Goal: Communication & Community: Participate in discussion

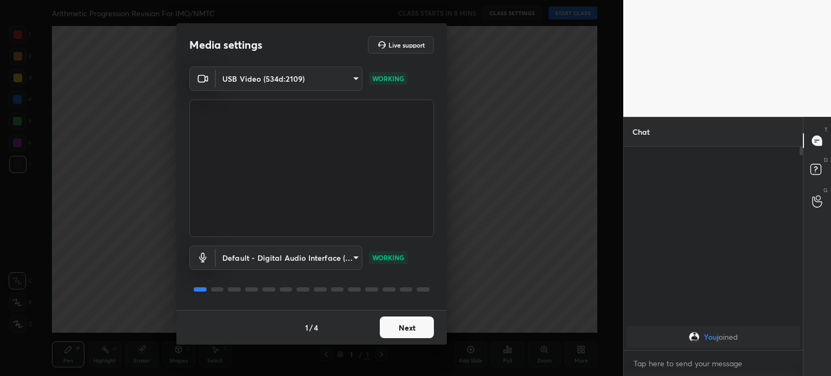
click at [396, 323] on button "Next" at bounding box center [407, 328] width 54 height 22
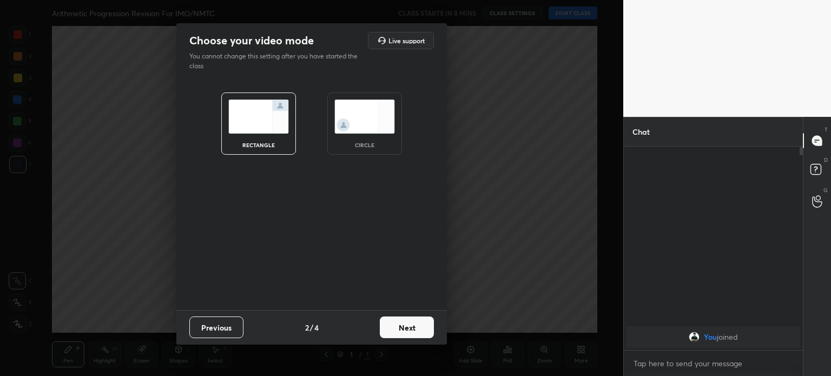
click at [396, 323] on button "Next" at bounding box center [407, 328] width 54 height 22
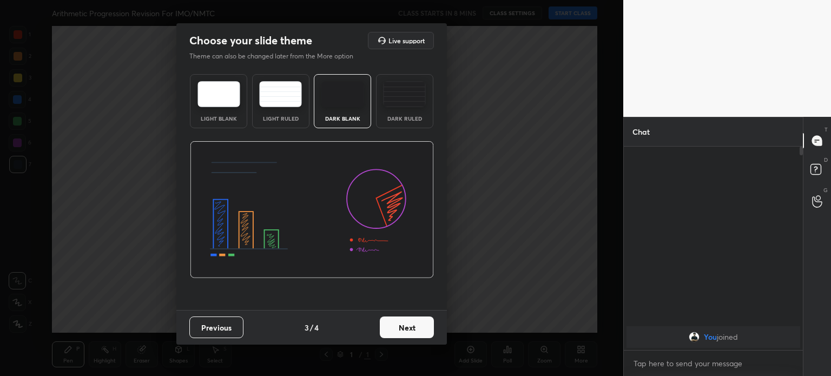
click at [423, 317] on button "Next" at bounding box center [407, 328] width 54 height 22
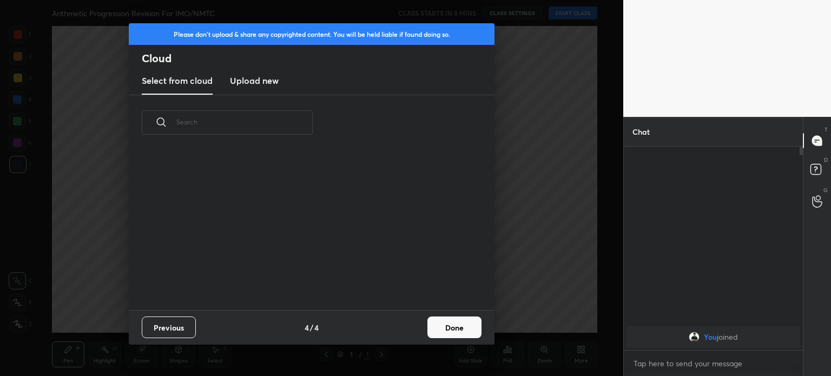
click at [423, 317] on div "Previous 4 / 4 Done" at bounding box center [312, 327] width 366 height 35
click at [264, 85] on h3 "Upload new" at bounding box center [254, 80] width 49 height 13
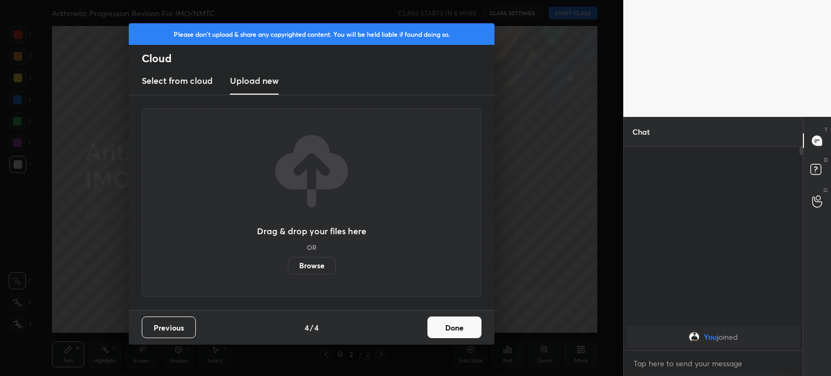
click at [306, 270] on label "Browse" at bounding box center [312, 265] width 48 height 17
click at [288, 270] on input "Browse" at bounding box center [288, 265] width 0 height 17
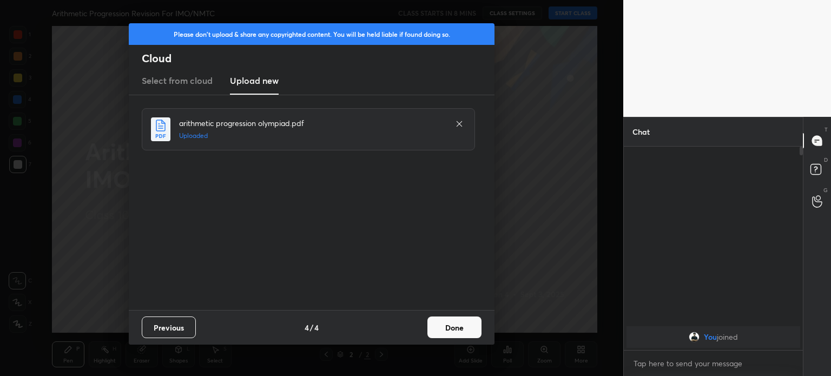
click at [453, 326] on button "Done" at bounding box center [455, 328] width 54 height 22
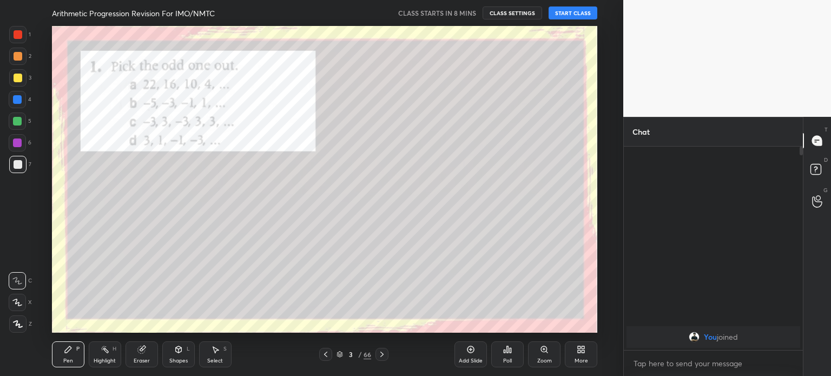
click at [330, 356] on icon at bounding box center [325, 354] width 9 height 9
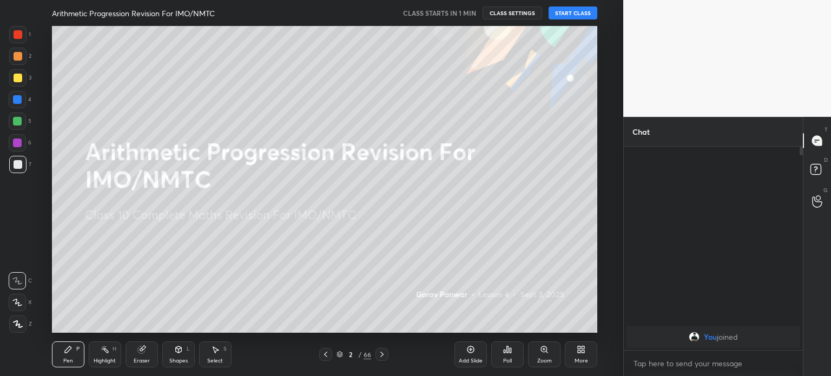
click at [561, 10] on button "START CLASS" at bounding box center [573, 12] width 49 height 13
click at [187, 364] on div "Shapes" at bounding box center [178, 360] width 18 height 5
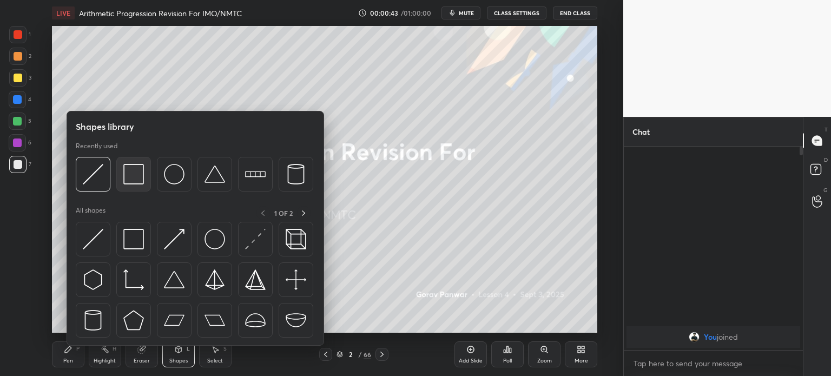
click at [139, 178] on img at bounding box center [133, 174] width 21 height 21
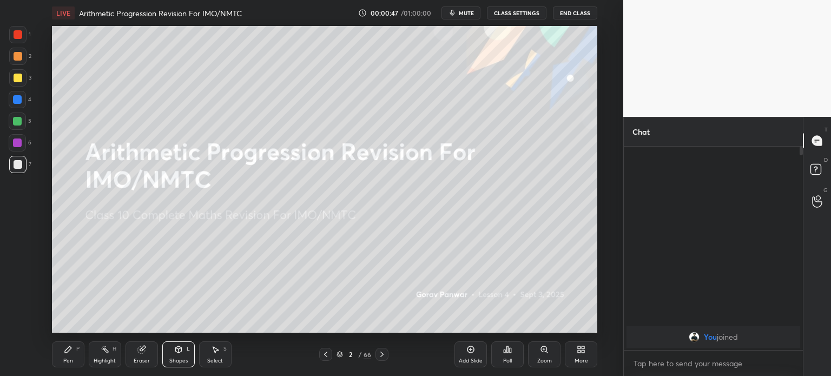
click at [71, 350] on icon at bounding box center [68, 349] width 9 height 9
click at [22, 319] on div at bounding box center [17, 324] width 17 height 17
click at [21, 80] on div at bounding box center [18, 78] width 9 height 9
click at [24, 58] on div at bounding box center [17, 56] width 17 height 17
click at [22, 30] on div at bounding box center [17, 34] width 17 height 17
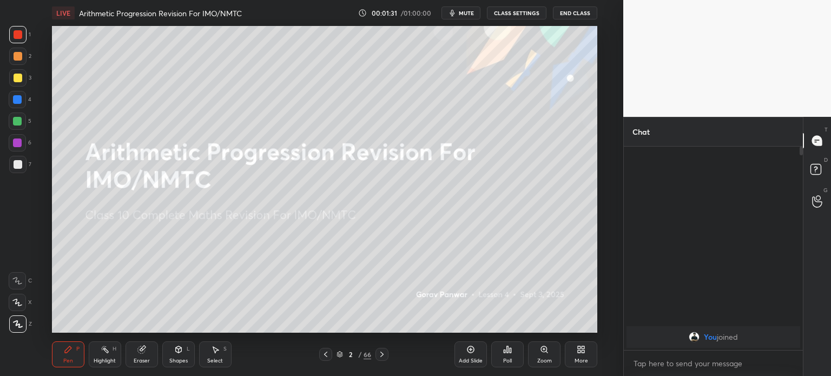
click at [18, 62] on div at bounding box center [17, 56] width 17 height 17
click at [18, 82] on div at bounding box center [17, 77] width 17 height 17
click at [383, 355] on icon at bounding box center [381, 354] width 3 height 5
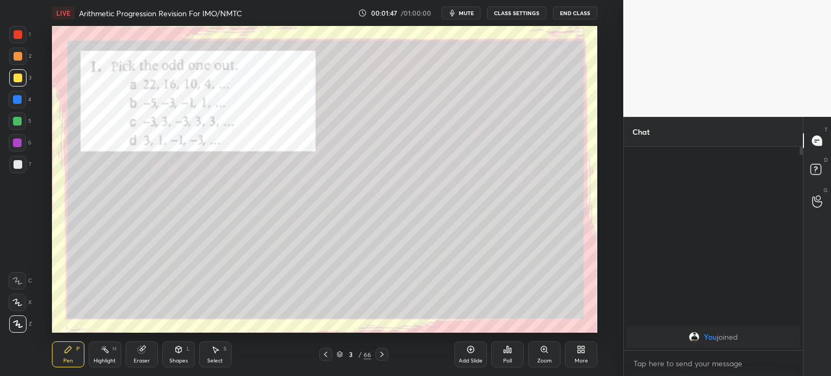
click at [24, 37] on div at bounding box center [17, 34] width 17 height 17
click at [19, 166] on div at bounding box center [18, 164] width 9 height 9
click at [24, 38] on div at bounding box center [17, 34] width 17 height 17
click at [25, 167] on div at bounding box center [17, 164] width 17 height 17
click at [19, 37] on div at bounding box center [18, 34] width 9 height 9
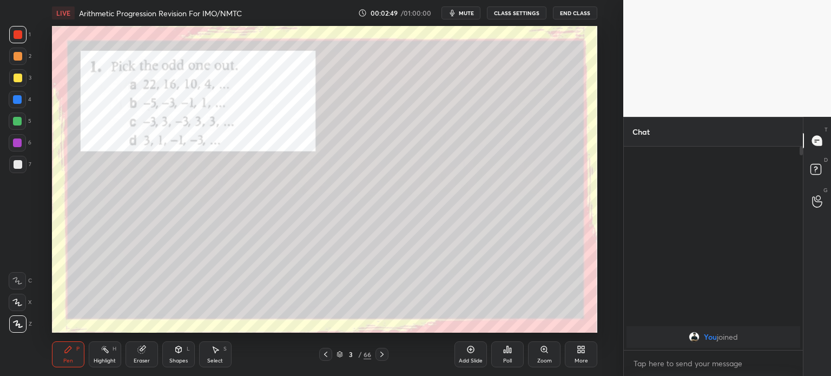
click at [19, 167] on div at bounding box center [18, 164] width 9 height 9
click at [21, 35] on div at bounding box center [18, 34] width 9 height 9
click at [21, 75] on div at bounding box center [18, 78] width 9 height 9
click at [19, 37] on div at bounding box center [18, 34] width 9 height 9
click at [380, 356] on icon at bounding box center [382, 354] width 9 height 9
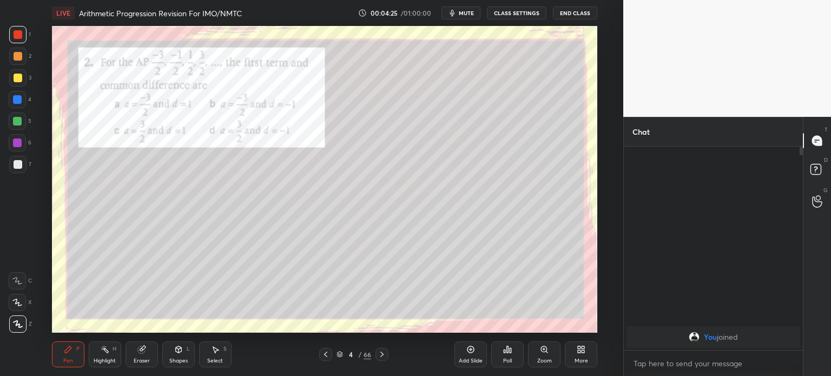
click at [15, 166] on div at bounding box center [18, 164] width 9 height 9
click at [181, 347] on icon at bounding box center [178, 349] width 9 height 9
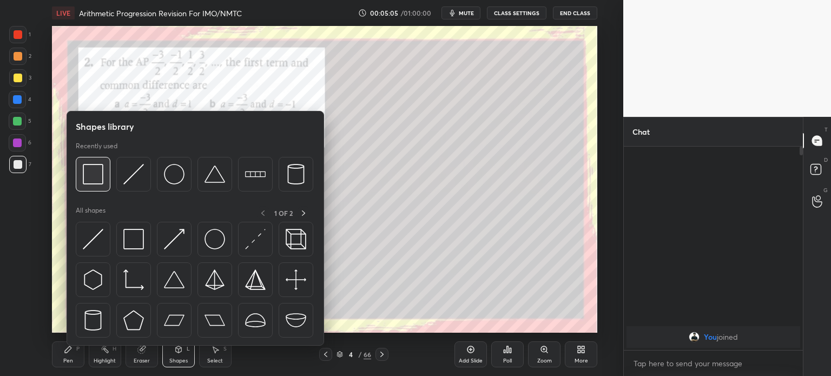
click at [92, 173] on img at bounding box center [93, 174] width 21 height 21
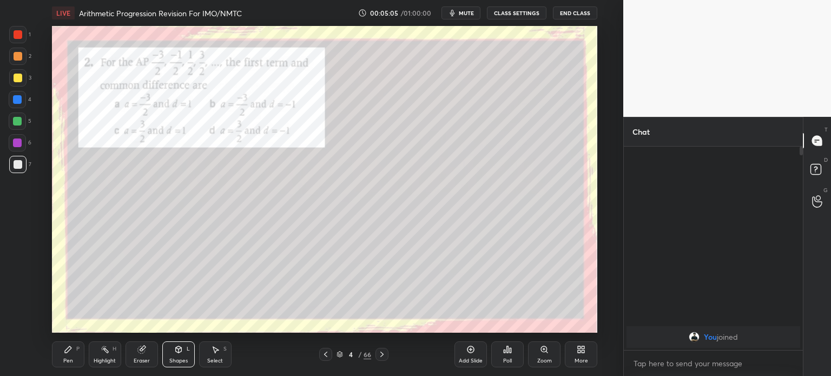
click at [21, 80] on div at bounding box center [18, 78] width 9 height 9
click at [19, 168] on div at bounding box center [18, 164] width 9 height 9
click at [21, 72] on div at bounding box center [17, 77] width 17 height 17
click at [386, 354] on div at bounding box center [382, 354] width 13 height 13
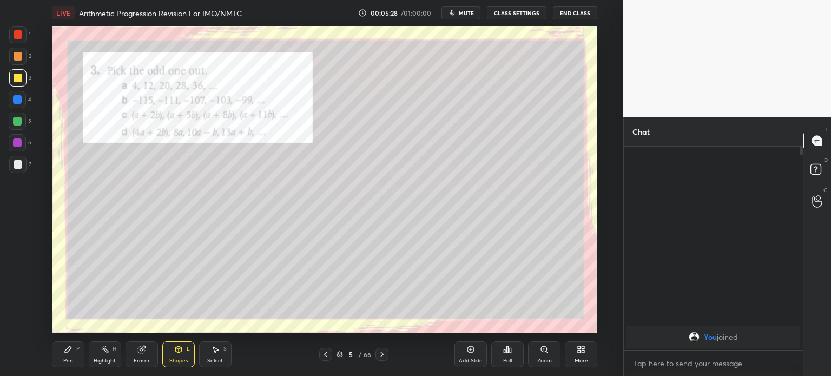
click at [11, 40] on div at bounding box center [17, 34] width 17 height 17
click at [76, 360] on div "Pen P" at bounding box center [68, 355] width 32 height 26
click at [0, 37] on div "1 2 3 4 5 6 7 C X Z C X Z E E Erase all H H" at bounding box center [17, 179] width 35 height 307
click at [24, 165] on div at bounding box center [17, 164] width 17 height 17
click at [19, 31] on div at bounding box center [18, 34] width 9 height 9
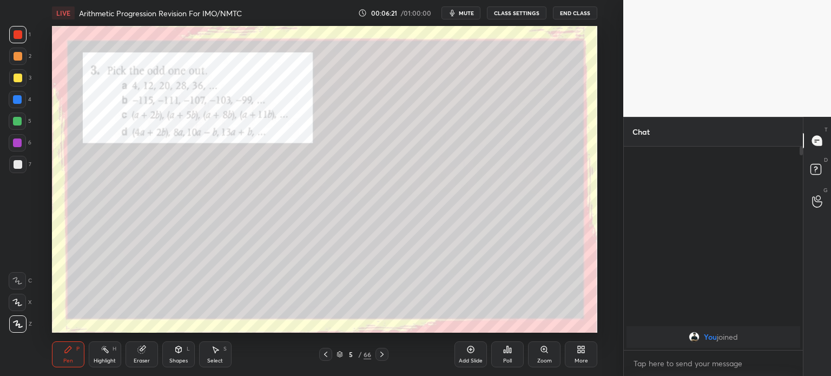
click at [26, 37] on div at bounding box center [17, 34] width 17 height 17
click at [32, 164] on div "1 2 3 4 5 6 7 C X Z C X Z E E Erase all H H" at bounding box center [17, 179] width 35 height 307
click at [10, 164] on div at bounding box center [17, 164] width 17 height 17
click at [30, 38] on div "1" at bounding box center [20, 34] width 22 height 17
click at [19, 76] on div at bounding box center [18, 78] width 9 height 9
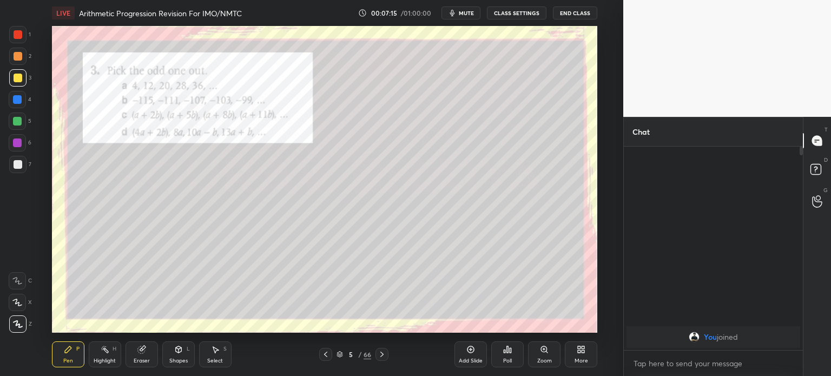
click at [21, 42] on div at bounding box center [17, 34] width 17 height 17
click at [25, 166] on div at bounding box center [17, 164] width 17 height 17
click at [18, 37] on div at bounding box center [18, 34] width 9 height 9
click at [383, 359] on icon at bounding box center [382, 354] width 9 height 9
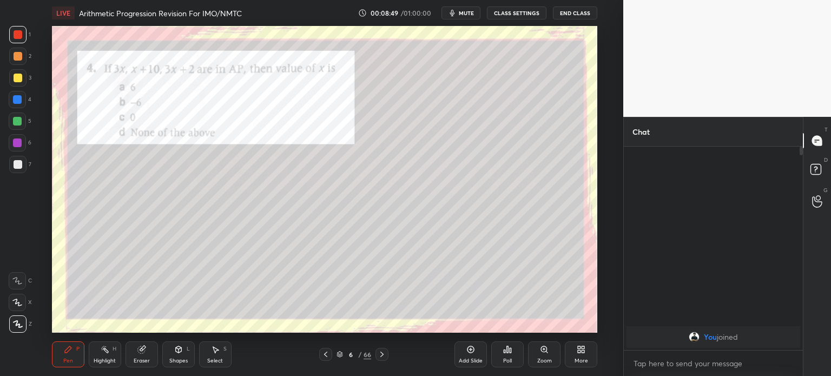
click at [24, 163] on div at bounding box center [17, 164] width 17 height 17
click at [22, 41] on div at bounding box center [17, 34] width 17 height 17
click at [384, 357] on icon at bounding box center [382, 354] width 9 height 9
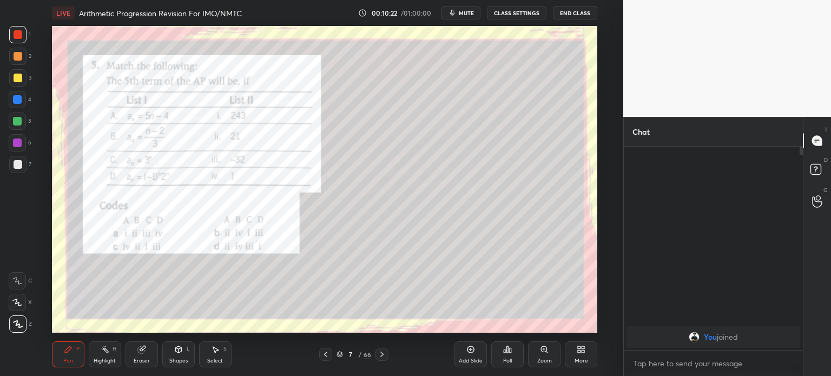
click at [27, 160] on div "7" at bounding box center [20, 164] width 22 height 17
click at [28, 43] on div "1" at bounding box center [20, 34] width 22 height 17
click at [27, 165] on div "7" at bounding box center [20, 164] width 22 height 17
click at [18, 33] on div at bounding box center [18, 34] width 9 height 9
click at [385, 358] on icon at bounding box center [382, 354] width 9 height 9
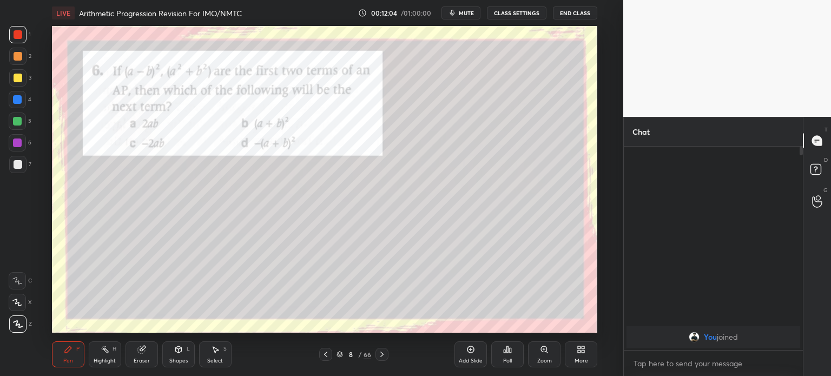
click at [22, 166] on div at bounding box center [17, 164] width 17 height 17
click at [19, 29] on div at bounding box center [17, 34] width 17 height 17
click at [379, 356] on icon at bounding box center [382, 354] width 9 height 9
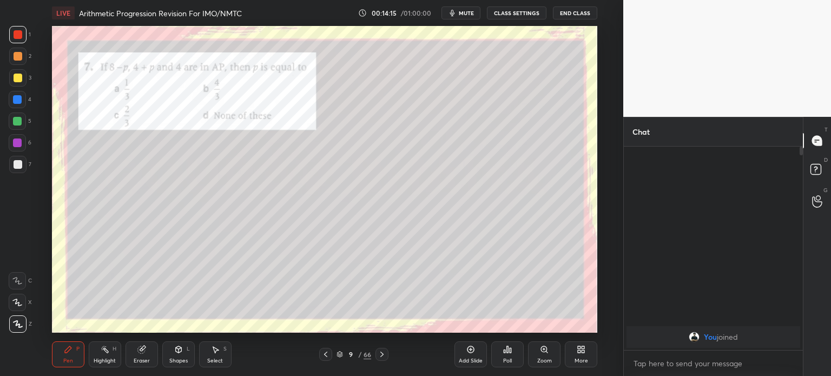
click at [24, 166] on div at bounding box center [17, 164] width 17 height 17
click at [19, 34] on div at bounding box center [18, 34] width 9 height 9
click at [380, 357] on icon at bounding box center [382, 354] width 9 height 9
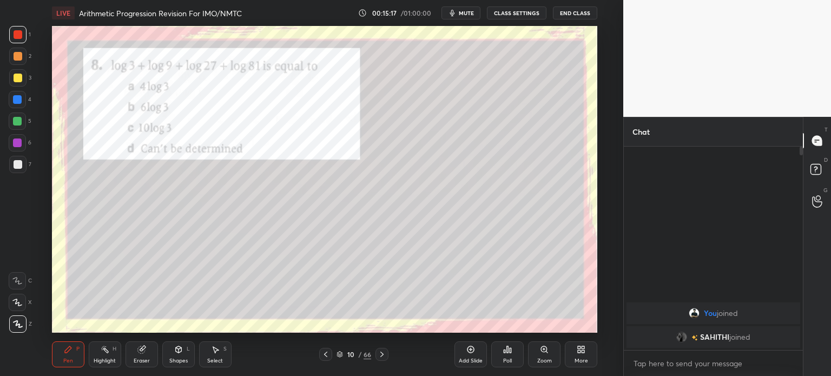
click at [24, 38] on div at bounding box center [17, 34] width 17 height 17
click at [27, 167] on div "7" at bounding box center [20, 164] width 22 height 17
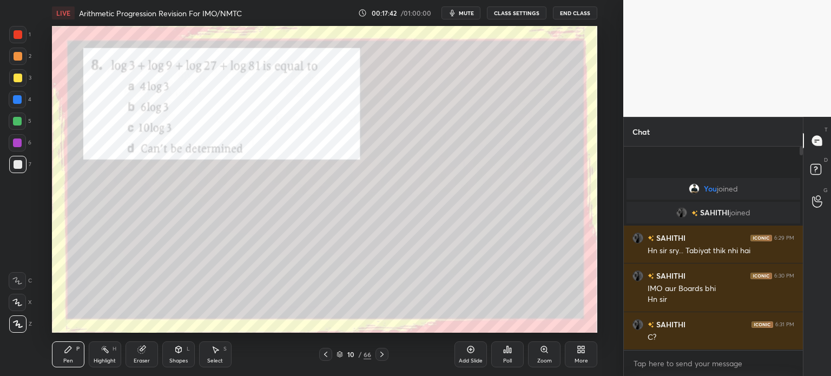
click at [17, 36] on div at bounding box center [18, 34] width 9 height 9
click at [379, 355] on icon at bounding box center [382, 354] width 9 height 9
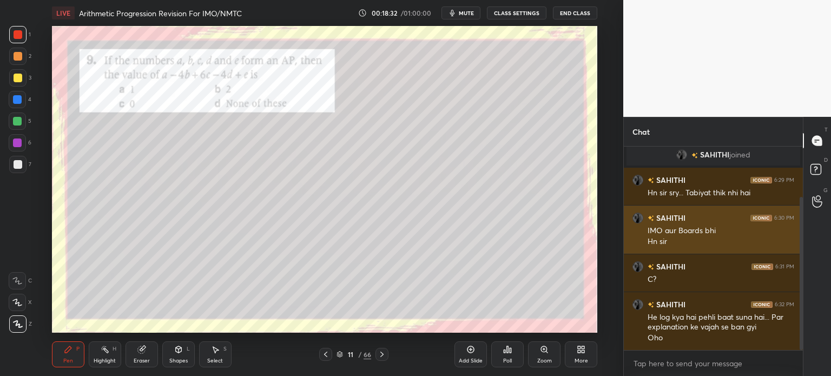
scroll to position [67, 0]
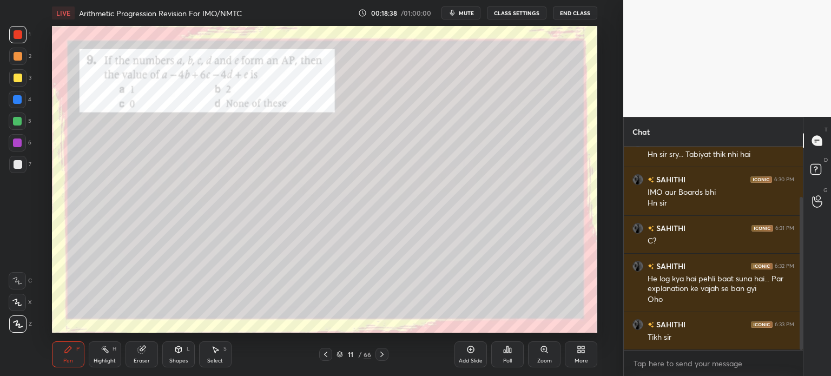
click at [15, 76] on div at bounding box center [18, 78] width 9 height 9
click at [142, 346] on icon at bounding box center [141, 349] width 9 height 9
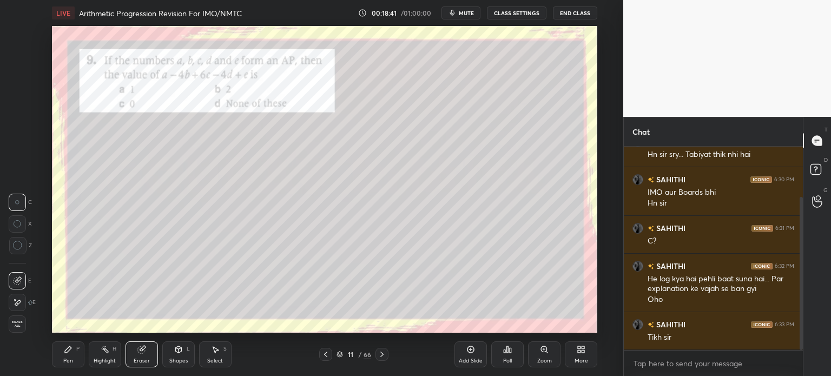
click at [67, 355] on div "Pen P" at bounding box center [68, 355] width 32 height 26
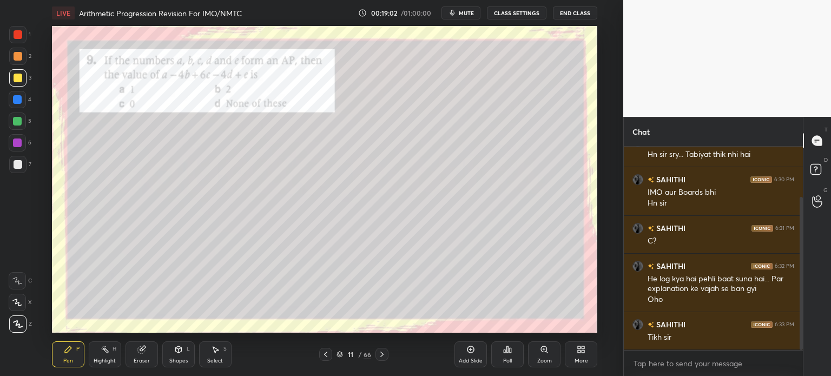
scroll to position [78, 0]
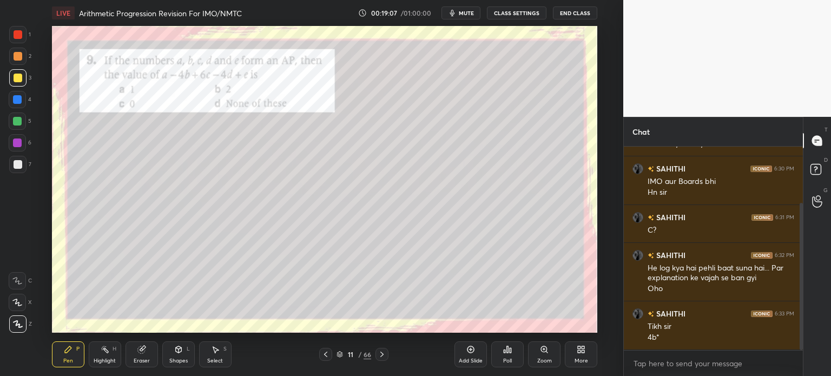
click at [147, 355] on div "Eraser" at bounding box center [142, 355] width 32 height 26
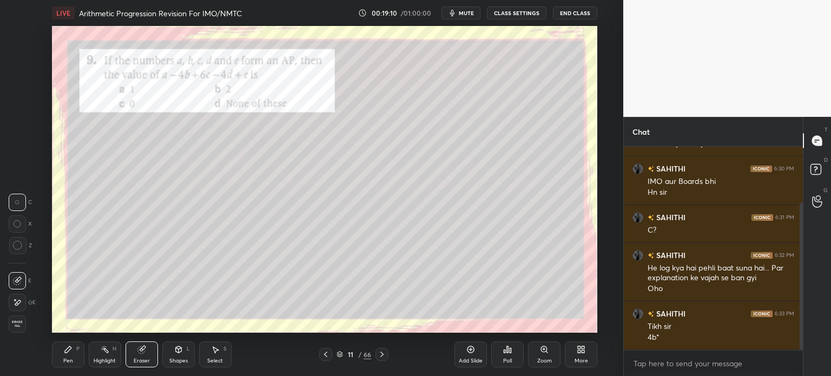
click at [69, 346] on icon at bounding box center [68, 349] width 9 height 9
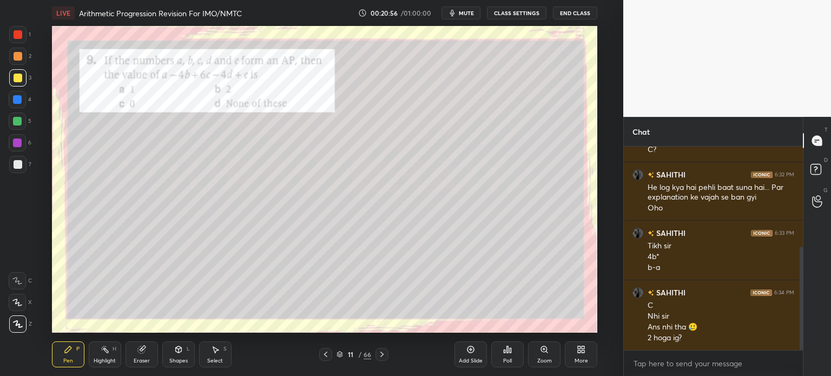
scroll to position [197, 0]
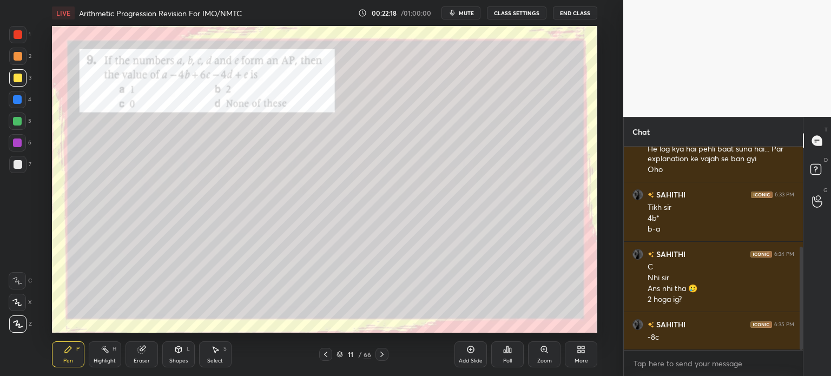
click at [144, 357] on div "Eraser" at bounding box center [142, 355] width 32 height 26
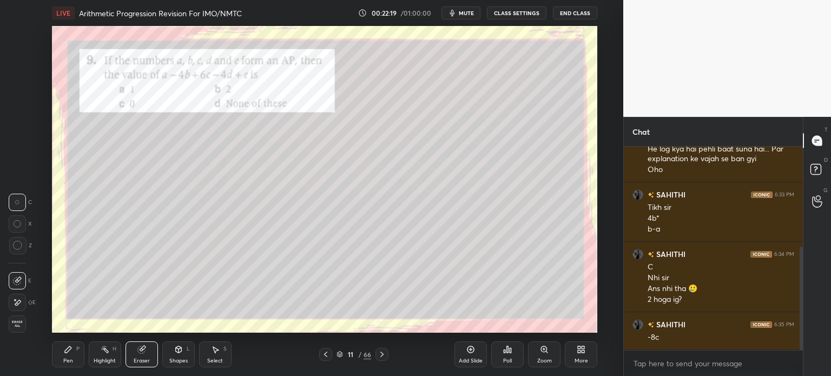
click at [176, 352] on icon at bounding box center [178, 349] width 6 height 6
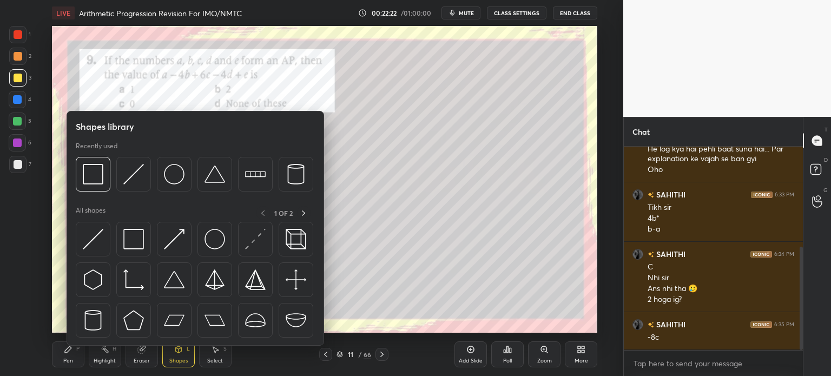
click at [140, 356] on div "Eraser" at bounding box center [142, 355] width 32 height 26
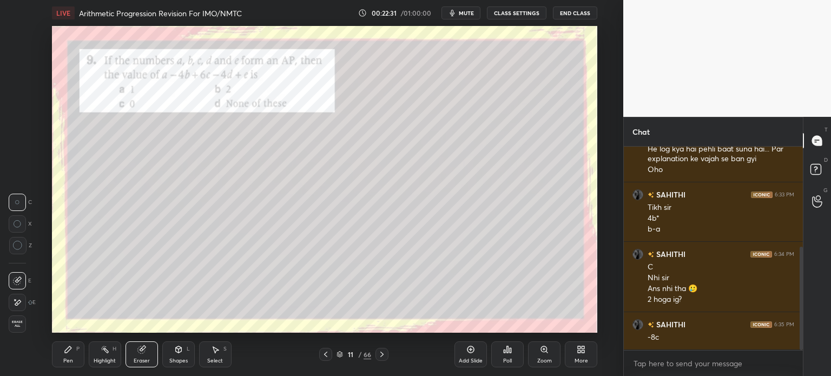
click at [23, 298] on div at bounding box center [17, 302] width 17 height 17
click at [68, 357] on div "Pen P" at bounding box center [68, 355] width 32 height 26
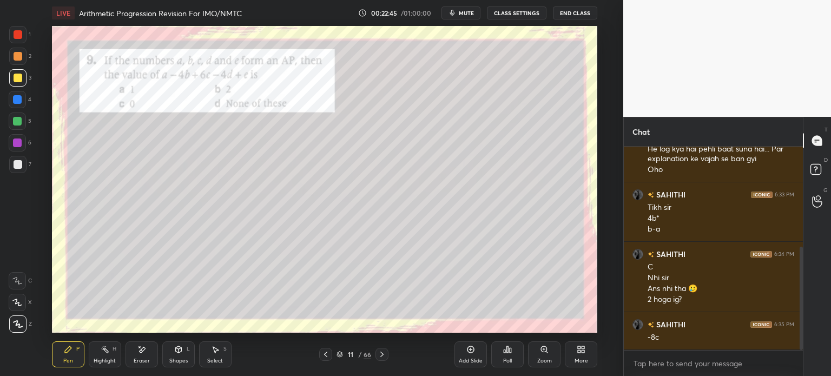
click at [5, 169] on div "1 2 3 4 5 6 7 C X Z E E Erase all H H" at bounding box center [17, 179] width 35 height 307
click at [22, 167] on div at bounding box center [18, 164] width 9 height 9
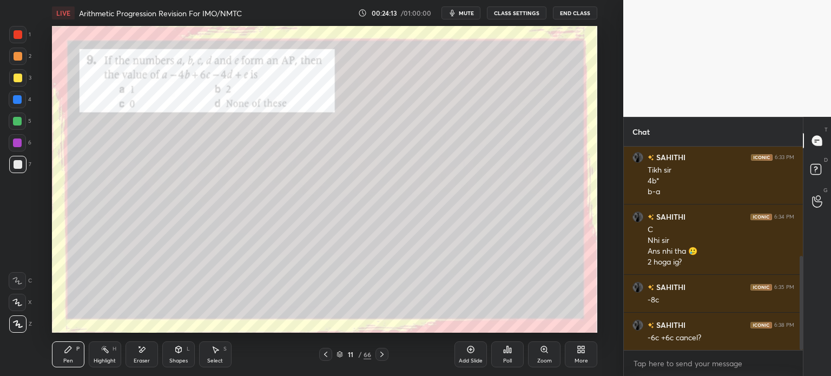
scroll to position [235, 0]
click at [149, 352] on div "Eraser" at bounding box center [142, 355] width 32 height 26
click at [74, 350] on div "Pen P" at bounding box center [68, 355] width 32 height 26
click at [141, 355] on div "Eraser" at bounding box center [142, 355] width 32 height 26
click at [63, 355] on div "Pen P" at bounding box center [68, 355] width 32 height 26
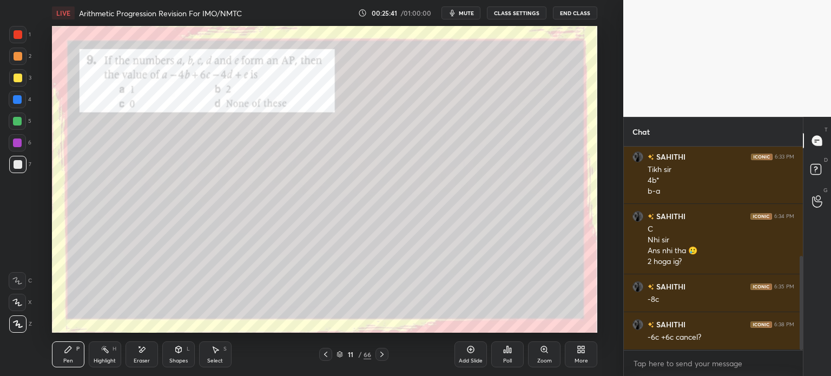
click at [10, 40] on div at bounding box center [17, 34] width 17 height 17
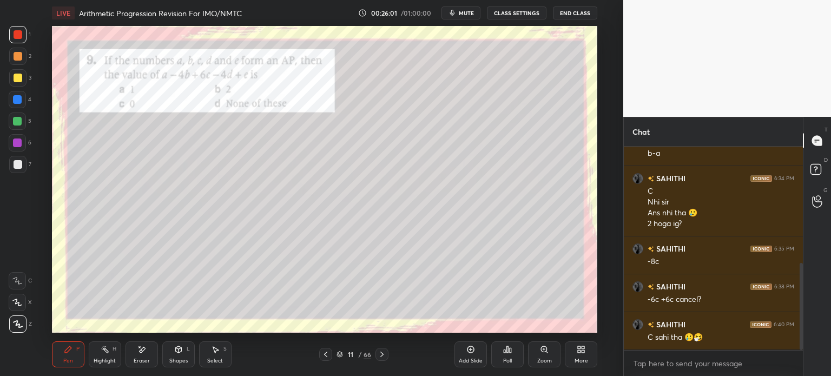
click at [386, 357] on icon at bounding box center [382, 354] width 9 height 9
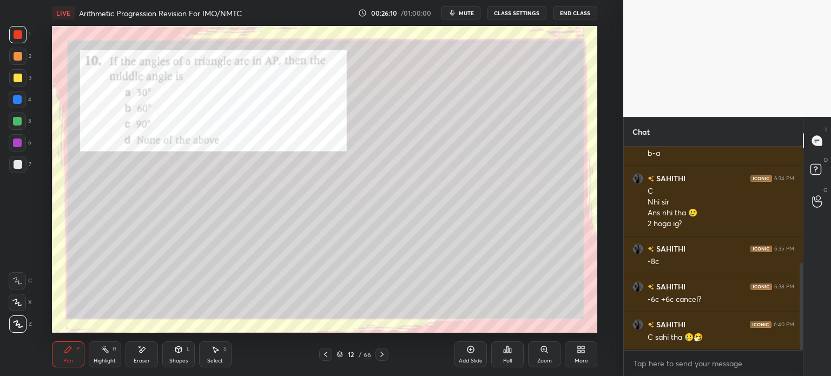
click at [19, 167] on div at bounding box center [18, 164] width 9 height 9
click at [26, 36] on div at bounding box center [17, 34] width 17 height 17
click at [386, 355] on icon at bounding box center [382, 354] width 9 height 9
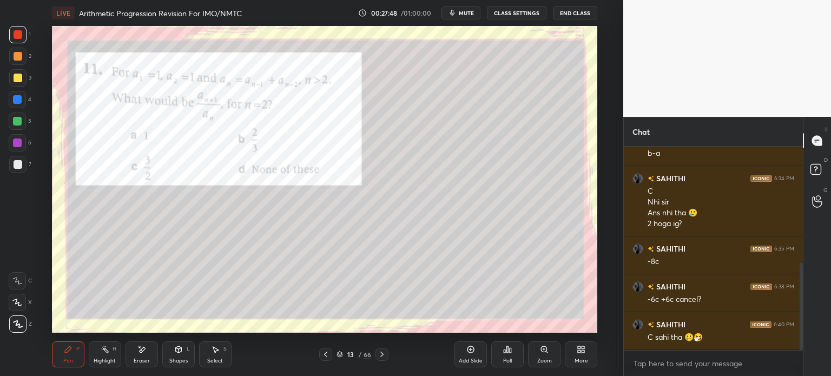
click at [24, 168] on div at bounding box center [17, 164] width 17 height 17
click at [19, 42] on div at bounding box center [17, 34] width 17 height 17
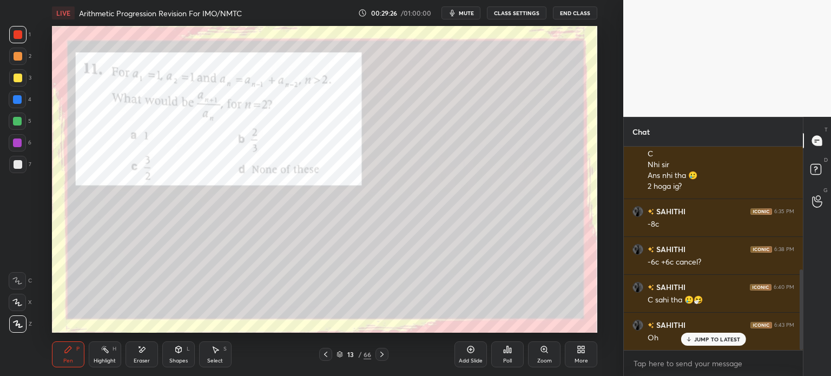
click at [383, 355] on icon at bounding box center [381, 354] width 3 height 5
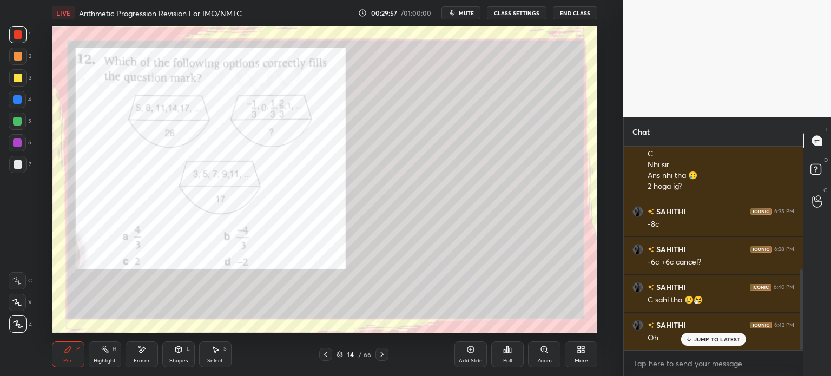
click at [21, 162] on div at bounding box center [18, 164] width 9 height 9
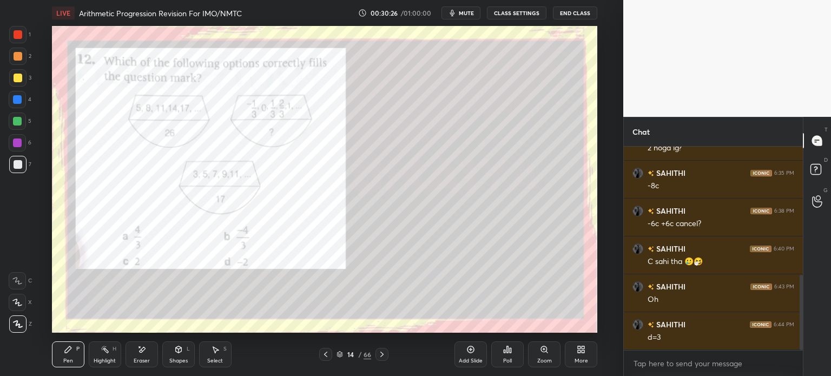
scroll to position [359, 0]
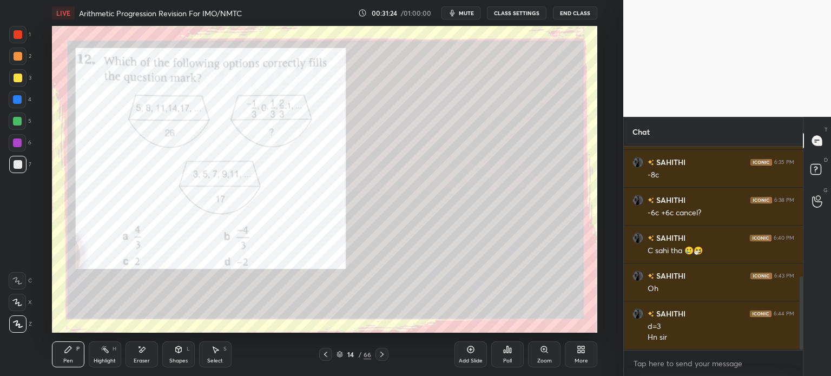
click at [23, 35] on div at bounding box center [17, 34] width 17 height 17
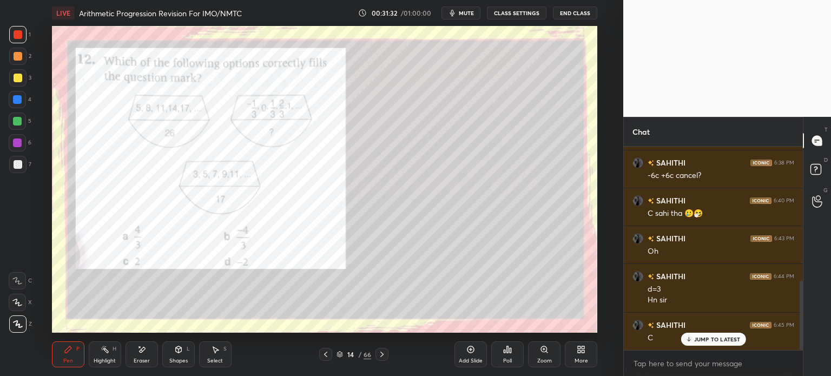
click at [383, 355] on icon at bounding box center [381, 354] width 3 height 5
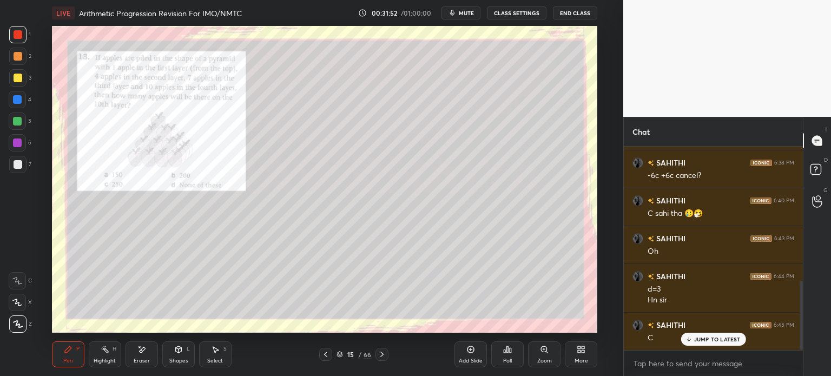
click at [12, 167] on div at bounding box center [17, 164] width 17 height 17
click at [20, 36] on div at bounding box center [18, 34] width 9 height 9
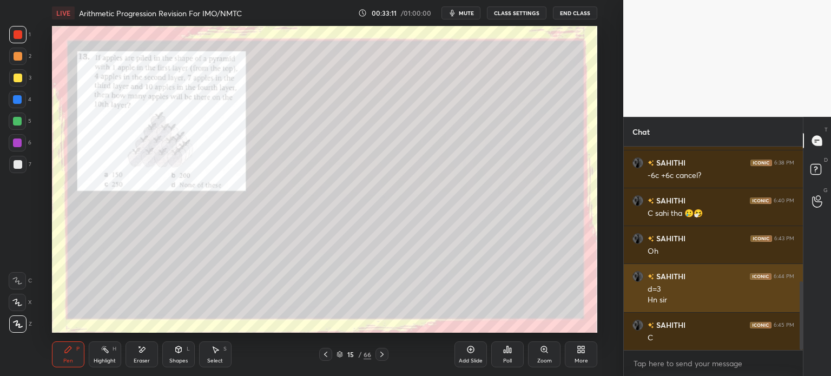
scroll to position [397, 0]
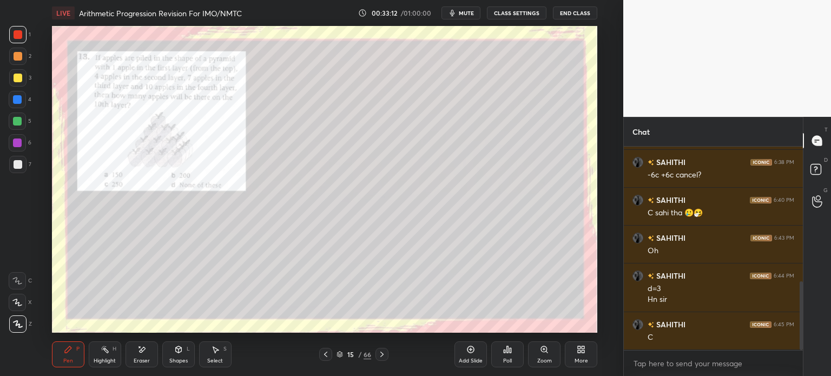
click at [378, 355] on icon at bounding box center [382, 354] width 9 height 9
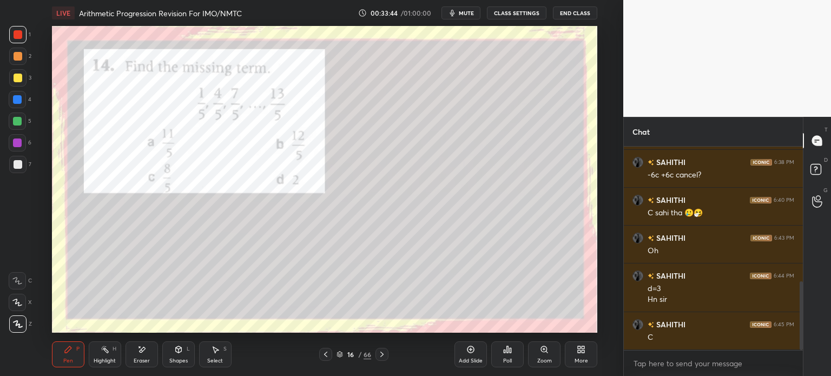
click at [22, 166] on div at bounding box center [17, 164] width 17 height 17
click at [20, 35] on div at bounding box center [18, 34] width 9 height 9
click at [380, 352] on icon at bounding box center [382, 354] width 9 height 9
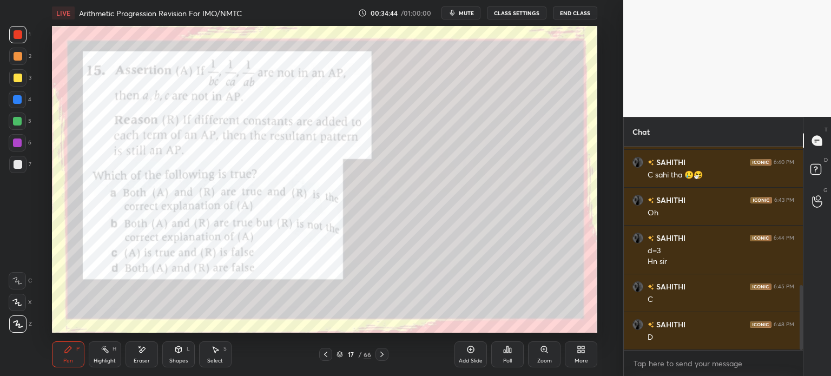
click at [22, 168] on div at bounding box center [17, 164] width 17 height 17
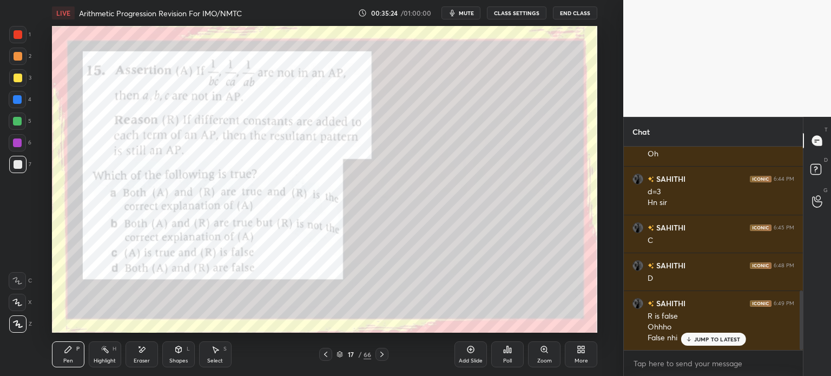
scroll to position [505, 0]
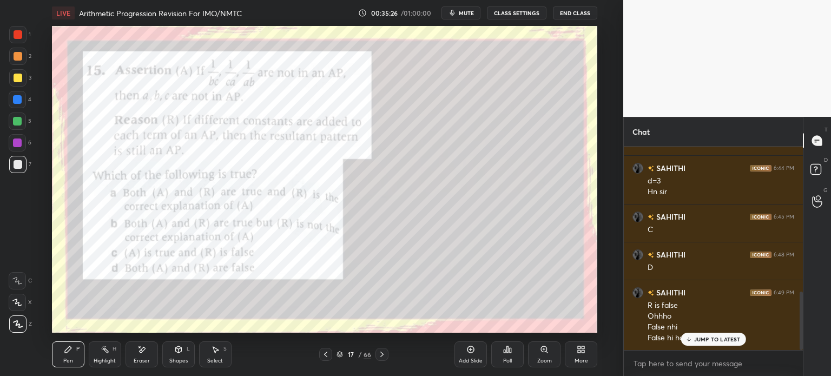
click at [22, 34] on div at bounding box center [17, 34] width 17 height 17
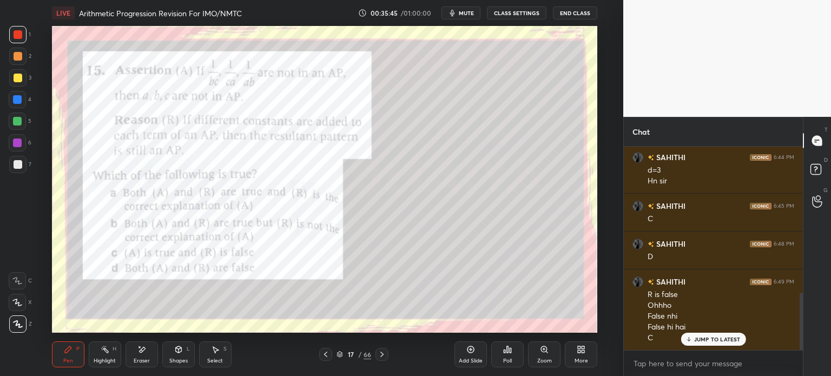
click at [15, 173] on div "7" at bounding box center [20, 167] width 22 height 22
click at [26, 40] on div at bounding box center [17, 34] width 17 height 17
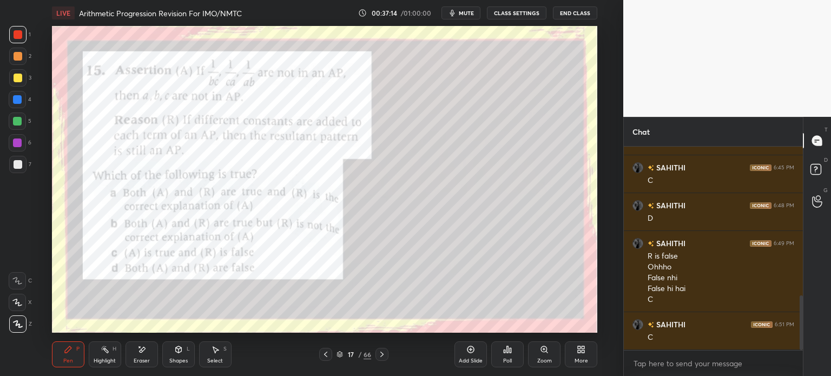
click at [383, 354] on icon at bounding box center [382, 354] width 9 height 9
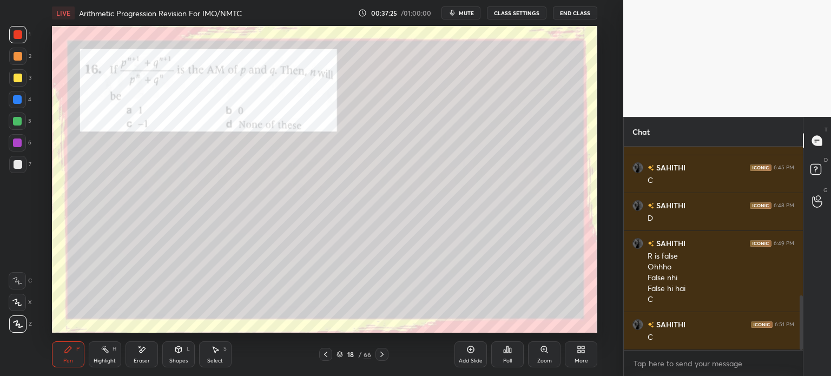
click at [21, 161] on div at bounding box center [18, 164] width 9 height 9
click at [464, 350] on div "Add Slide" at bounding box center [471, 355] width 32 height 26
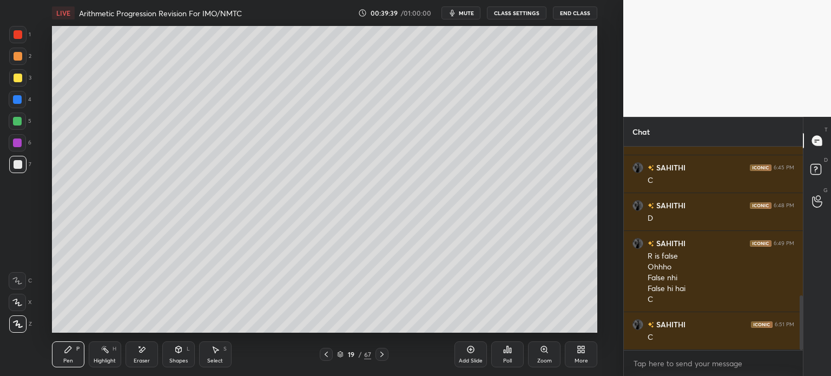
click at [329, 352] on icon at bounding box center [326, 354] width 9 height 9
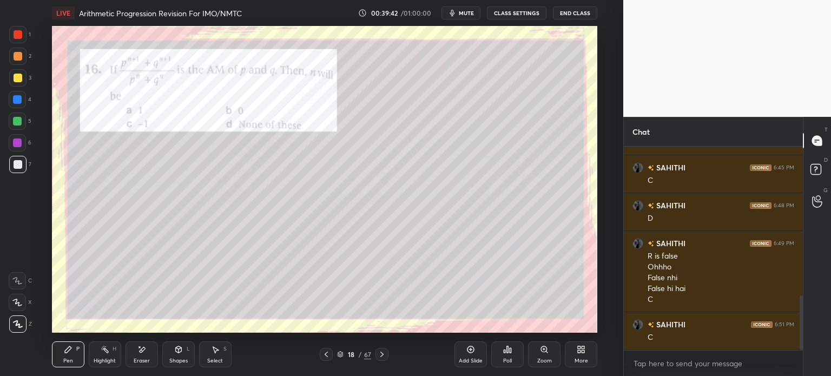
click at [378, 353] on icon at bounding box center [382, 354] width 9 height 9
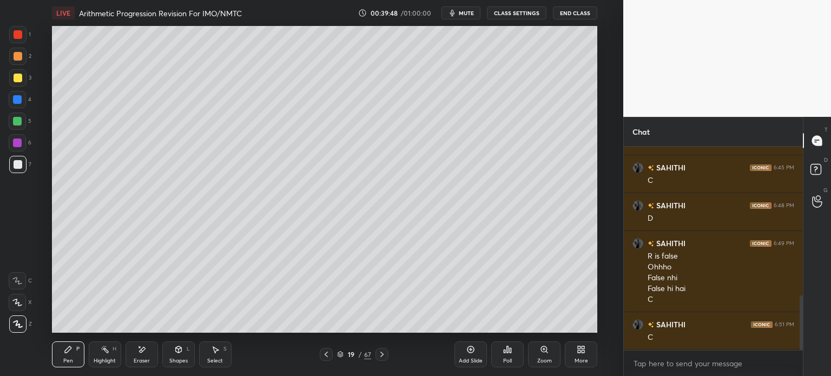
click at [325, 353] on icon at bounding box center [326, 354] width 9 height 9
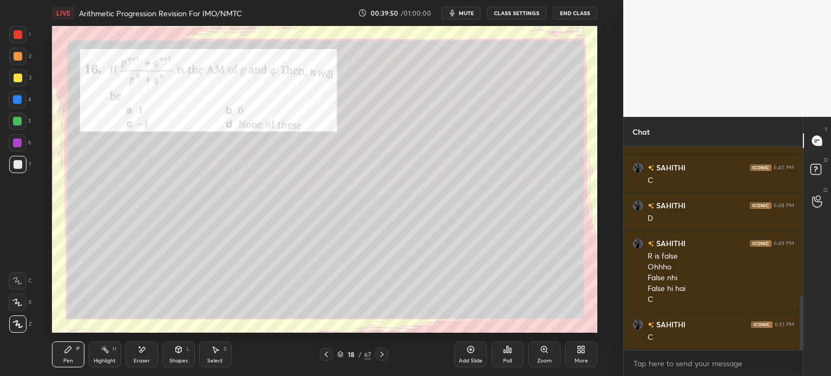
click at [380, 354] on icon at bounding box center [382, 354] width 9 height 9
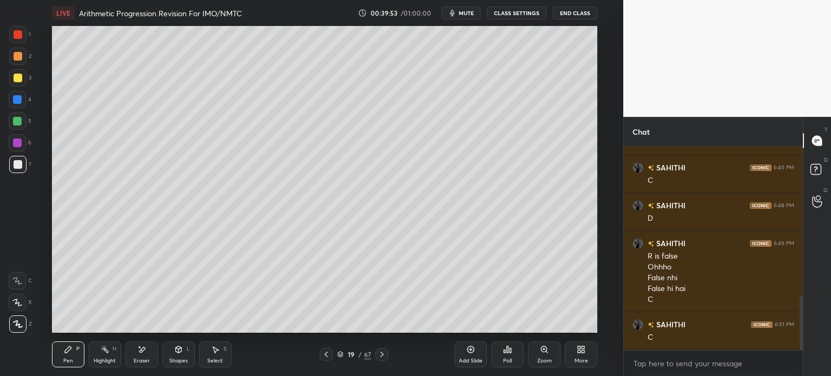
click at [330, 350] on div at bounding box center [326, 354] width 13 height 13
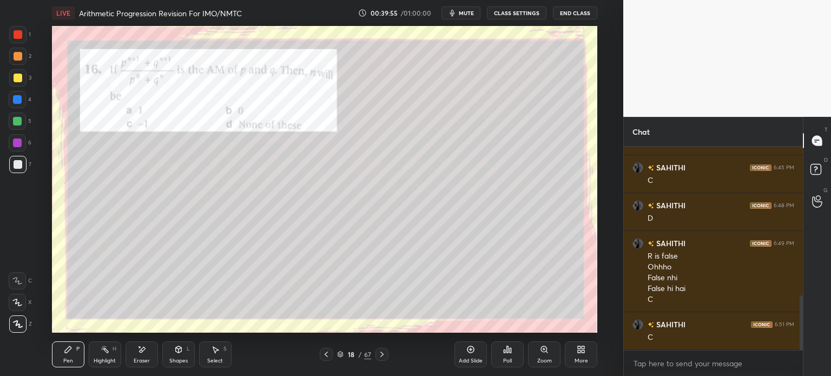
click at [380, 355] on icon at bounding box center [382, 354] width 9 height 9
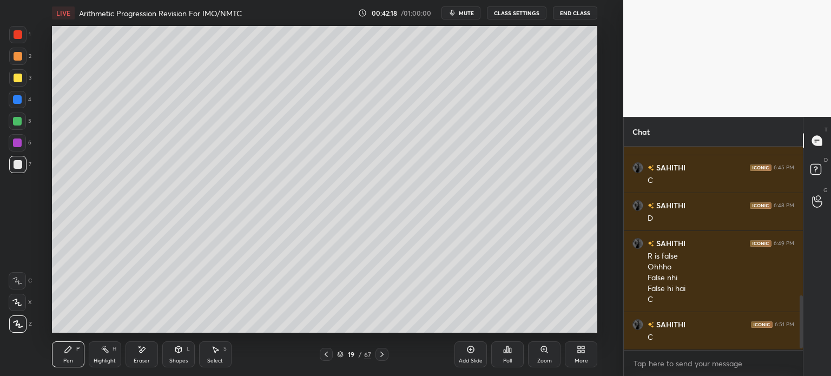
scroll to position [592, 0]
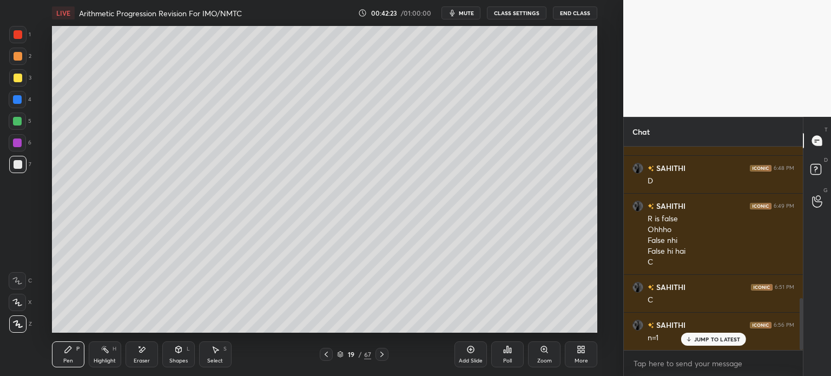
click at [331, 352] on div at bounding box center [326, 354] width 13 height 13
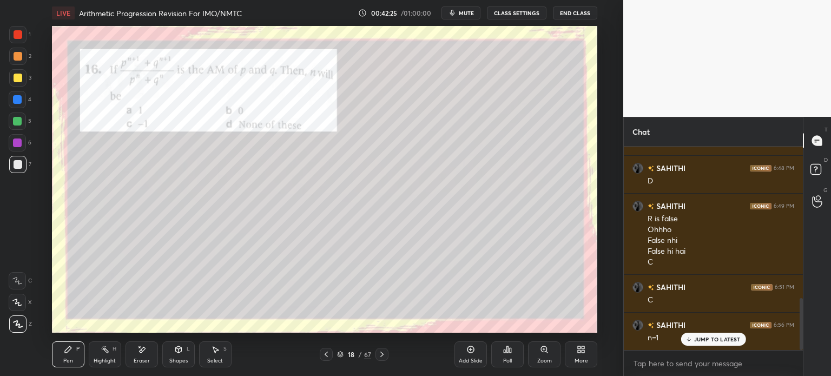
click at [22, 28] on div at bounding box center [17, 34] width 17 height 17
click at [378, 354] on icon at bounding box center [382, 354] width 9 height 9
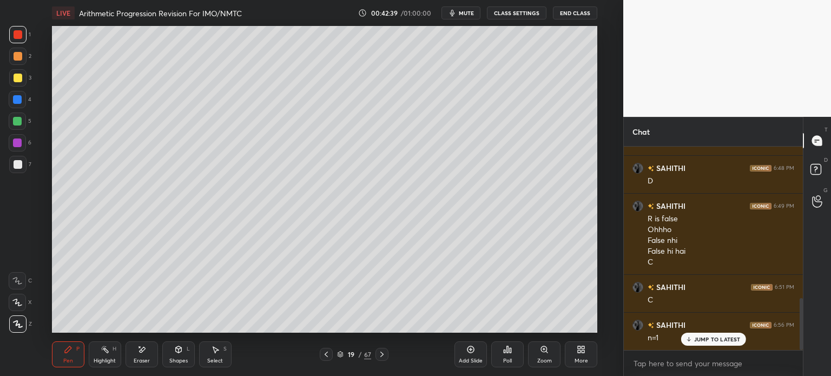
click at [382, 356] on icon at bounding box center [382, 354] width 9 height 9
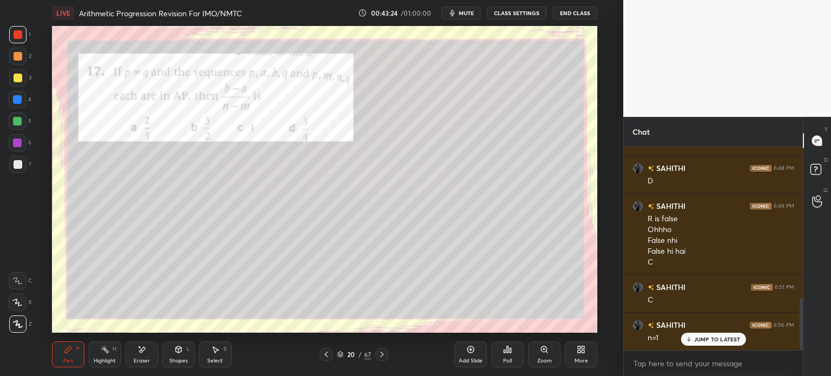
click at [147, 353] on div "Eraser" at bounding box center [142, 355] width 32 height 26
click at [75, 350] on div "Pen P" at bounding box center [68, 355] width 32 height 26
click at [15, 170] on div at bounding box center [17, 164] width 17 height 17
click at [21, 34] on div at bounding box center [18, 34] width 9 height 9
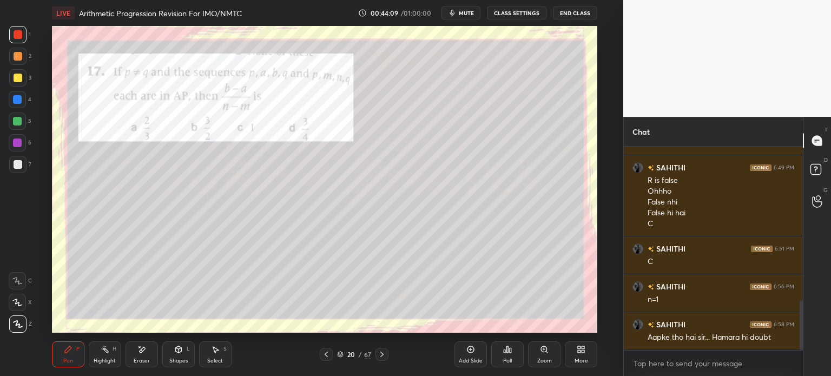
click at [26, 163] on div at bounding box center [17, 164] width 17 height 17
click at [16, 36] on div at bounding box center [18, 34] width 9 height 9
click at [21, 77] on div at bounding box center [18, 78] width 9 height 9
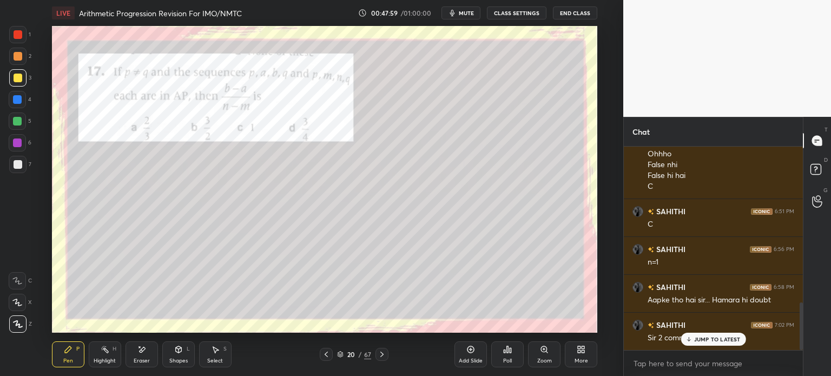
click at [469, 349] on icon at bounding box center [471, 349] width 9 height 9
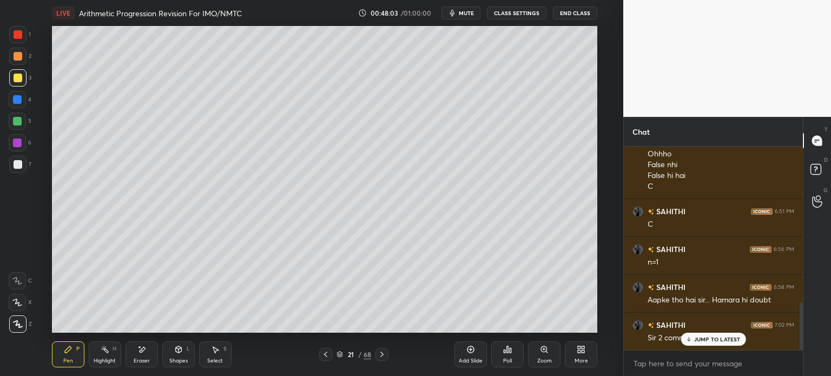
click at [327, 355] on icon at bounding box center [325, 354] width 9 height 9
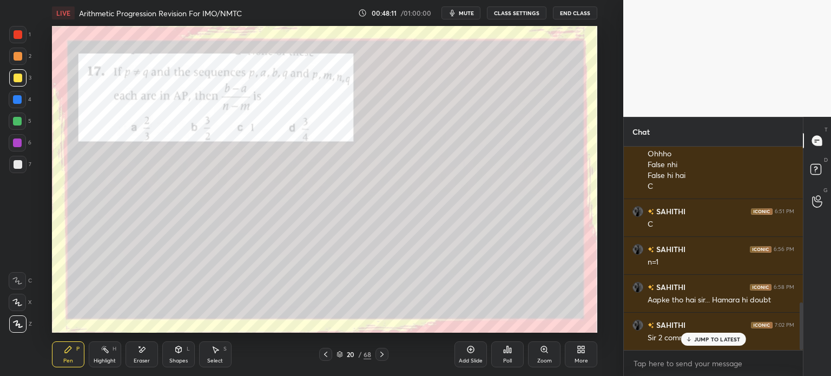
click at [382, 348] on div "Pen P Highlight H Eraser Shapes L Select S 20 / 68 Add Slide Poll Zoom More" at bounding box center [325, 354] width 546 height 43
click at [384, 357] on icon at bounding box center [382, 354] width 9 height 9
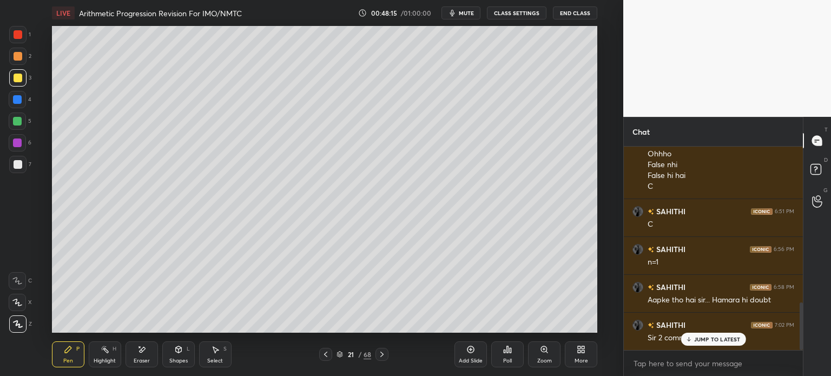
scroll to position [678, 0]
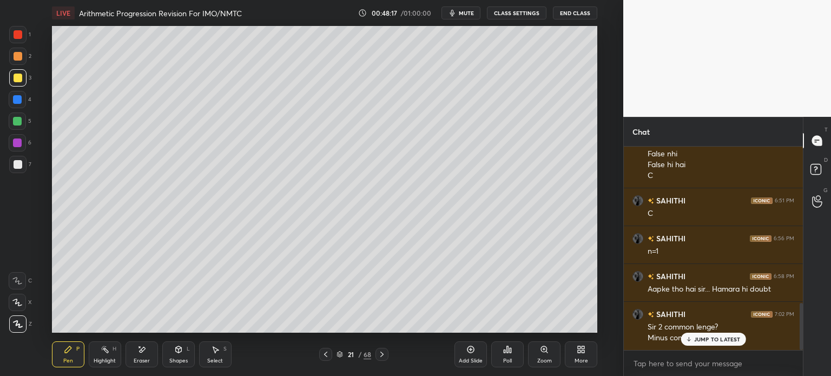
click at [320, 356] on div at bounding box center [325, 354] width 13 height 13
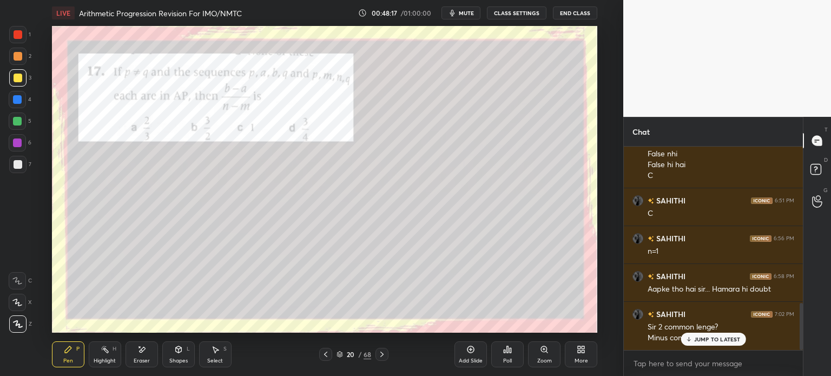
scroll to position [679, 0]
click at [383, 347] on div "Pen P Highlight H Eraser Shapes L Select S 20 / 68 Add Slide Poll Zoom More" at bounding box center [325, 354] width 546 height 43
click at [377, 351] on div at bounding box center [382, 354] width 13 height 13
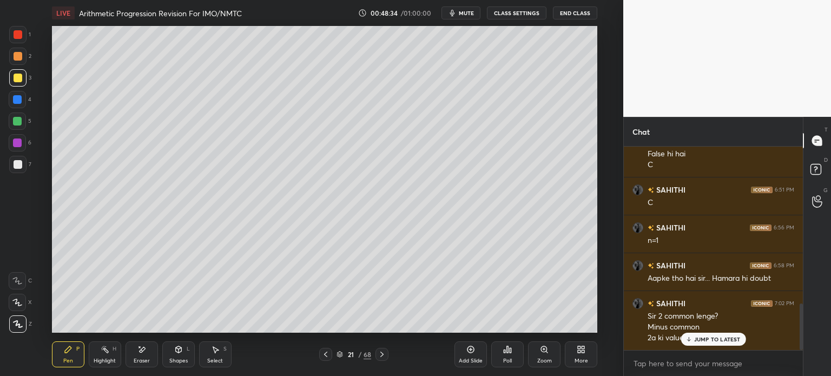
scroll to position [727, 0]
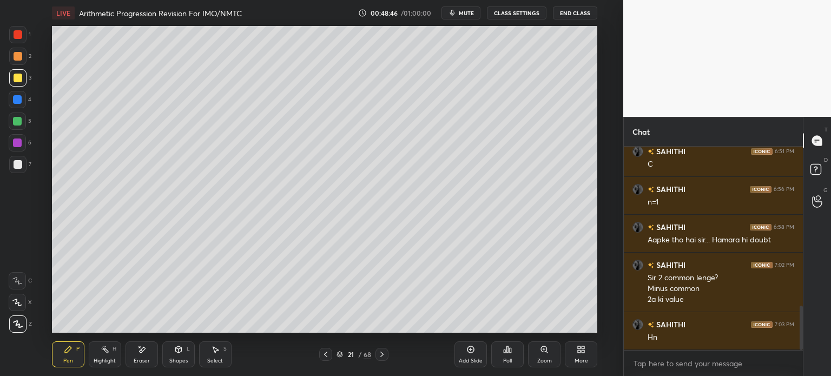
click at [322, 355] on icon at bounding box center [325, 354] width 9 height 9
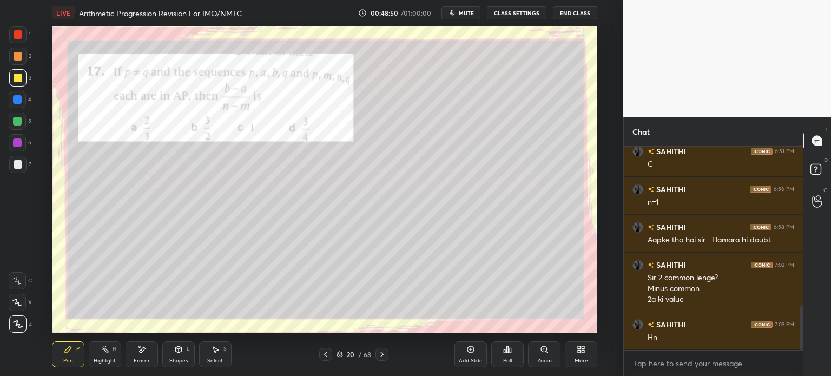
click at [379, 355] on icon at bounding box center [382, 354] width 9 height 9
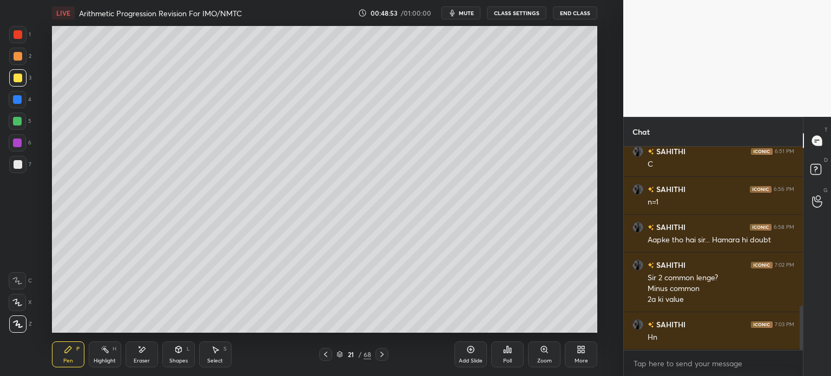
click at [470, 355] on div "Add Slide" at bounding box center [471, 355] width 32 height 26
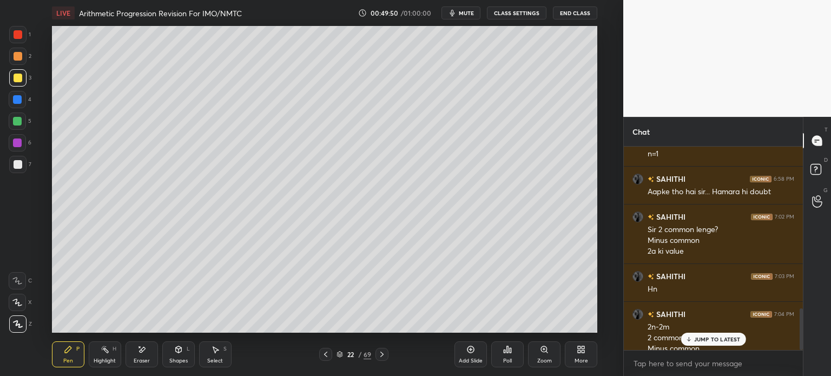
scroll to position [786, 0]
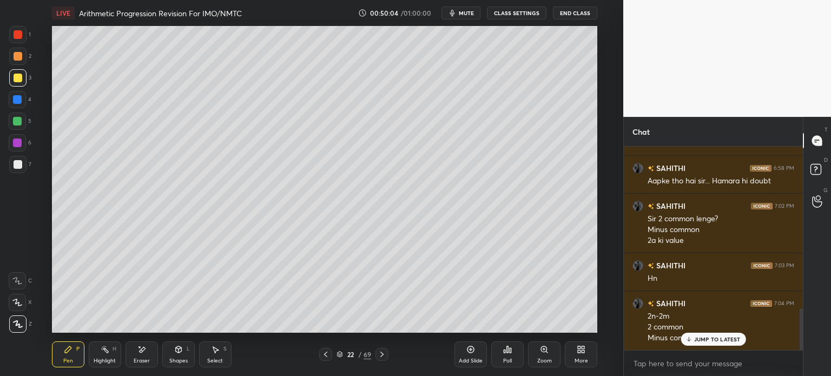
click at [328, 355] on icon at bounding box center [325, 354] width 9 height 9
click at [324, 355] on icon at bounding box center [325, 354] width 9 height 9
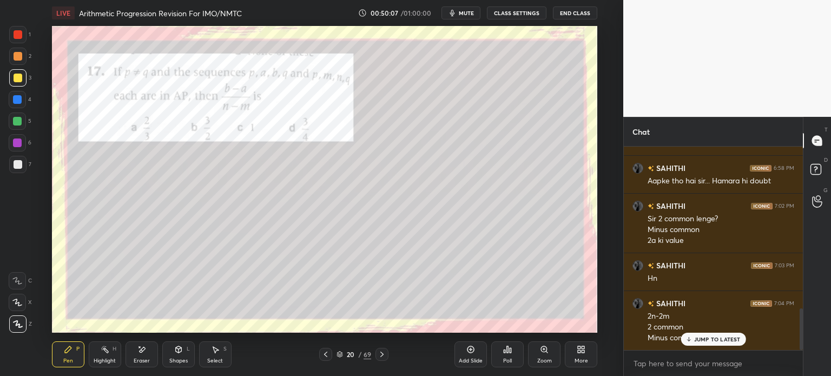
click at [383, 351] on icon at bounding box center [382, 354] width 9 height 9
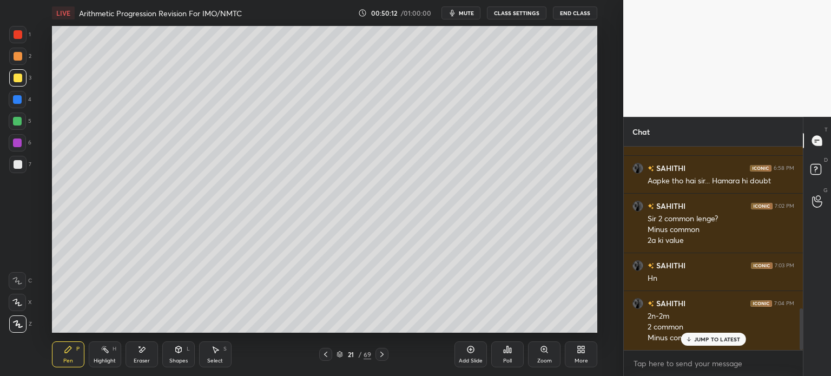
scroll to position [797, 0]
click at [376, 356] on div at bounding box center [382, 354] width 13 height 13
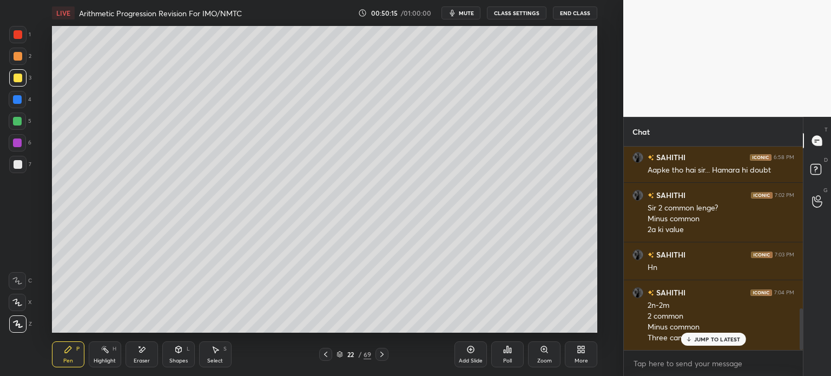
click at [324, 355] on icon at bounding box center [325, 354] width 9 height 9
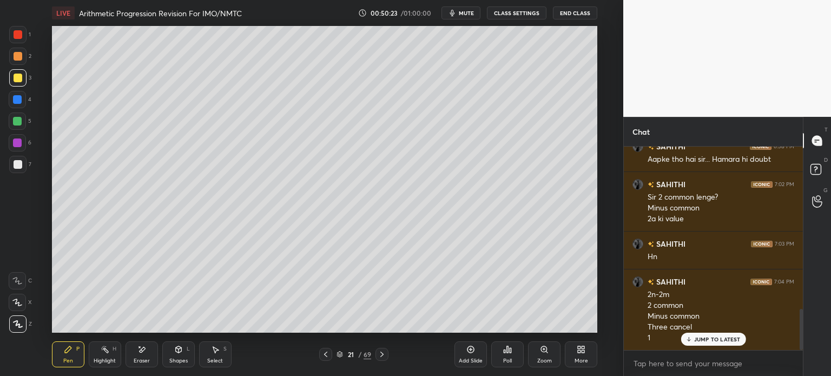
click at [326, 356] on icon at bounding box center [325, 354] width 3 height 5
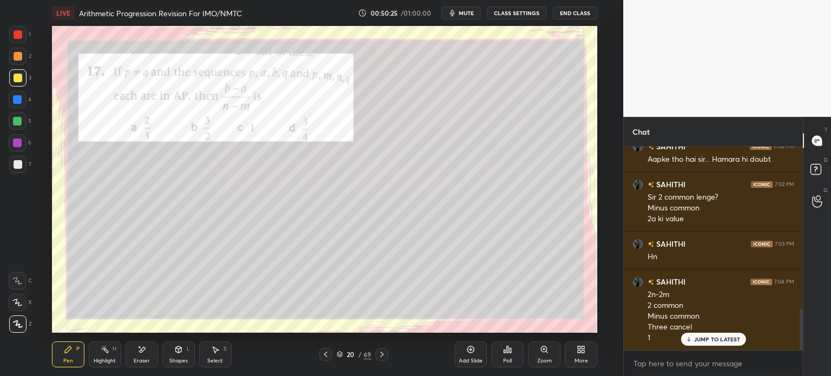
click at [19, 42] on div at bounding box center [17, 34] width 17 height 17
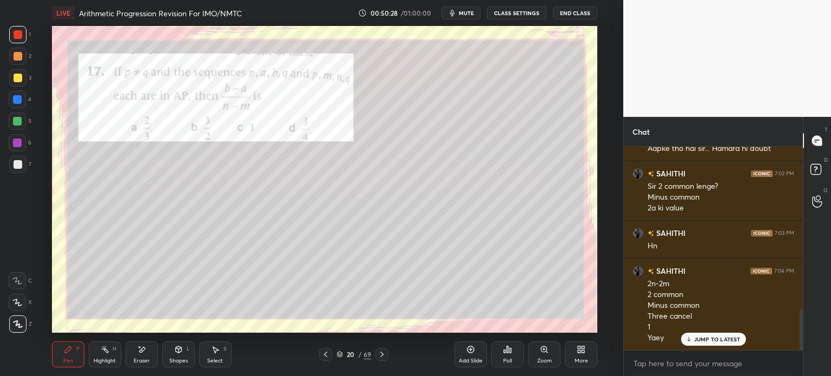
scroll to position [819, 0]
click at [383, 357] on icon at bounding box center [382, 354] width 9 height 9
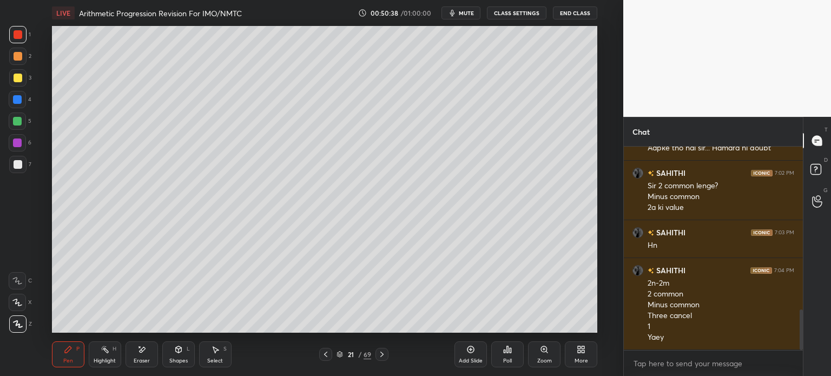
click at [381, 359] on div at bounding box center [382, 354] width 13 height 13
click at [383, 357] on icon at bounding box center [382, 354] width 9 height 9
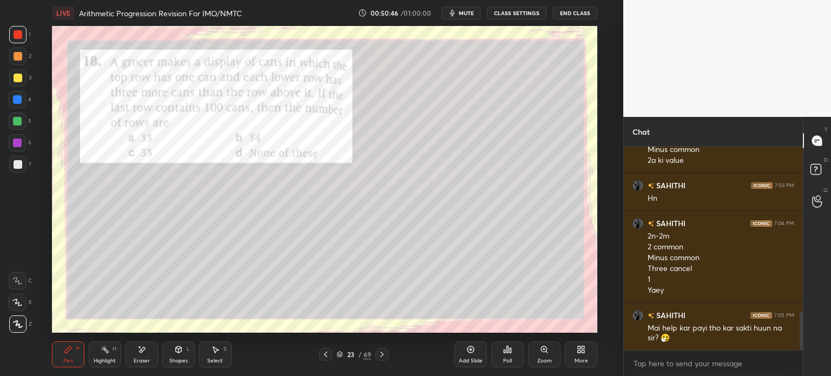
scroll to position [867, 0]
click at [19, 166] on div at bounding box center [18, 164] width 9 height 9
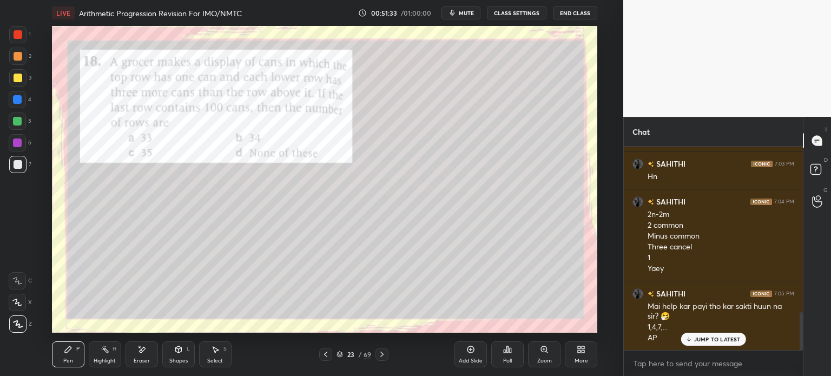
scroll to position [927, 0]
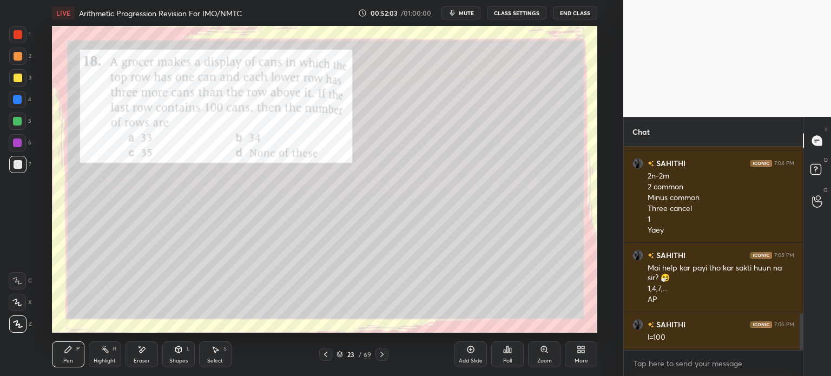
click at [25, 40] on div at bounding box center [17, 34] width 17 height 17
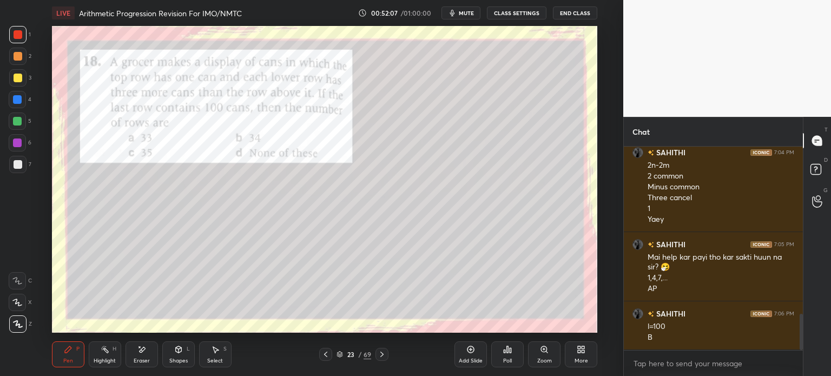
click at [378, 357] on icon at bounding box center [382, 354] width 9 height 9
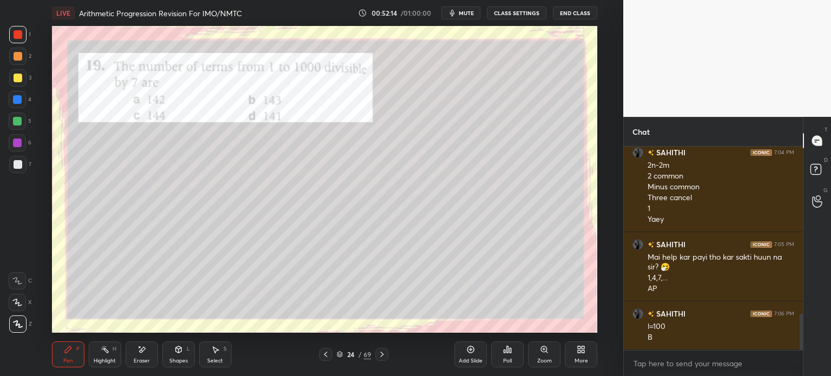
click at [23, 164] on div at bounding box center [17, 164] width 17 height 17
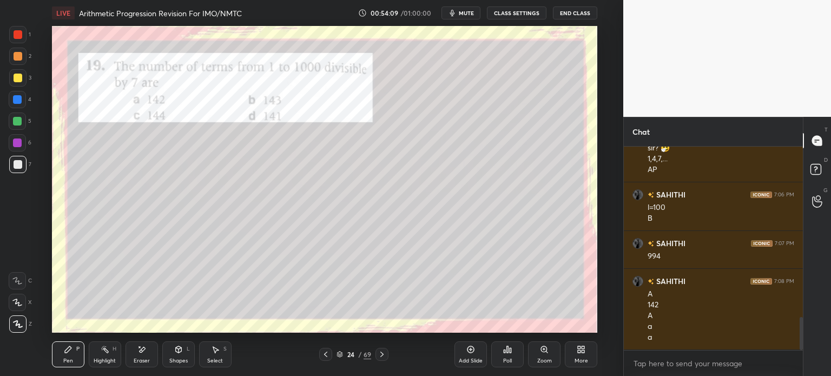
scroll to position [1067, 0]
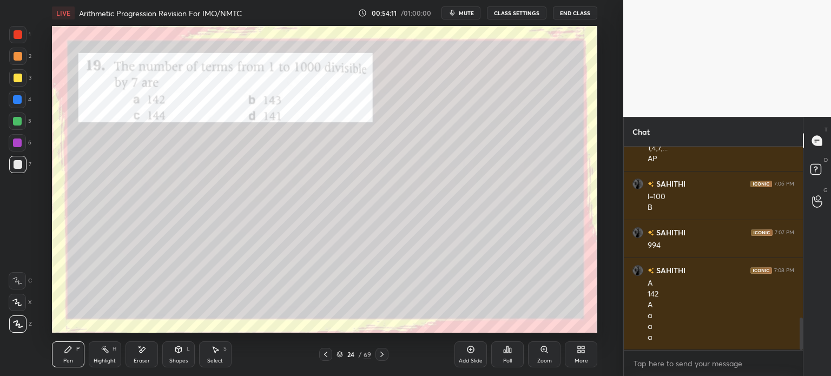
click at [19, 41] on div at bounding box center [17, 34] width 17 height 17
click at [384, 354] on icon at bounding box center [382, 354] width 9 height 9
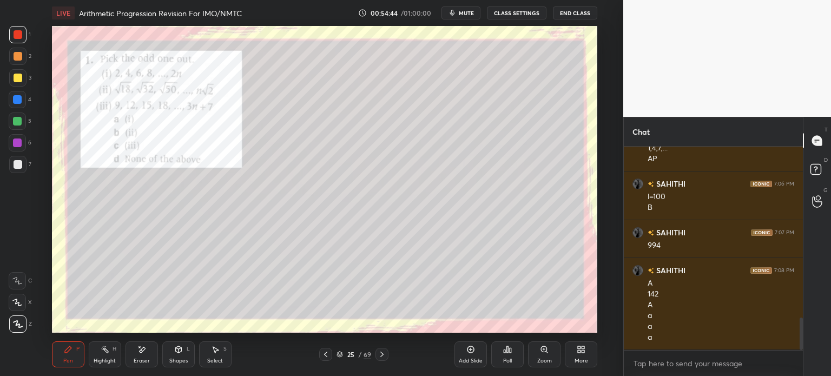
click at [20, 170] on div at bounding box center [17, 164] width 17 height 17
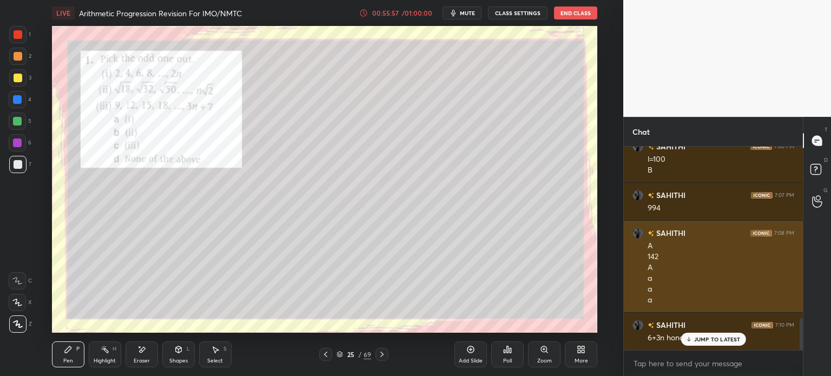
scroll to position [1105, 0]
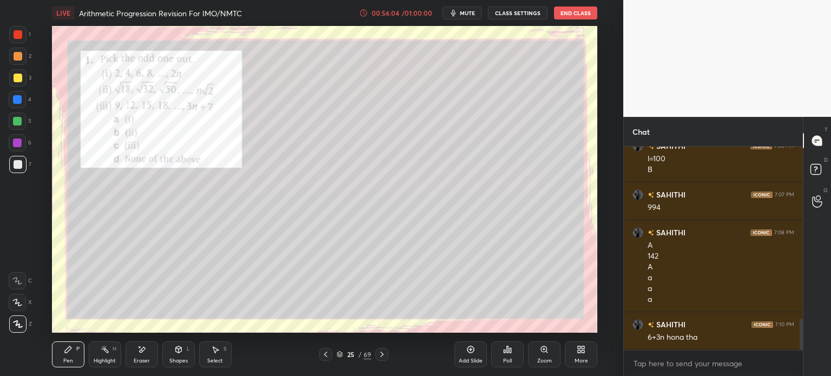
click at [17, 40] on div at bounding box center [17, 34] width 17 height 17
click at [380, 355] on icon at bounding box center [382, 354] width 9 height 9
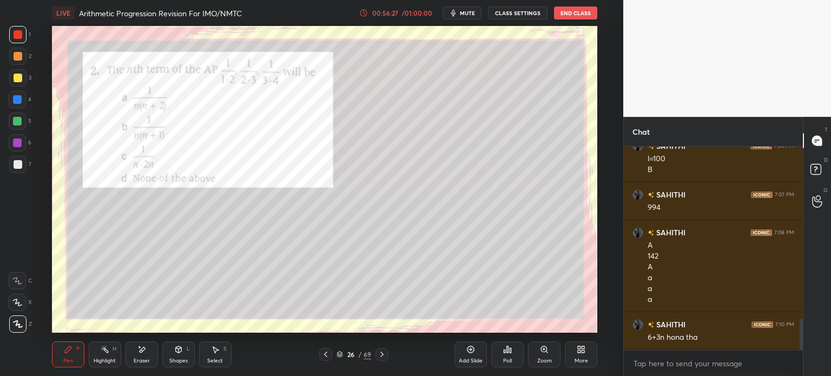
click at [18, 79] on div at bounding box center [18, 78] width 9 height 9
click at [18, 40] on div at bounding box center [17, 34] width 17 height 17
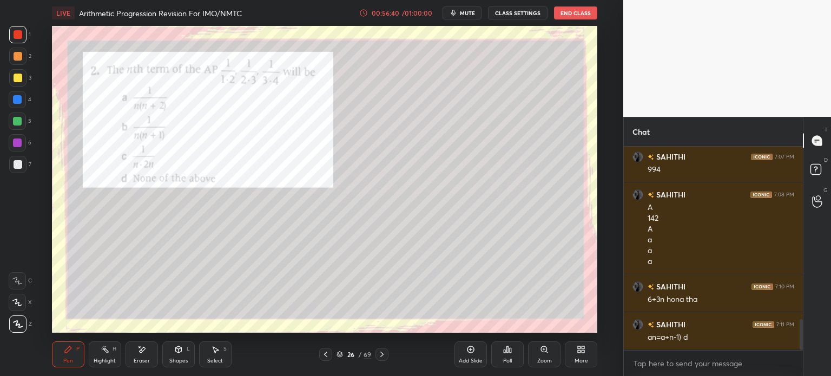
click at [21, 161] on div at bounding box center [18, 164] width 9 height 9
click at [26, 39] on div at bounding box center [17, 34] width 17 height 17
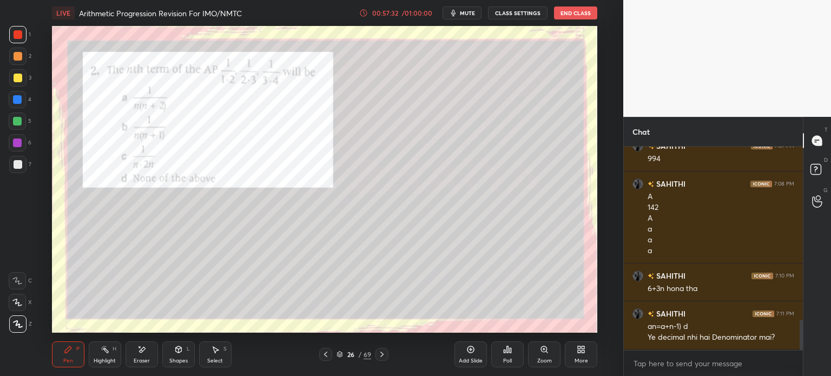
click at [28, 173] on div "7" at bounding box center [20, 164] width 22 height 17
click at [149, 352] on div "Eraser" at bounding box center [142, 355] width 32 height 26
click at [78, 352] on div "P" at bounding box center [77, 348] width 3 height 5
click at [25, 38] on div at bounding box center [17, 34] width 17 height 17
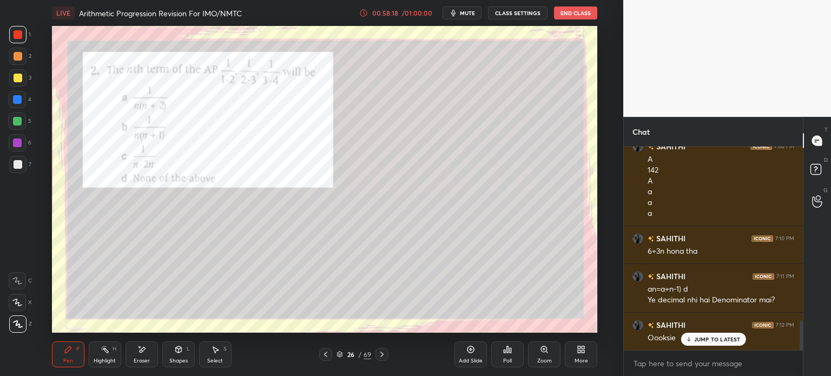
click at [27, 166] on div "7" at bounding box center [20, 164] width 22 height 17
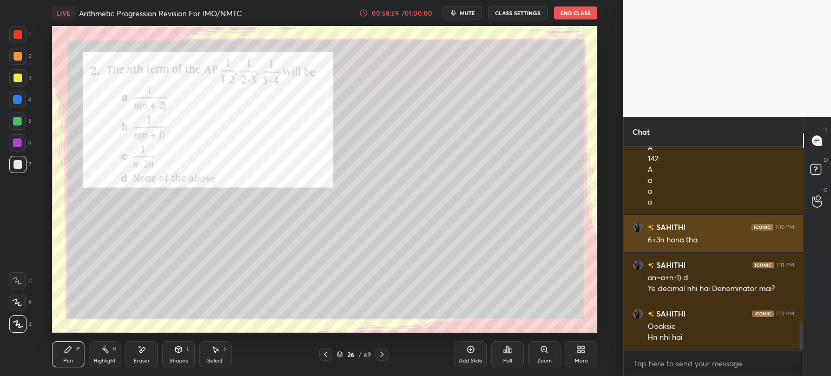
scroll to position [1241, 0]
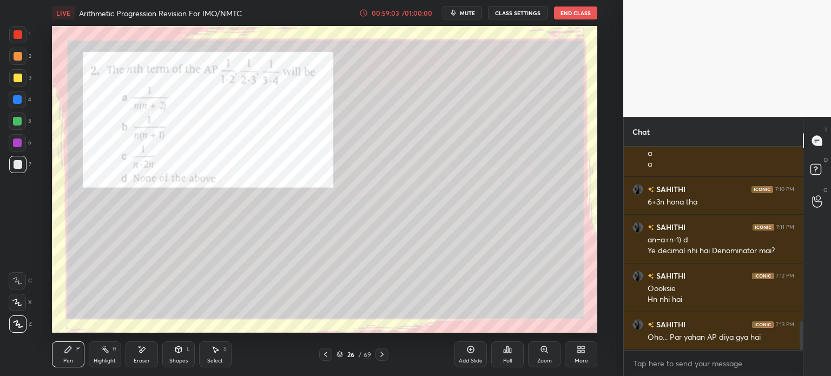
click at [385, 355] on icon at bounding box center [382, 354] width 9 height 9
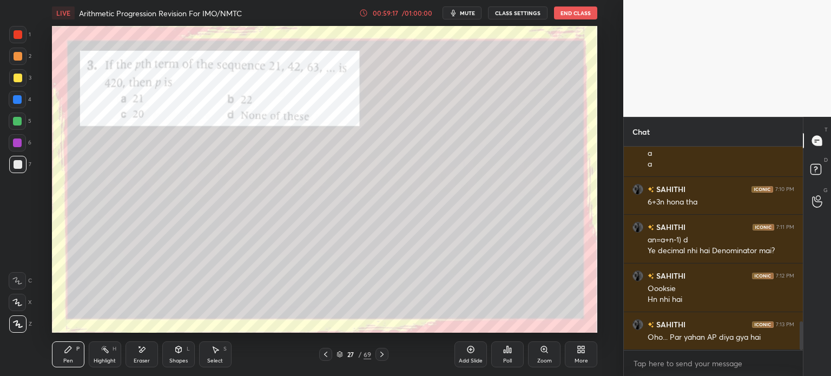
click at [330, 350] on icon at bounding box center [325, 354] width 9 height 9
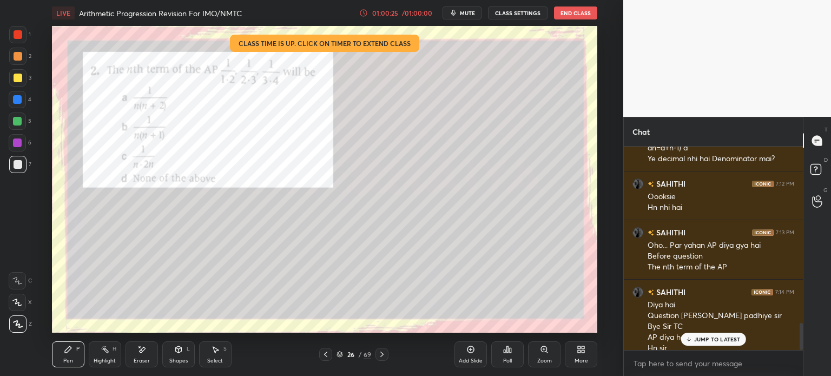
scroll to position [1343, 0]
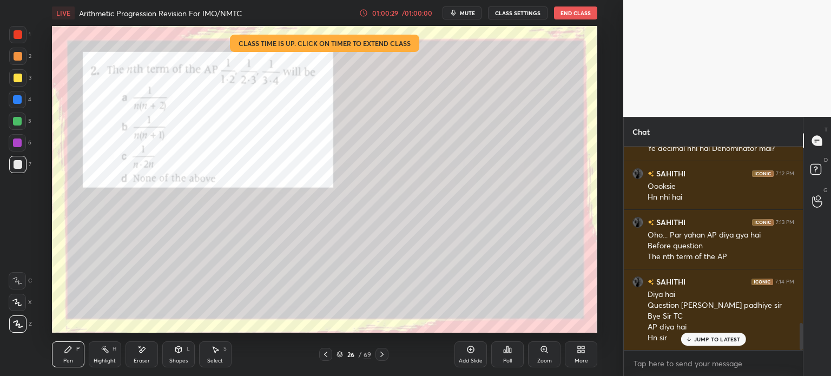
click at [570, 14] on button "End Class" at bounding box center [575, 12] width 43 height 13
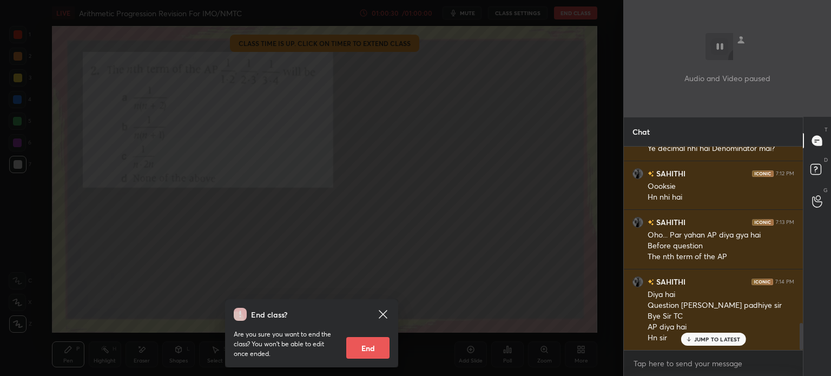
click at [361, 356] on button "End" at bounding box center [367, 348] width 43 height 22
type textarea "x"
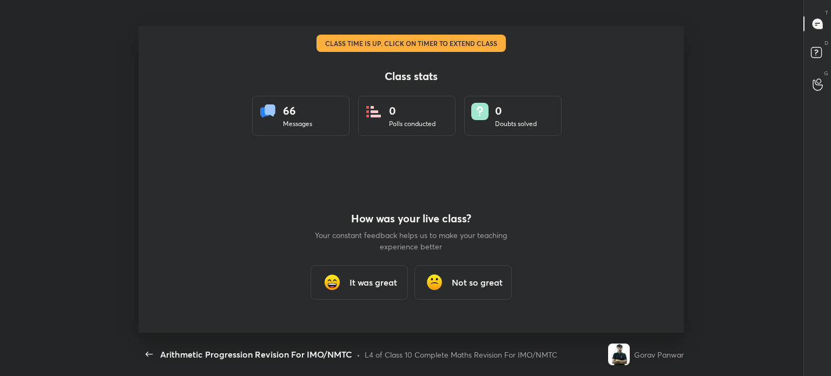
scroll to position [53817, 53302]
click at [369, 290] on div "It was great" at bounding box center [359, 282] width 97 height 35
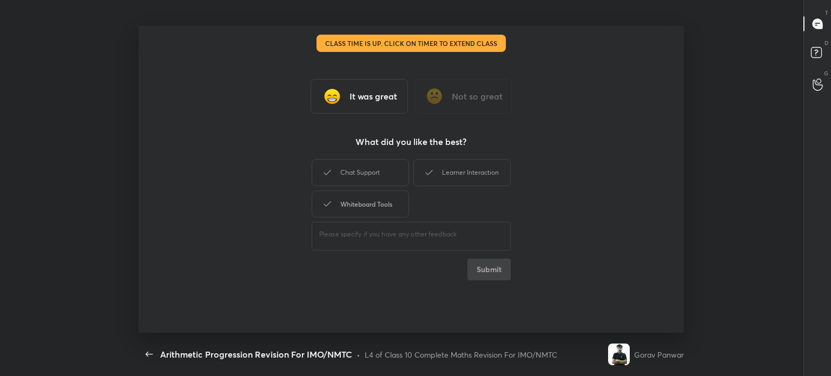
click at [369, 211] on div "Whiteboard Tools" at bounding box center [360, 204] width 97 height 27
click at [368, 181] on div "Chat Support" at bounding box center [360, 172] width 97 height 27
click at [448, 169] on div "Learner Interaction" at bounding box center [462, 172] width 97 height 27
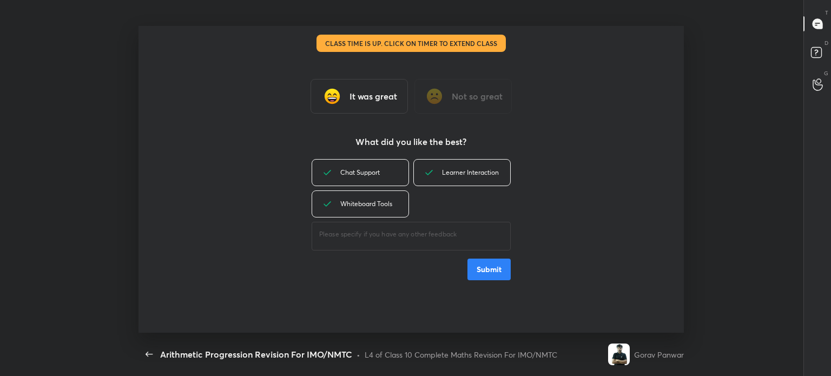
click at [487, 264] on button "Submit" at bounding box center [489, 270] width 43 height 22
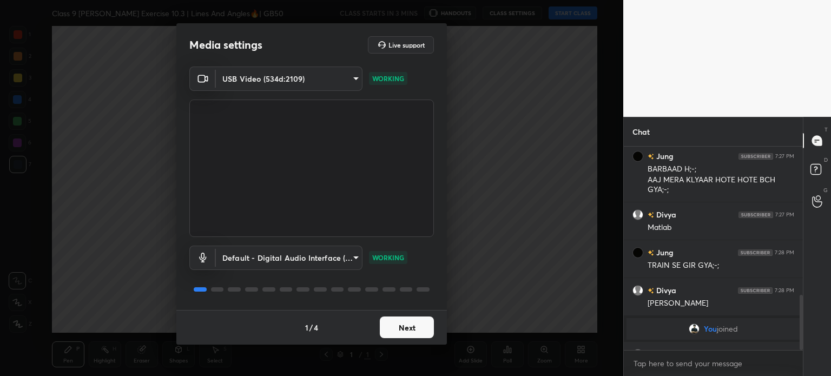
scroll to position [550, 0]
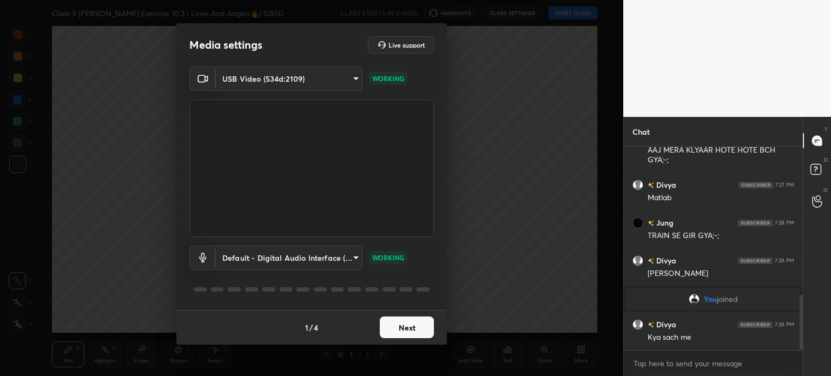
click at [420, 324] on button "Next" at bounding box center [407, 328] width 54 height 22
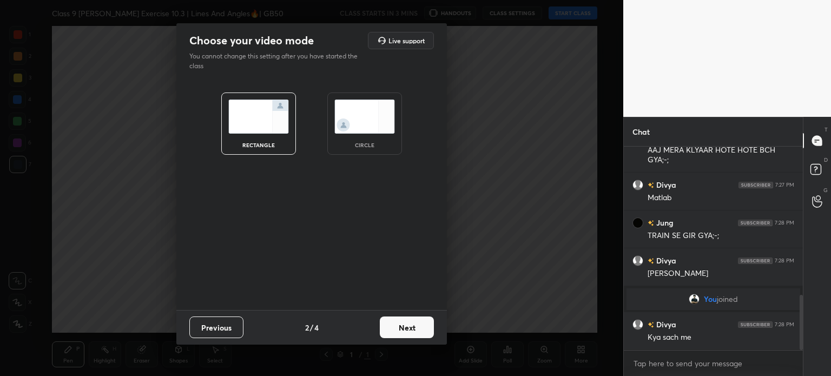
click at [420, 324] on button "Next" at bounding box center [407, 328] width 54 height 22
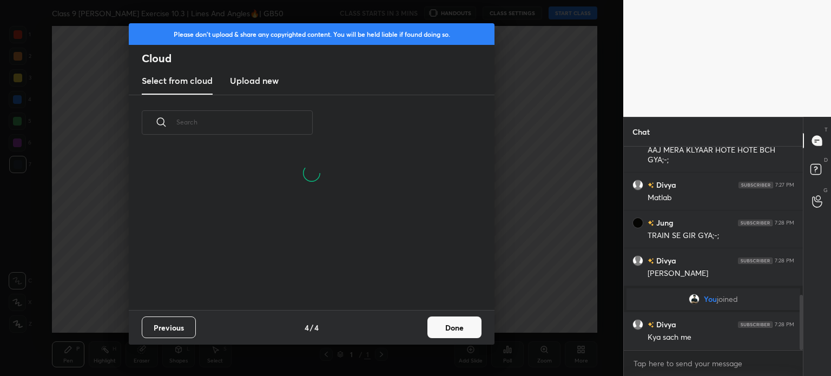
click at [254, 83] on h3 "Upload new" at bounding box center [254, 80] width 49 height 13
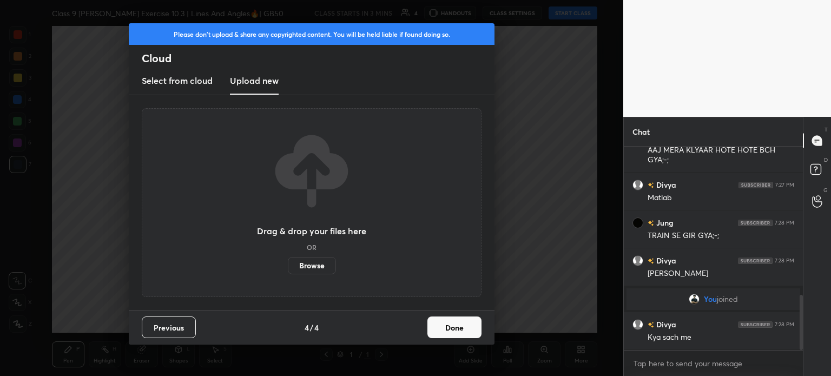
click at [297, 267] on label "Browse" at bounding box center [312, 265] width 48 height 17
click at [288, 267] on input "Browse" at bounding box center [288, 265] width 0 height 17
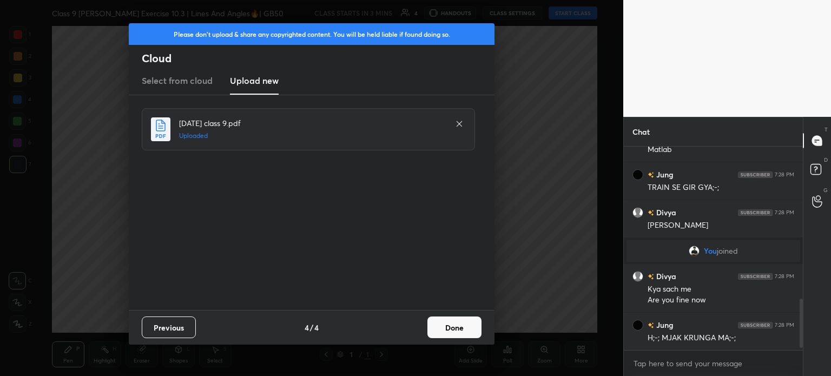
scroll to position [637, 0]
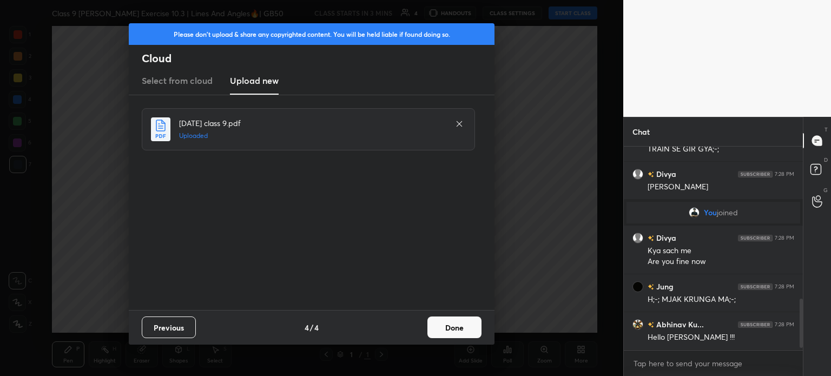
click at [470, 329] on button "Done" at bounding box center [455, 328] width 54 height 22
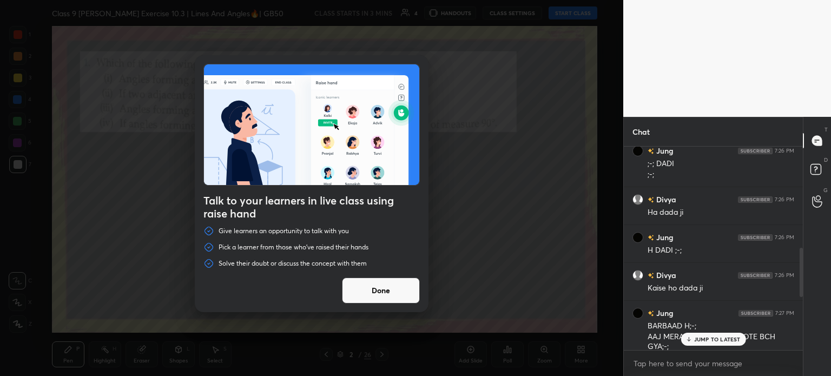
scroll to position [361, 0]
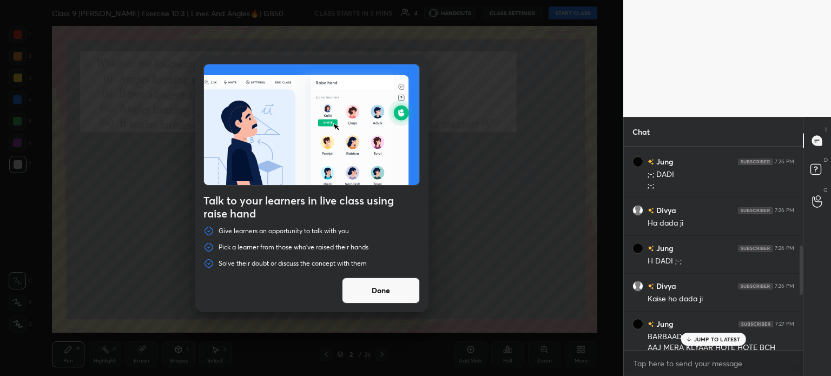
click at [404, 294] on button "Done" at bounding box center [381, 291] width 78 height 26
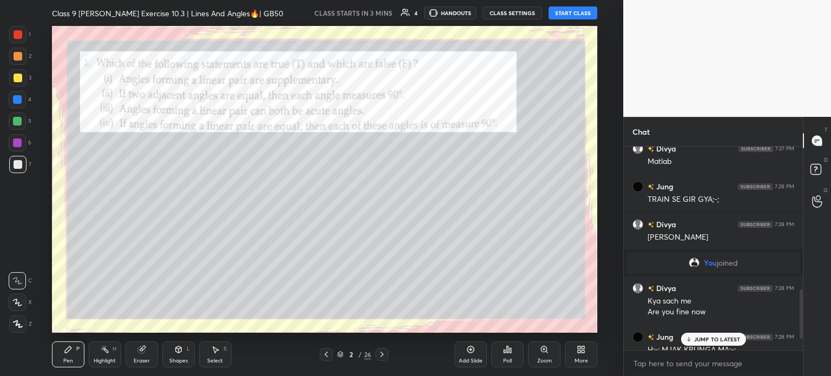
scroll to position [645, 0]
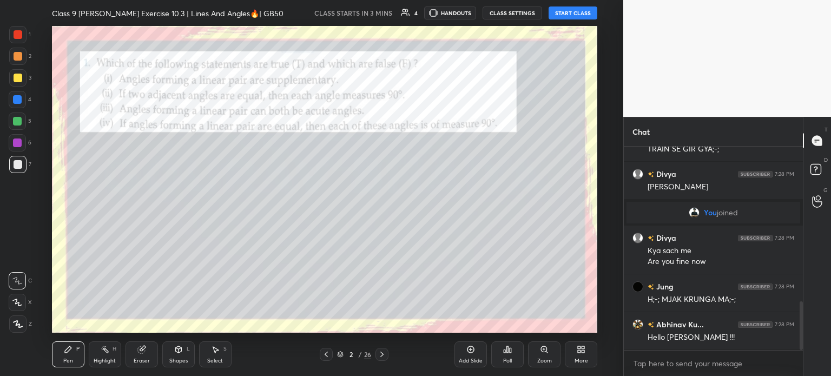
click at [328, 356] on icon at bounding box center [326, 354] width 9 height 9
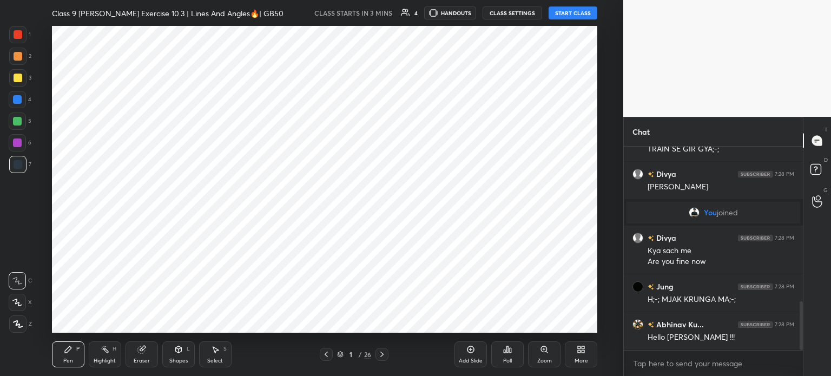
click at [468, 360] on div "Add Slide" at bounding box center [471, 360] width 24 height 5
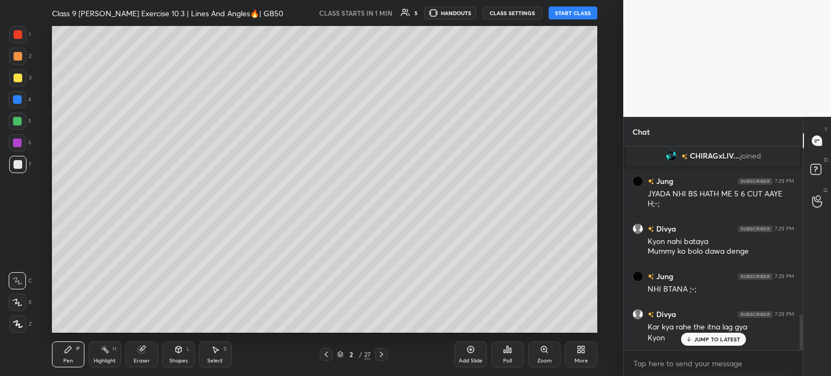
scroll to position [1015, 0]
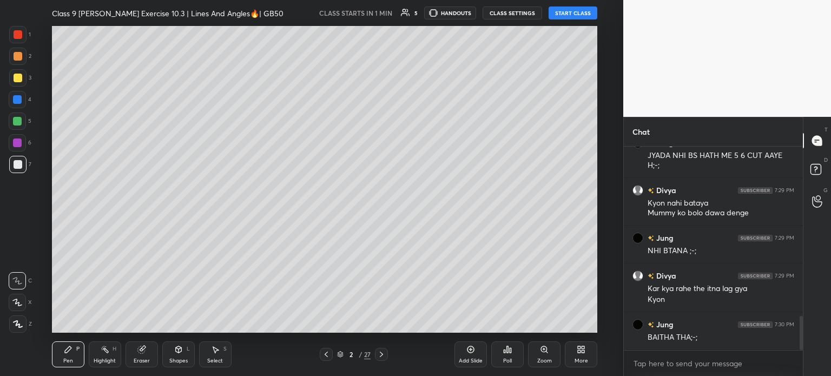
click at [580, 19] on button "START CLASS" at bounding box center [573, 12] width 49 height 13
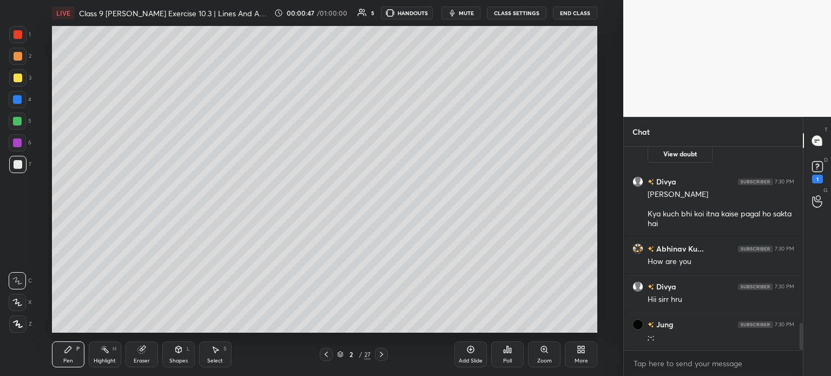
scroll to position [1340, 0]
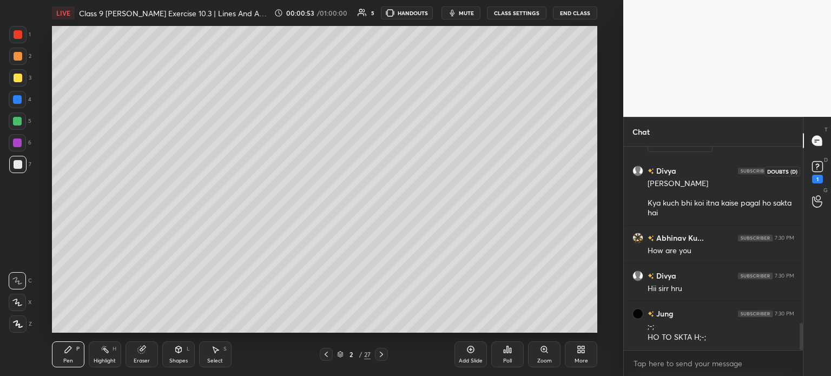
click at [819, 178] on div "1" at bounding box center [817, 179] width 11 height 9
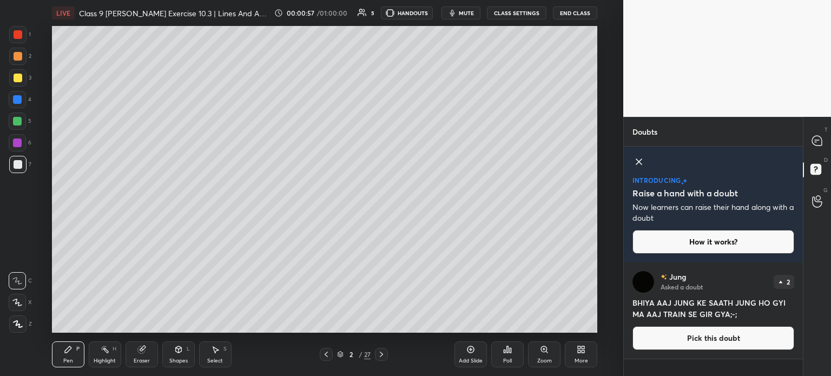
click at [638, 160] on icon at bounding box center [639, 161] width 5 height 5
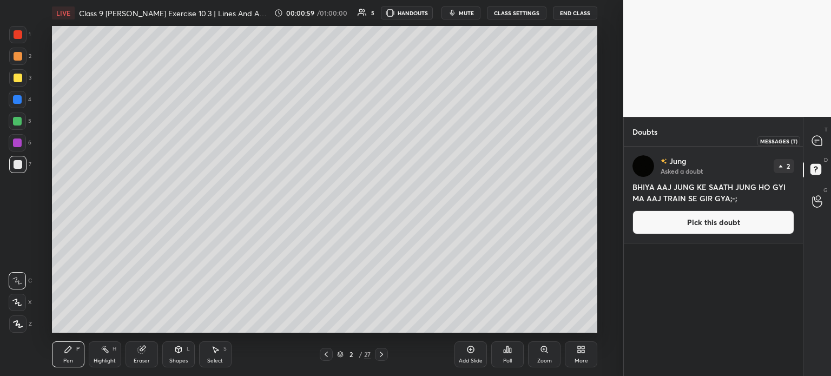
click at [814, 149] on div at bounding box center [818, 140] width 22 height 19
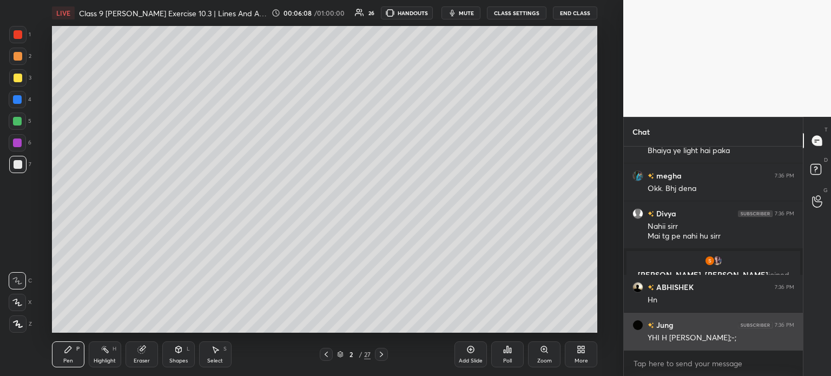
scroll to position [5514, 0]
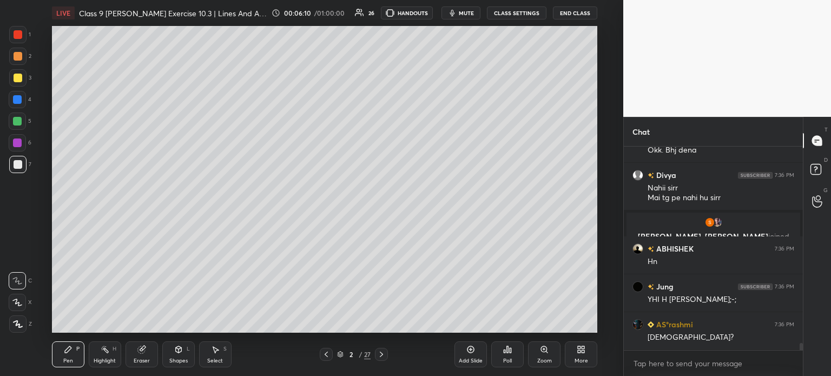
click at [379, 352] on icon at bounding box center [381, 354] width 9 height 9
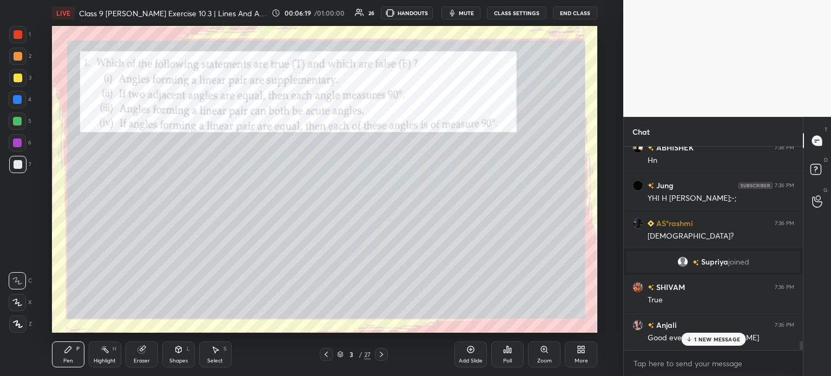
scroll to position [4649, 0]
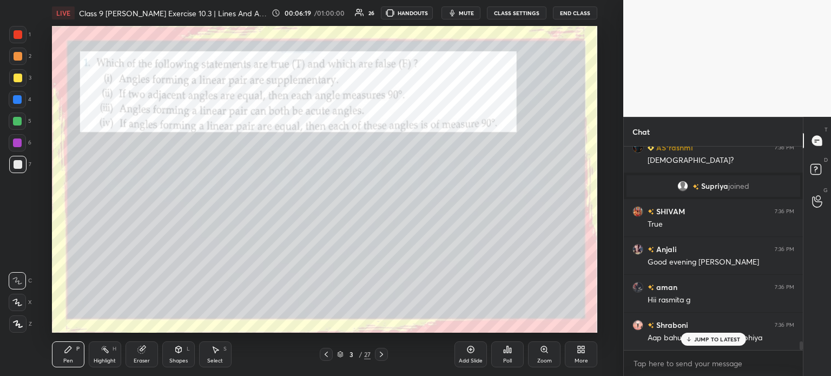
click at [17, 38] on div at bounding box center [18, 34] width 9 height 9
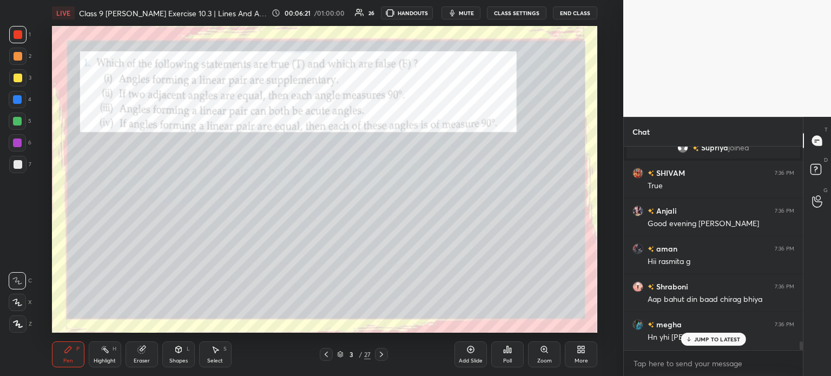
scroll to position [4725, 0]
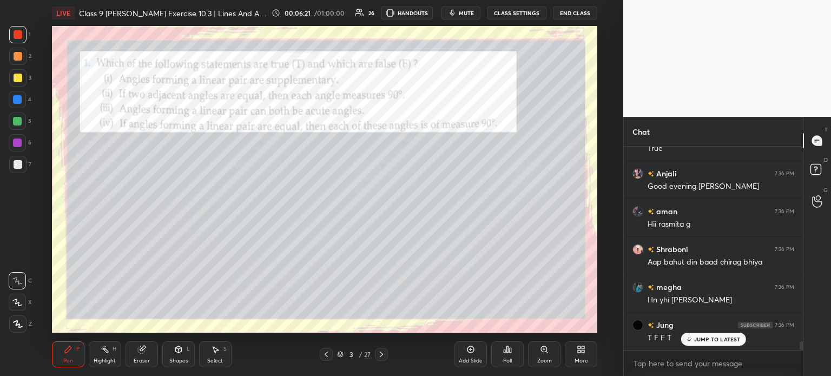
click at [27, 320] on div "Z" at bounding box center [20, 324] width 23 height 17
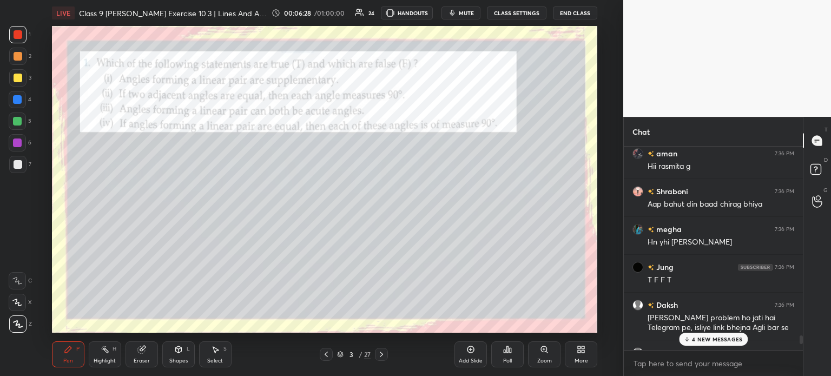
scroll to position [4781, 0]
click at [18, 80] on div at bounding box center [18, 78] width 9 height 9
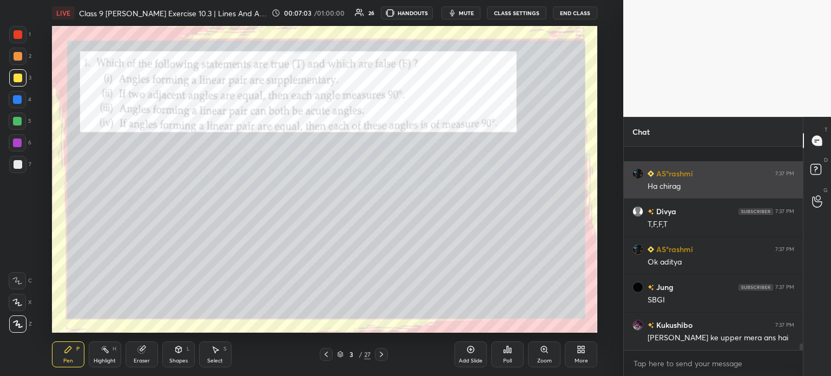
scroll to position [6185, 0]
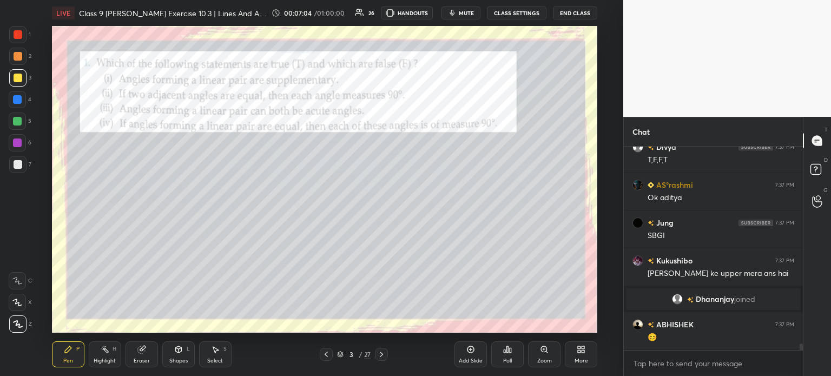
click at [28, 36] on div "1" at bounding box center [20, 34] width 22 height 17
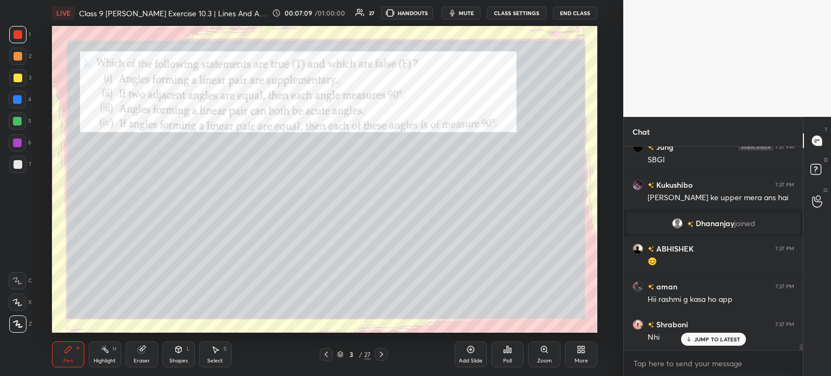
scroll to position [6298, 0]
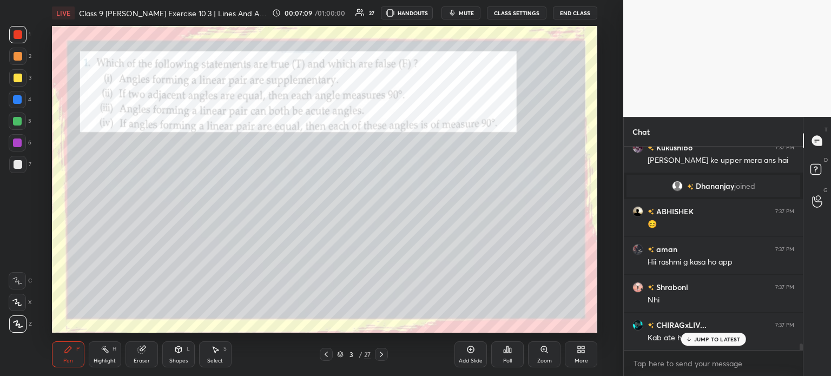
click at [12, 166] on div at bounding box center [17, 164] width 17 height 17
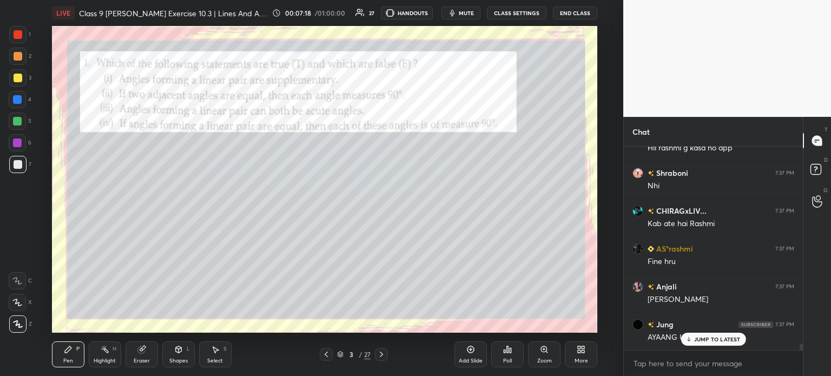
scroll to position [6450, 0]
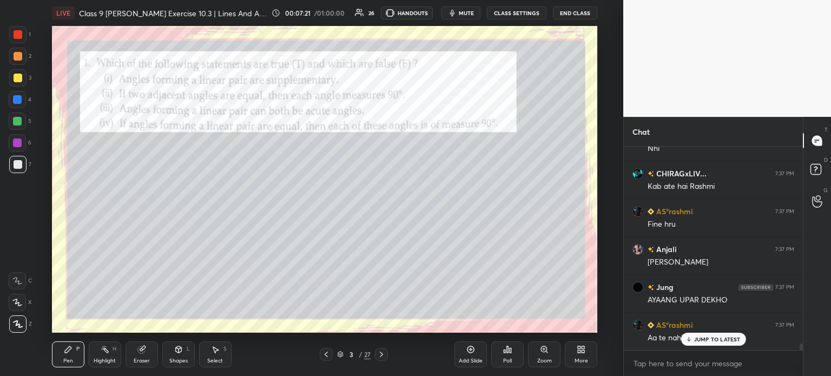
click at [25, 76] on div at bounding box center [17, 77] width 17 height 17
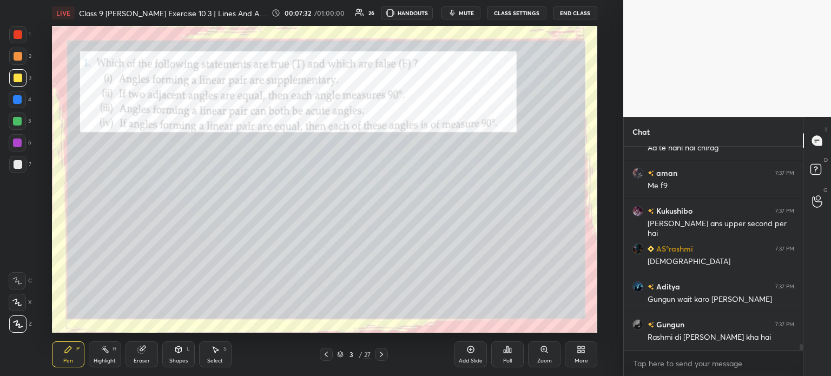
scroll to position [6666, 0]
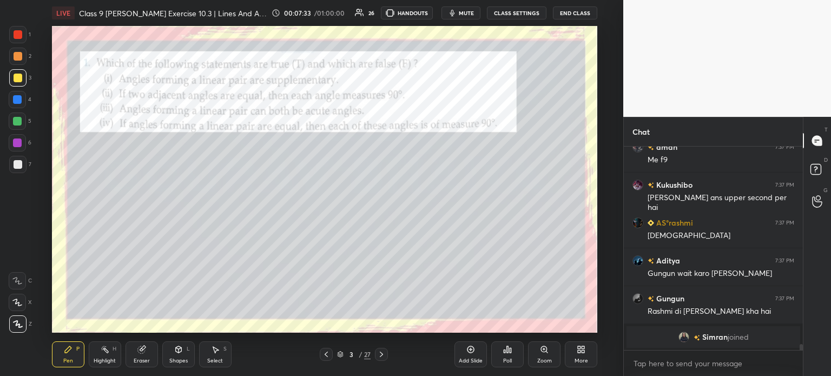
click at [23, 42] on div at bounding box center [17, 34] width 17 height 17
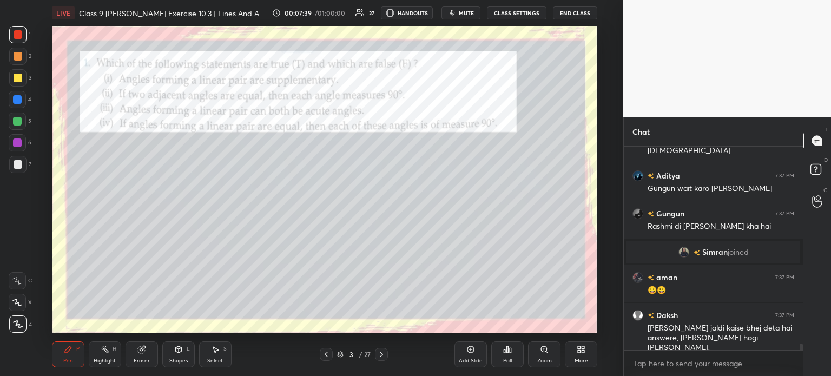
scroll to position [6142, 0]
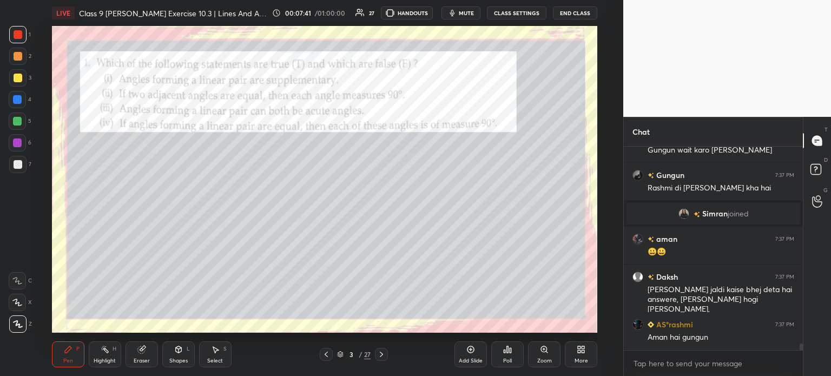
click at [18, 167] on div at bounding box center [18, 164] width 9 height 9
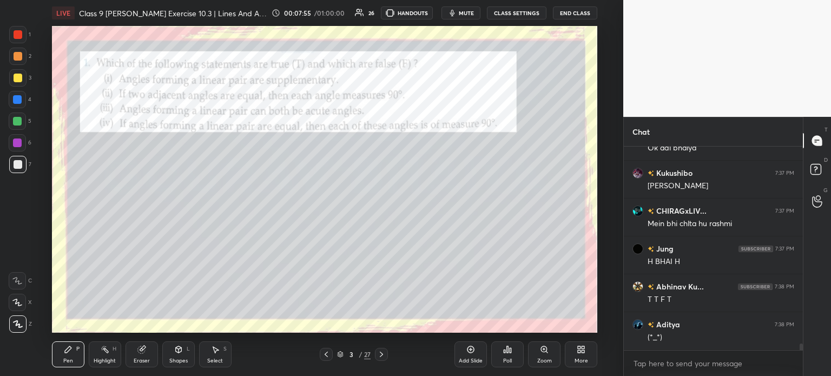
scroll to position [6445, 0]
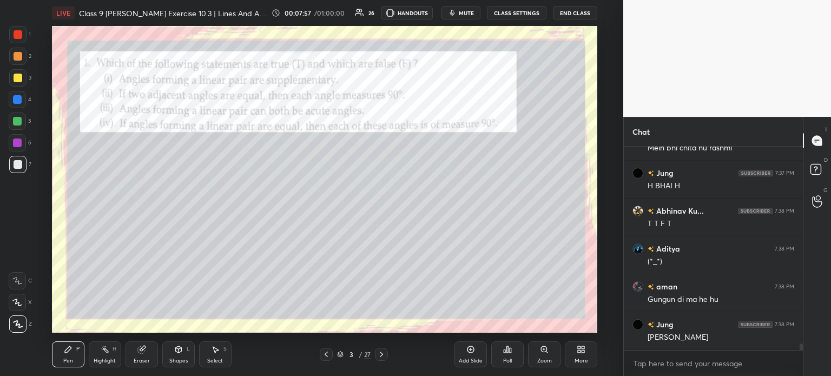
click at [24, 32] on div at bounding box center [17, 34] width 17 height 17
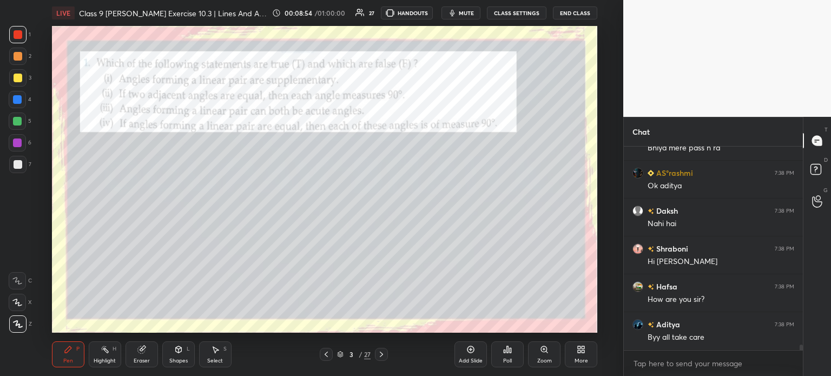
scroll to position [7188, 0]
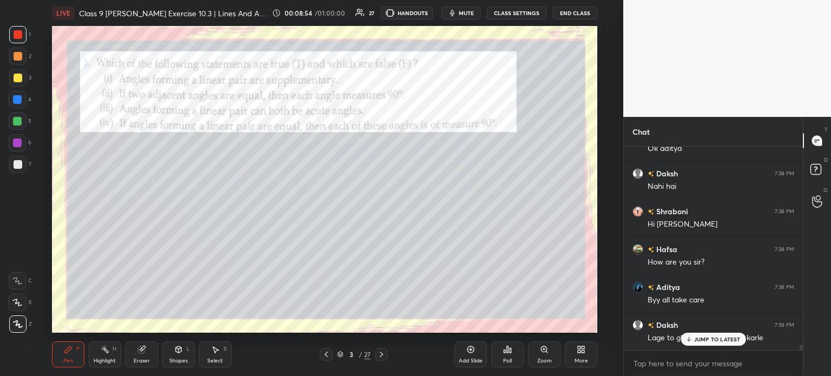
click at [138, 353] on icon at bounding box center [141, 349] width 9 height 9
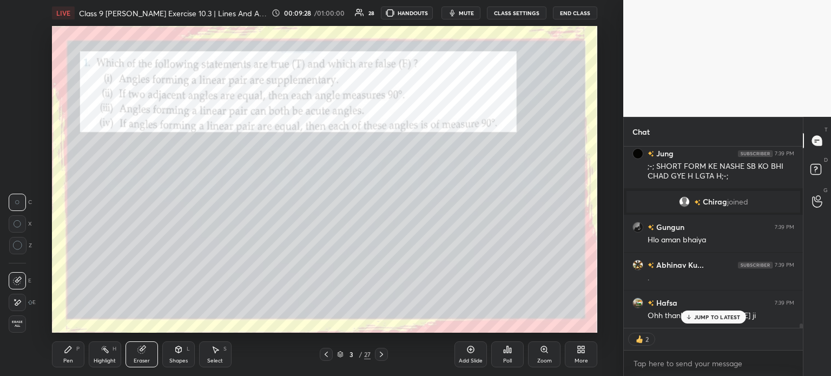
scroll to position [7812, 0]
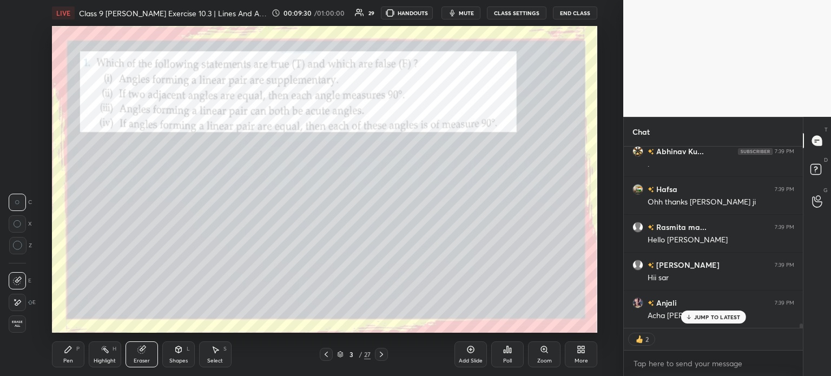
click at [117, 357] on div "Highlight H" at bounding box center [105, 355] width 32 height 26
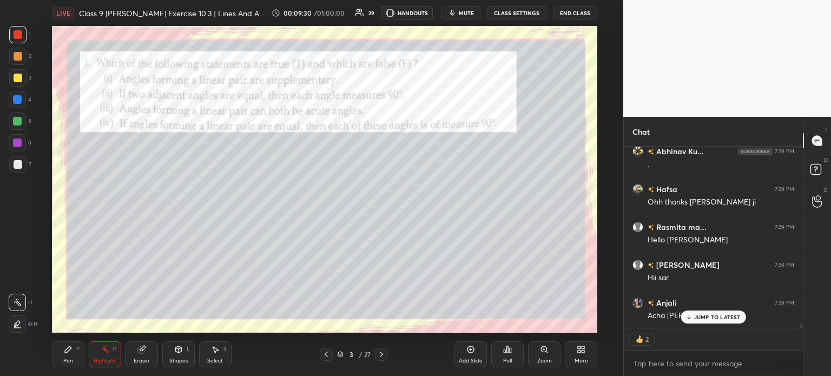
click at [145, 359] on div "Eraser" at bounding box center [142, 360] width 16 height 5
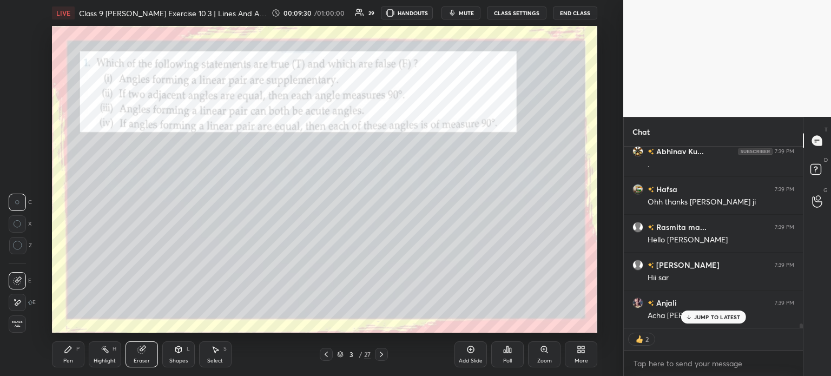
scroll to position [7850, 0]
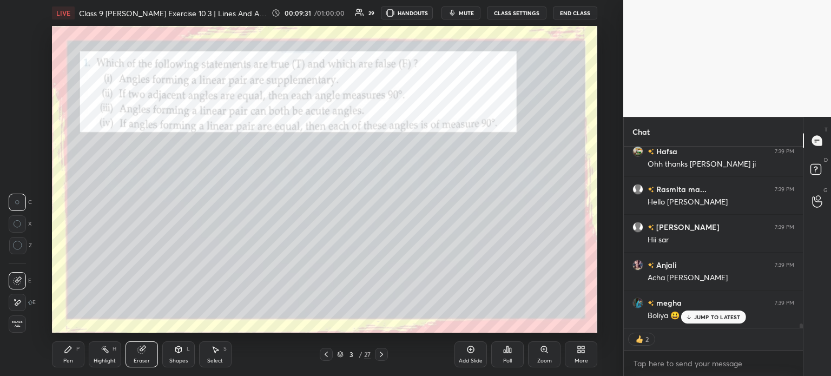
click at [18, 320] on span "Erase all" at bounding box center [17, 324] width 16 height 8
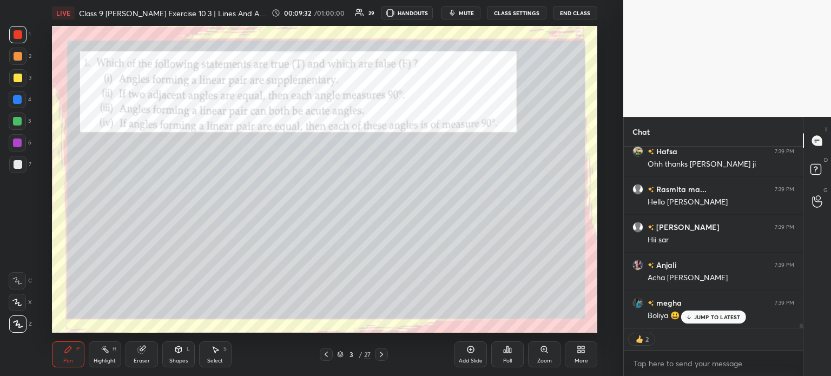
click at [24, 166] on div at bounding box center [17, 164] width 17 height 17
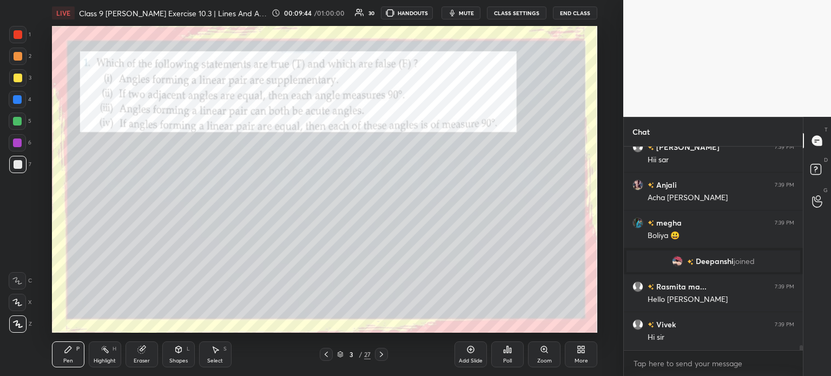
scroll to position [7968, 0]
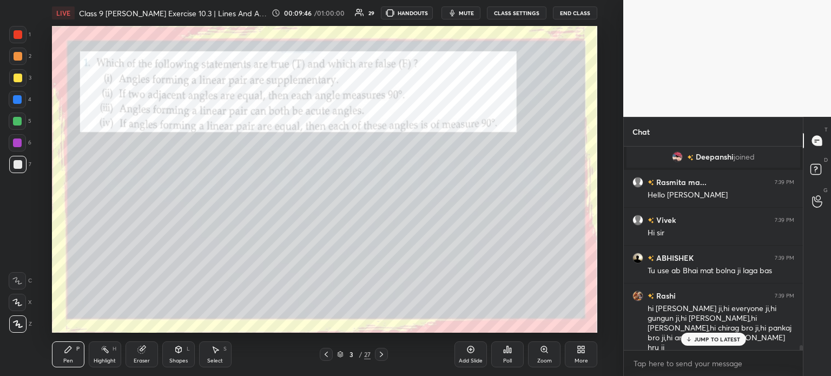
click at [21, 37] on div at bounding box center [18, 34] width 9 height 9
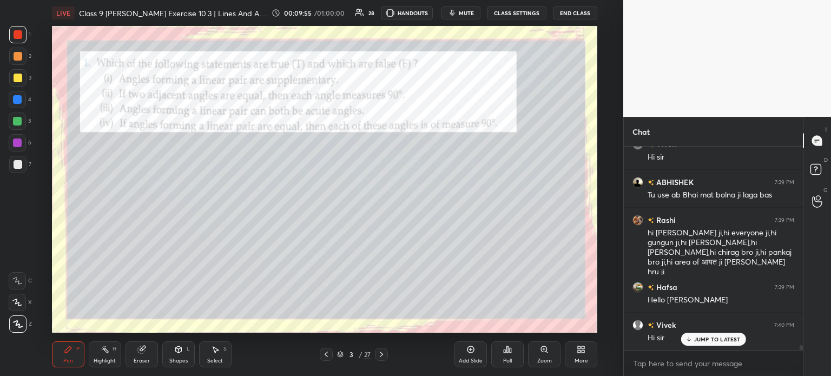
scroll to position [8149, 0]
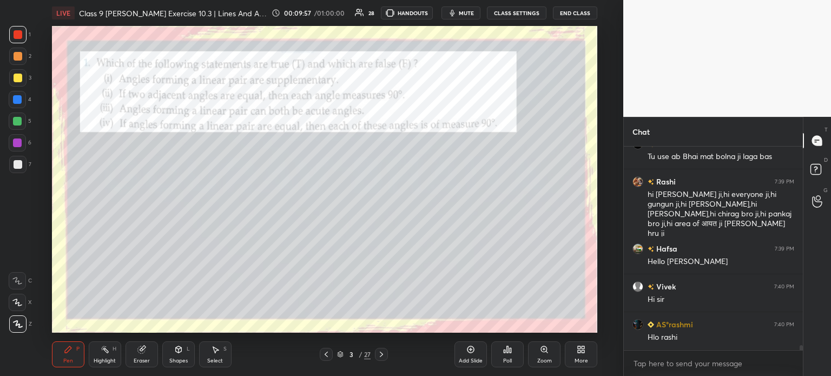
click at [382, 359] on div at bounding box center [381, 354] width 13 height 13
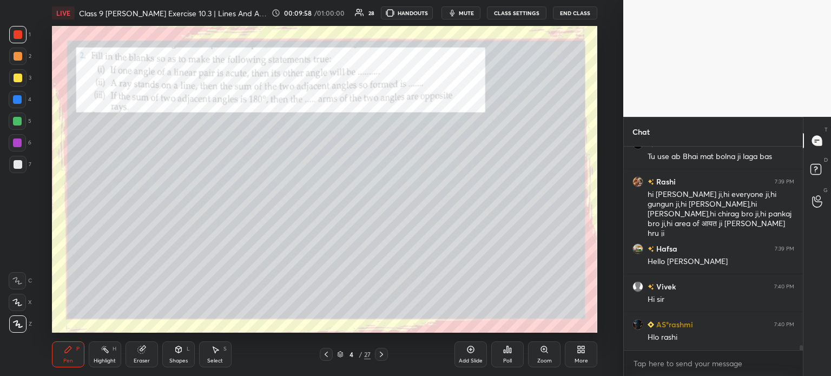
click at [323, 357] on icon at bounding box center [326, 354] width 9 height 9
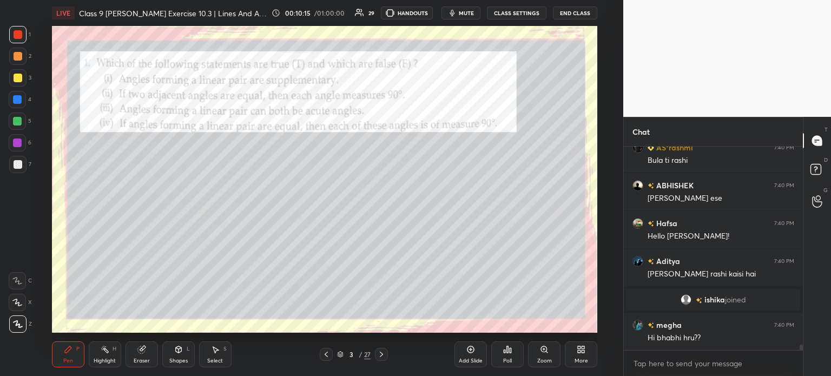
scroll to position [7839, 0]
click at [388, 352] on div at bounding box center [381, 354] width 13 height 13
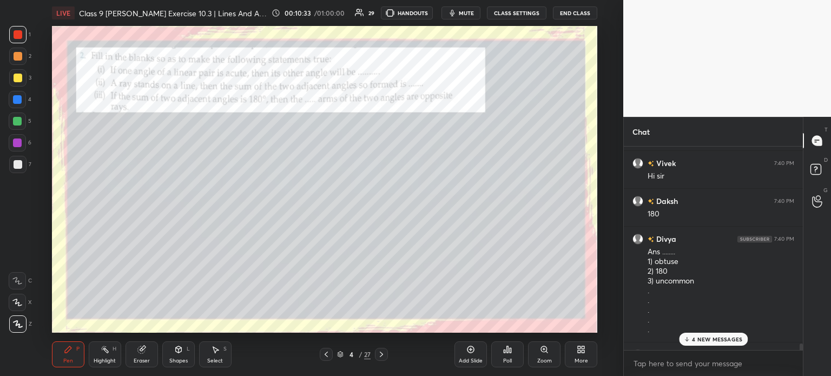
scroll to position [8334, 0]
click at [25, 166] on div at bounding box center [17, 164] width 17 height 17
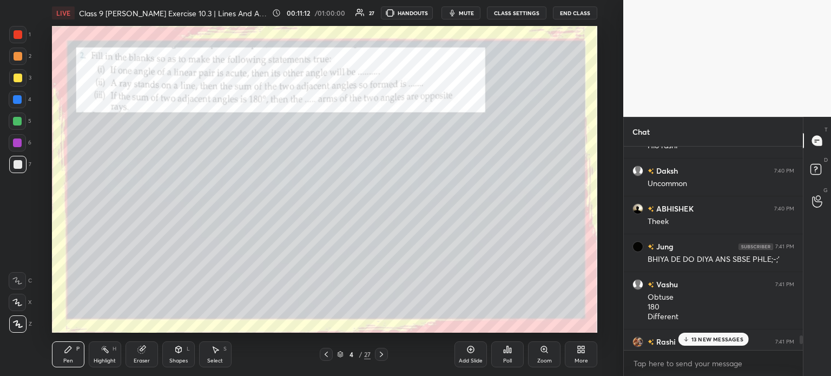
scroll to position [8897, 0]
click at [24, 40] on div at bounding box center [17, 34] width 17 height 17
click at [17, 165] on div at bounding box center [18, 164] width 9 height 9
click at [22, 34] on div at bounding box center [17, 34] width 17 height 17
click at [23, 163] on div at bounding box center [17, 164] width 17 height 17
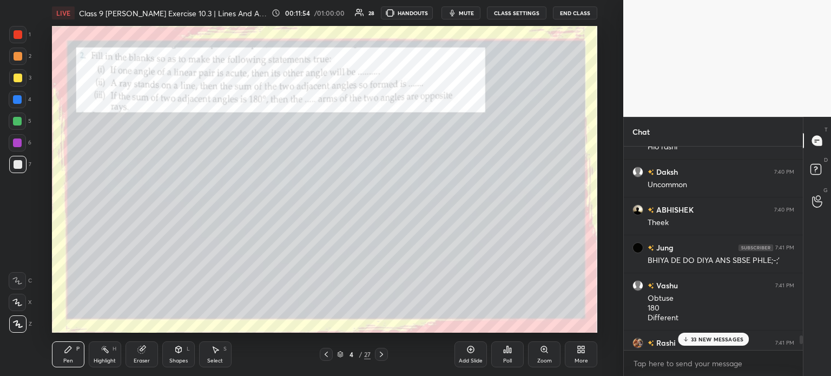
click at [27, 41] on div "1" at bounding box center [20, 34] width 22 height 17
click at [24, 35] on div at bounding box center [17, 34] width 17 height 17
click at [375, 358] on div at bounding box center [381, 354] width 13 height 13
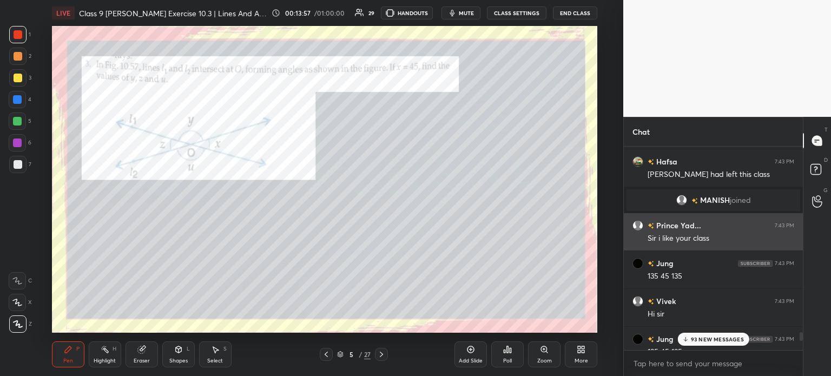
scroll to position [11151, 0]
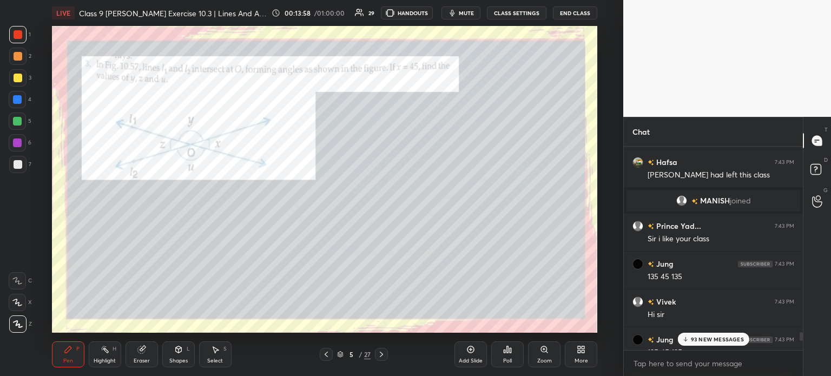
click at [22, 166] on div at bounding box center [17, 164] width 17 height 17
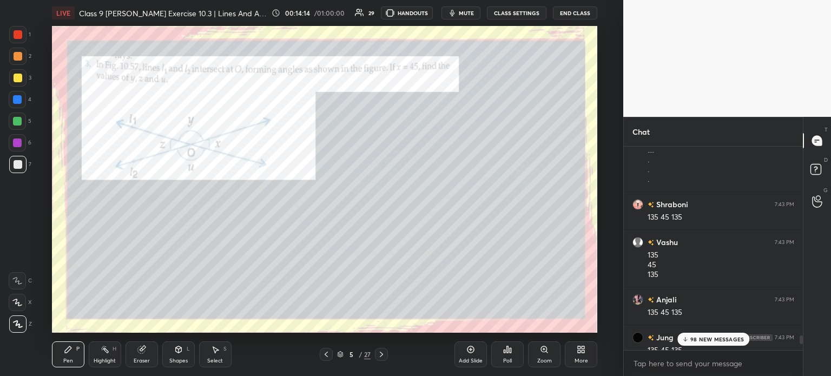
scroll to position [11706, 0]
click at [24, 41] on div at bounding box center [17, 34] width 17 height 17
click at [27, 163] on div "7" at bounding box center [20, 164] width 22 height 17
click at [25, 35] on div at bounding box center [17, 34] width 17 height 17
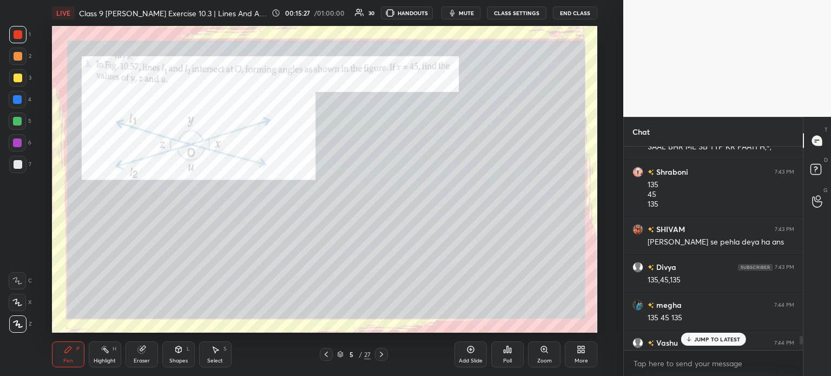
scroll to position [12572, 0]
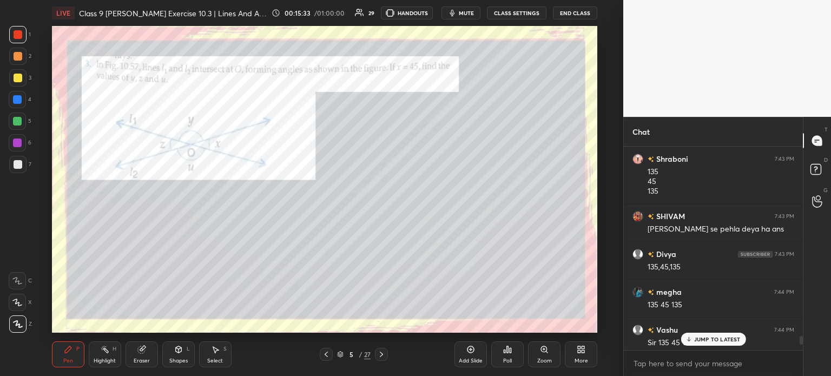
click at [380, 353] on icon at bounding box center [381, 354] width 9 height 9
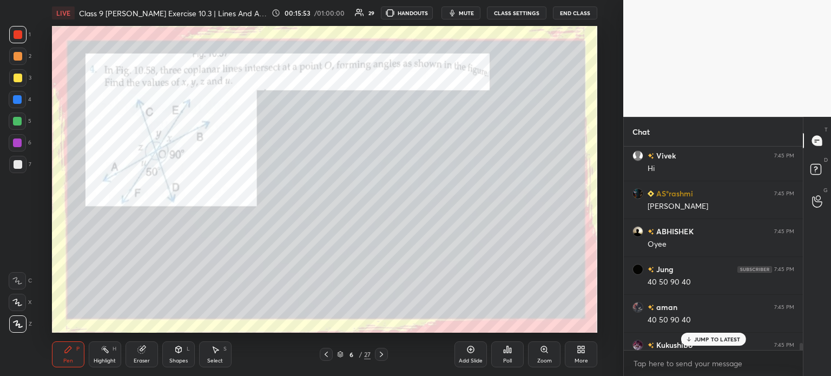
scroll to position [14057, 0]
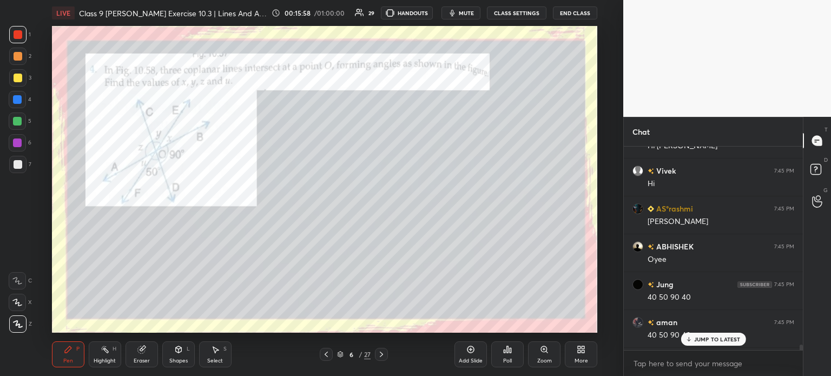
click at [18, 164] on div at bounding box center [18, 164] width 9 height 9
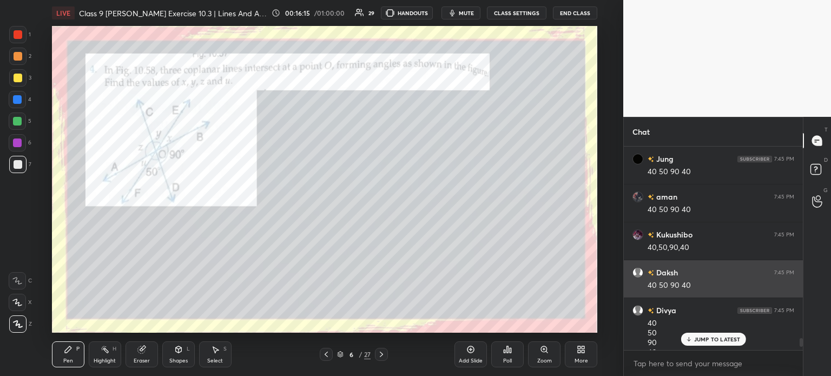
scroll to position [14205, 0]
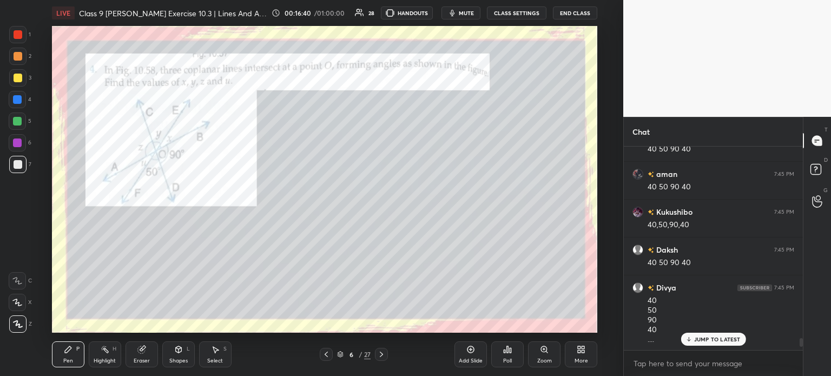
click at [17, 40] on div at bounding box center [17, 34] width 17 height 17
click at [30, 162] on div "7" at bounding box center [20, 164] width 22 height 17
click at [25, 42] on div at bounding box center [17, 34] width 17 height 17
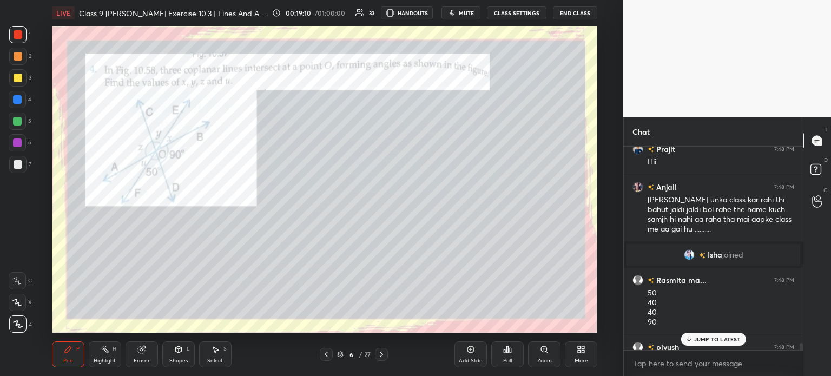
scroll to position [17352, 0]
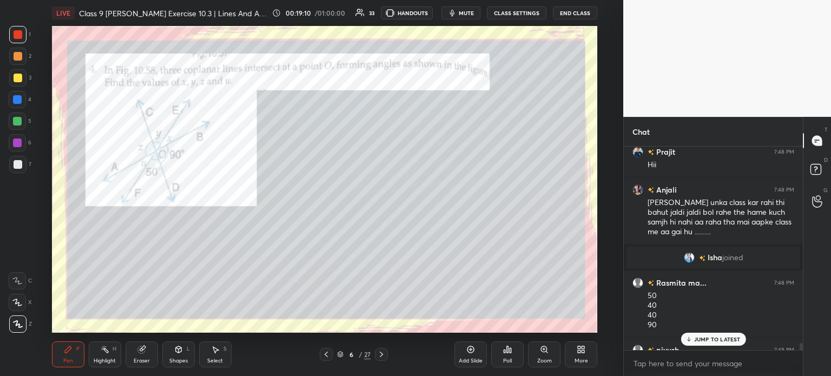
click at [714, 268] on div "[PERSON_NAME] joined" at bounding box center [714, 258] width 174 height 22
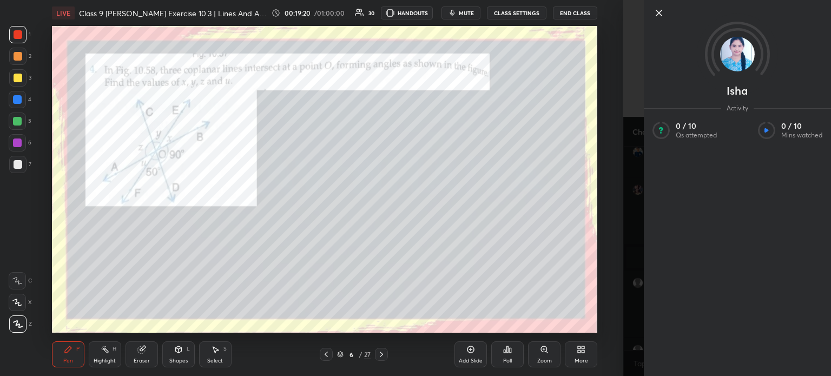
click at [653, 15] on icon at bounding box center [659, 12] width 13 height 13
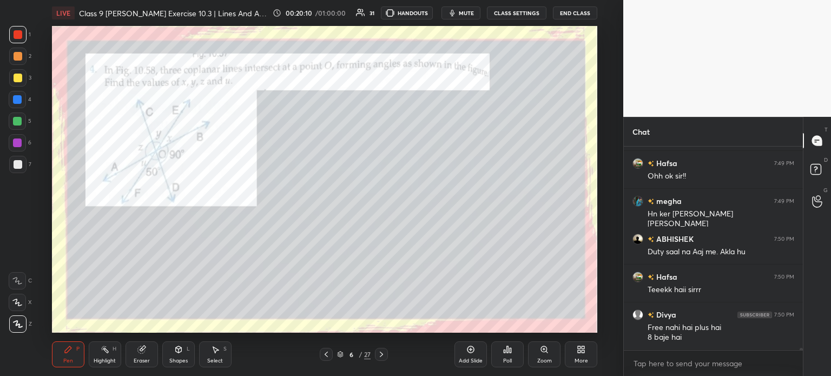
scroll to position [18479, 0]
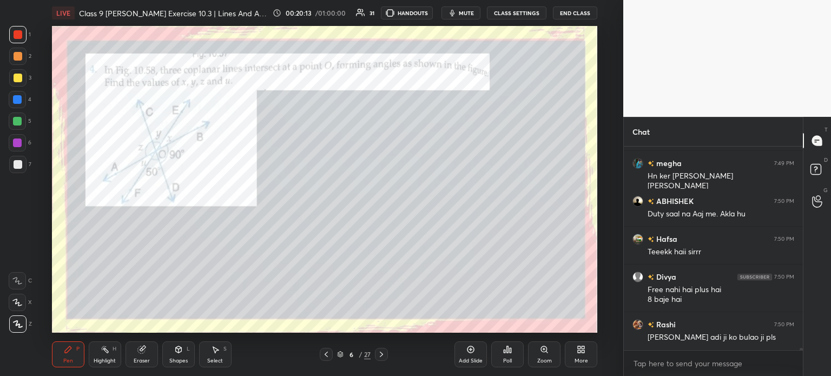
click at [382, 352] on icon at bounding box center [381, 354] width 9 height 9
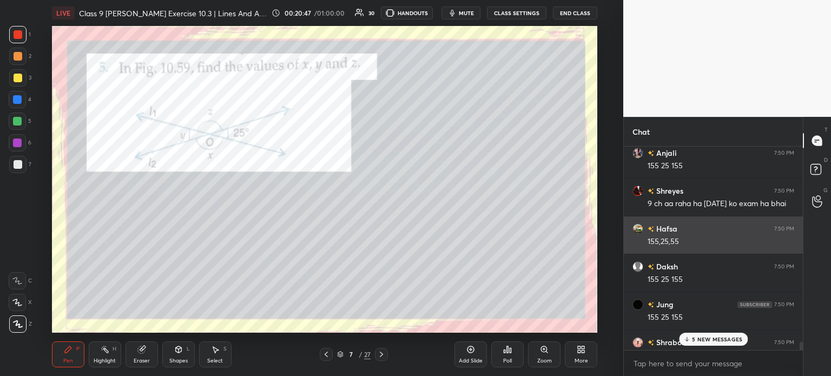
scroll to position [18959, 0]
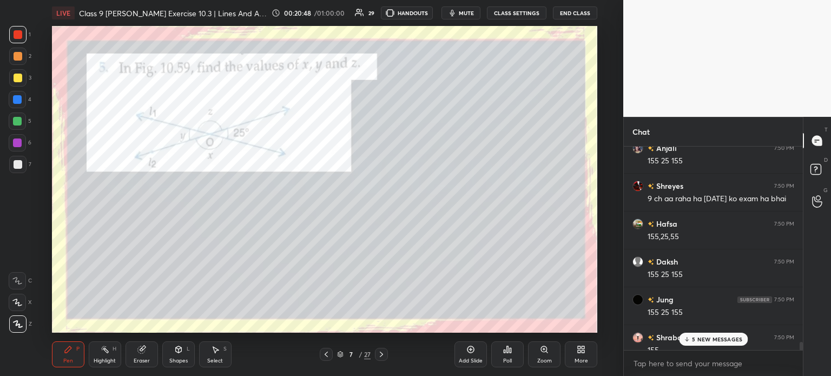
click at [24, 160] on div at bounding box center [17, 164] width 17 height 17
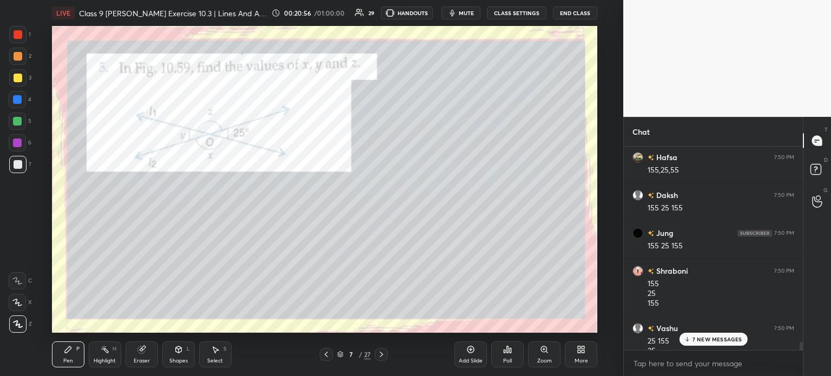
scroll to position [19025, 0]
click at [24, 36] on div at bounding box center [17, 34] width 17 height 17
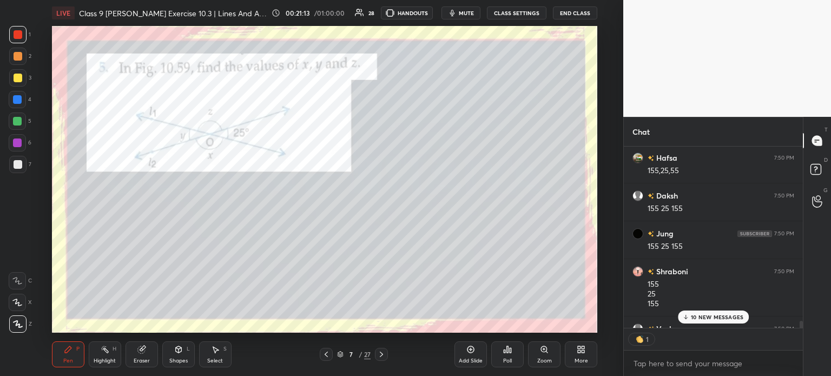
scroll to position [3, 3]
click at [24, 167] on div at bounding box center [17, 164] width 17 height 17
click at [26, 36] on div at bounding box center [17, 34] width 17 height 17
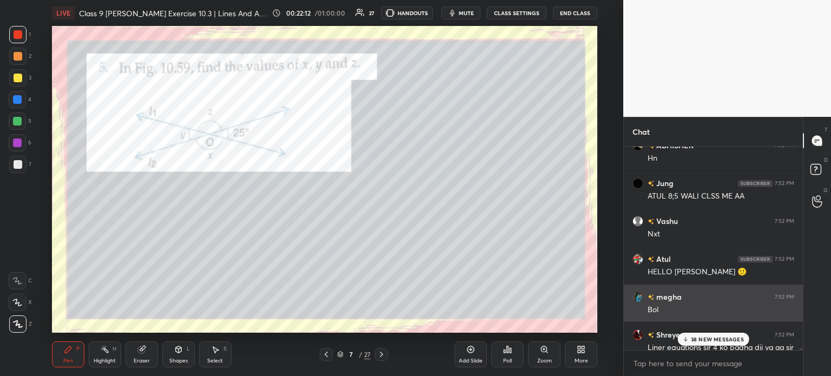
scroll to position [21013, 0]
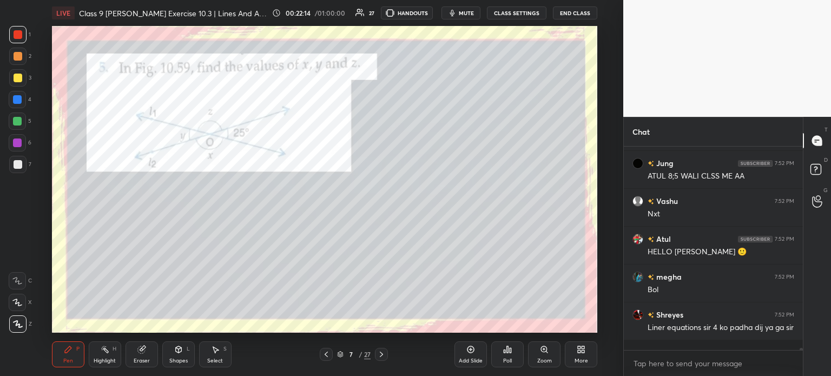
click at [381, 352] on icon at bounding box center [381, 354] width 9 height 9
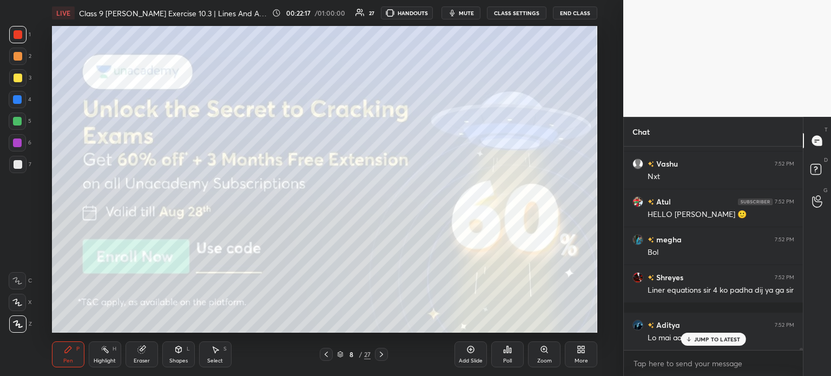
scroll to position [21077, 0]
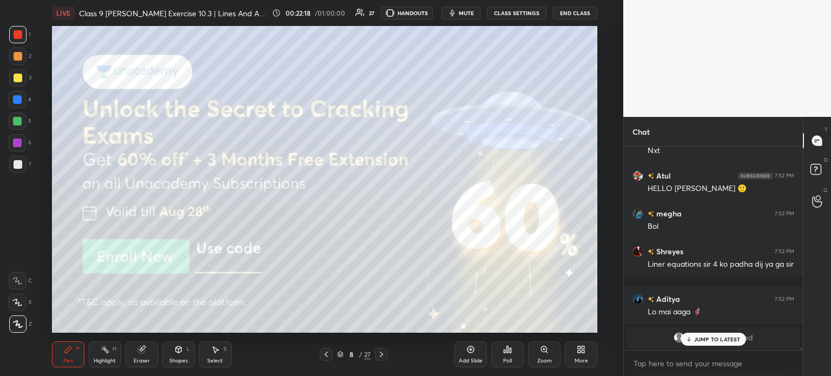
click at [21, 81] on div at bounding box center [18, 78] width 9 height 9
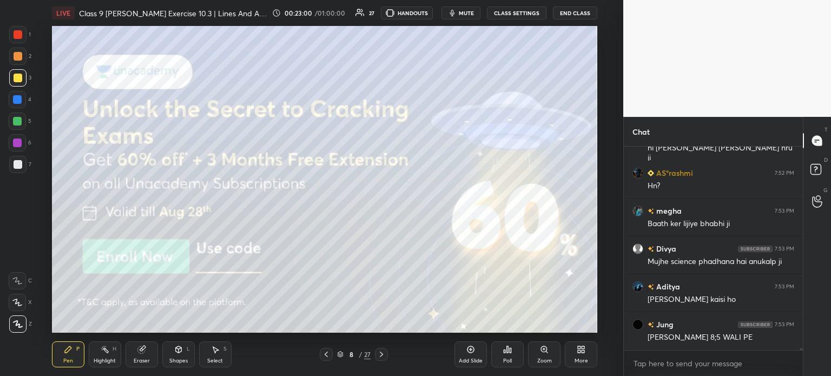
scroll to position [21683, 0]
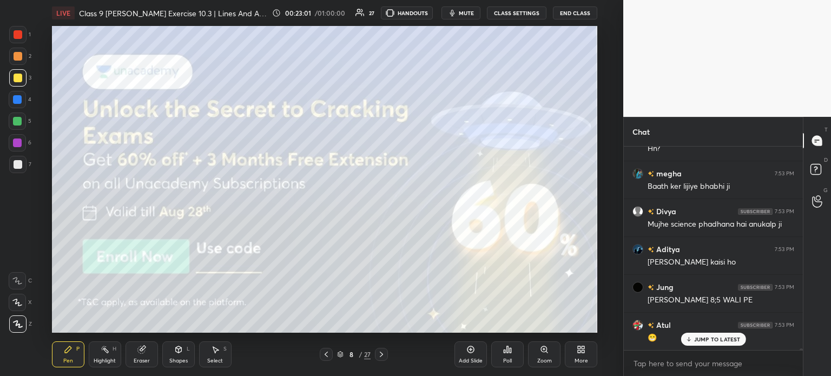
click at [386, 355] on div at bounding box center [381, 354] width 13 height 13
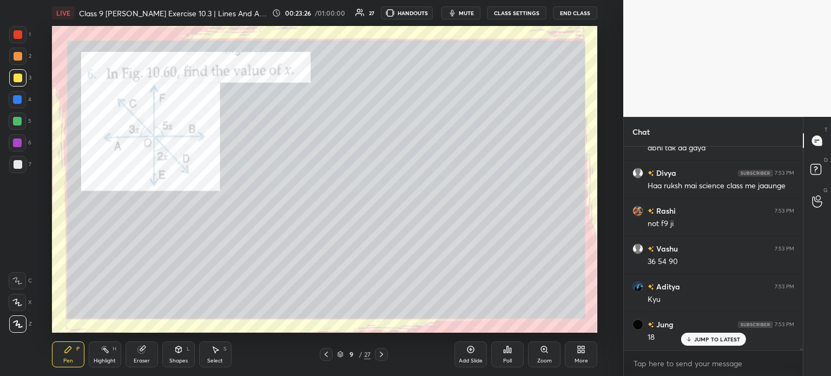
scroll to position [21958, 0]
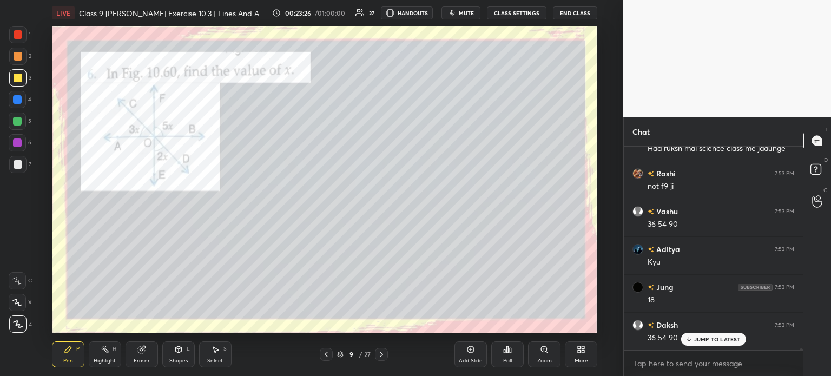
click at [26, 168] on div at bounding box center [17, 164] width 17 height 17
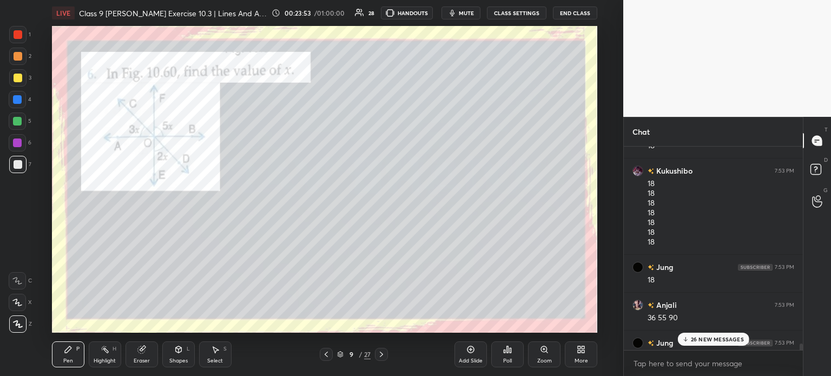
scroll to position [22227, 0]
click at [18, 35] on div at bounding box center [18, 34] width 9 height 9
click at [180, 355] on div "Shapes L" at bounding box center [178, 355] width 32 height 26
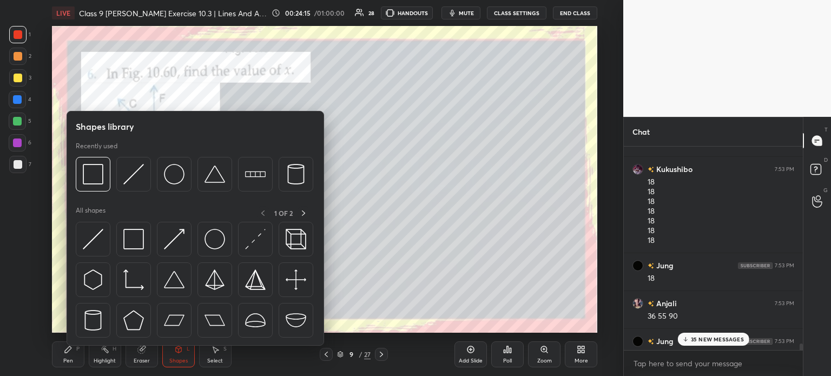
click at [145, 355] on div "Eraser" at bounding box center [142, 355] width 32 height 26
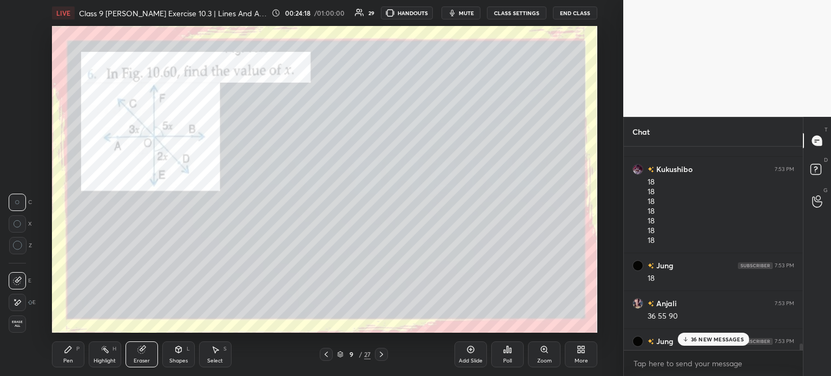
click at [71, 357] on div "Pen P" at bounding box center [68, 355] width 32 height 26
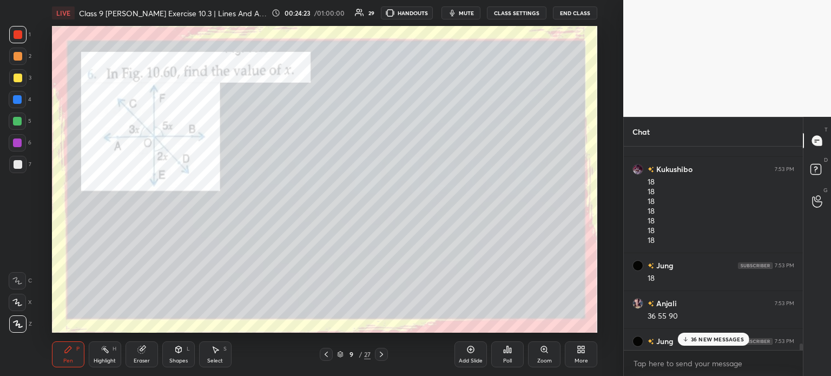
click at [22, 164] on div at bounding box center [17, 164] width 17 height 17
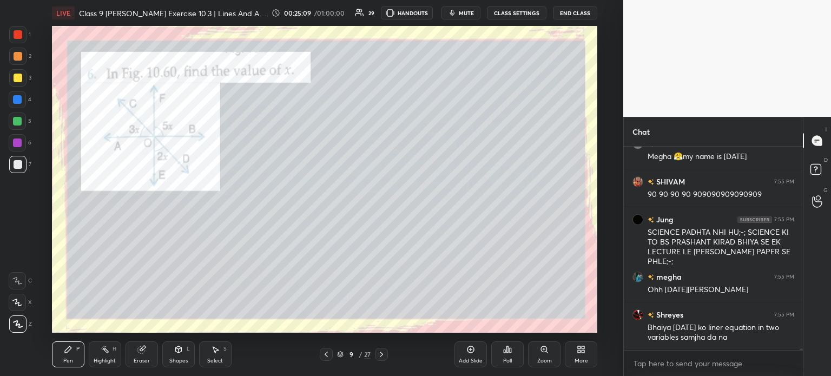
scroll to position [23698, 0]
click at [382, 353] on icon at bounding box center [381, 354] width 3 height 5
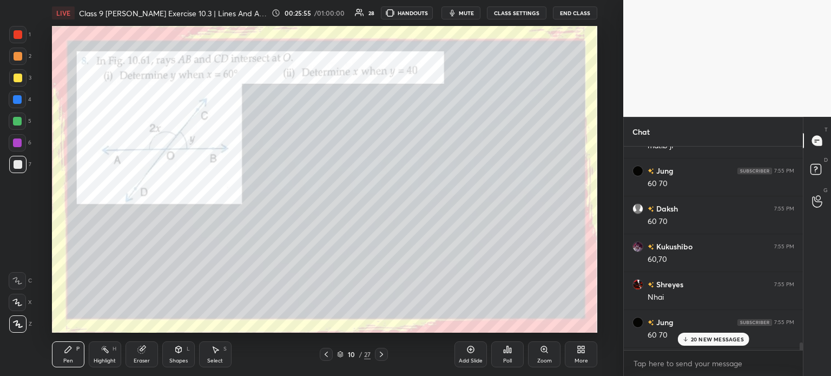
scroll to position [24098, 0]
click at [27, 73] on div "3" at bounding box center [20, 77] width 22 height 17
click at [29, 35] on div "1" at bounding box center [20, 34] width 22 height 17
click at [151, 351] on div "Eraser" at bounding box center [142, 355] width 32 height 26
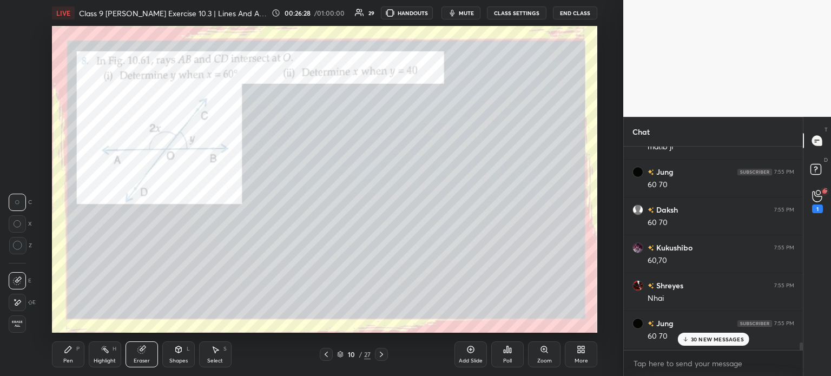
click at [21, 323] on span "Erase all" at bounding box center [17, 324] width 16 height 8
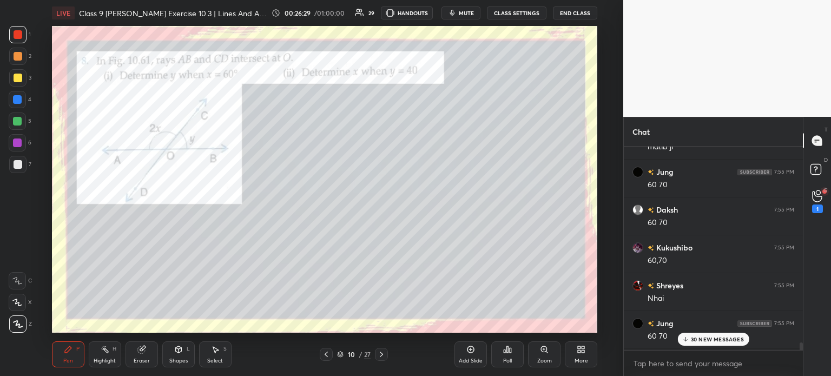
click at [18, 37] on div at bounding box center [18, 34] width 9 height 9
click at [24, 166] on div at bounding box center [17, 164] width 17 height 17
click at [379, 357] on icon at bounding box center [381, 354] width 9 height 9
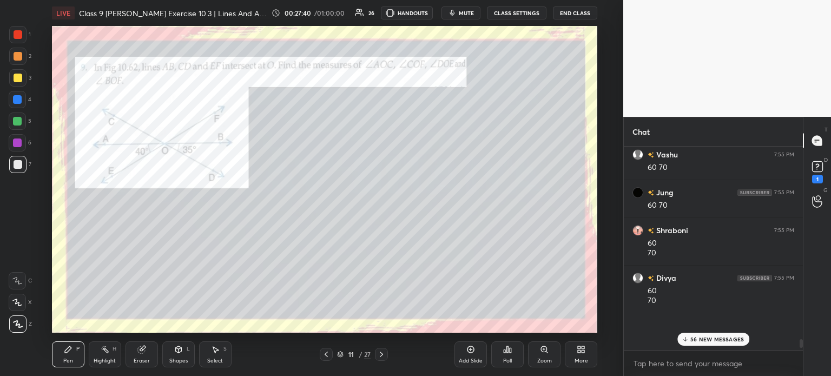
scroll to position [24348, 0]
click at [817, 170] on rect at bounding box center [817, 167] width 10 height 10
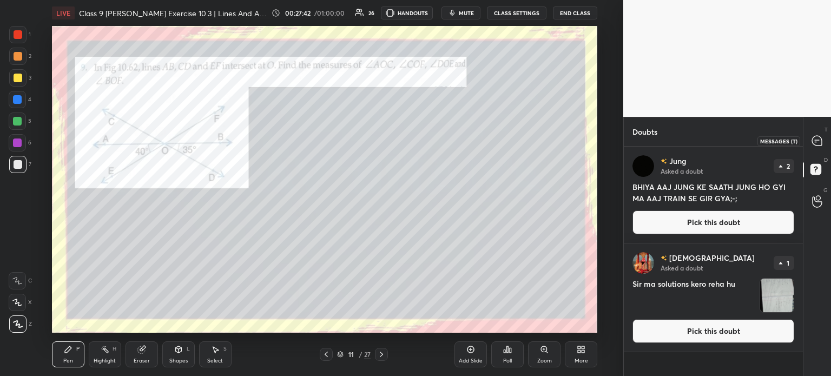
click at [821, 142] on icon at bounding box center [817, 141] width 10 height 10
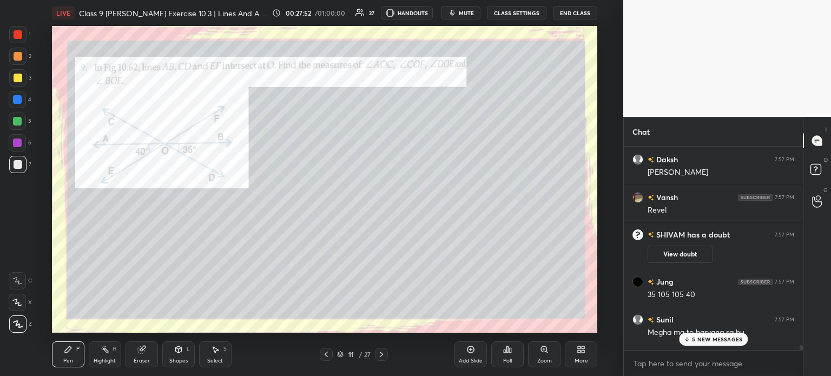
scroll to position [26401, 0]
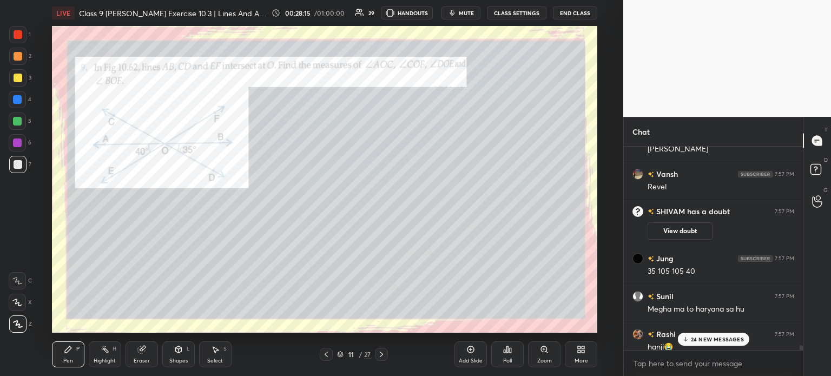
click at [22, 80] on div at bounding box center [18, 78] width 9 height 9
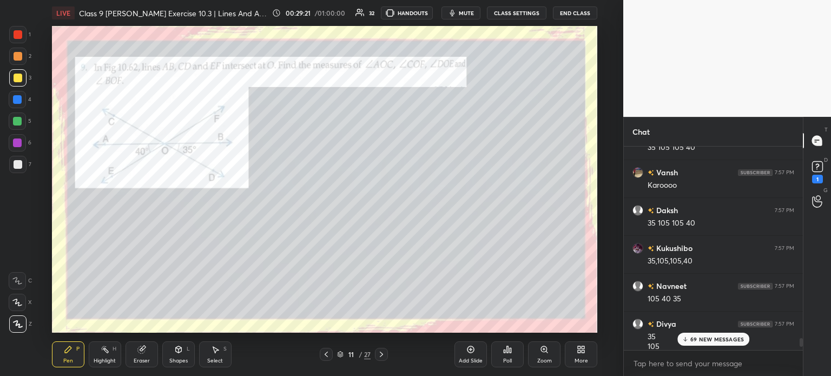
scroll to position [27200, 0]
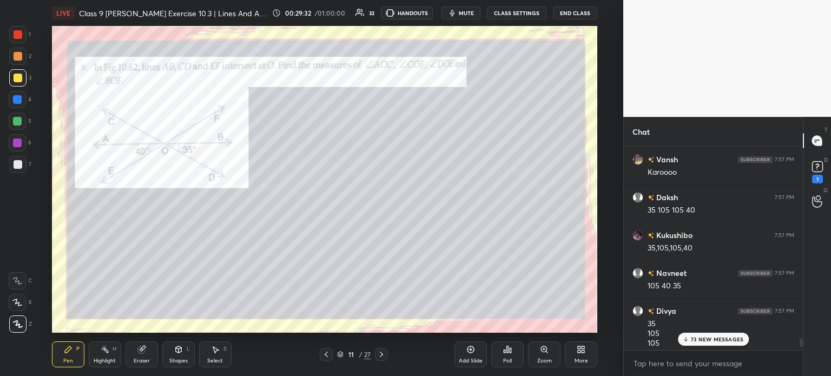
click at [16, 39] on div at bounding box center [17, 34] width 17 height 17
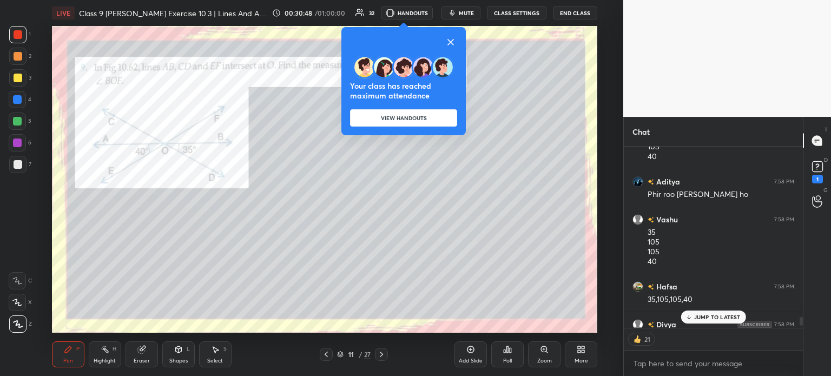
scroll to position [28321, 0]
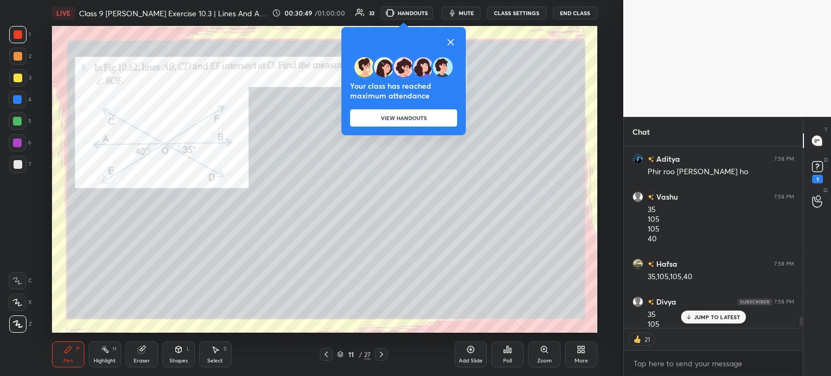
click at [452, 43] on icon at bounding box center [450, 42] width 5 height 5
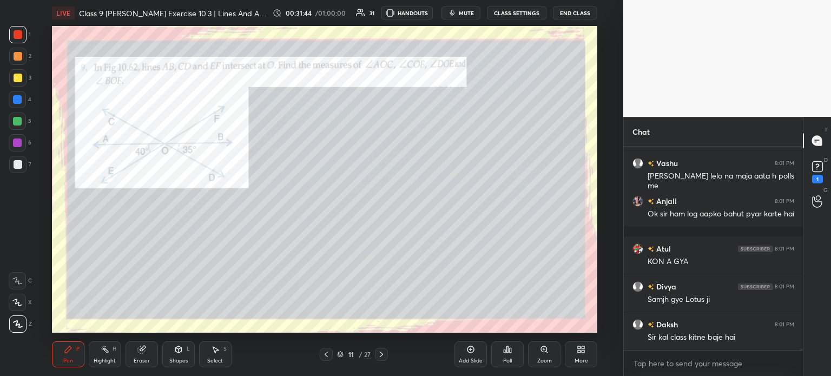
scroll to position [32352, 0]
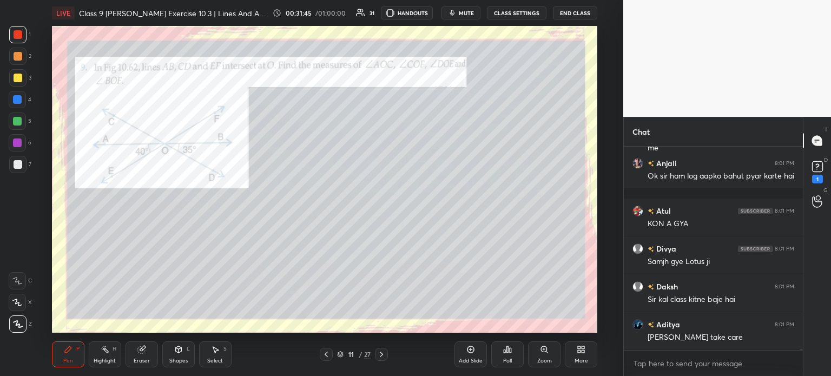
click at [385, 355] on icon at bounding box center [381, 354] width 9 height 9
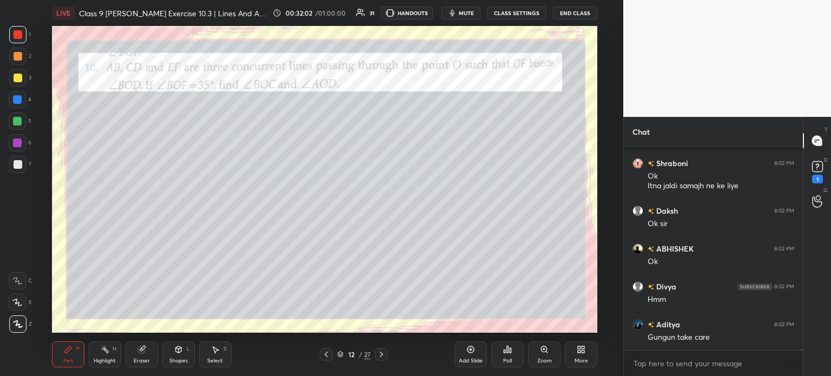
scroll to position [32836, 0]
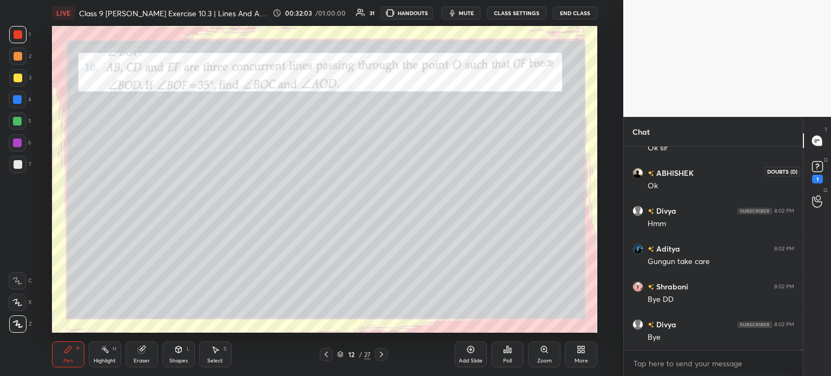
click at [821, 173] on icon at bounding box center [818, 167] width 16 height 16
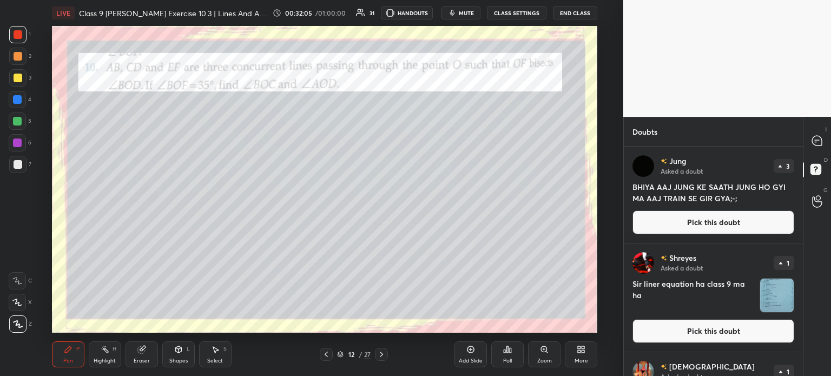
click at [766, 294] on img "grid" at bounding box center [777, 296] width 34 height 34
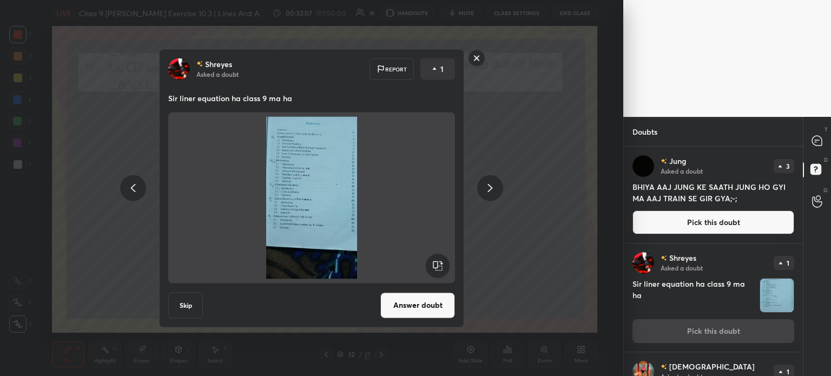
click at [480, 68] on div at bounding box center [476, 58] width 17 height 19
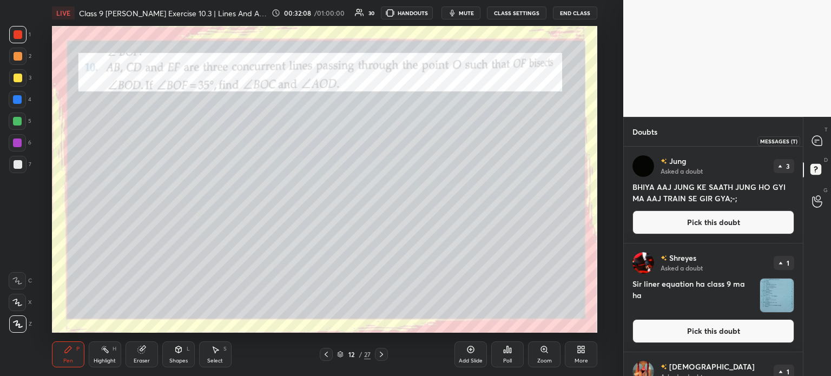
click at [818, 148] on div at bounding box center [818, 140] width 22 height 19
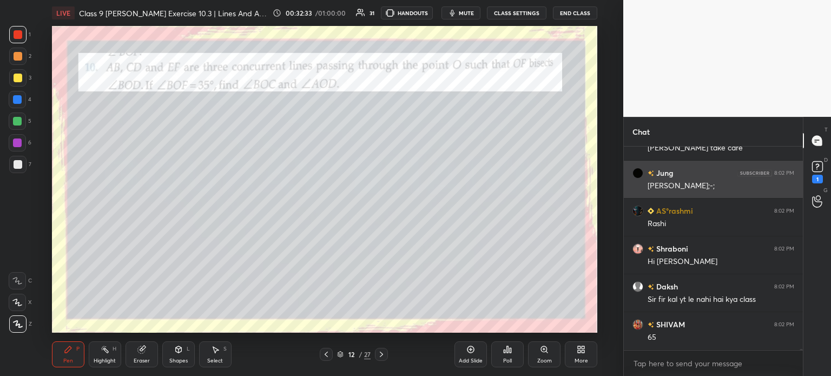
scroll to position [33354, 0]
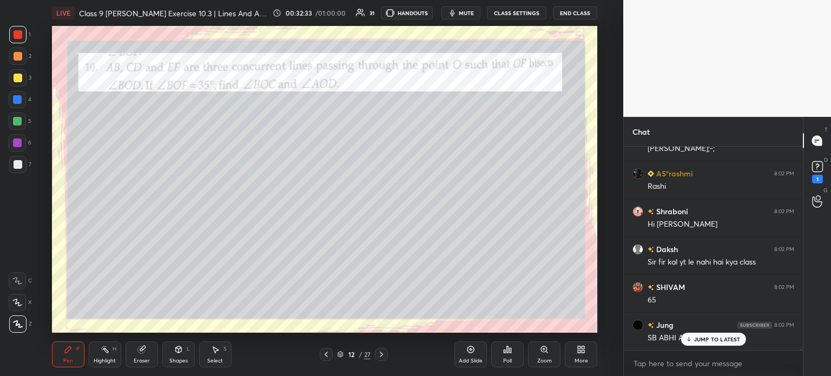
click at [18, 80] on div at bounding box center [18, 78] width 9 height 9
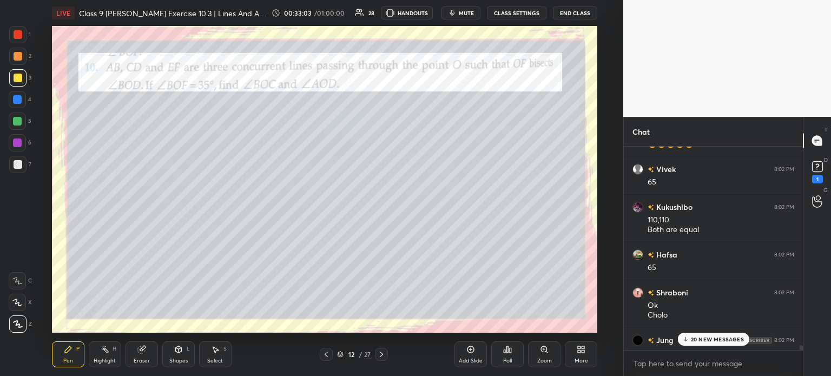
scroll to position [24930, 0]
click at [22, 161] on div at bounding box center [18, 164] width 9 height 9
click at [146, 356] on div "Eraser" at bounding box center [142, 355] width 32 height 26
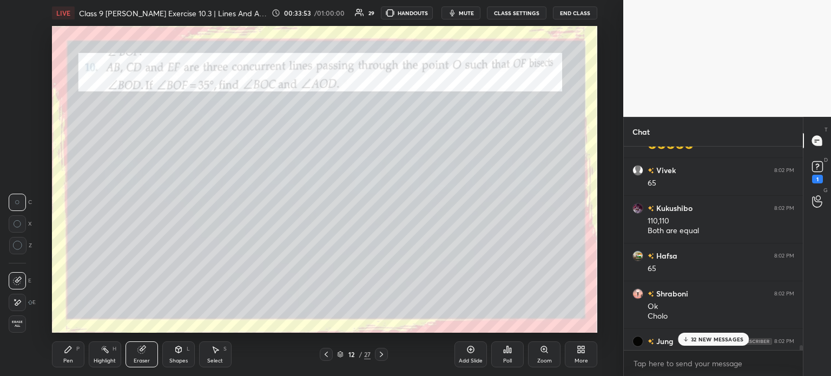
click at [21, 305] on icon at bounding box center [17, 302] width 9 height 9
click at [74, 355] on div "Pen P" at bounding box center [68, 355] width 32 height 26
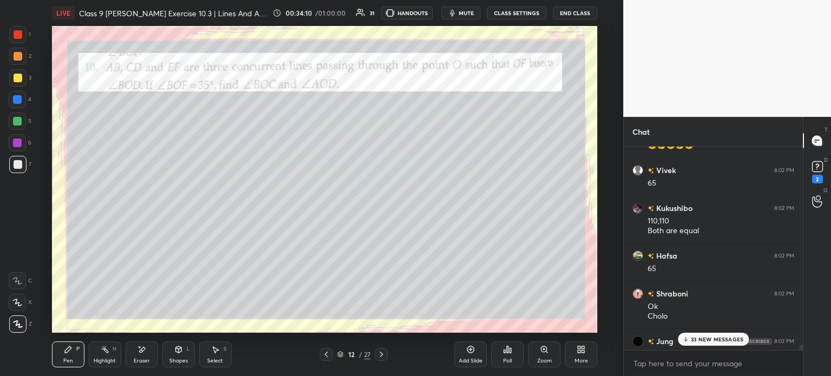
click at [20, 75] on div at bounding box center [18, 78] width 9 height 9
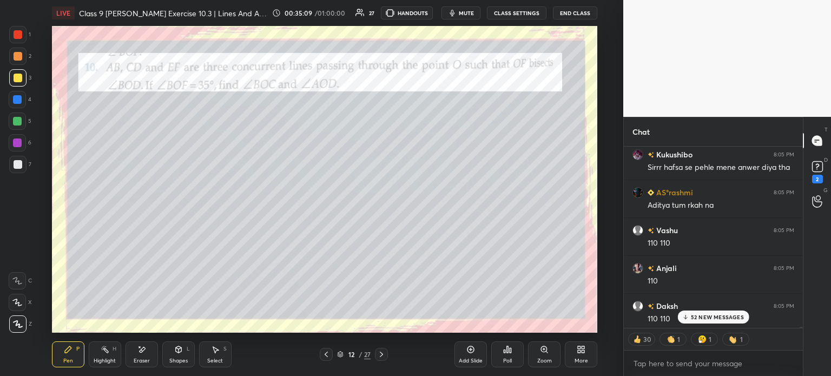
scroll to position [26684, 0]
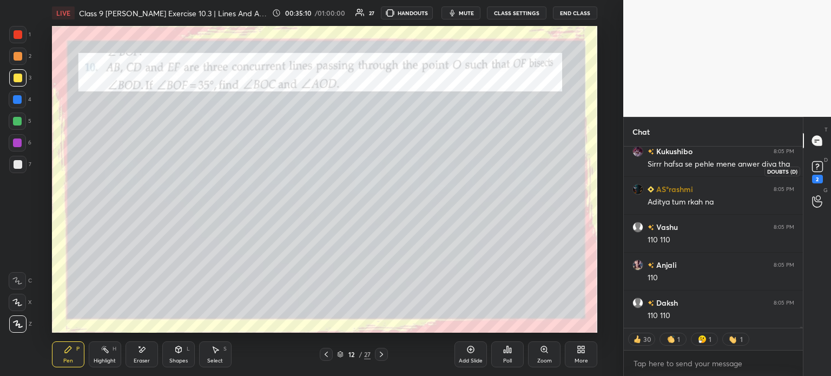
click at [821, 177] on div "2" at bounding box center [817, 179] width 11 height 9
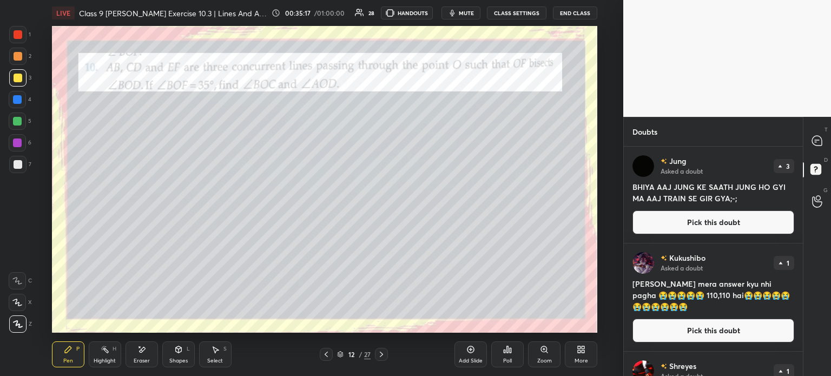
click at [817, 147] on icon at bounding box center [817, 140] width 11 height 11
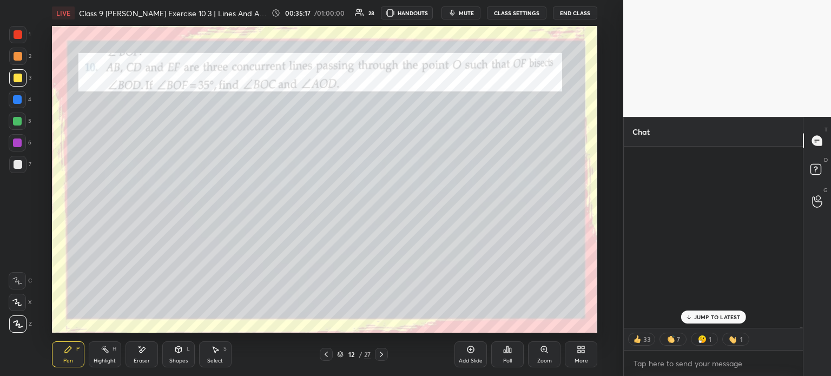
scroll to position [179, 176]
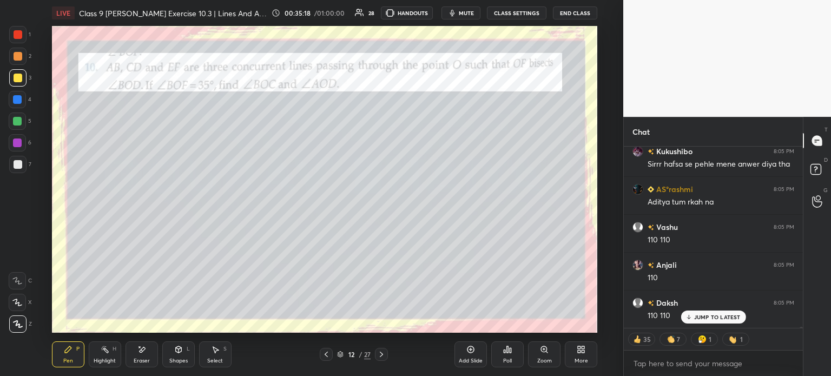
click at [381, 360] on div at bounding box center [381, 354] width 13 height 13
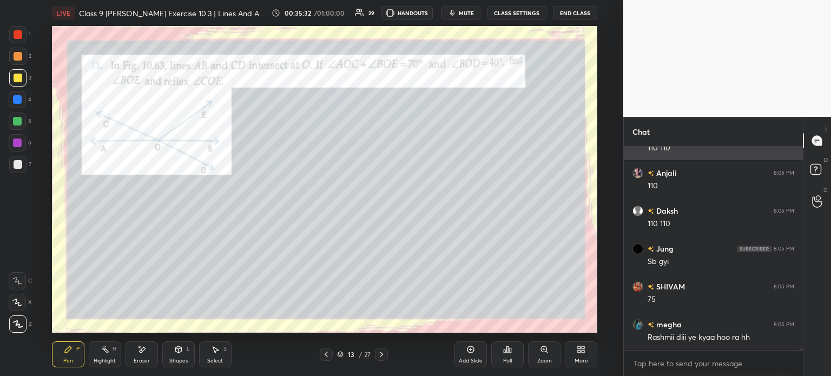
scroll to position [27014, 0]
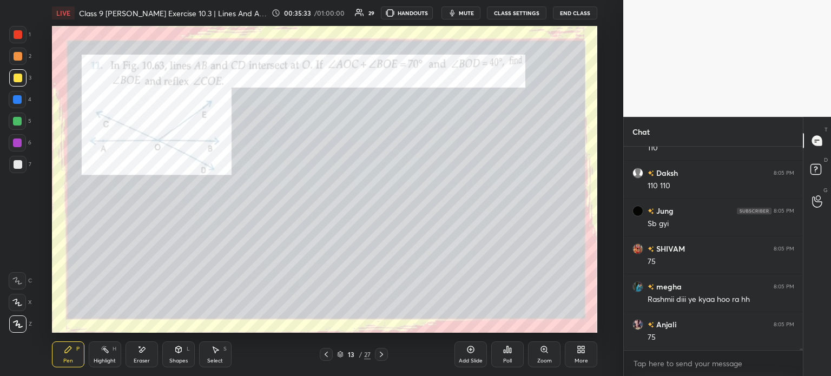
click at [25, 162] on div at bounding box center [17, 164] width 17 height 17
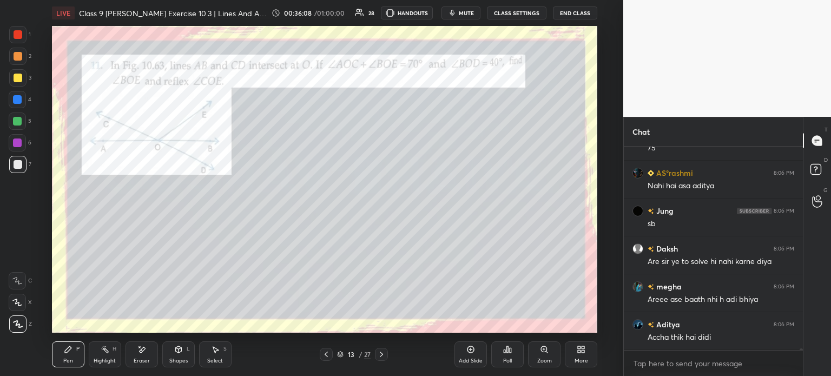
scroll to position [27820, 0]
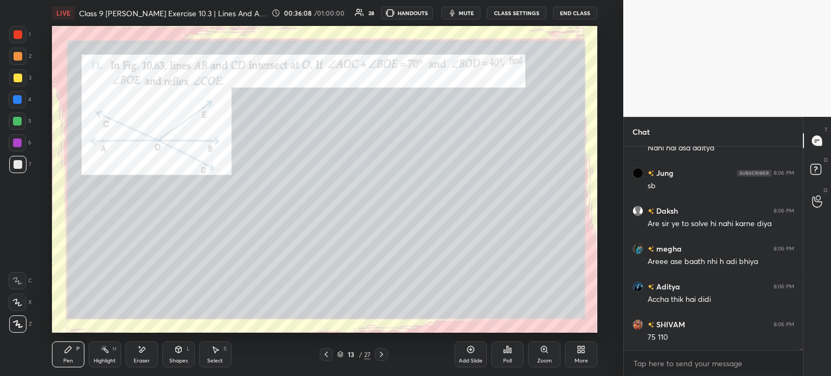
click at [140, 355] on div "Eraser" at bounding box center [142, 355] width 32 height 26
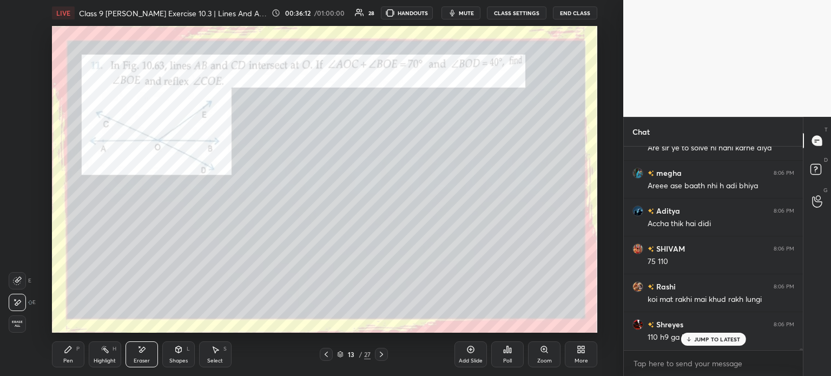
scroll to position [27933, 0]
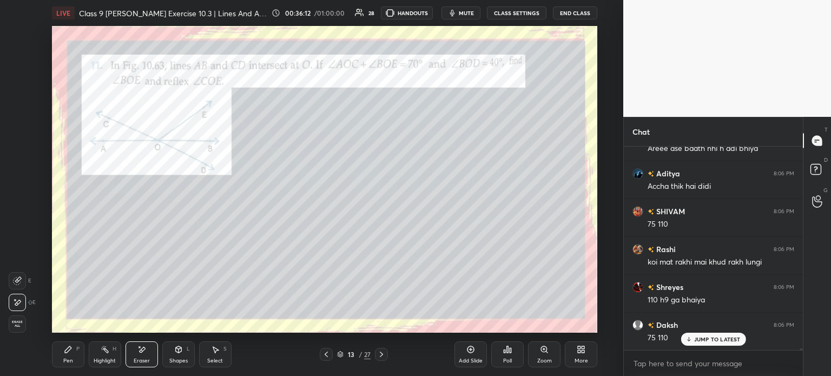
click at [73, 357] on div "Pen P" at bounding box center [68, 355] width 32 height 26
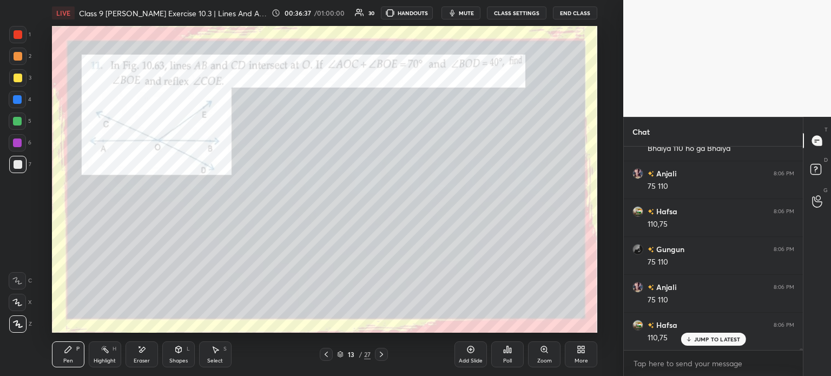
scroll to position [28350, 0]
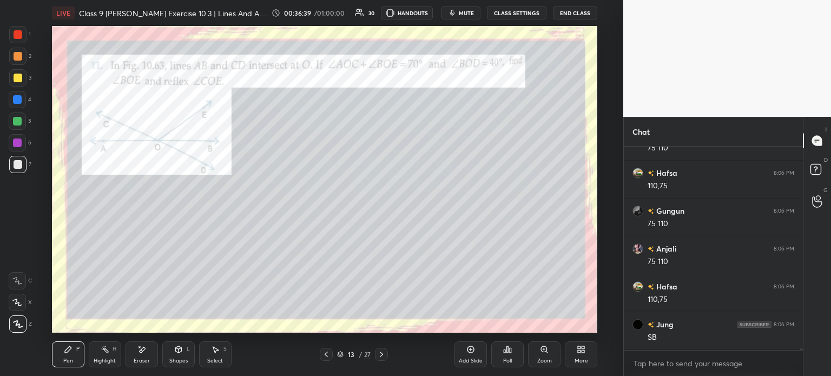
click at [22, 41] on div at bounding box center [17, 34] width 17 height 17
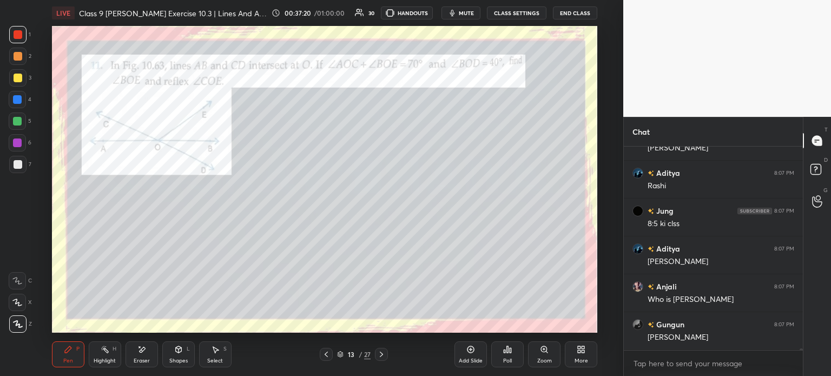
scroll to position [28691, 0]
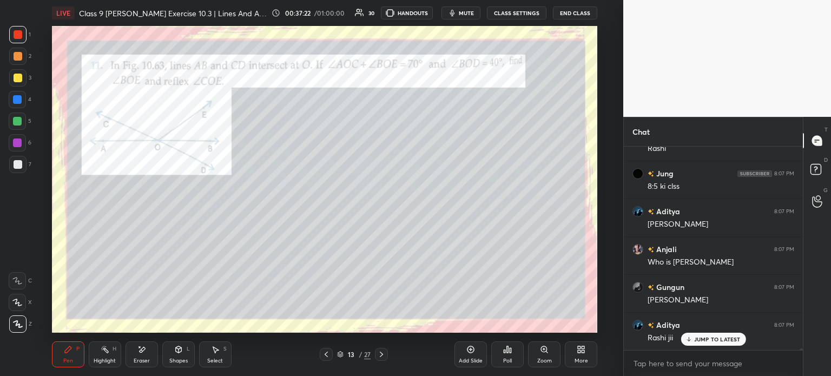
click at [17, 163] on div at bounding box center [18, 164] width 9 height 9
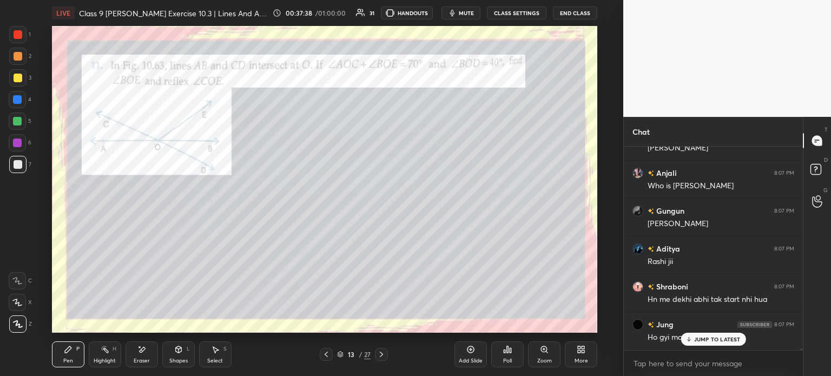
scroll to position [27145, 0]
click at [26, 38] on div at bounding box center [17, 34] width 17 height 17
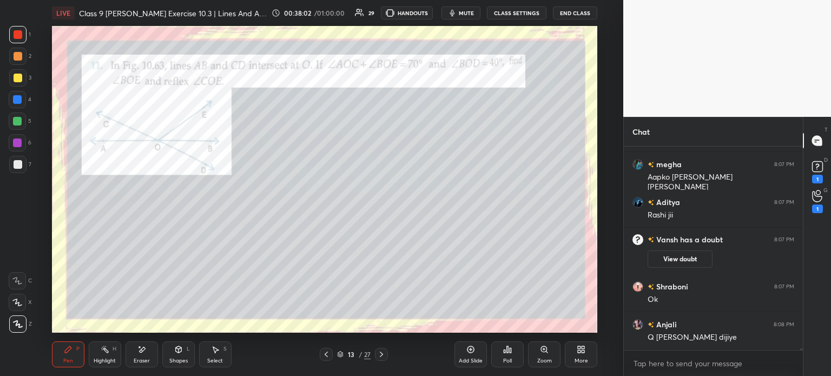
scroll to position [27316, 0]
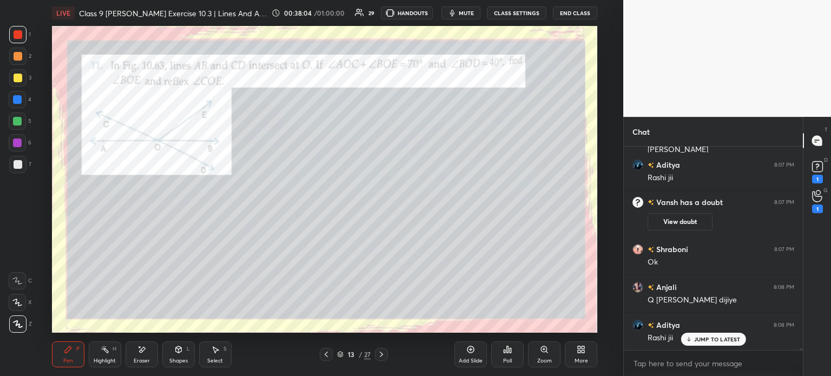
click at [17, 165] on div at bounding box center [18, 164] width 9 height 9
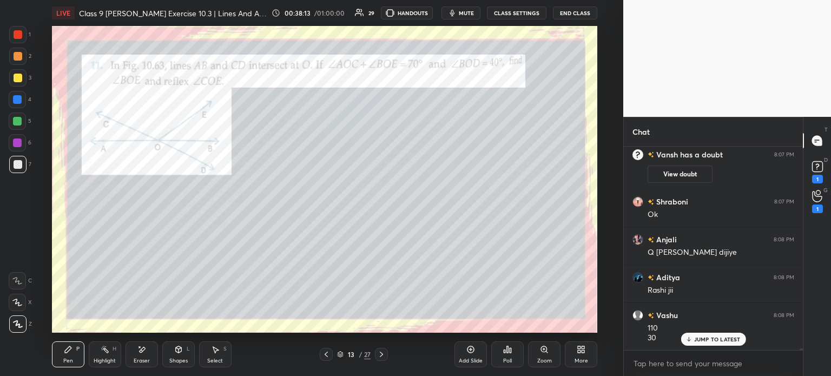
click at [25, 36] on div at bounding box center [17, 34] width 17 height 17
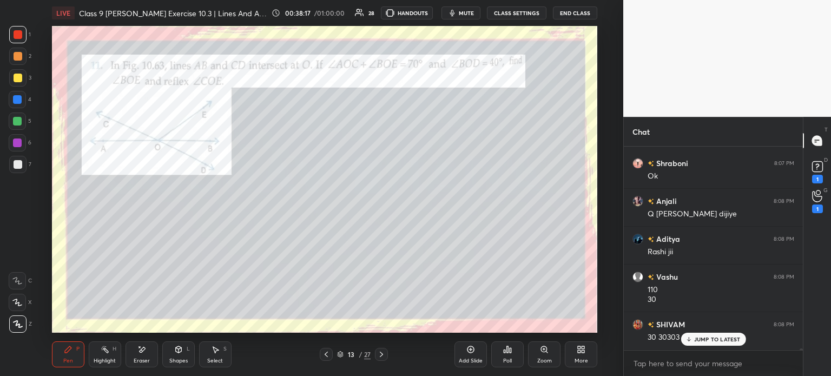
scroll to position [27439, 0]
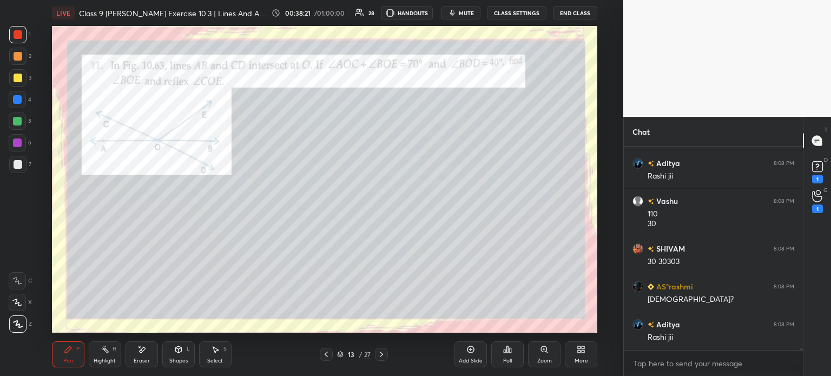
click at [26, 36] on div at bounding box center [17, 34] width 17 height 17
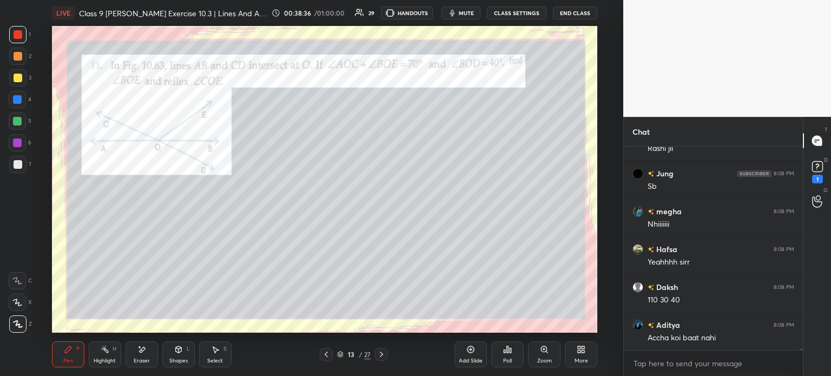
scroll to position [27629, 0]
click at [25, 168] on div at bounding box center [17, 164] width 17 height 17
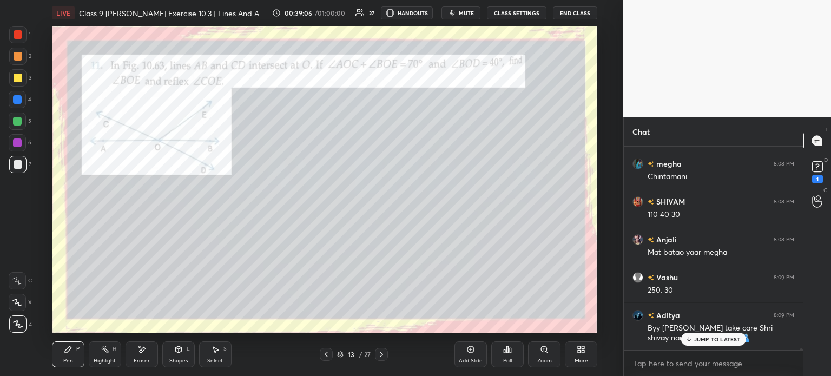
scroll to position [27829, 0]
click at [820, 173] on icon at bounding box center [818, 167] width 16 height 16
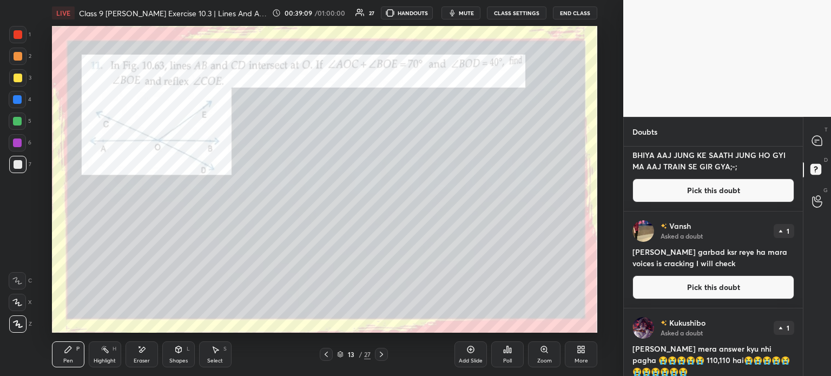
scroll to position [36, 0]
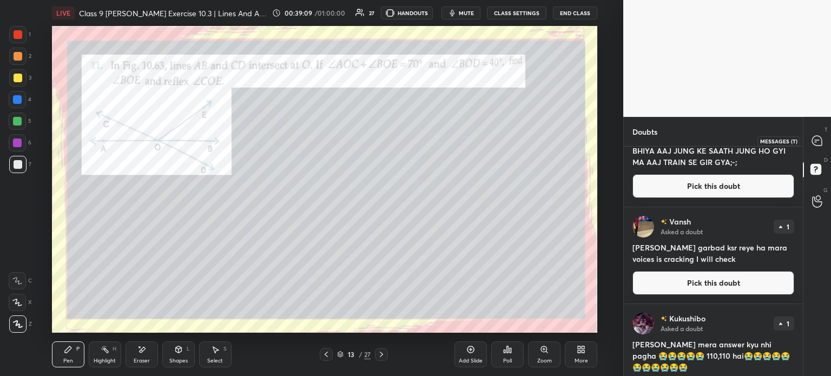
click at [816, 143] on icon at bounding box center [817, 141] width 10 height 10
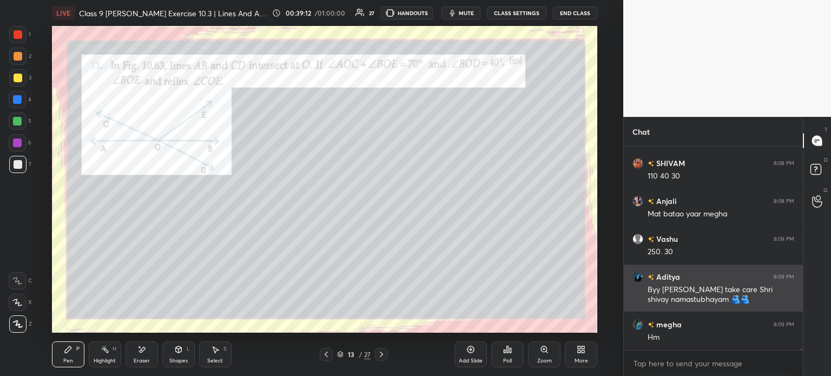
scroll to position [28077, 0]
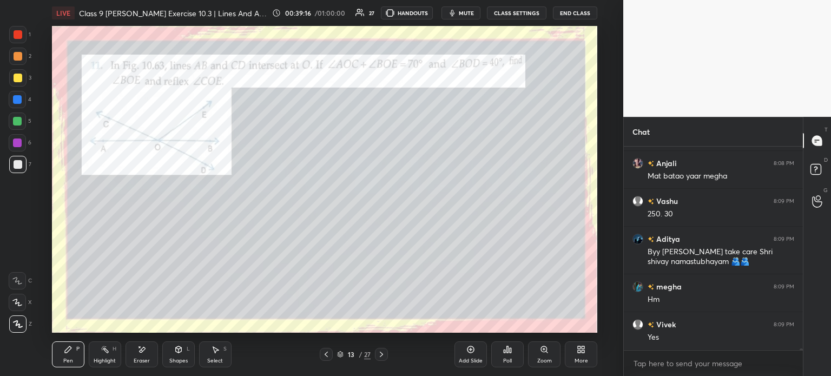
click at [374, 360] on div "13 / 27" at bounding box center [354, 354] width 68 height 13
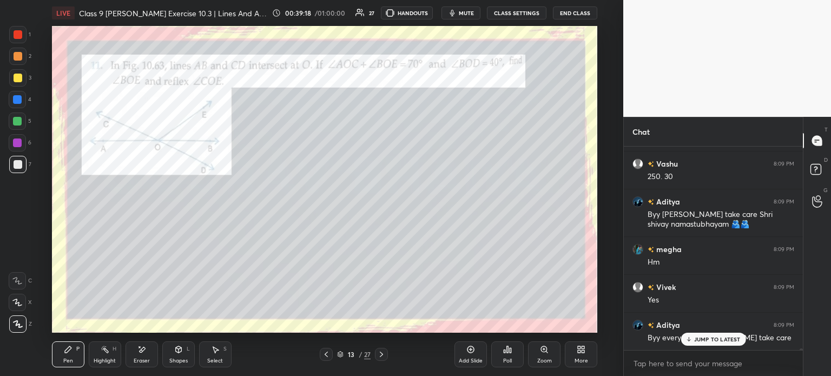
click at [376, 360] on div at bounding box center [381, 354] width 13 height 13
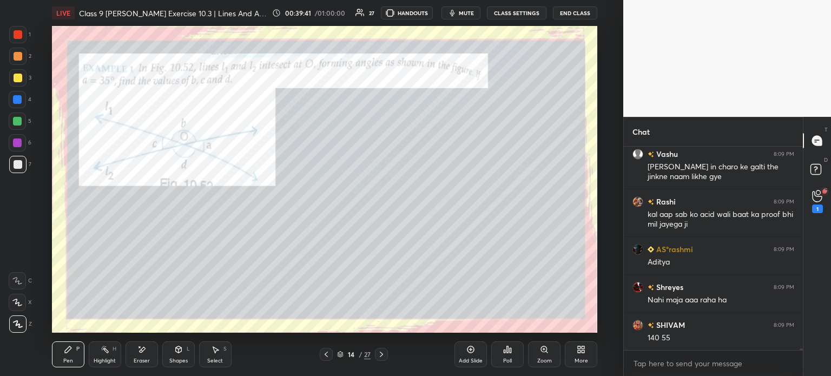
scroll to position [28132, 0]
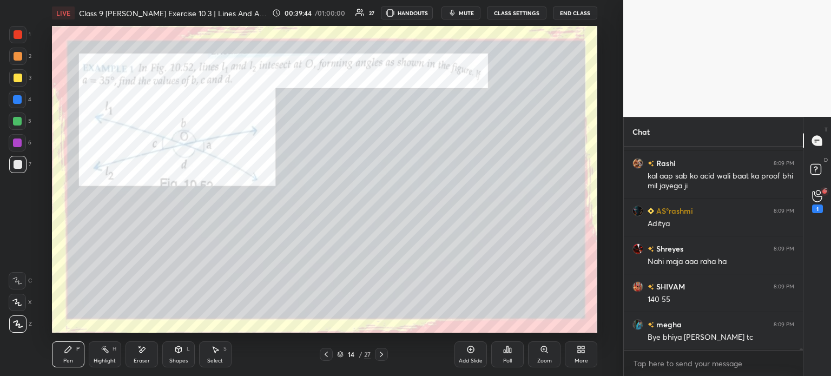
click at [18, 75] on div at bounding box center [18, 78] width 9 height 9
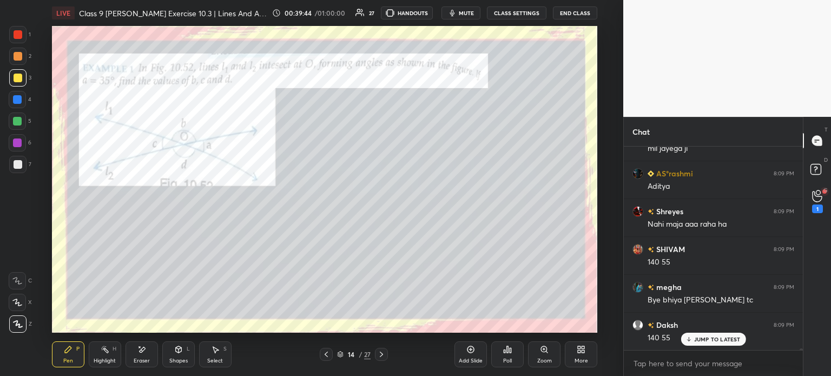
click at [15, 159] on div at bounding box center [17, 164] width 17 height 17
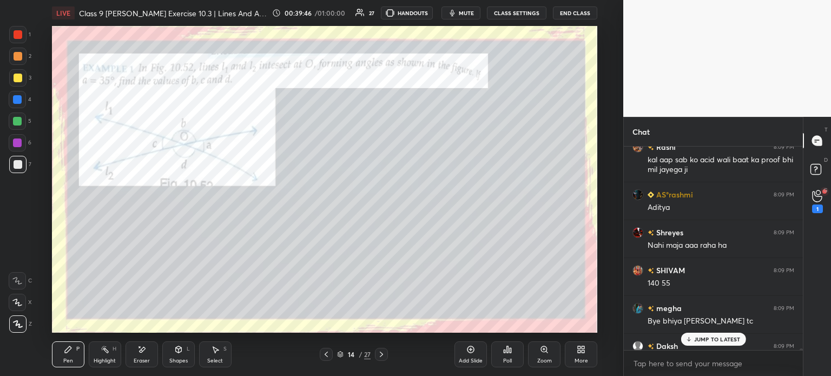
scroll to position [28147, 0]
click at [815, 205] on div "1" at bounding box center [817, 209] width 11 height 9
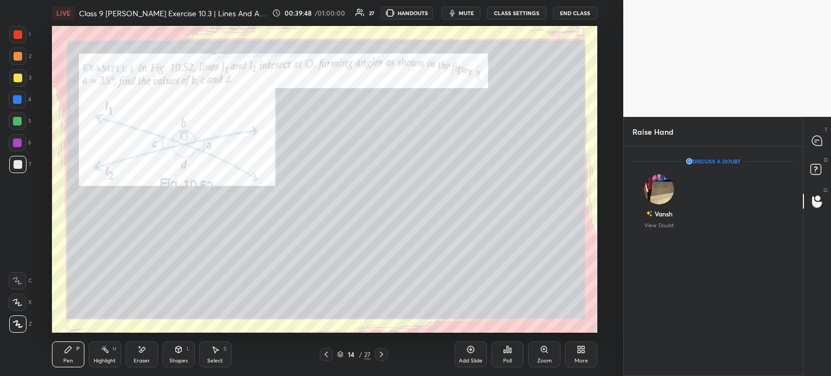
click at [808, 155] on div "T Messages (T)" at bounding box center [818, 141] width 28 height 30
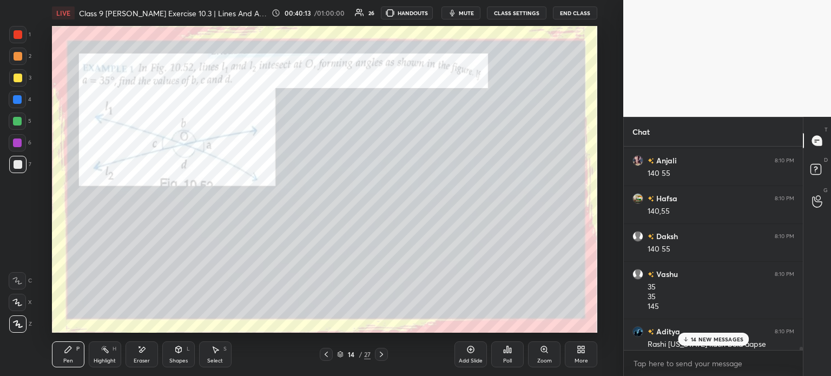
scroll to position [28860, 0]
click at [21, 41] on div at bounding box center [17, 34] width 17 height 17
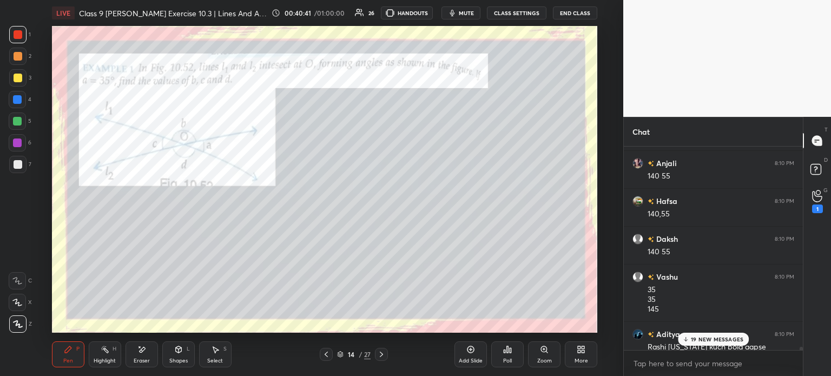
click at [28, 162] on div "7" at bounding box center [20, 164] width 22 height 17
click at [28, 38] on div "1" at bounding box center [20, 34] width 22 height 17
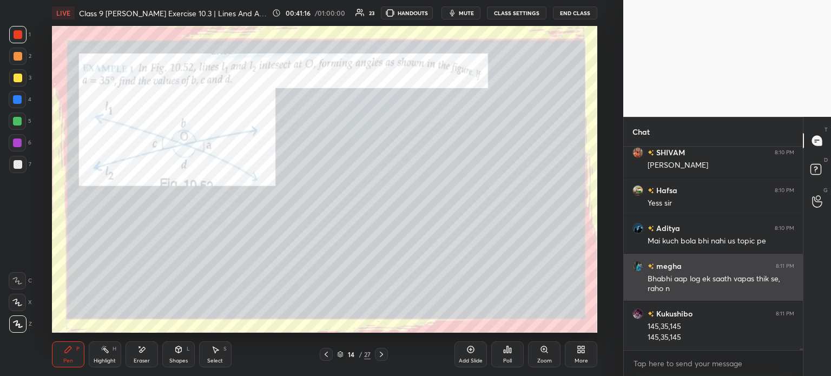
scroll to position [29458, 0]
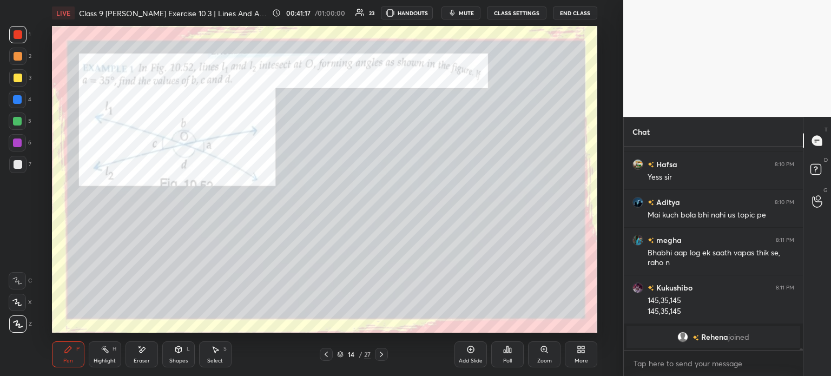
click at [386, 357] on div at bounding box center [381, 354] width 13 height 13
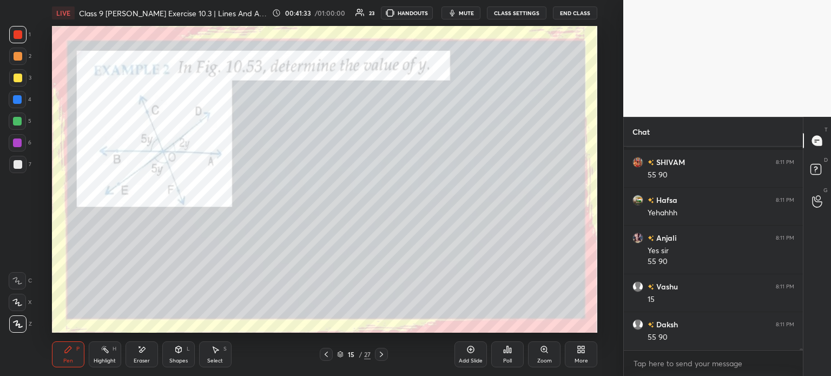
scroll to position [29122, 0]
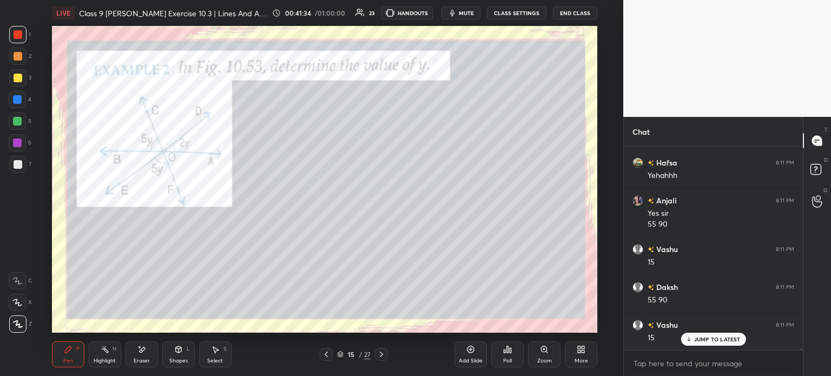
click at [18, 160] on div at bounding box center [18, 164] width 9 height 9
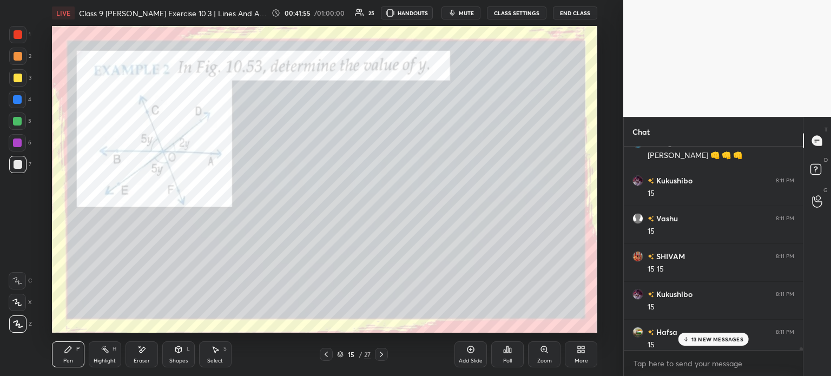
scroll to position [29454, 0]
click at [17, 38] on div at bounding box center [18, 34] width 9 height 9
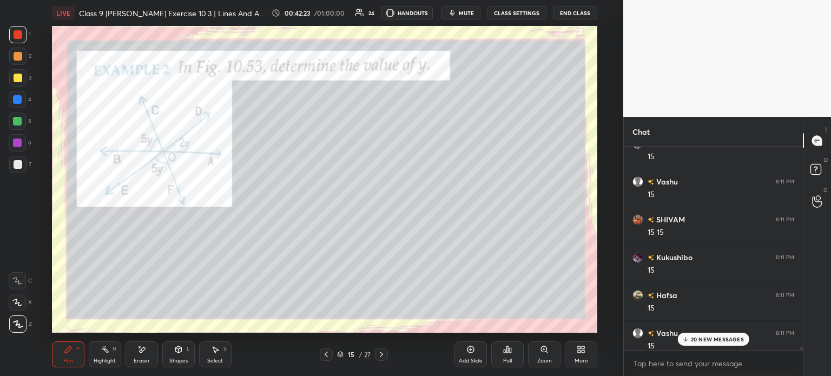
click at [29, 162] on div "7" at bounding box center [20, 164] width 22 height 17
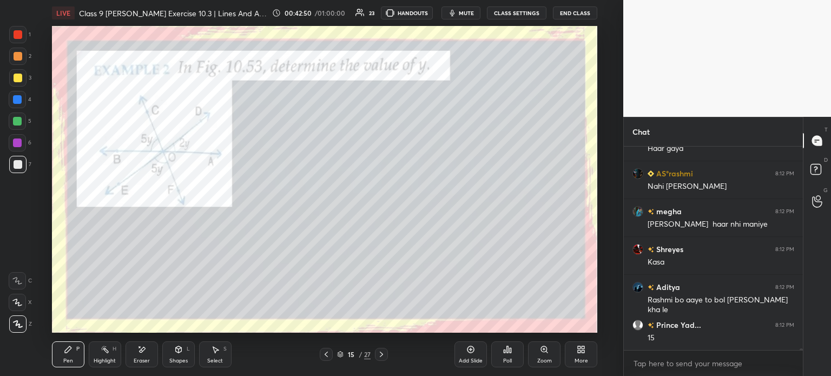
scroll to position [30221, 0]
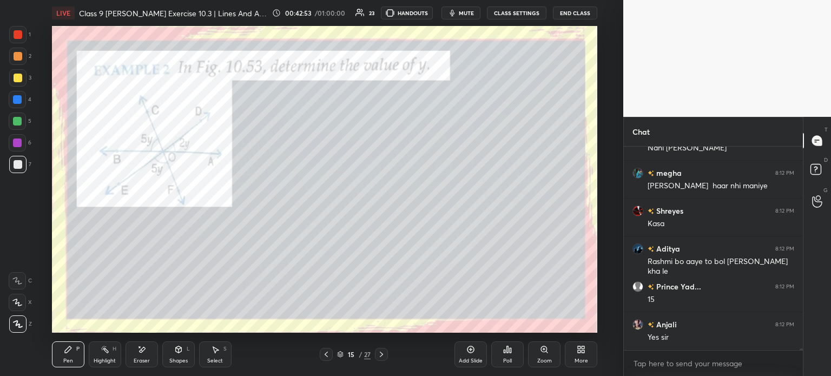
click at [380, 352] on icon at bounding box center [381, 354] width 3 height 5
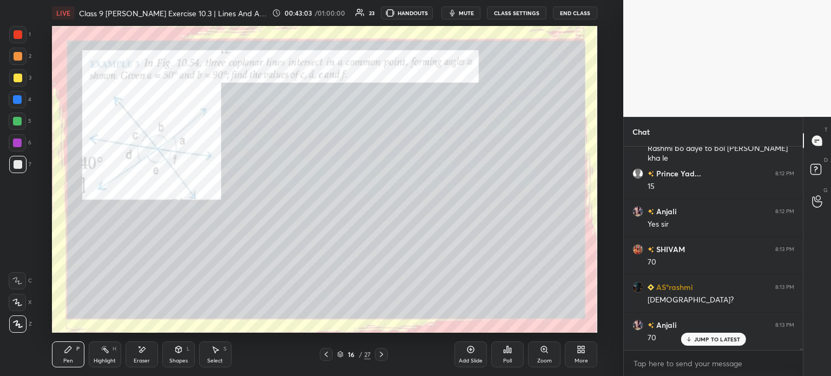
scroll to position [30372, 0]
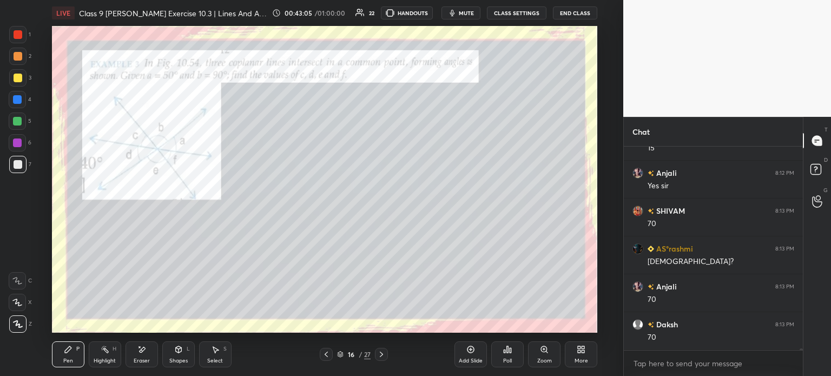
click at [21, 82] on div at bounding box center [18, 78] width 9 height 9
click at [16, 55] on div at bounding box center [18, 56] width 9 height 9
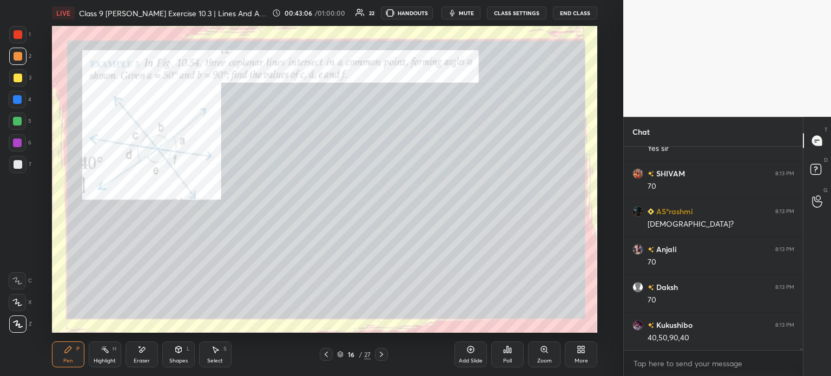
click at [22, 78] on div at bounding box center [18, 78] width 9 height 9
click at [17, 41] on div at bounding box center [17, 34] width 17 height 17
click at [19, 61] on div at bounding box center [17, 56] width 17 height 17
click at [19, 75] on div at bounding box center [18, 78] width 9 height 9
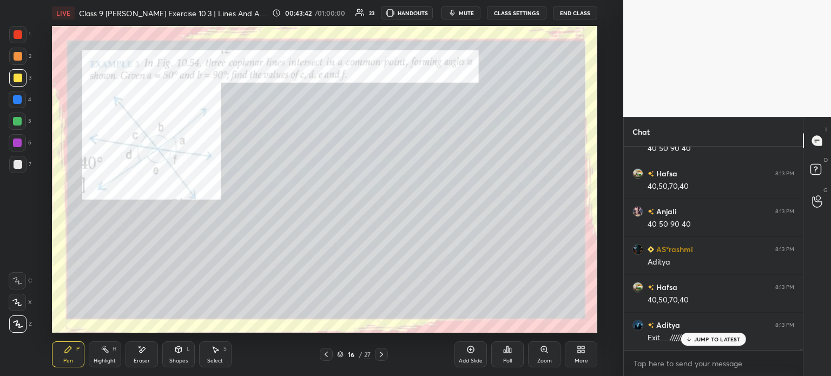
scroll to position [31048, 0]
click at [24, 36] on div at bounding box center [17, 34] width 17 height 17
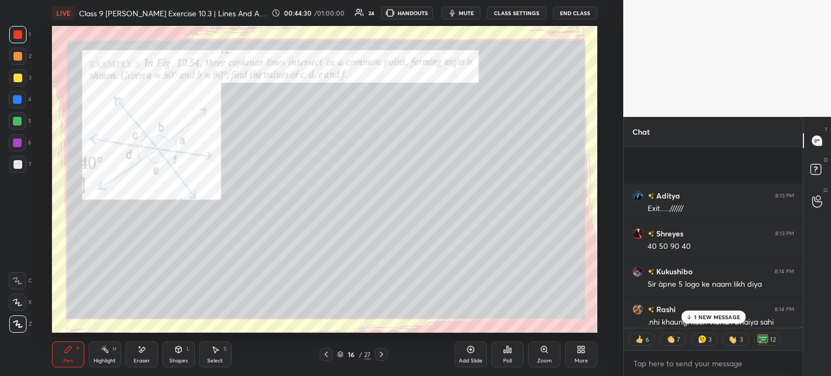
scroll to position [31240, 0]
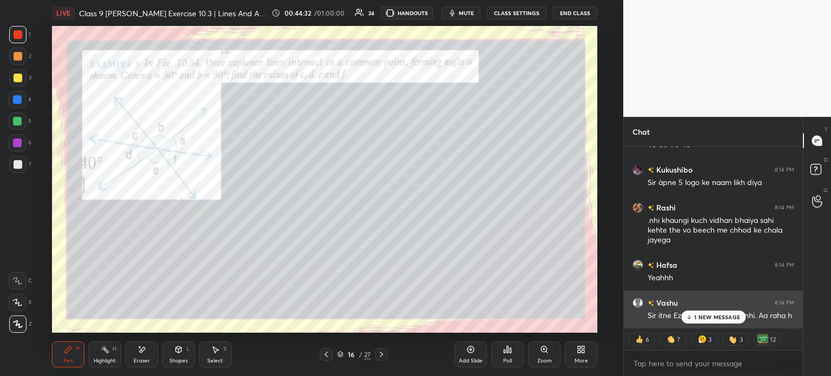
click at [707, 312] on div "1 NEW MESSAGE" at bounding box center [713, 317] width 64 height 13
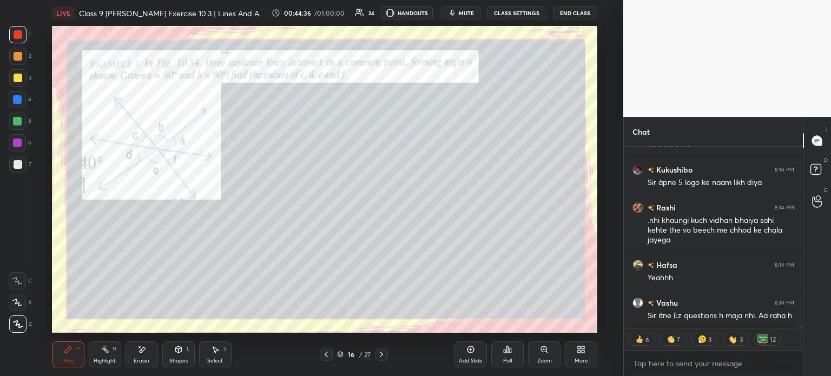
click at [381, 358] on icon at bounding box center [381, 354] width 9 height 9
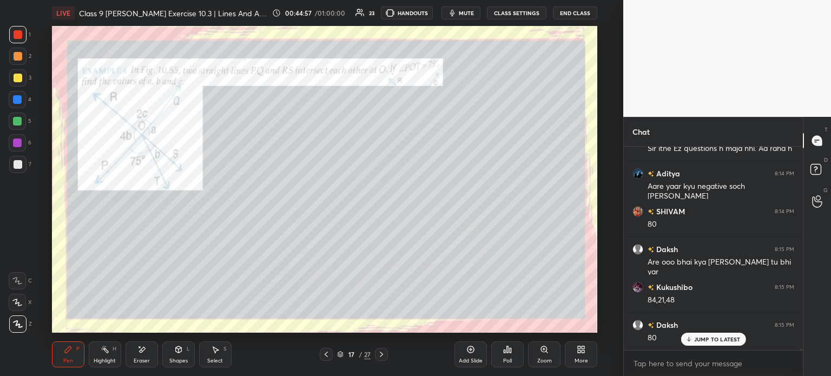
scroll to position [31446, 0]
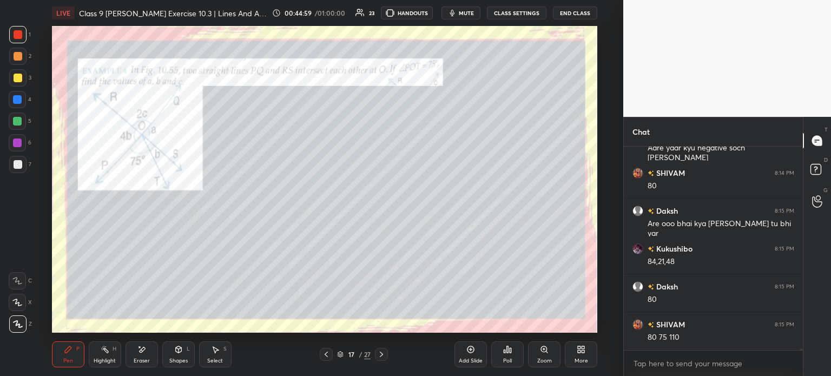
click at [21, 83] on div at bounding box center [17, 77] width 17 height 17
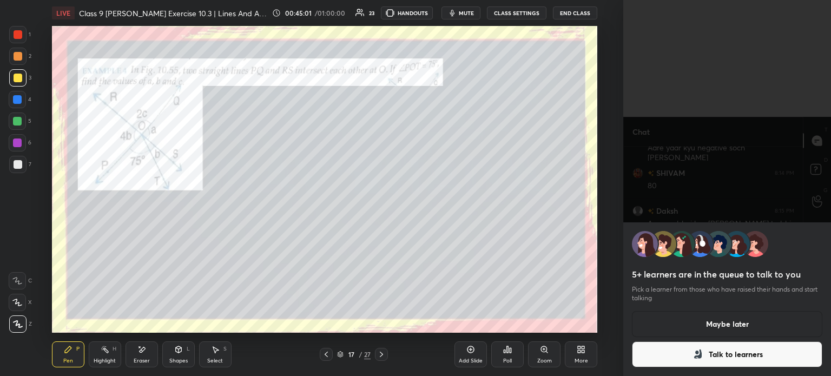
click at [689, 201] on div "5+ learners are in the queue to talk to you Pick a learner from those who have …" at bounding box center [728, 188] width 208 height 376
click at [706, 319] on button "Maybe later" at bounding box center [727, 324] width 191 height 26
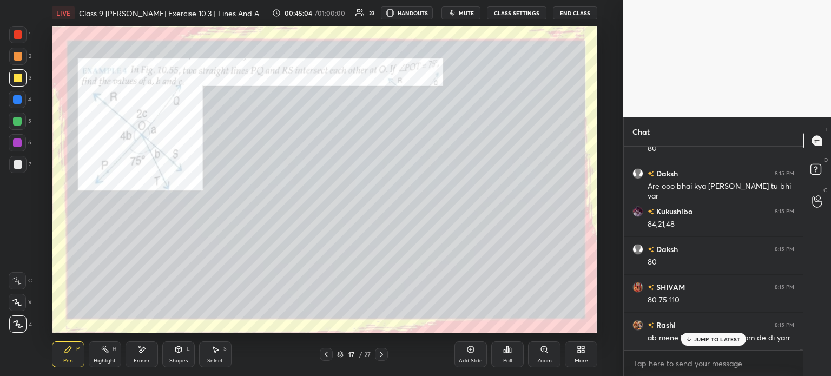
scroll to position [31531, 0]
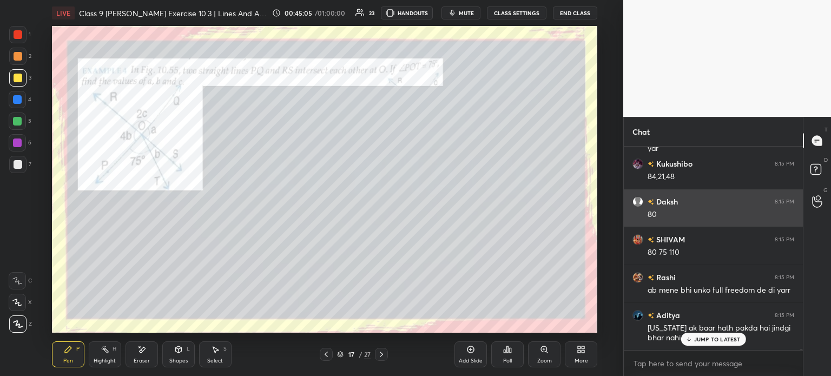
click at [695, 201] on div "Daksh 8:15 PM" at bounding box center [714, 201] width 162 height 11
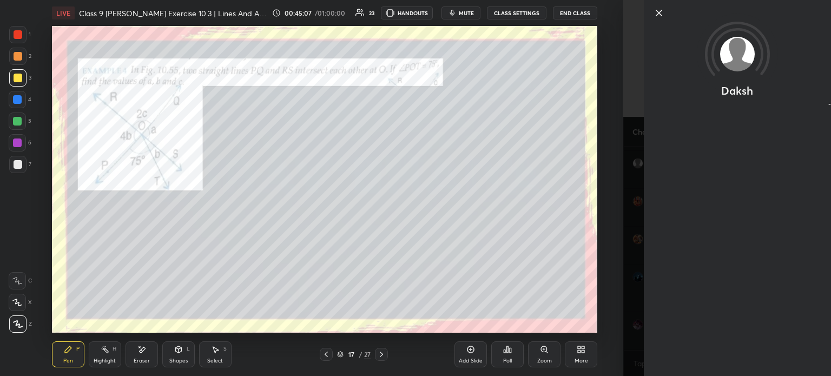
click at [658, 17] on icon at bounding box center [659, 12] width 13 height 13
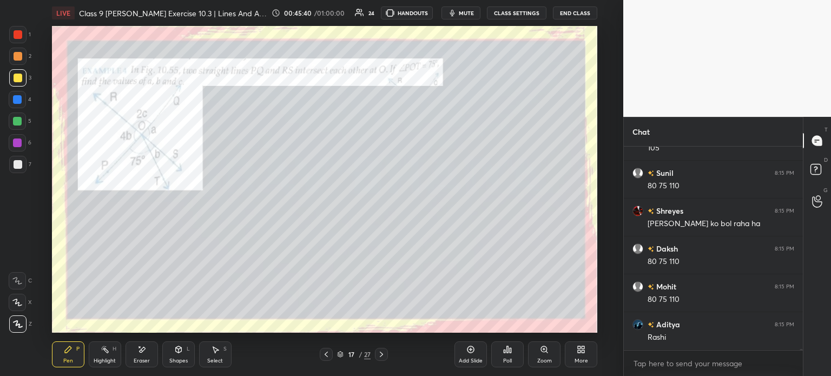
scroll to position [31061, 0]
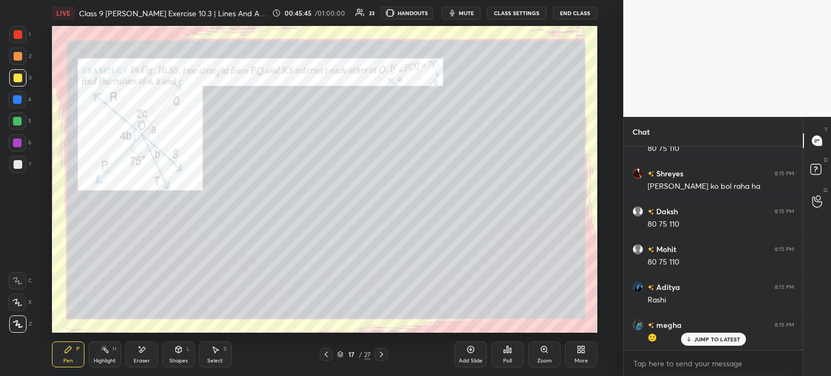
click at [23, 37] on div at bounding box center [17, 34] width 17 height 17
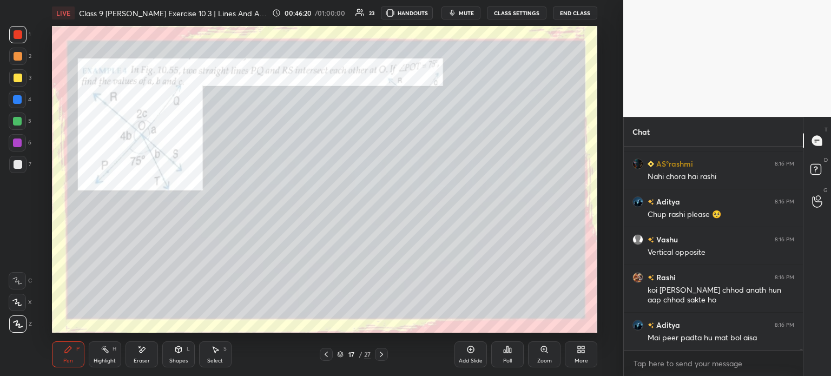
scroll to position [31422, 0]
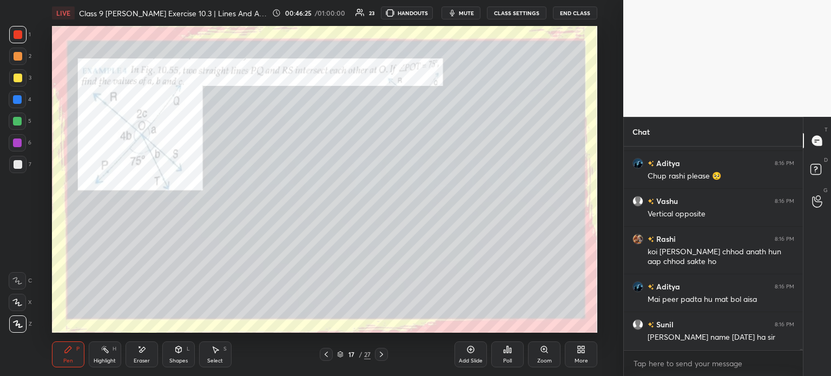
click at [19, 78] on div at bounding box center [18, 78] width 9 height 9
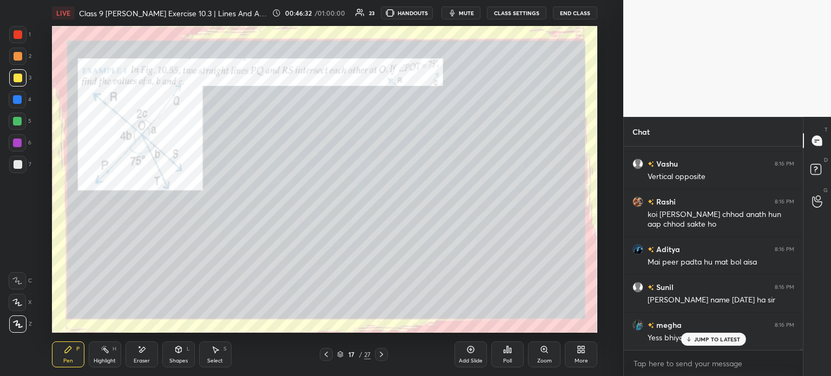
click at [21, 36] on div at bounding box center [18, 34] width 9 height 9
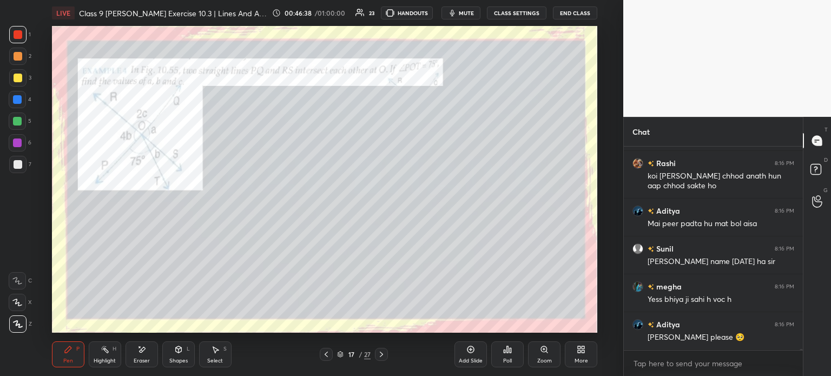
click at [22, 84] on div at bounding box center [17, 77] width 17 height 17
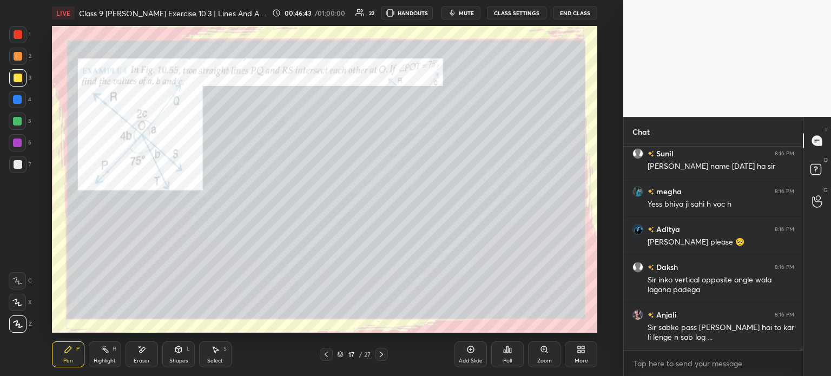
scroll to position [31641, 0]
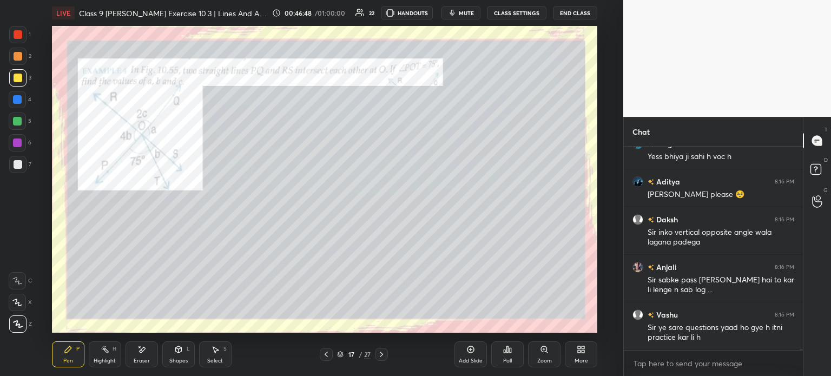
click at [25, 41] on div at bounding box center [17, 34] width 17 height 17
click at [20, 169] on div at bounding box center [17, 164] width 17 height 17
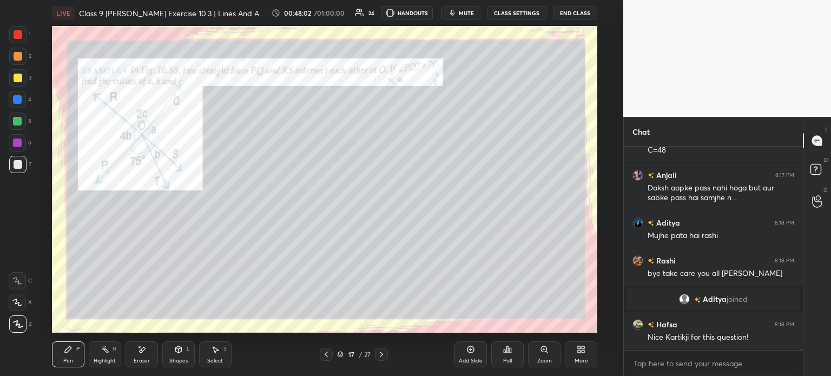
scroll to position [31738, 0]
click at [19, 42] on div at bounding box center [17, 34] width 17 height 17
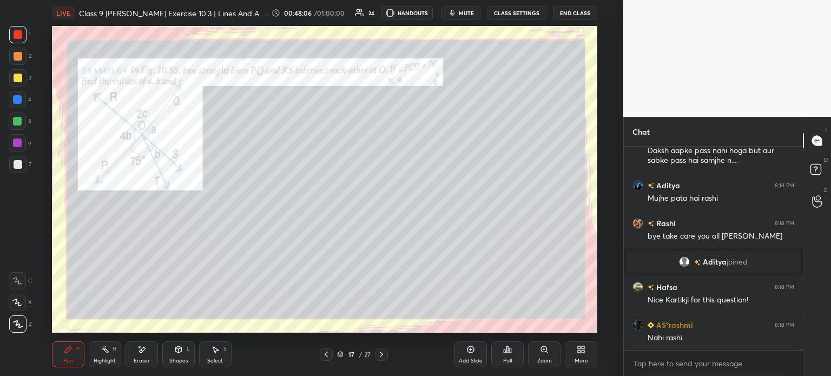
scroll to position [31814, 0]
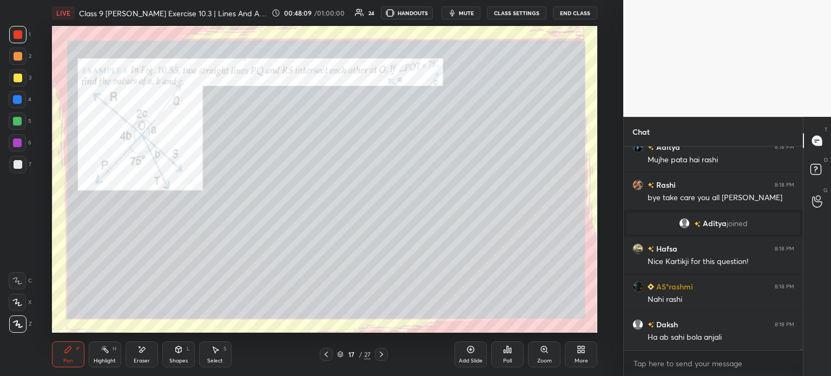
click at [24, 162] on div at bounding box center [17, 164] width 17 height 17
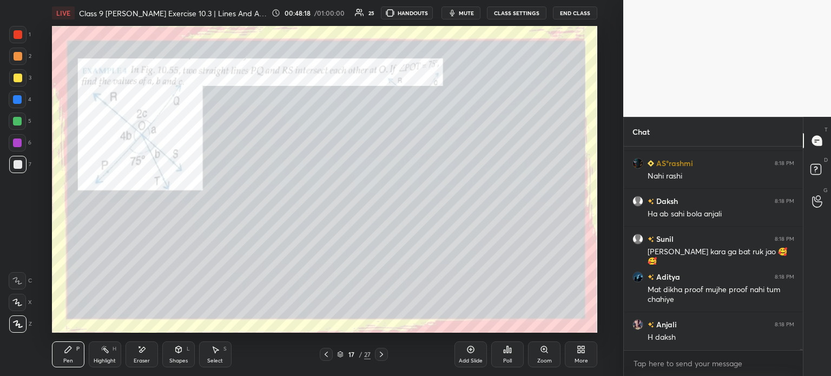
scroll to position [31975, 0]
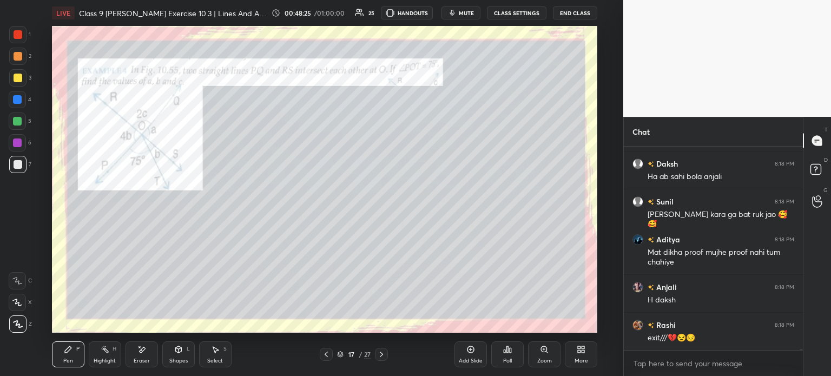
click at [0, 35] on div "1 2 3 4 5 6 7 C X Z E E Erase all H H" at bounding box center [17, 179] width 35 height 307
click at [15, 39] on div at bounding box center [17, 34] width 17 height 17
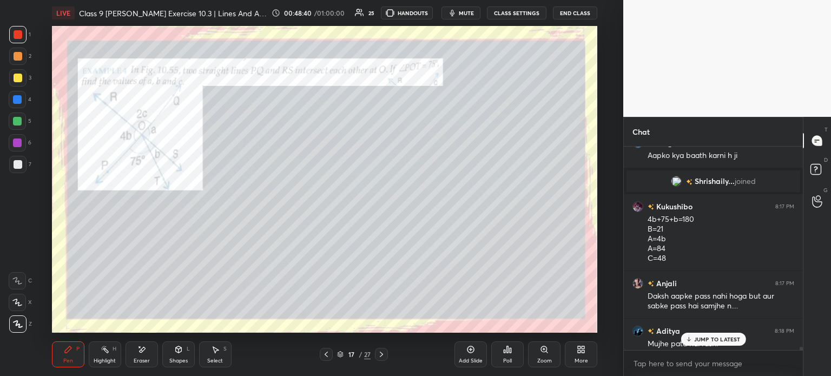
scroll to position [31607, 0]
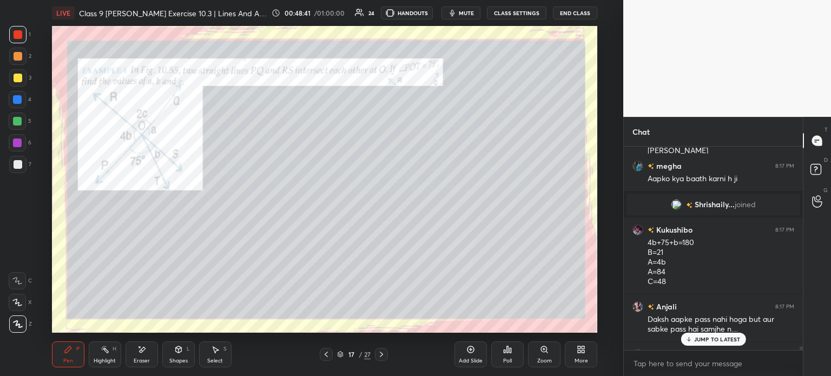
click at [706, 217] on div "Shrishaily... joined" at bounding box center [713, 205] width 179 height 26
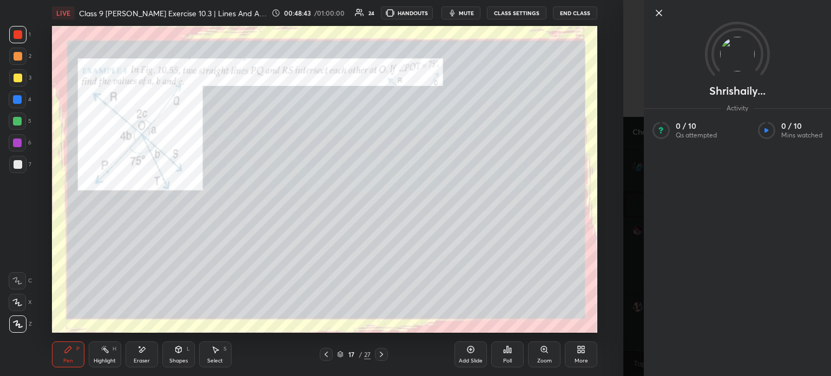
click at [664, 15] on icon at bounding box center [659, 12] width 13 height 13
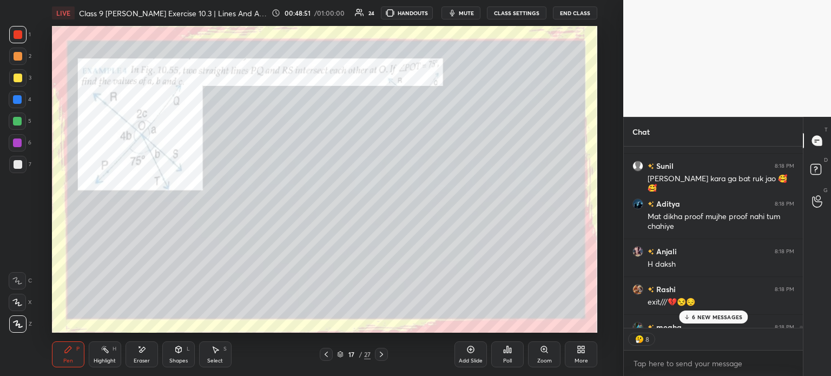
scroll to position [32066, 0]
click at [662, 362] on body "1 2 3 4 5 6 7 C X Z E E Erase all H H LIVE Class 9 [PERSON_NAME] Exercise 10.3 …" at bounding box center [415, 188] width 831 height 376
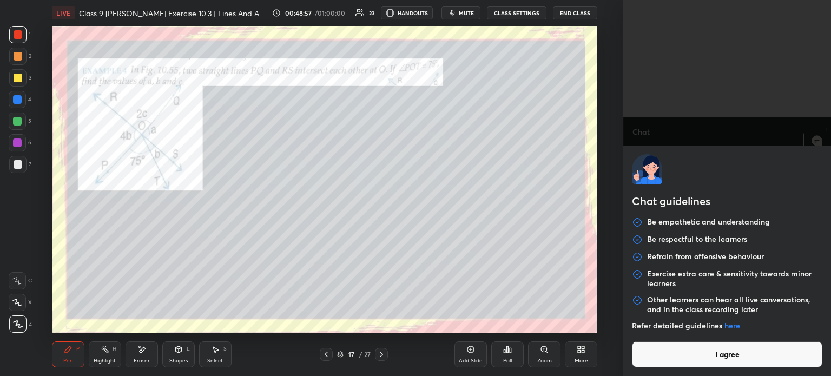
click at [671, 357] on button "I agree" at bounding box center [727, 355] width 191 height 26
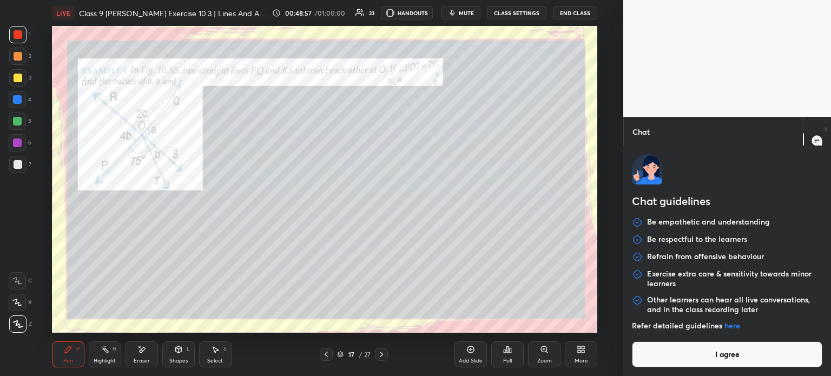
type textarea "x"
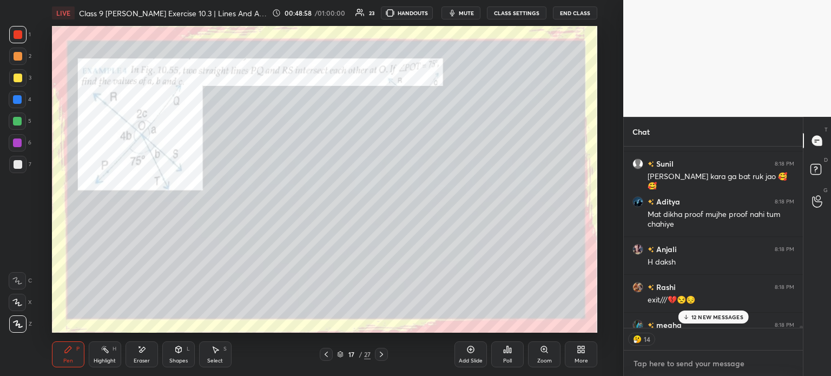
paste textarea "[URL][DOMAIN_NAME]"
type textarea "[URL][DOMAIN_NAME]"
type textarea "x"
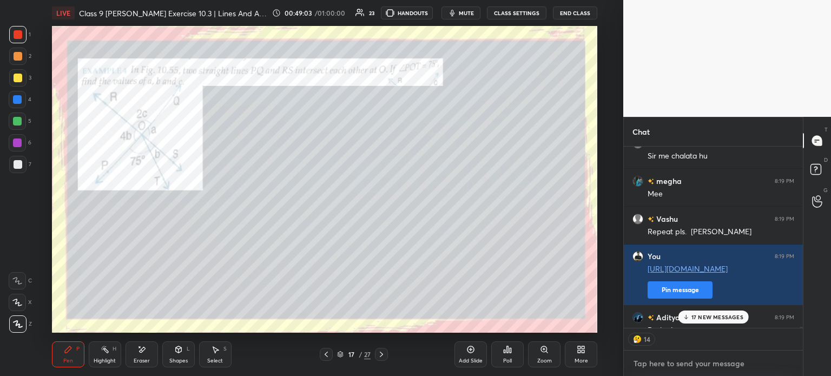
scroll to position [32660, 0]
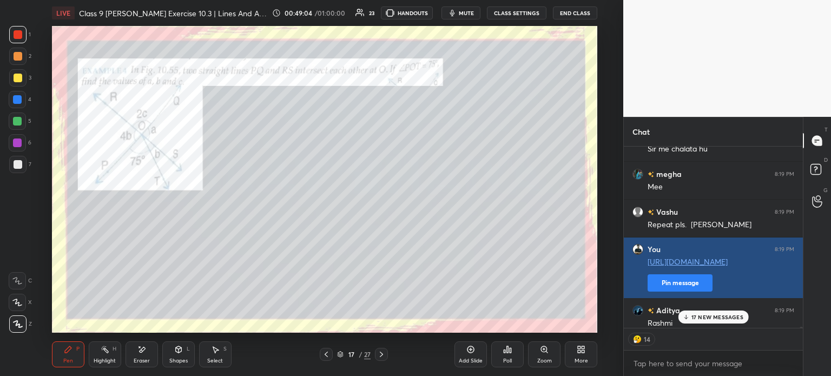
click at [672, 287] on button "Pin message" at bounding box center [680, 282] width 65 height 17
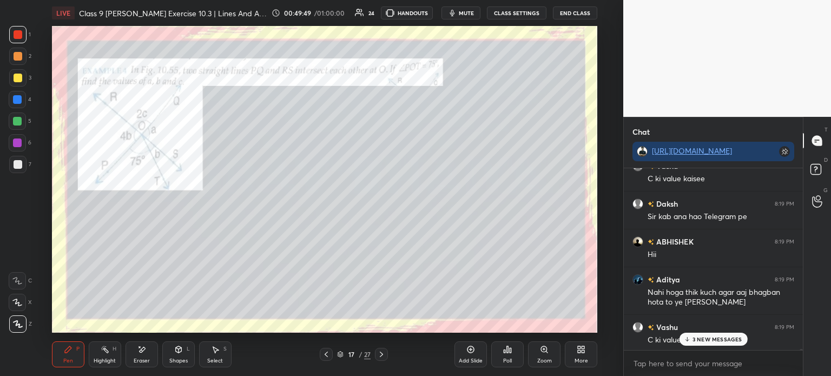
scroll to position [33414, 0]
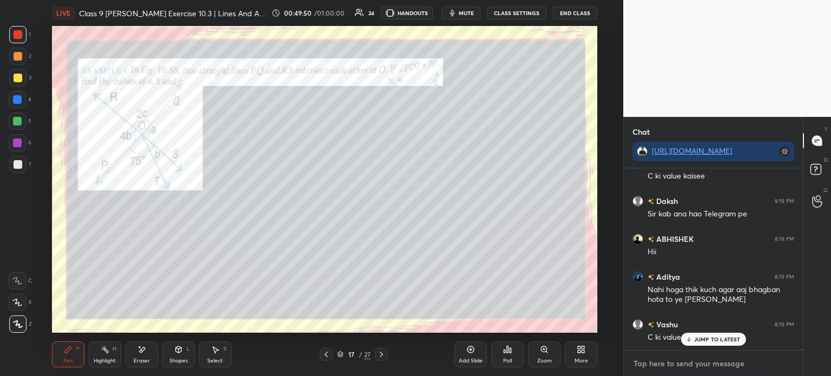
click at [667, 357] on textarea at bounding box center [714, 363] width 162 height 17
type textarea "x"
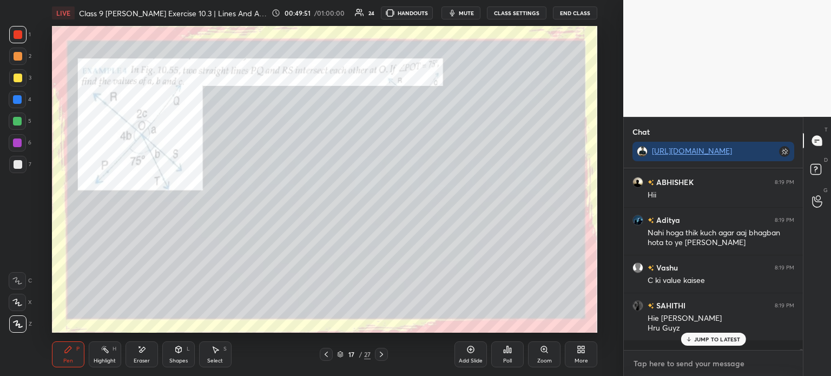
paste textarea "[URL][DOMAIN_NAME]"
type textarea "[URL][DOMAIN_NAME]"
type textarea "x"
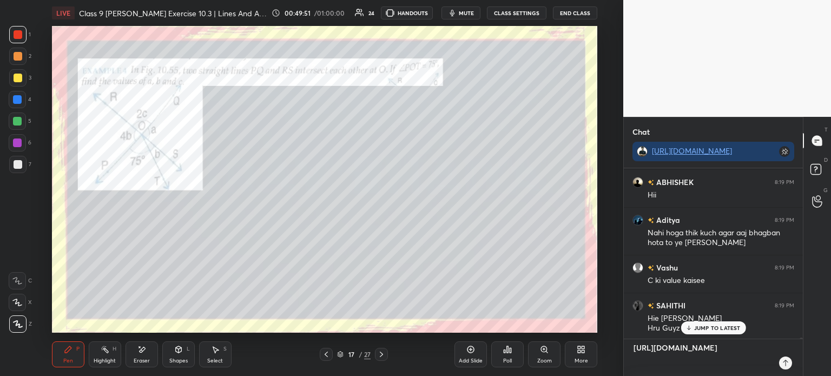
scroll to position [205, 176]
type textarea "[URL][DOMAIN_NAME]"
click at [782, 363] on icon at bounding box center [786, 363] width 9 height 9
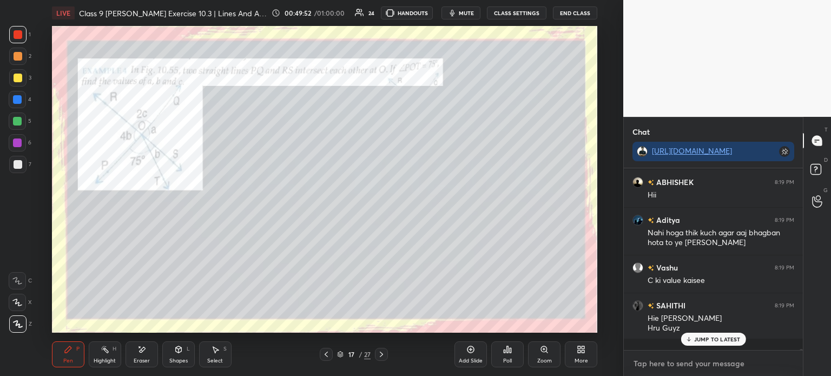
scroll to position [0, 0]
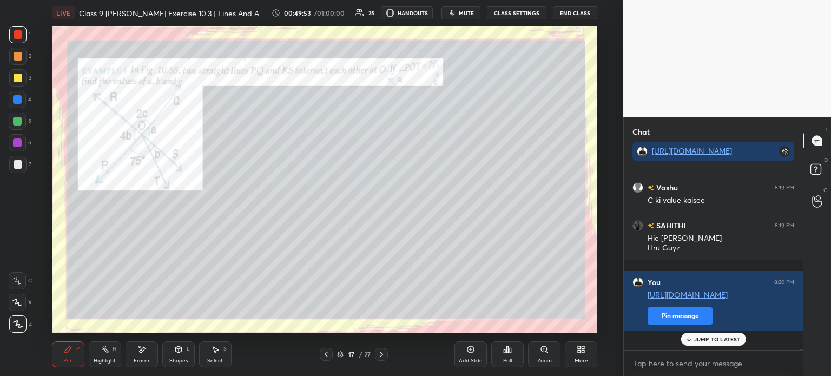
click at [16, 69] on div "2" at bounding box center [20, 59] width 22 height 22
click at [17, 78] on div at bounding box center [18, 78] width 9 height 9
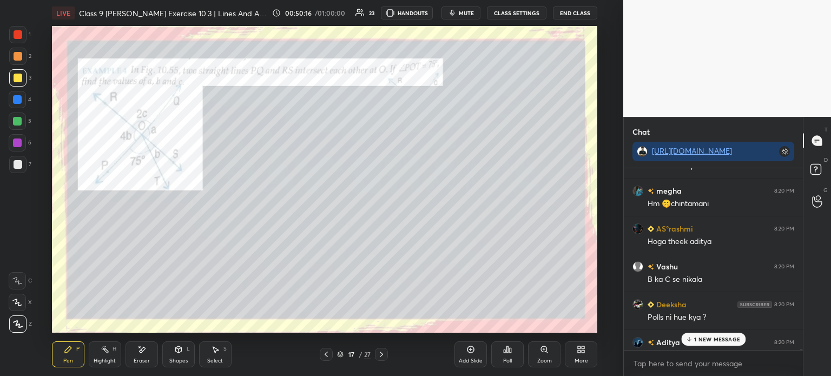
scroll to position [33817, 0]
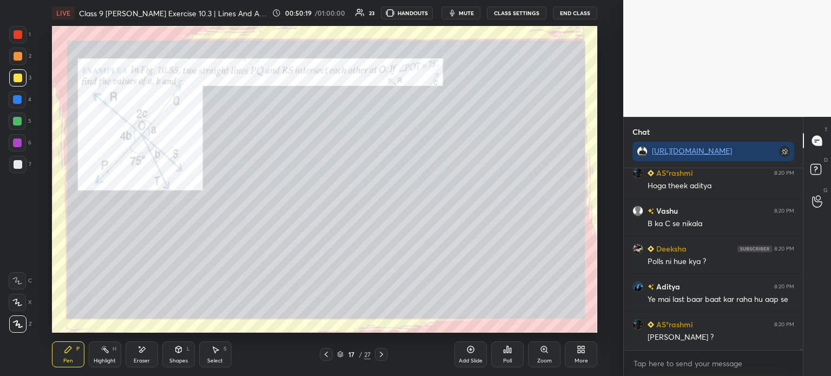
click at [379, 352] on icon at bounding box center [381, 354] width 9 height 9
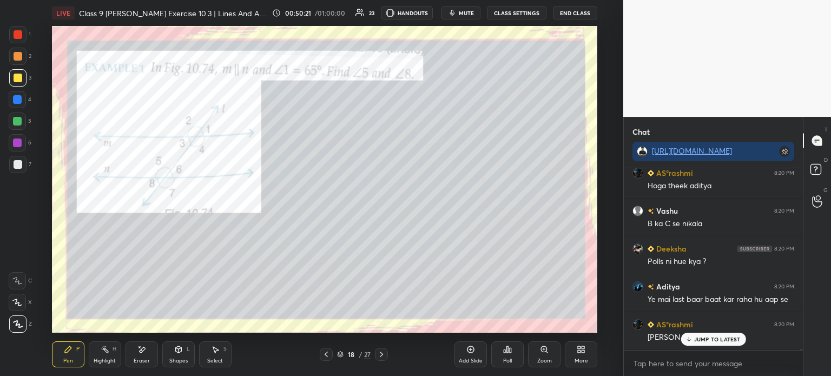
scroll to position [33854, 0]
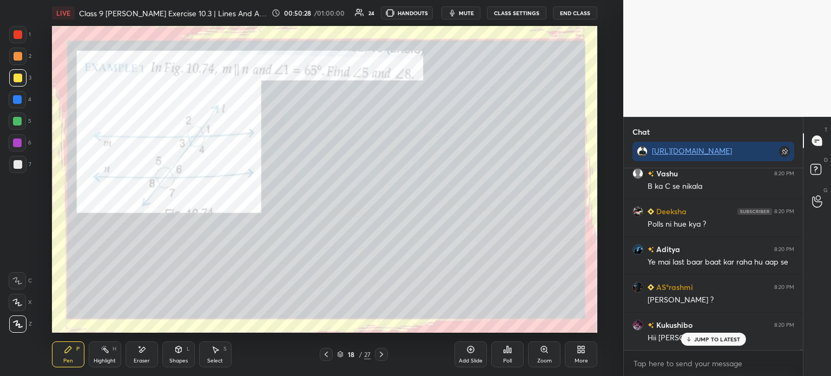
click at [26, 168] on div at bounding box center [17, 164] width 17 height 17
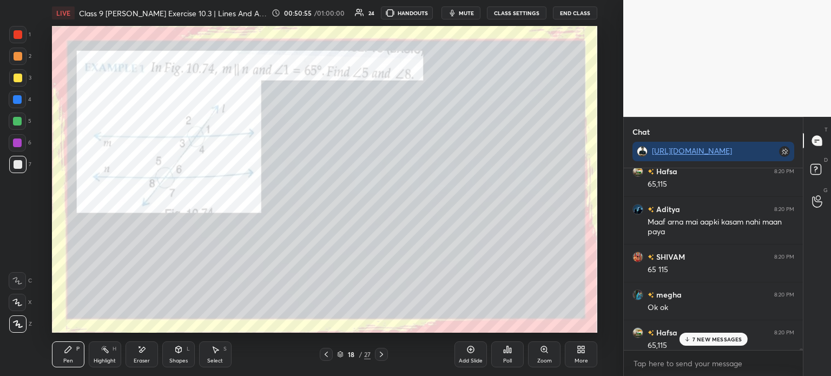
scroll to position [34405, 0]
click at [19, 34] on div at bounding box center [18, 34] width 9 height 9
click at [4, 168] on div "1 2 3 4 5 6 7 C X Z E E Erase all H H" at bounding box center [17, 179] width 35 height 307
click at [19, 167] on div at bounding box center [18, 164] width 9 height 9
click at [22, 36] on div at bounding box center [18, 34] width 9 height 9
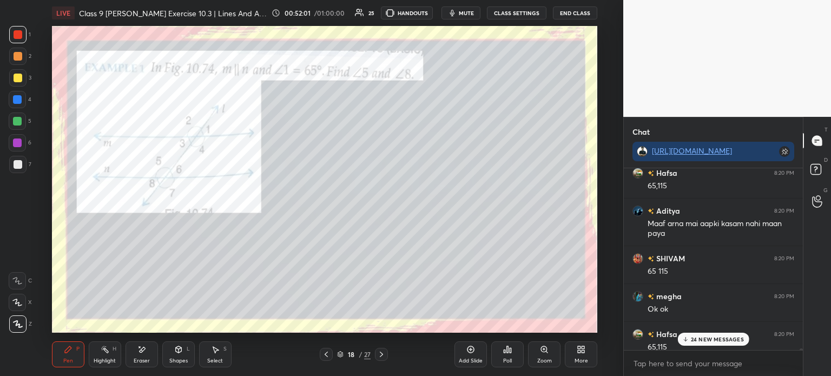
click at [23, 165] on div at bounding box center [17, 164] width 17 height 17
click at [20, 38] on div at bounding box center [18, 34] width 9 height 9
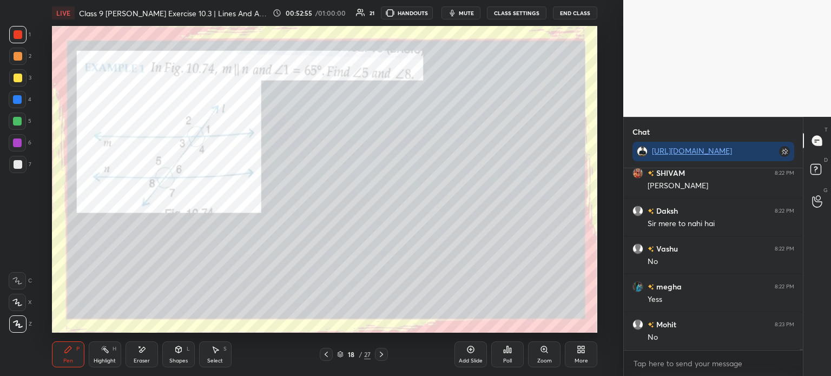
scroll to position [35872, 0]
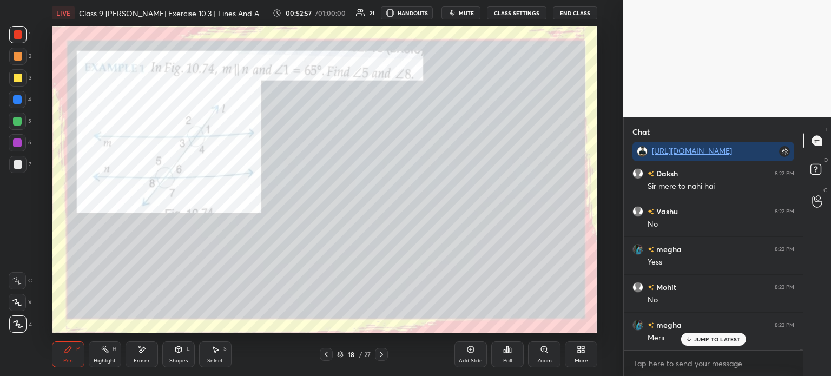
click at [382, 351] on icon at bounding box center [381, 354] width 9 height 9
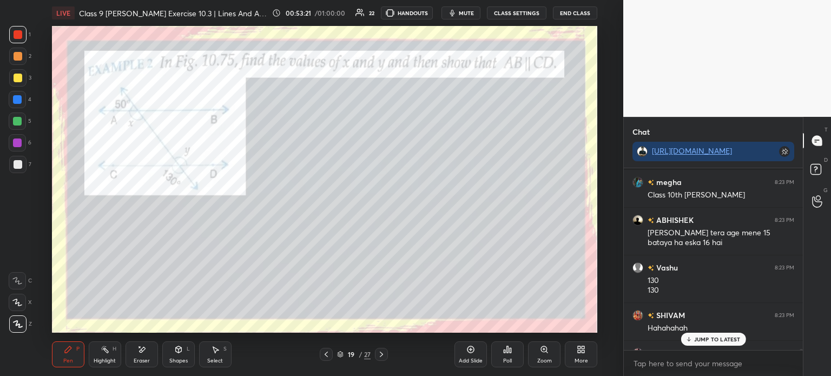
scroll to position [36348, 0]
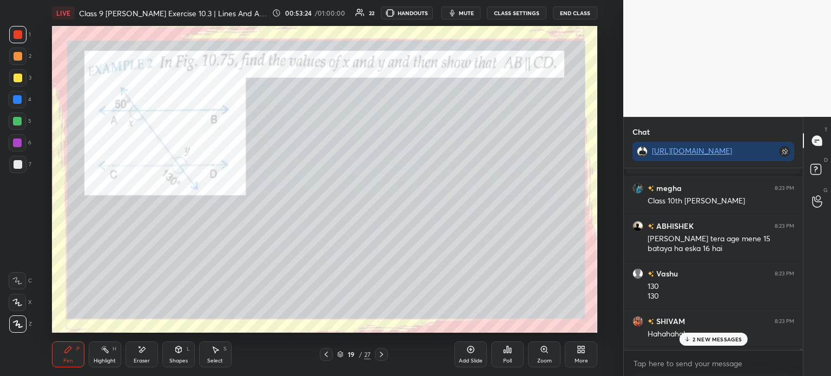
click at [23, 78] on div at bounding box center [17, 77] width 17 height 17
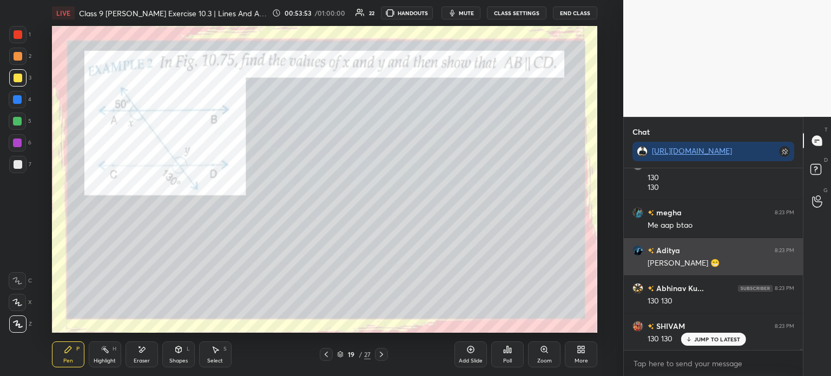
scroll to position [36938, 0]
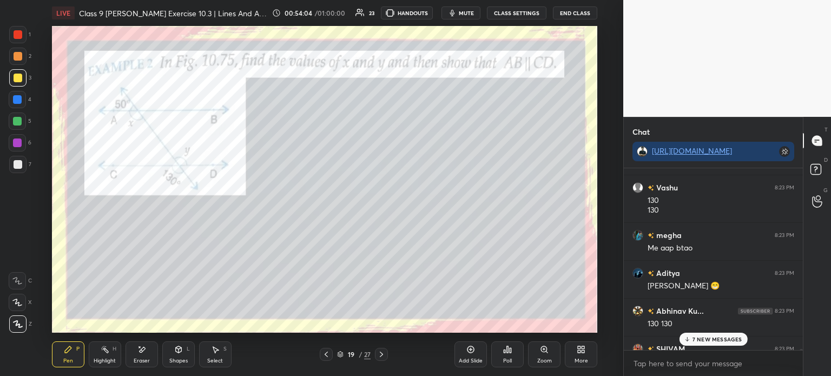
click at [17, 41] on div at bounding box center [17, 34] width 17 height 17
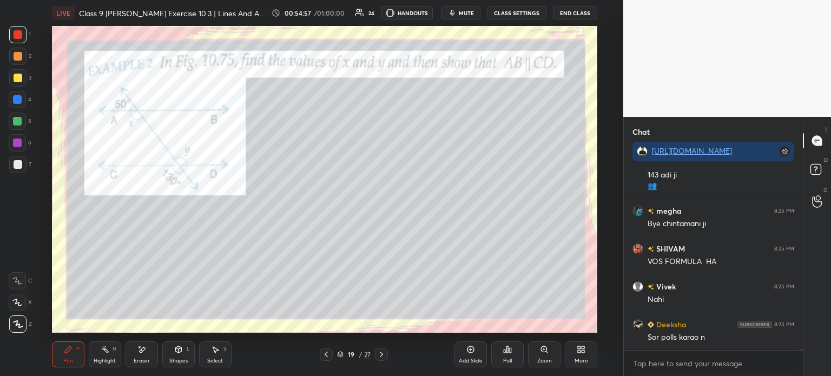
scroll to position [37893, 0]
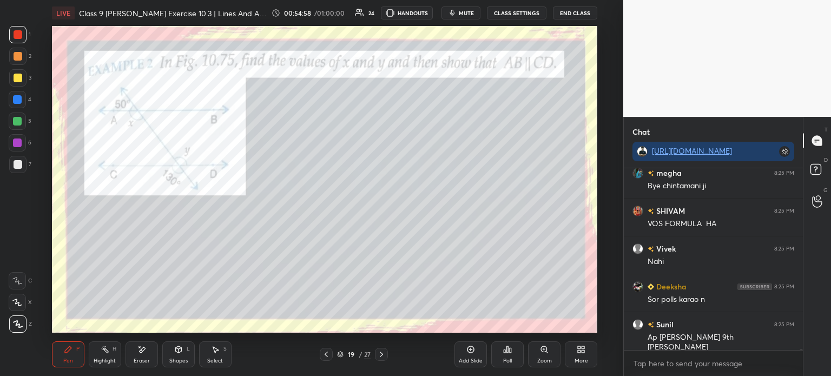
click at [387, 355] on div at bounding box center [381, 354] width 13 height 13
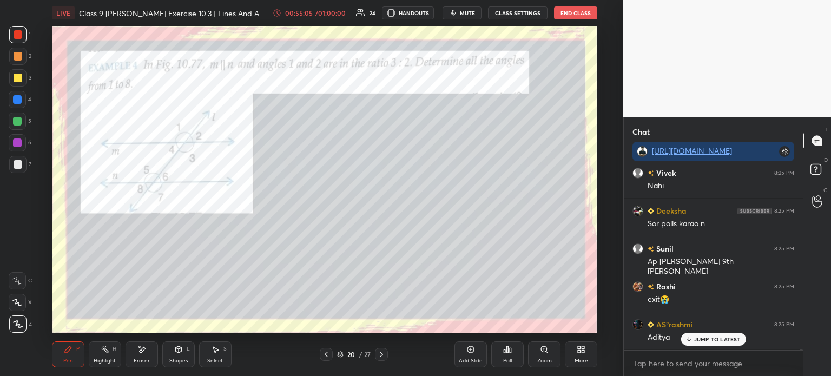
scroll to position [38007, 0]
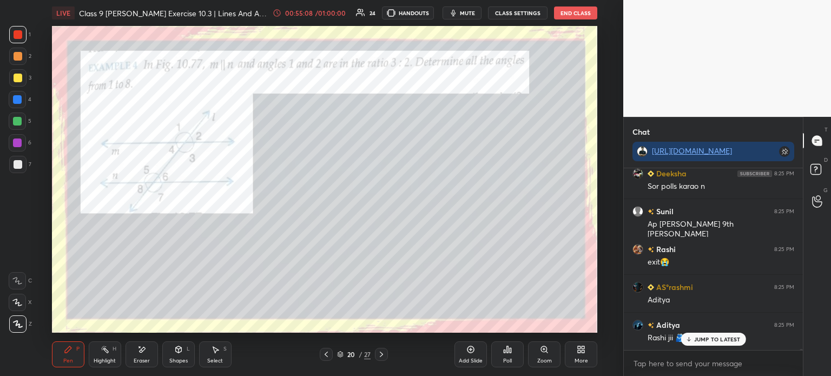
click at [13, 87] on div "3" at bounding box center [20, 80] width 22 height 22
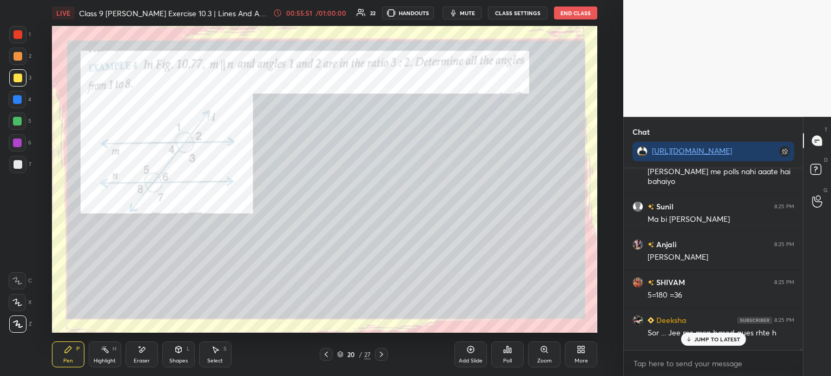
scroll to position [38275, 0]
click at [25, 58] on div at bounding box center [17, 56] width 17 height 17
click at [25, 39] on div at bounding box center [17, 34] width 17 height 17
click at [19, 62] on div at bounding box center [17, 56] width 17 height 17
click at [15, 73] on div at bounding box center [17, 77] width 17 height 17
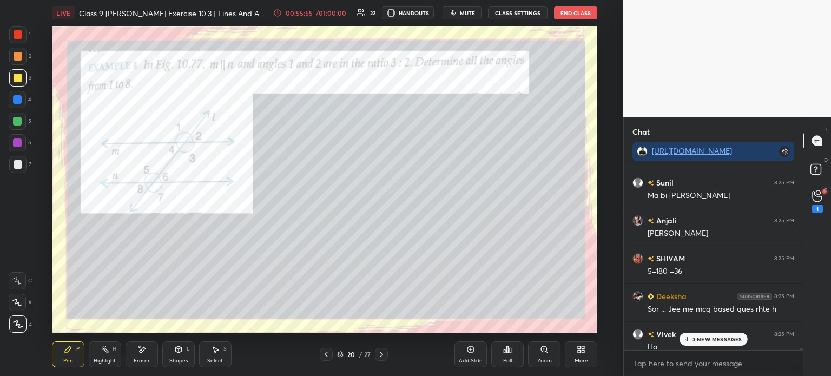
scroll to position [38297, 0]
click at [25, 99] on div at bounding box center [17, 99] width 17 height 17
click at [21, 82] on div at bounding box center [18, 78] width 9 height 9
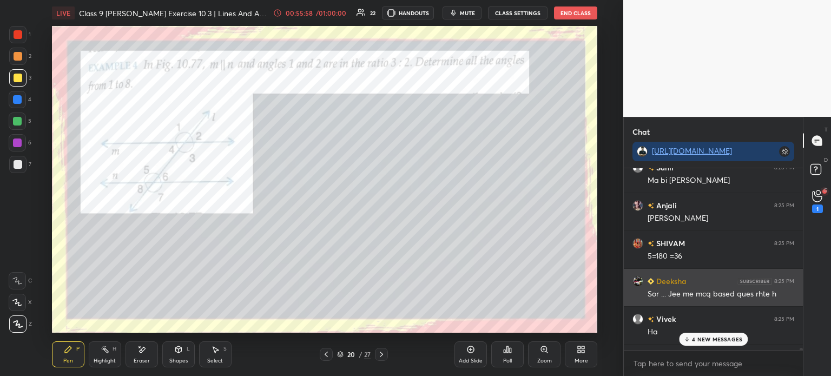
scroll to position [38329, 0]
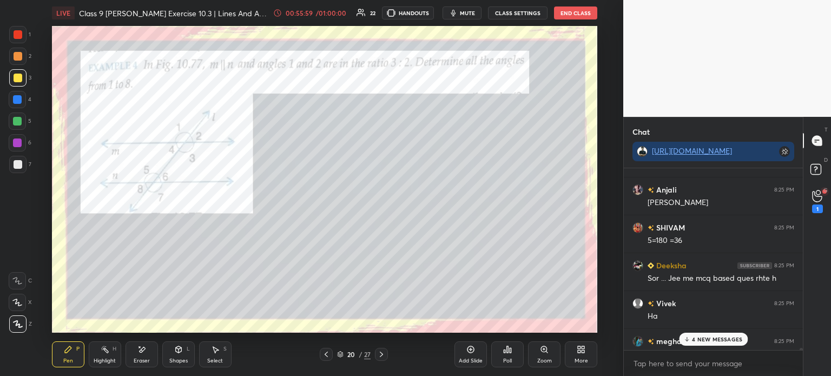
click at [831, 196] on div "G Raise Hand (G) 1" at bounding box center [818, 201] width 28 height 30
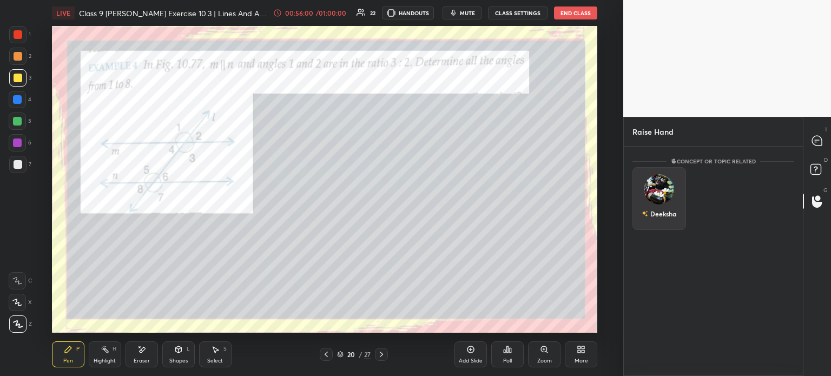
click at [671, 180] on div "Deeksha" at bounding box center [660, 198] width 54 height 63
click at [656, 223] on button "INVITE" at bounding box center [660, 221] width 44 height 14
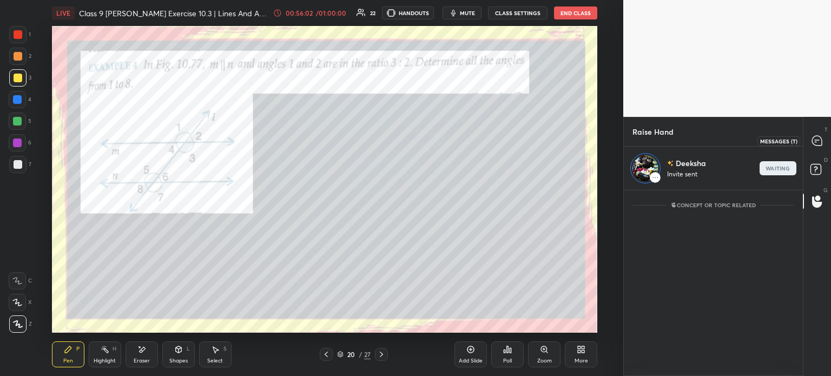
click at [816, 142] on icon at bounding box center [816, 142] width 2 height 0
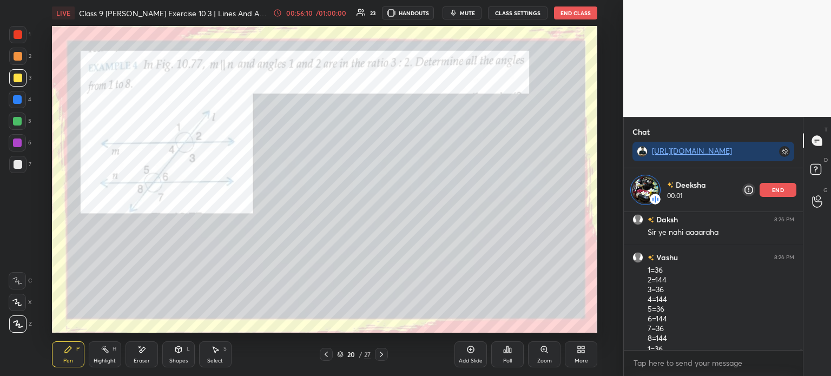
scroll to position [39127, 0]
click at [612, 253] on div "Setting up your live class Poll for secs No correct answer Start poll" at bounding box center [325, 179] width 580 height 307
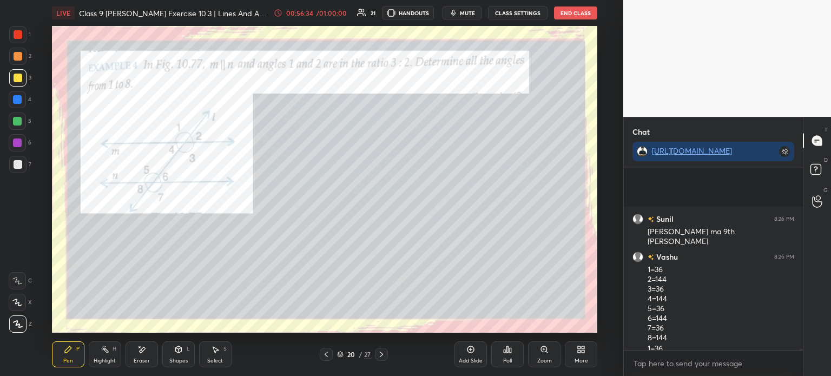
scroll to position [39307, 0]
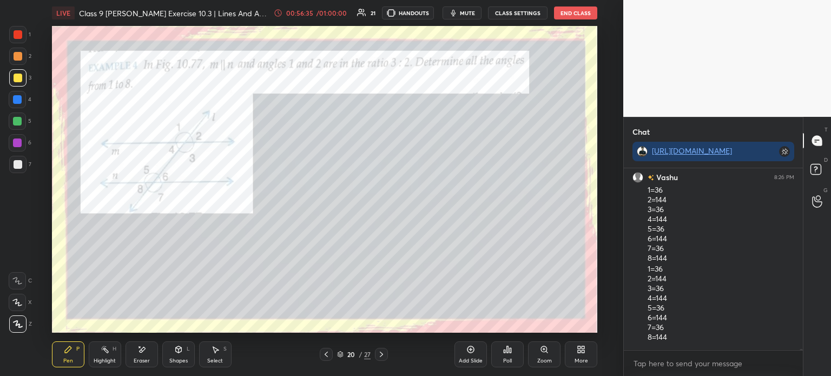
click at [21, 34] on div at bounding box center [18, 34] width 9 height 9
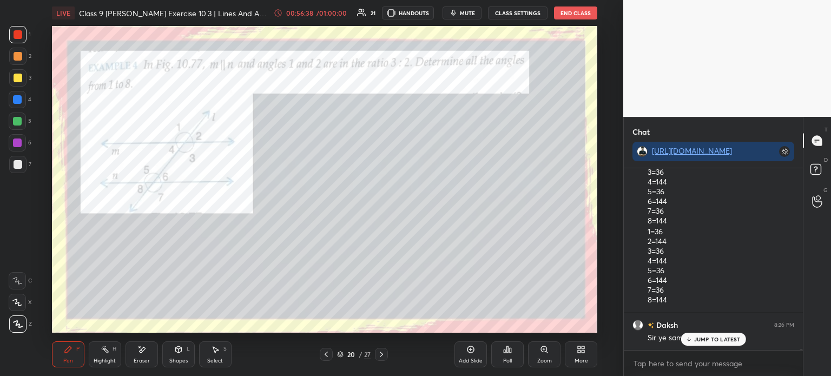
scroll to position [39451, 0]
click at [22, 164] on div at bounding box center [17, 164] width 17 height 17
click at [23, 38] on div at bounding box center [17, 34] width 17 height 17
click at [18, 158] on div at bounding box center [17, 164] width 17 height 17
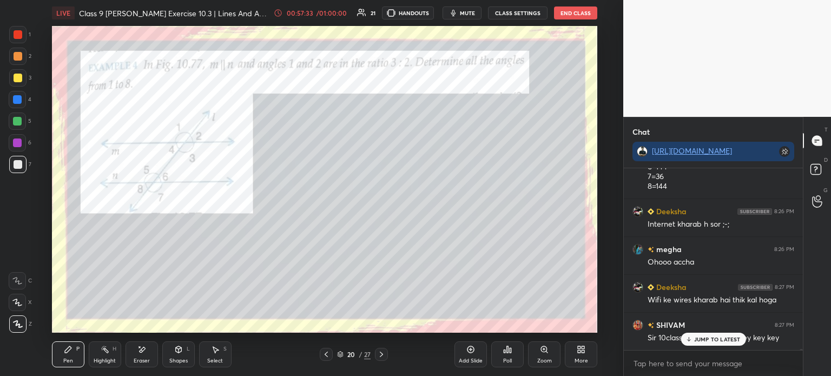
scroll to position [39771, 0]
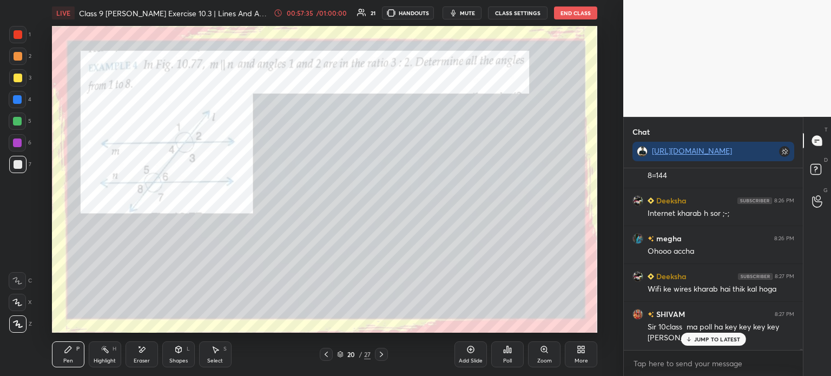
click at [19, 31] on div at bounding box center [18, 34] width 9 height 9
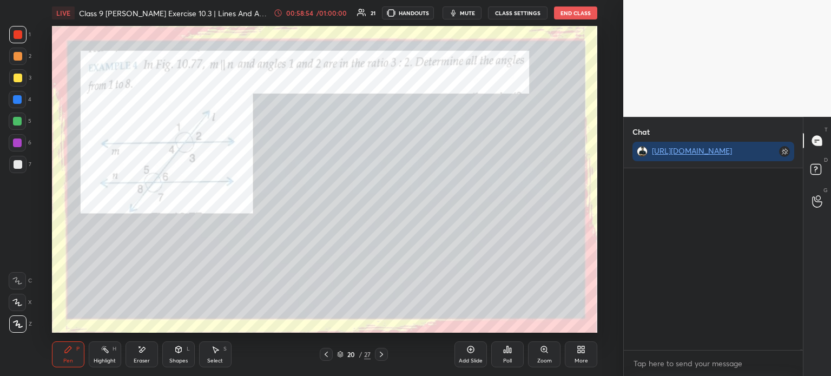
scroll to position [41905, 0]
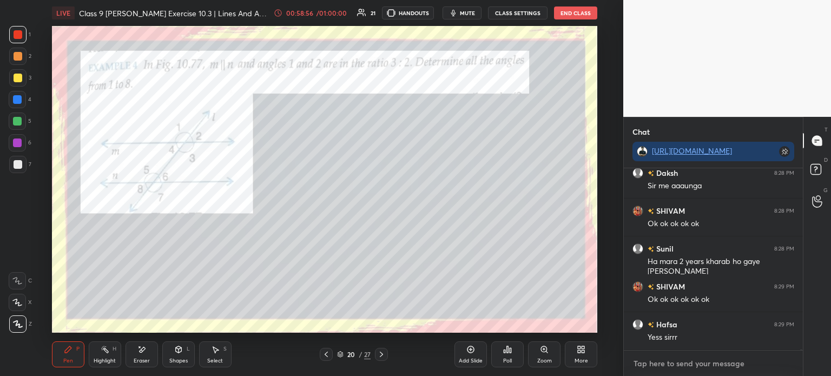
type textarea "x"
click at [655, 365] on textarea at bounding box center [714, 363] width 162 height 17
paste textarea "[URL][DOMAIN_NAME]"
type textarea "[URL][DOMAIN_NAME]"
type textarea "x"
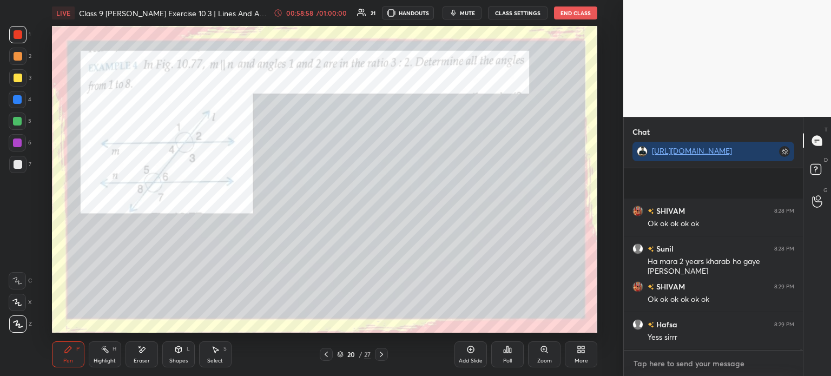
scroll to position [3, 3]
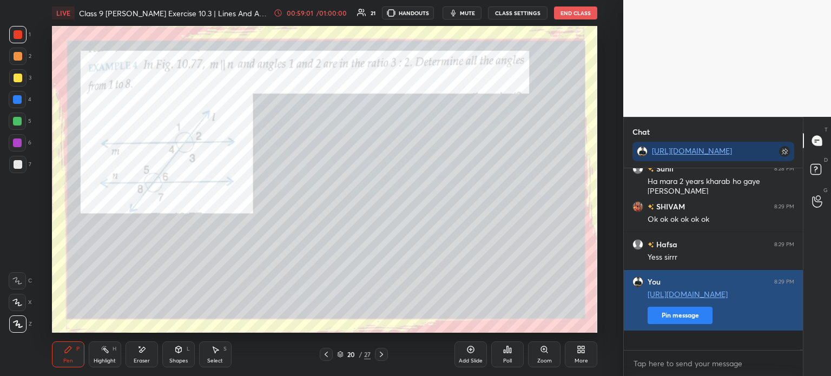
click at [699, 324] on button "Pin message" at bounding box center [680, 315] width 65 height 17
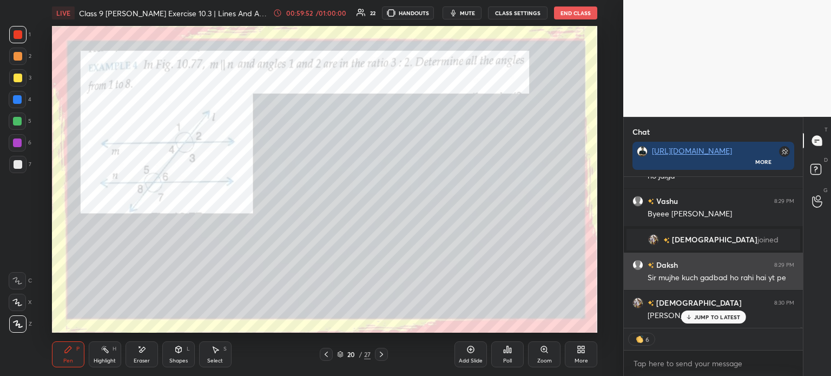
scroll to position [42288, 0]
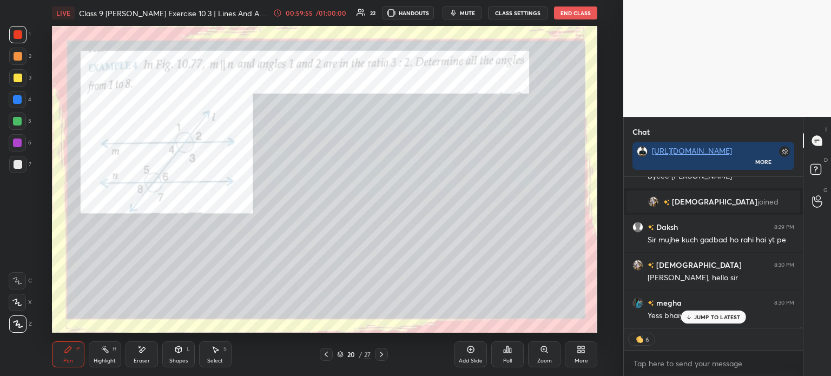
click at [706, 312] on div "JUMP TO LATEST" at bounding box center [713, 317] width 65 height 13
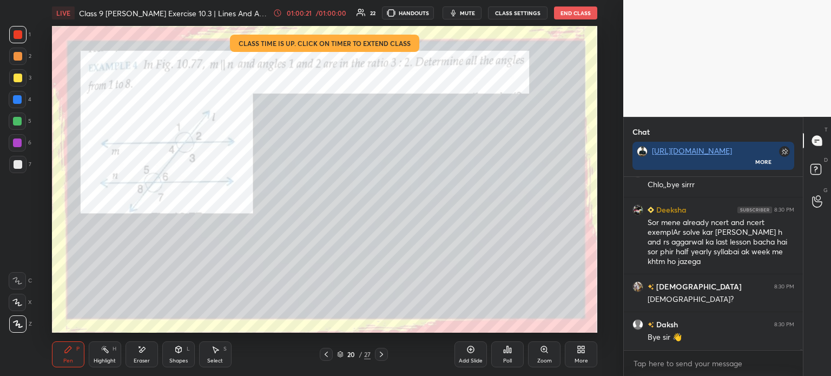
scroll to position [42646, 0]
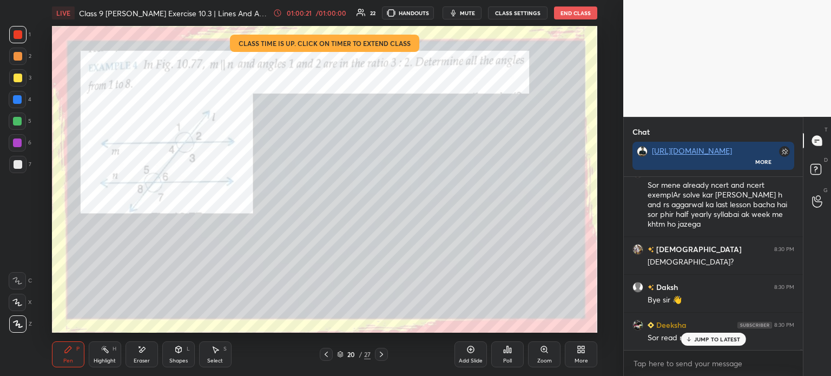
click at [567, 17] on button "End Class" at bounding box center [575, 12] width 43 height 13
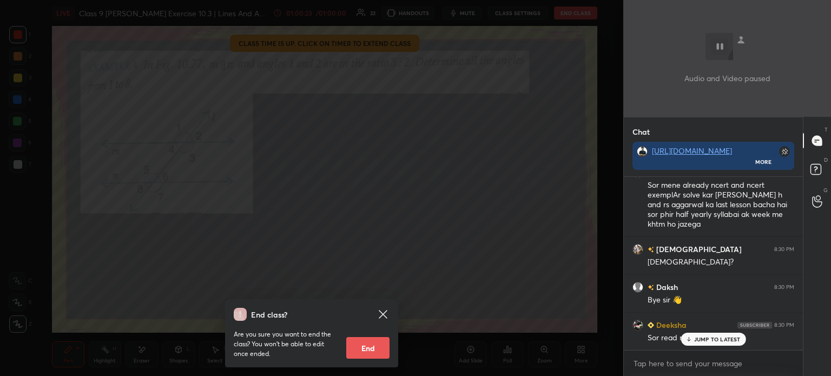
click at [376, 350] on button "End" at bounding box center [367, 348] width 43 height 22
type textarea "x"
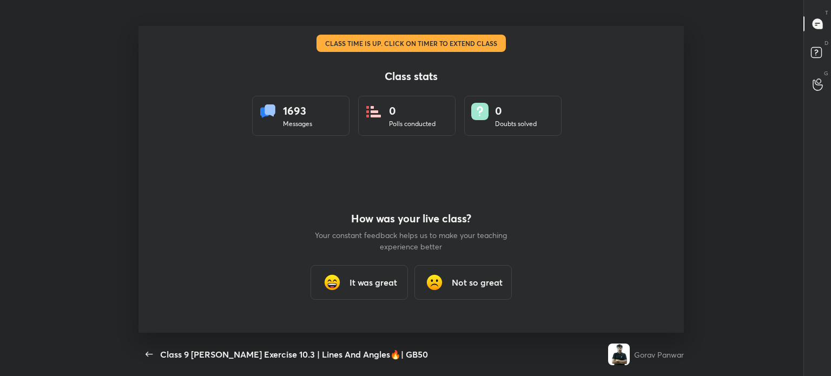
scroll to position [307, 753]
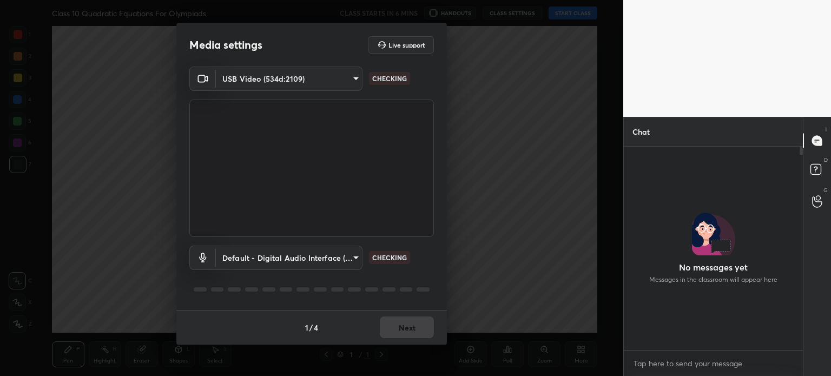
scroll to position [200, 176]
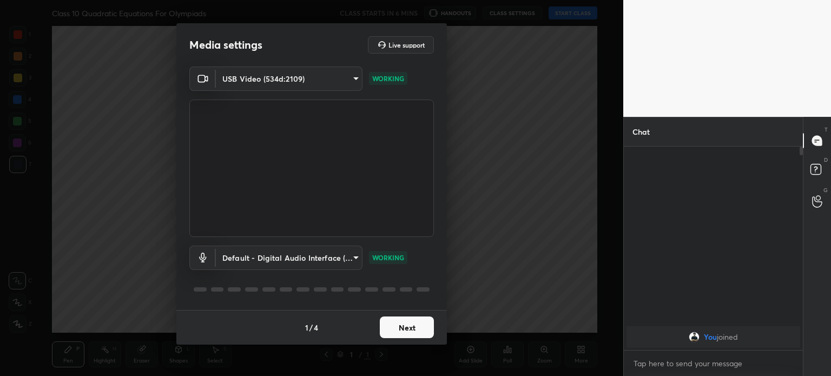
click at [420, 334] on button "Next" at bounding box center [407, 328] width 54 height 22
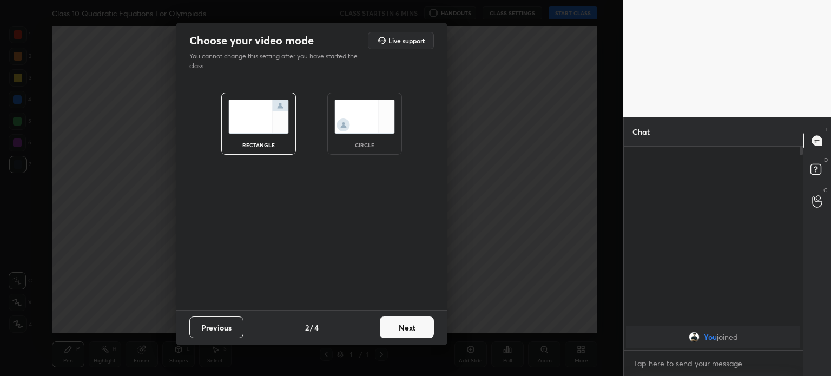
click at [420, 334] on button "Next" at bounding box center [407, 328] width 54 height 22
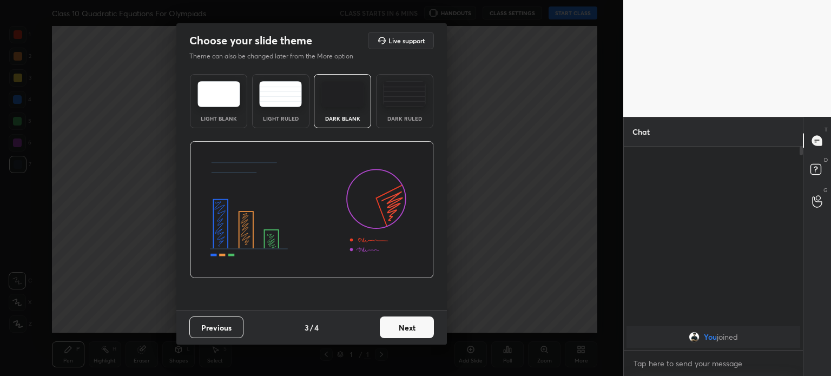
click at [420, 334] on button "Next" at bounding box center [407, 328] width 54 height 22
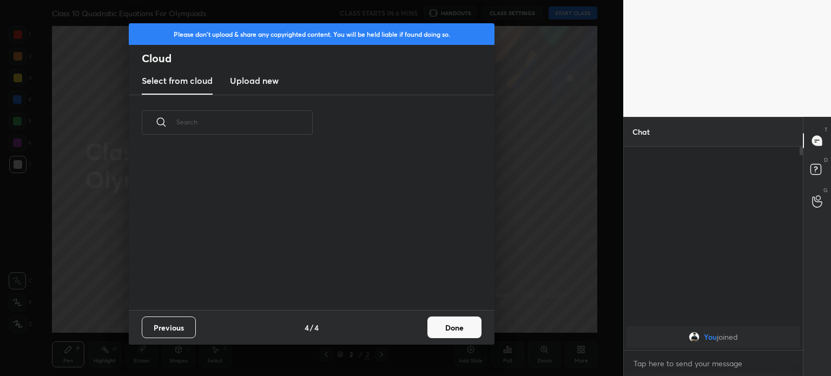
scroll to position [160, 347]
click at [256, 82] on h3 "Upload new" at bounding box center [254, 80] width 49 height 13
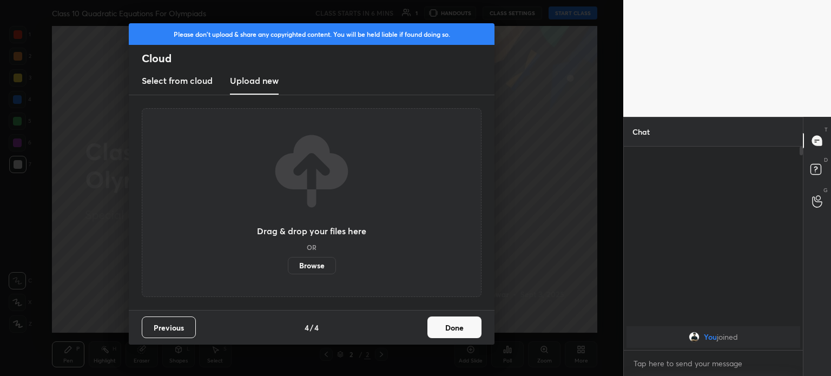
click at [305, 261] on label "Browse" at bounding box center [312, 265] width 48 height 17
click at [288, 261] on input "Browse" at bounding box center [288, 265] width 0 height 17
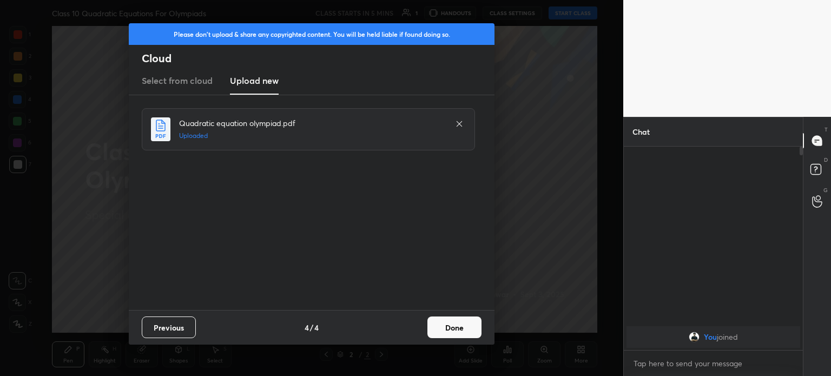
click at [452, 325] on button "Done" at bounding box center [455, 328] width 54 height 22
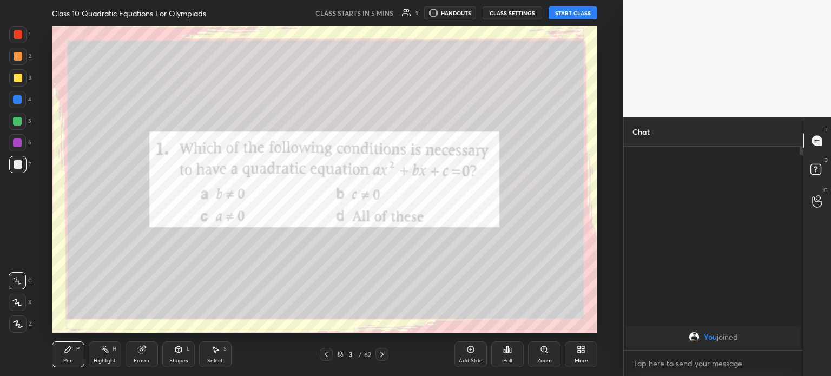
click at [330, 355] on icon at bounding box center [326, 354] width 9 height 9
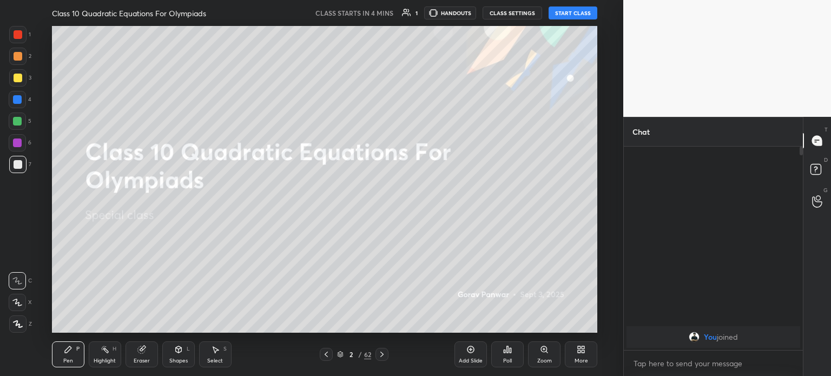
click at [671, 361] on body "1 2 3 4 5 6 7 C X Z C X Z E E Erase all H H Class 10 Quadratic Equations For Ol…" at bounding box center [415, 188] width 831 height 376
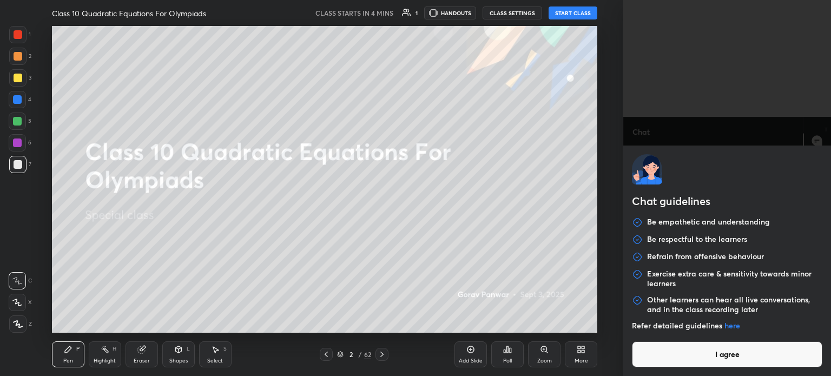
click at [671, 361] on button "I agree" at bounding box center [727, 355] width 191 height 26
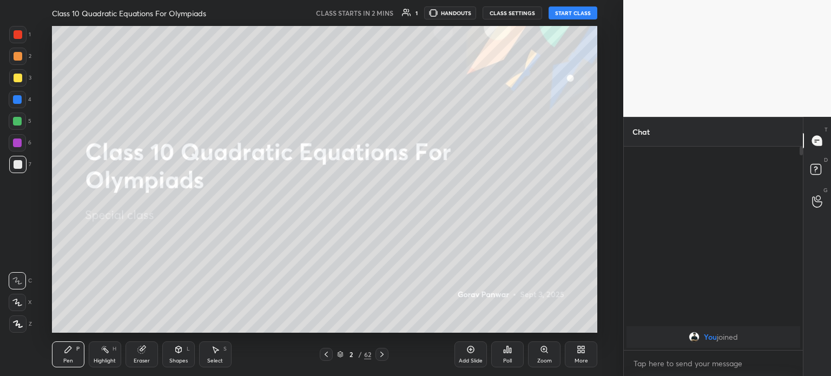
click at [568, 15] on button "START CLASS" at bounding box center [573, 12] width 49 height 13
click at [24, 327] on div at bounding box center [17, 324] width 17 height 17
click at [145, 359] on div "Eraser" at bounding box center [142, 360] width 16 height 5
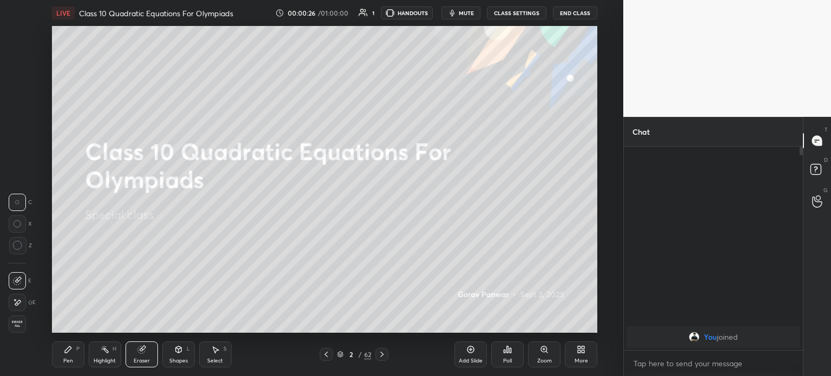
click at [171, 350] on div "Shapes L" at bounding box center [178, 355] width 32 height 26
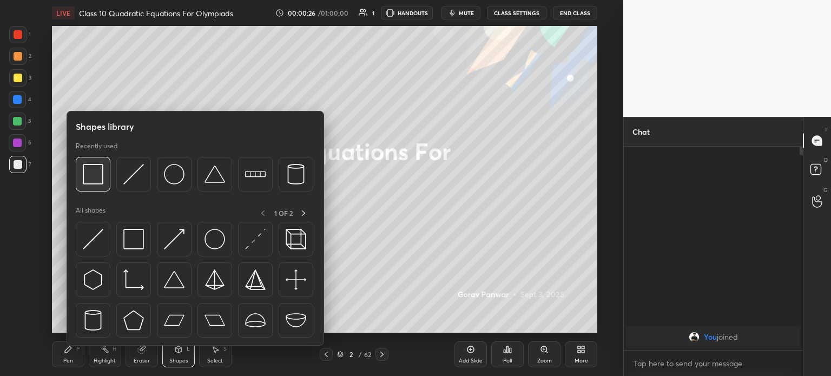
click at [94, 173] on img at bounding box center [93, 174] width 21 height 21
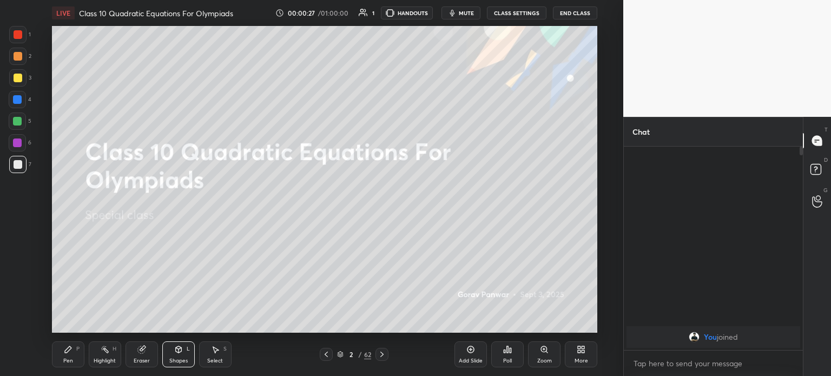
click at [15, 80] on div at bounding box center [18, 78] width 9 height 9
click at [74, 351] on div "Pen P" at bounding box center [68, 355] width 32 height 26
click at [812, 166] on rect at bounding box center [816, 170] width 10 height 10
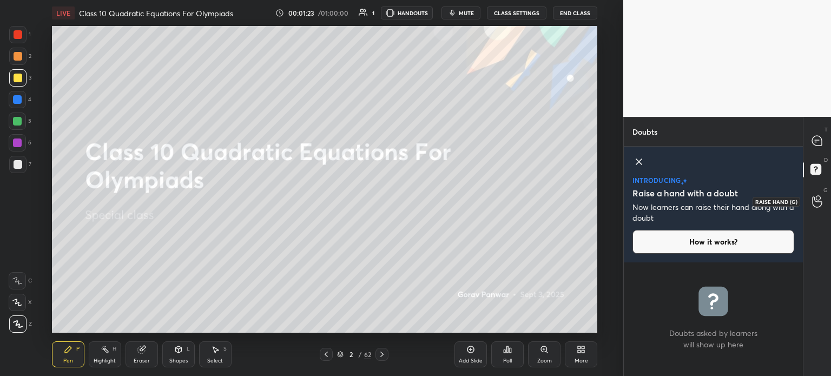
click at [818, 198] on icon at bounding box center [817, 201] width 10 height 12
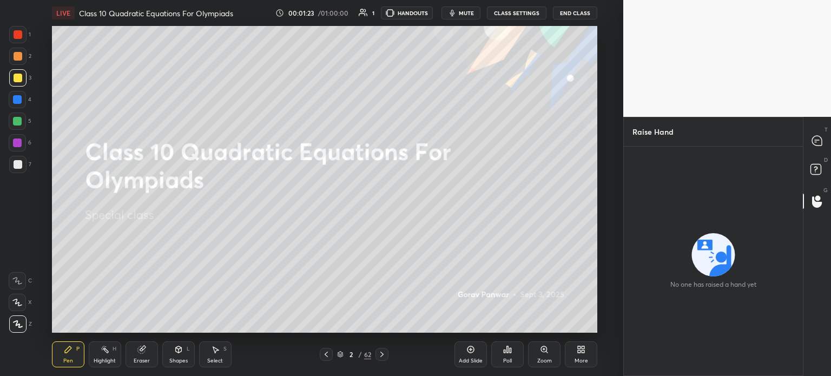
click at [831, 153] on div "T Messages (T)" at bounding box center [818, 141] width 28 height 30
type textarea "x"
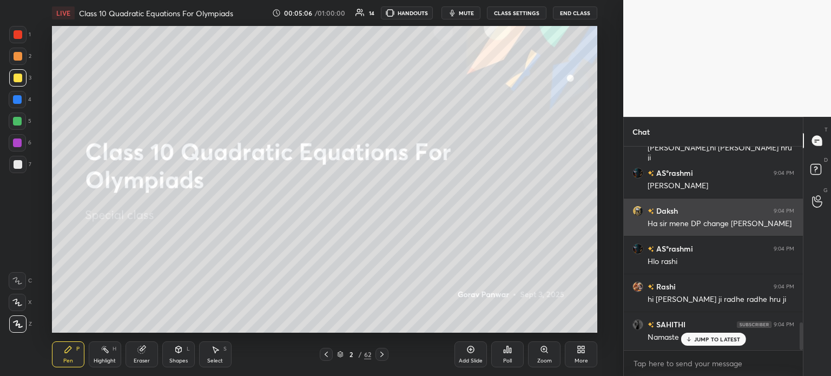
scroll to position [1302, 0]
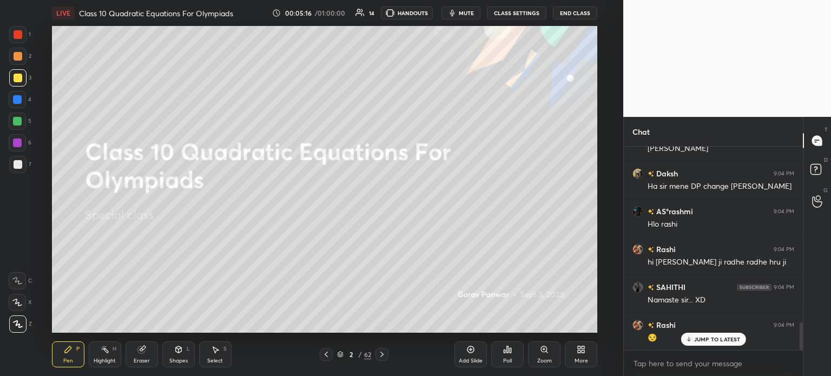
click at [380, 354] on icon at bounding box center [382, 354] width 9 height 9
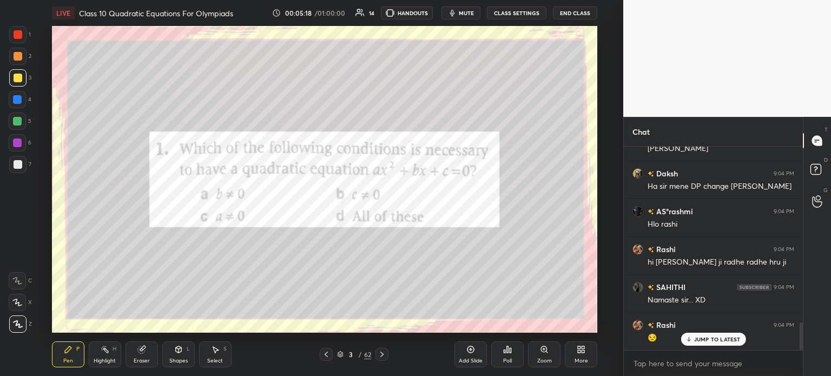
click at [513, 351] on div "Poll" at bounding box center [507, 355] width 32 height 26
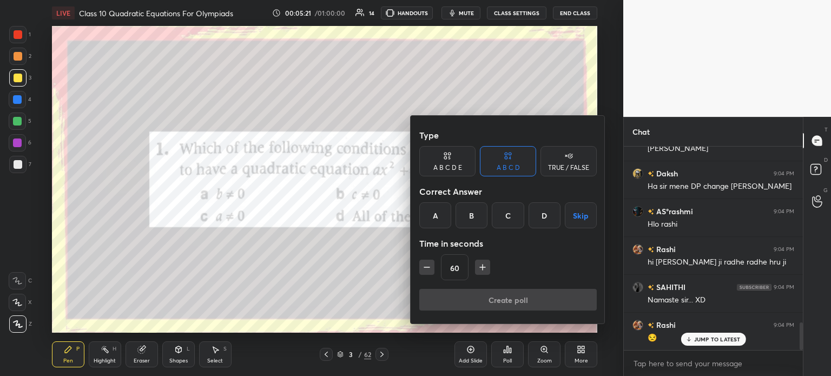
click at [519, 206] on div "C" at bounding box center [508, 215] width 32 height 26
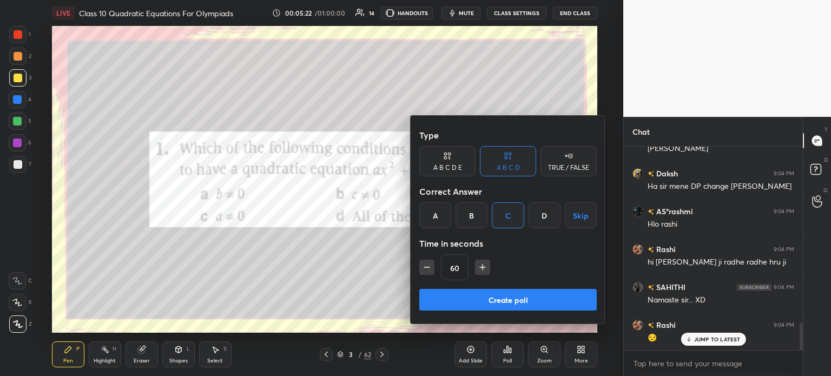
click at [430, 263] on icon "button" at bounding box center [427, 267] width 11 height 11
click at [427, 266] on icon "button" at bounding box center [427, 267] width 11 height 11
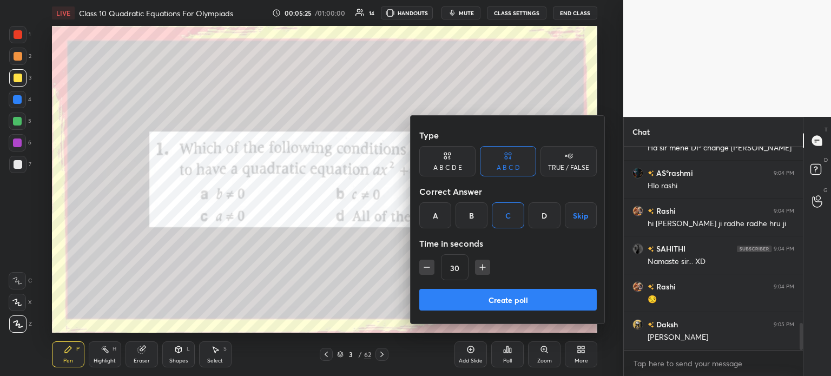
click at [478, 267] on icon "button" at bounding box center [482, 267] width 11 height 11
type input "45"
click at [461, 299] on button "Create poll" at bounding box center [508, 300] width 178 height 22
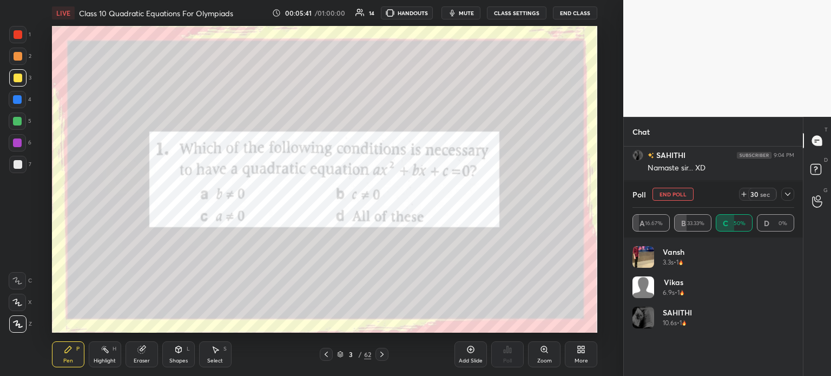
scroll to position [1472, 0]
click at [791, 194] on icon at bounding box center [788, 194] width 9 height 9
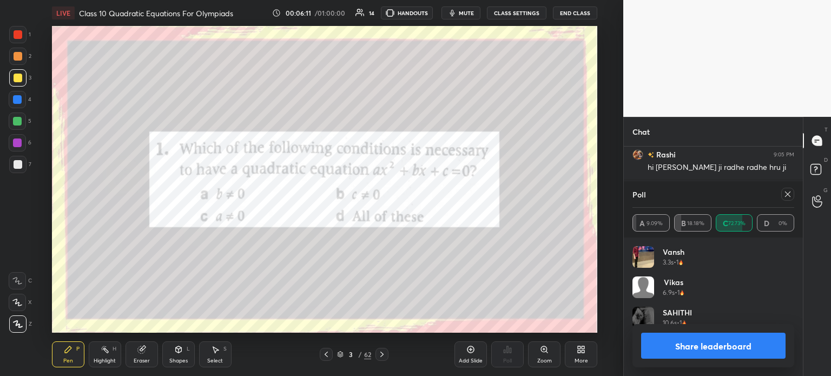
scroll to position [3, 3]
click at [660, 343] on button "Share leaderboard" at bounding box center [713, 346] width 145 height 26
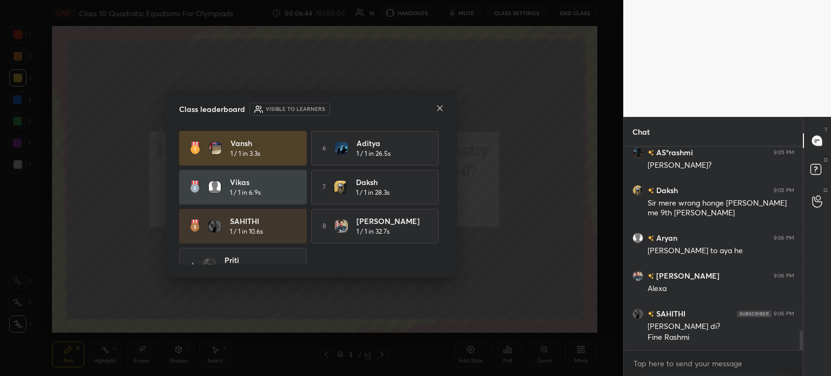
click at [439, 112] on icon at bounding box center [440, 108] width 9 height 9
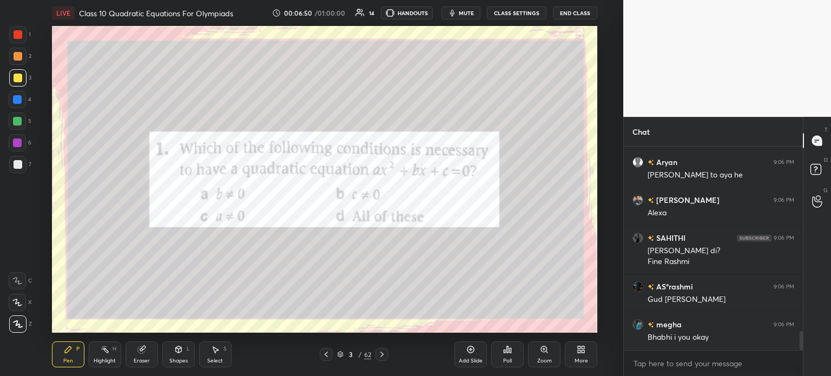
click at [20, 163] on div at bounding box center [18, 164] width 9 height 9
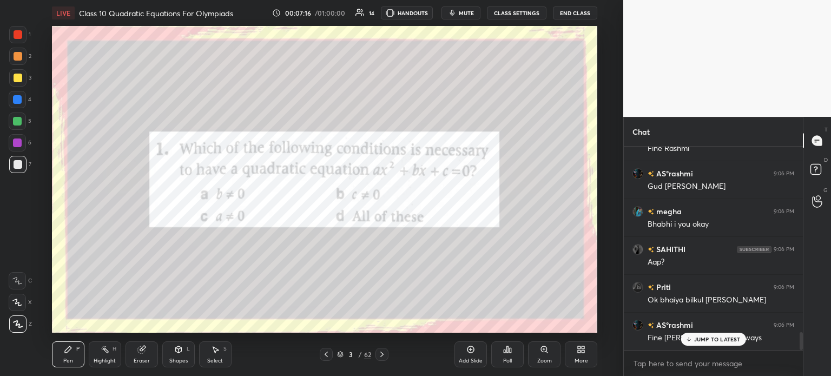
click at [18, 38] on div at bounding box center [18, 34] width 9 height 9
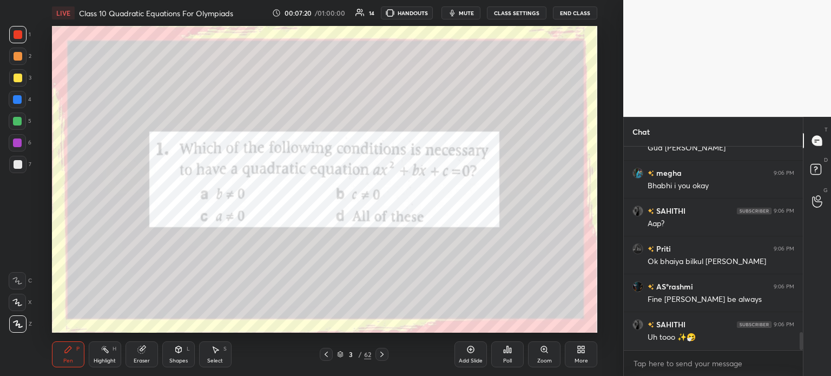
click at [383, 354] on icon at bounding box center [381, 354] width 3 height 5
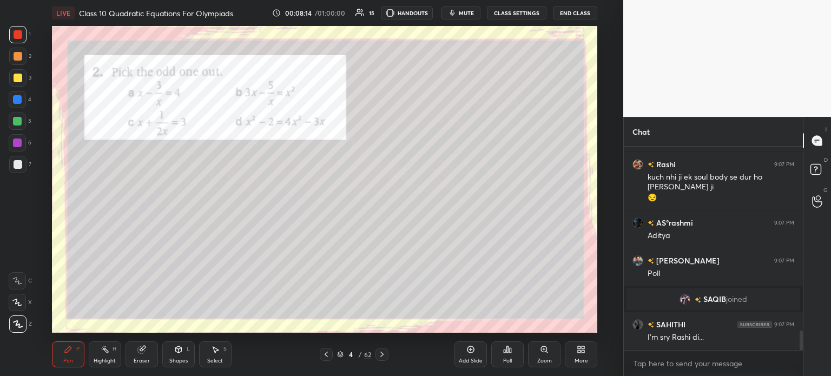
scroll to position [1973, 0]
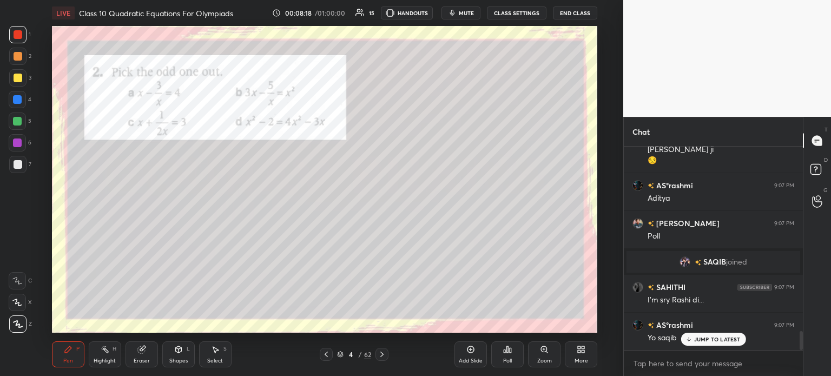
click at [510, 361] on div "Poll" at bounding box center [507, 360] width 9 height 5
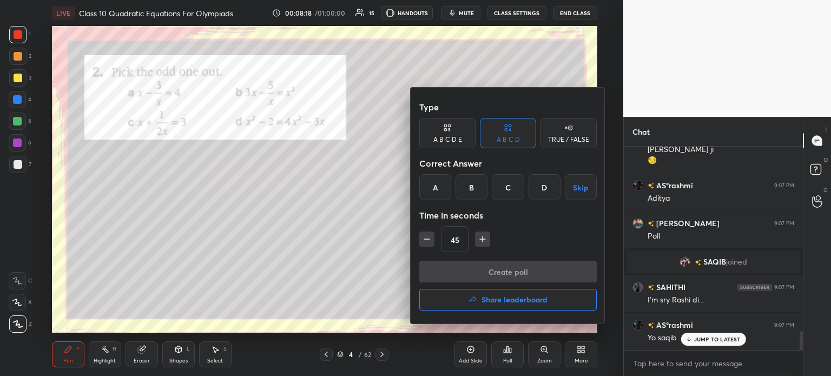
click at [476, 185] on div "B" at bounding box center [472, 187] width 32 height 26
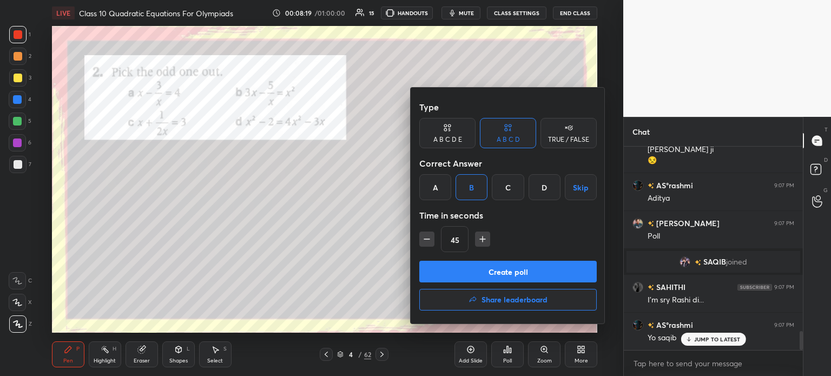
click at [472, 270] on button "Create poll" at bounding box center [508, 272] width 178 height 22
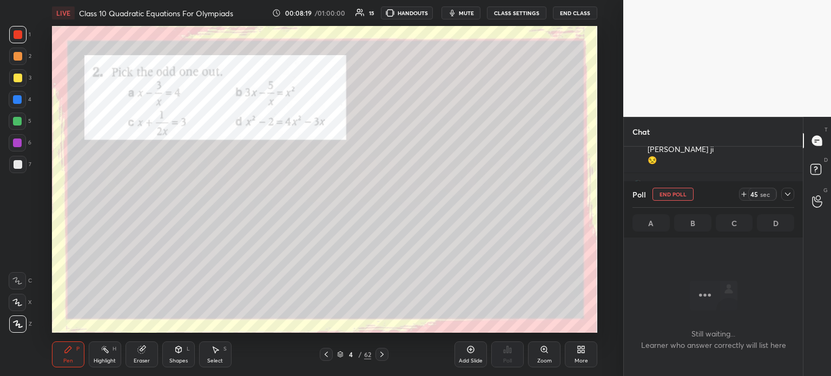
scroll to position [3, 3]
click at [793, 197] on div at bounding box center [788, 194] width 13 height 13
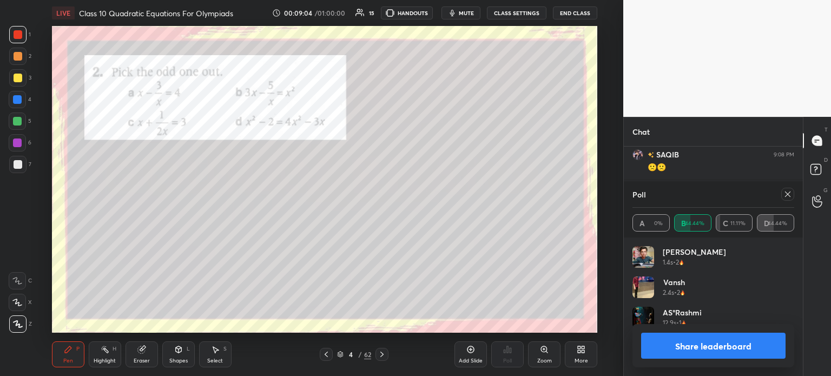
scroll to position [3, 3]
click at [677, 352] on button "Share leaderboard" at bounding box center [713, 346] width 145 height 26
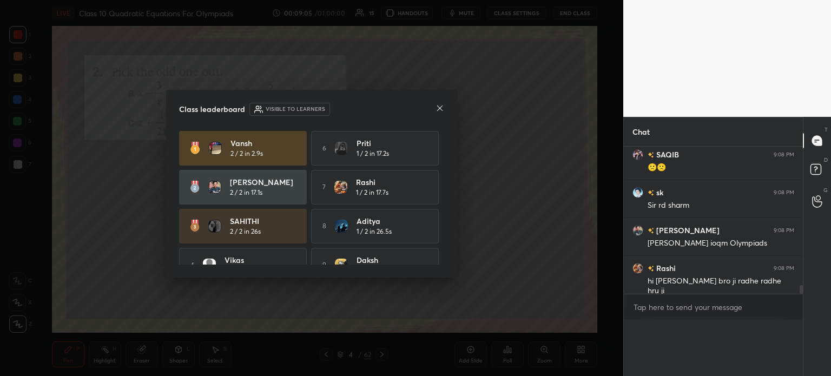
scroll to position [0, 3]
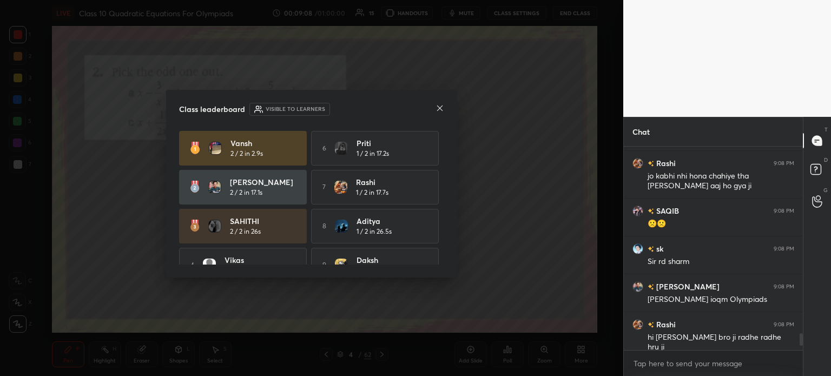
click at [437, 112] on icon at bounding box center [440, 108] width 9 height 9
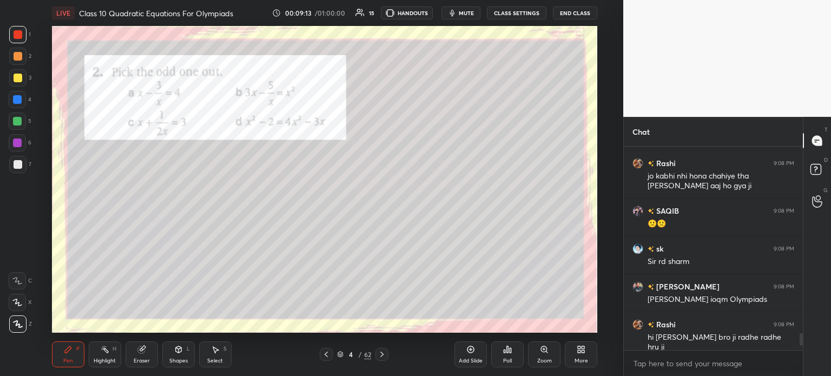
click at [22, 163] on div at bounding box center [18, 164] width 9 height 9
click at [26, 37] on div at bounding box center [17, 34] width 17 height 17
click at [25, 166] on div at bounding box center [17, 164] width 17 height 17
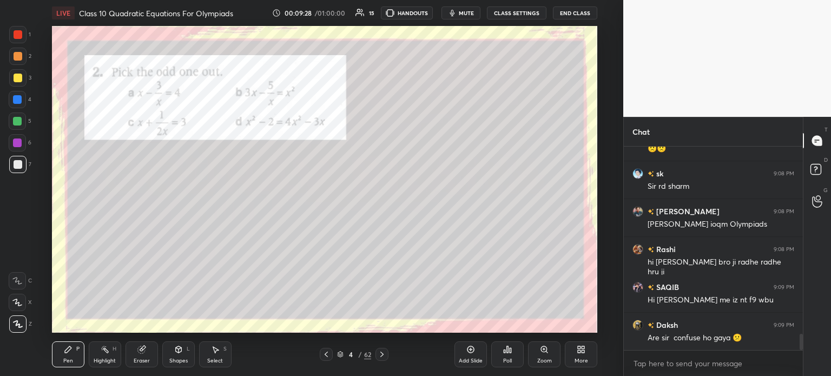
scroll to position [2410, 0]
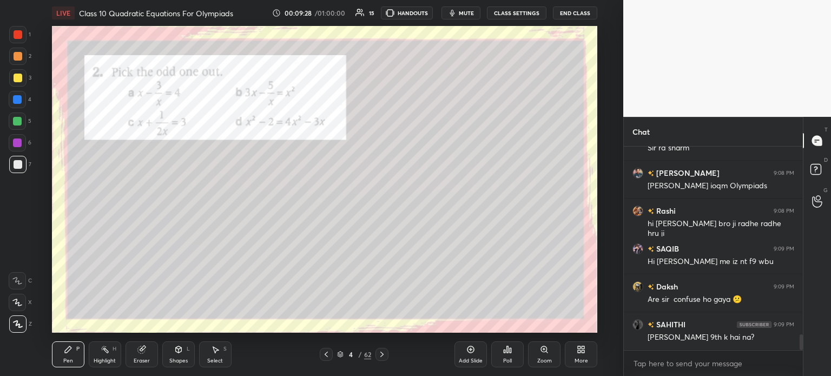
click at [22, 37] on div at bounding box center [18, 34] width 9 height 9
click at [22, 170] on div at bounding box center [17, 164] width 17 height 17
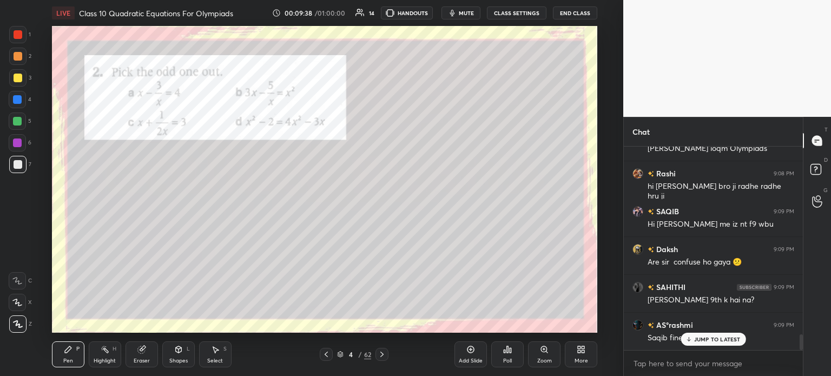
click at [28, 34] on div "1" at bounding box center [20, 34] width 22 height 17
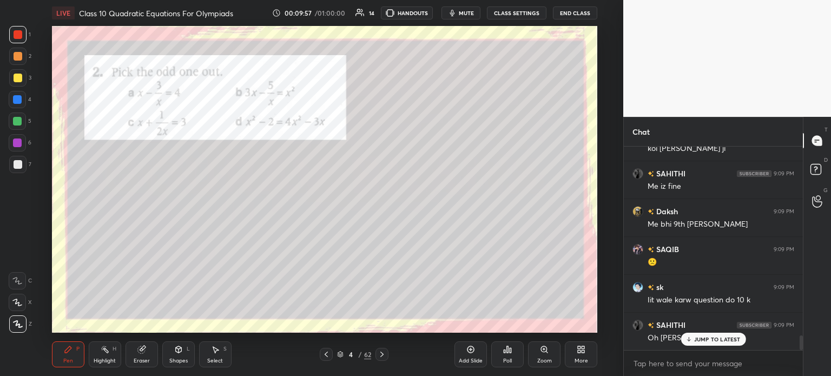
click at [383, 357] on icon at bounding box center [382, 354] width 9 height 9
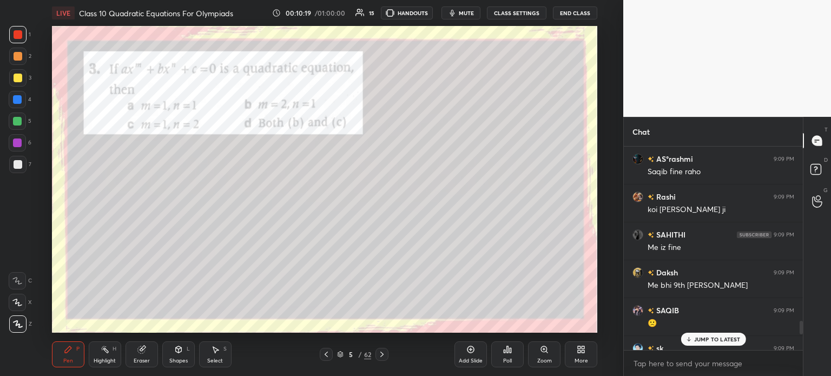
scroll to position [2609, 0]
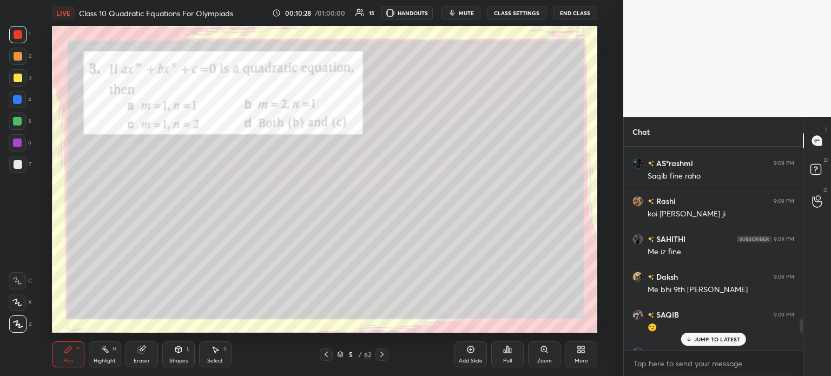
click at [513, 355] on div "Poll" at bounding box center [507, 355] width 32 height 26
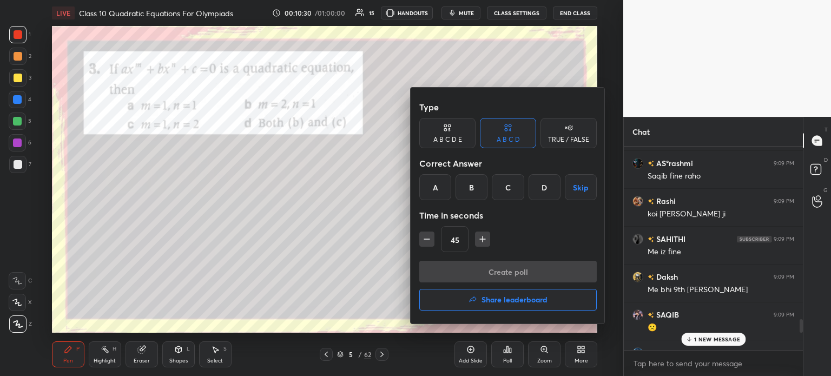
click at [549, 183] on div "D" at bounding box center [545, 187] width 32 height 26
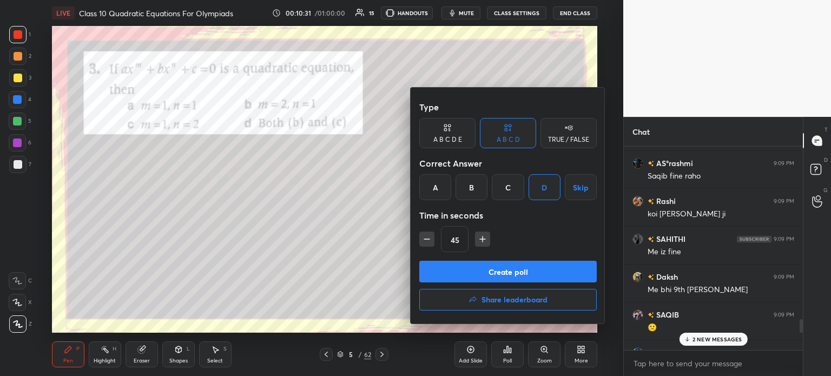
click at [493, 271] on button "Create poll" at bounding box center [508, 272] width 178 height 22
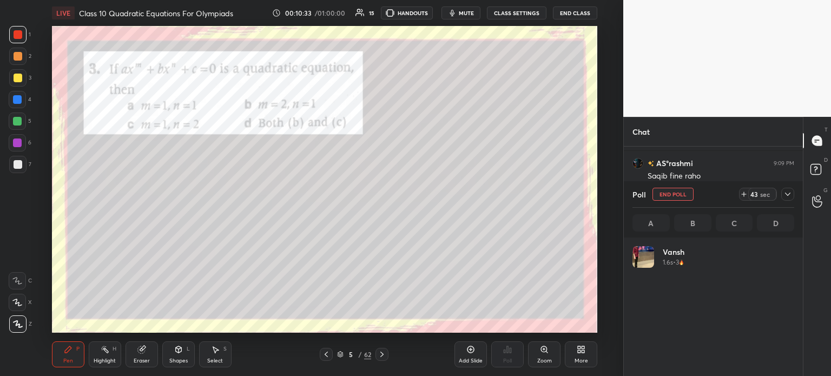
scroll to position [127, 159]
click at [791, 199] on div at bounding box center [788, 194] width 13 height 13
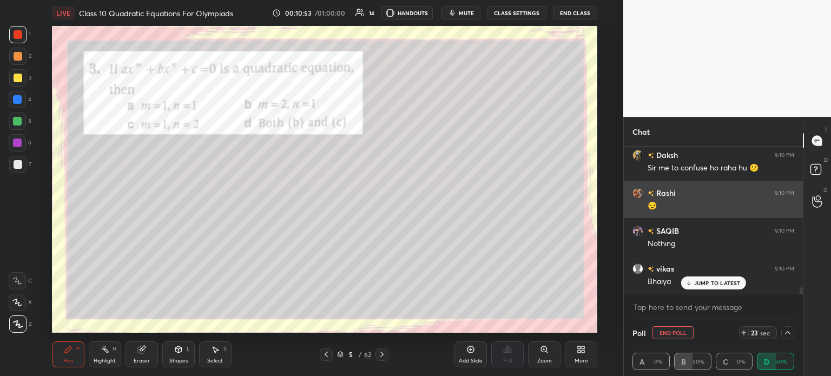
scroll to position [3206, 0]
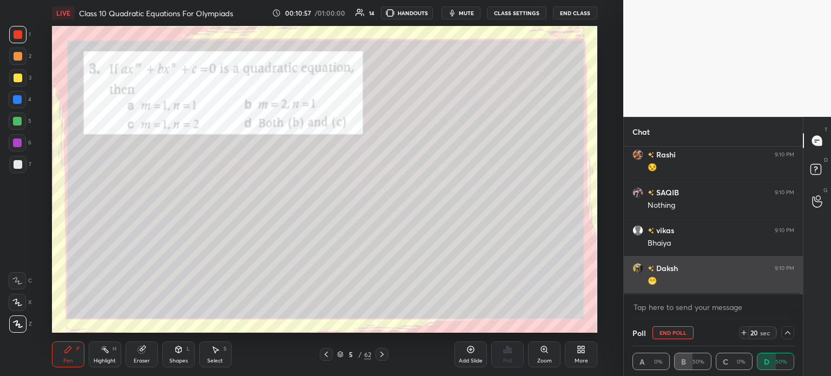
click at [631, 267] on div "Daksh 9:10 PM 😁" at bounding box center [713, 274] width 179 height 37
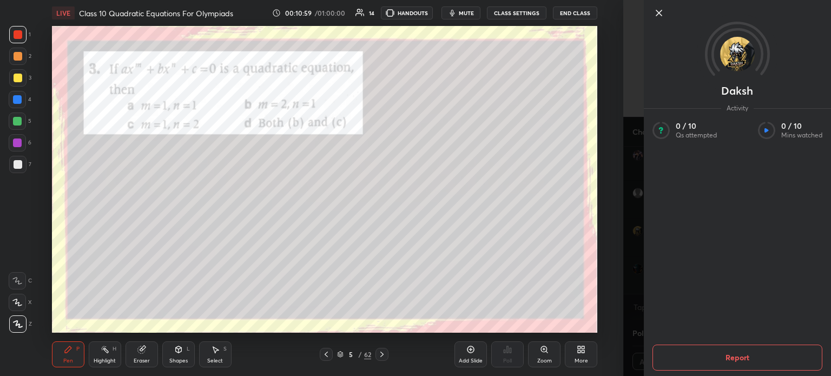
click at [664, 15] on icon at bounding box center [659, 12] width 13 height 13
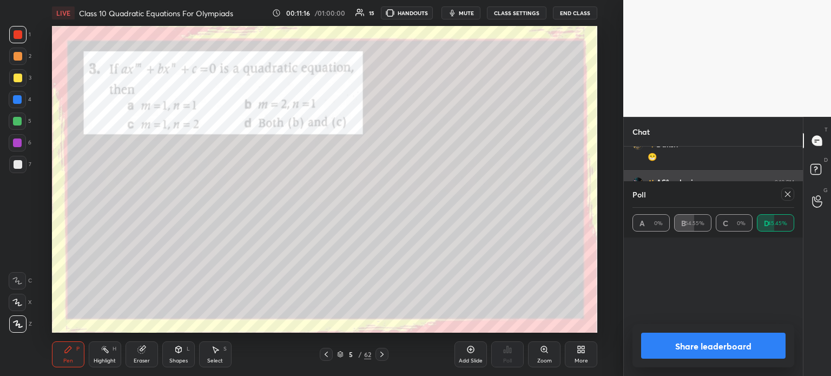
scroll to position [4, 3]
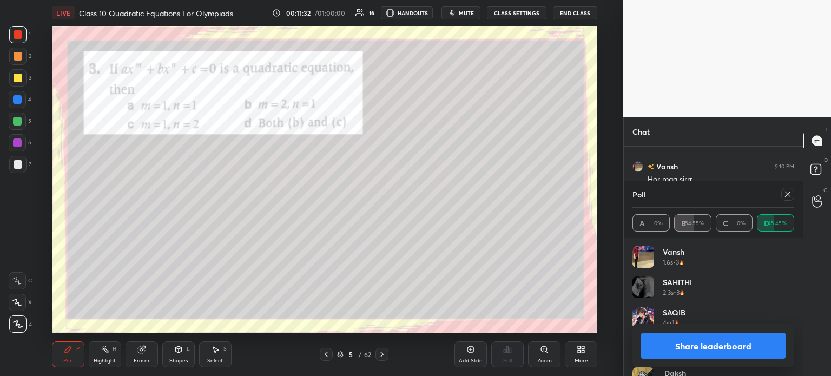
click at [684, 344] on button "Share leaderboard" at bounding box center [713, 346] width 145 height 26
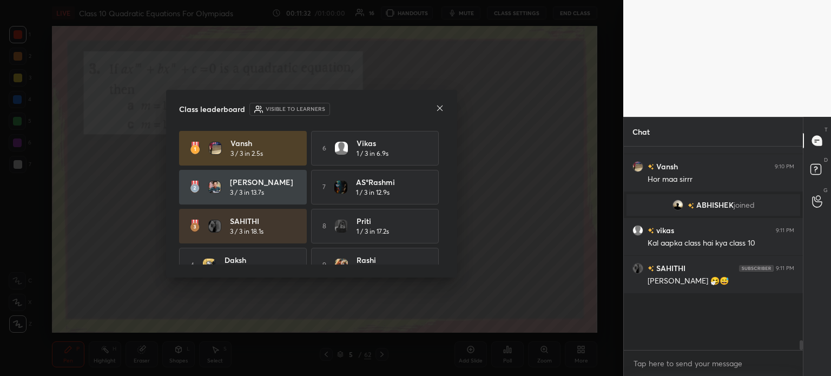
scroll to position [2967, 0]
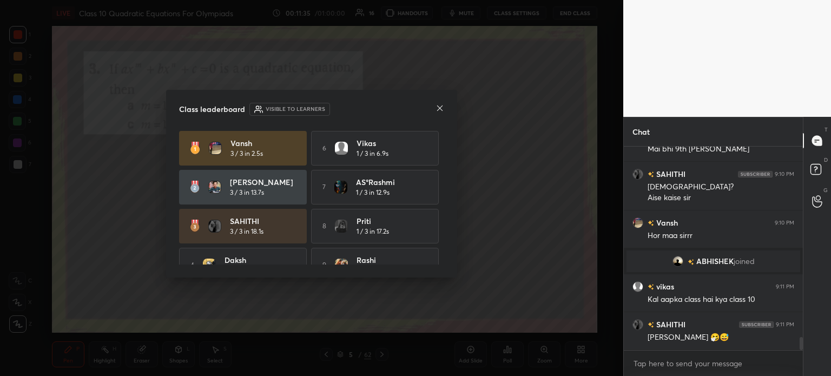
click at [442, 109] on icon at bounding box center [440, 108] width 9 height 9
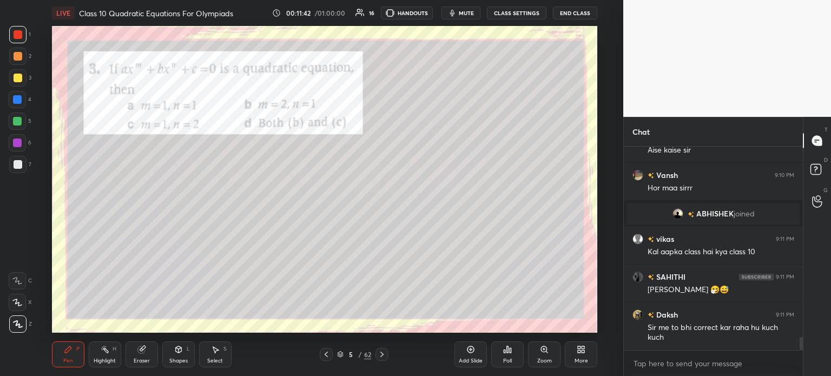
click at [21, 80] on div at bounding box center [18, 78] width 9 height 9
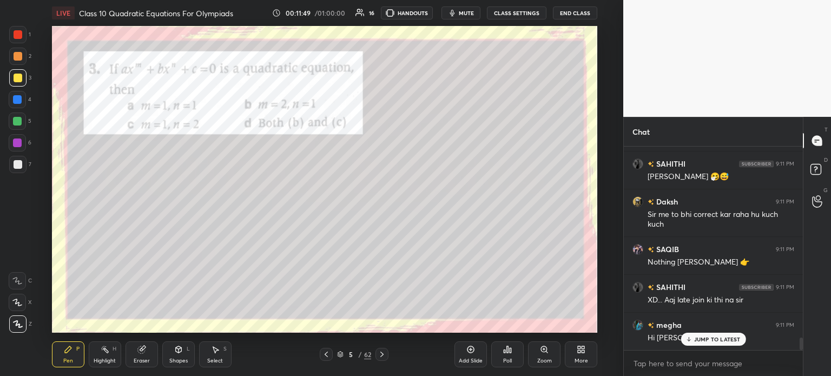
click at [25, 38] on div at bounding box center [17, 34] width 17 height 17
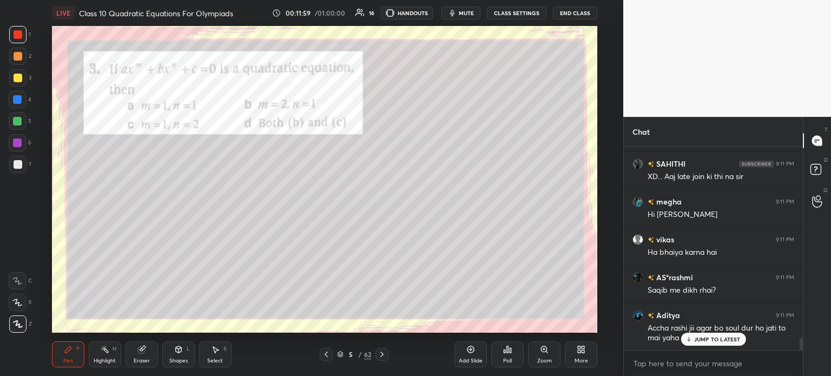
click at [19, 160] on div at bounding box center [17, 164] width 17 height 17
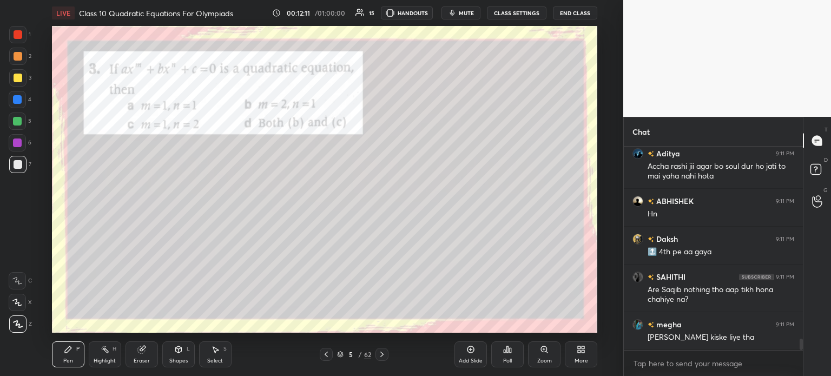
click at [20, 35] on div at bounding box center [18, 34] width 9 height 9
click at [23, 75] on div at bounding box center [17, 77] width 17 height 17
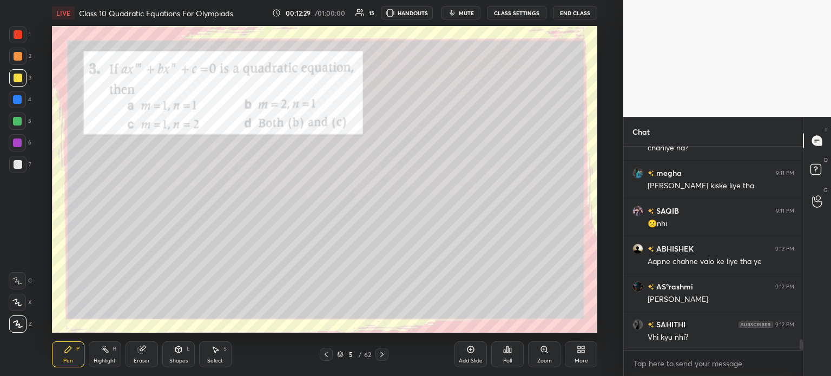
scroll to position [3579, 0]
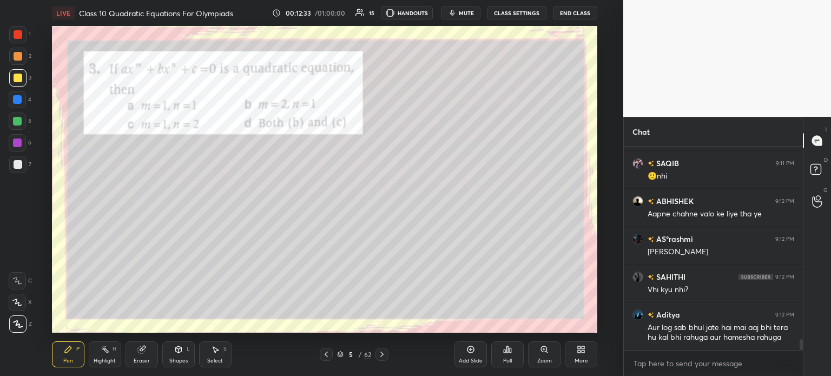
click at [29, 36] on div "1" at bounding box center [20, 34] width 22 height 17
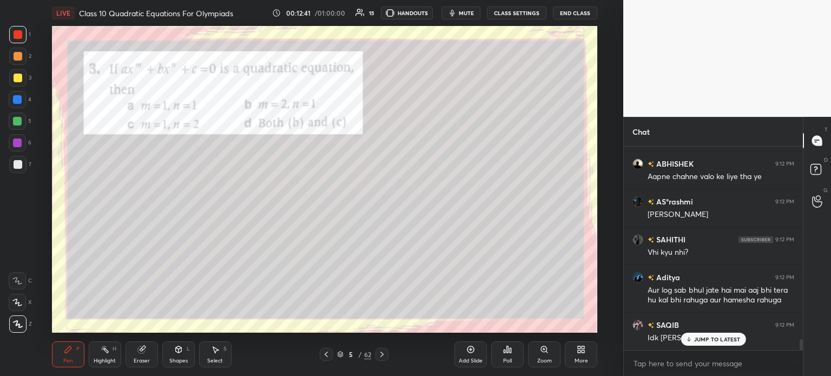
click at [383, 355] on icon at bounding box center [381, 354] width 3 height 5
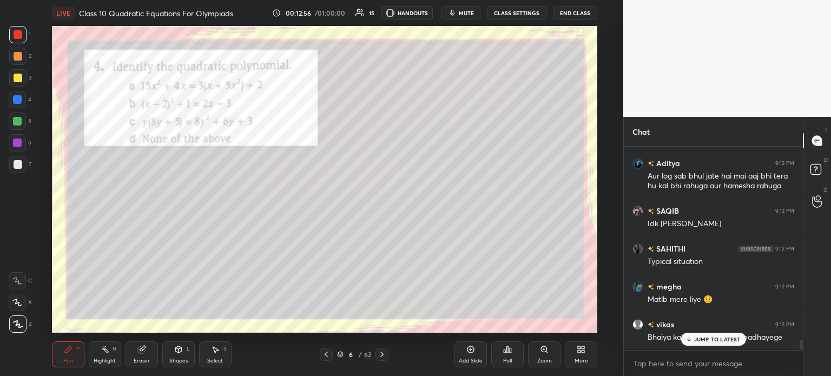
scroll to position [3768, 0]
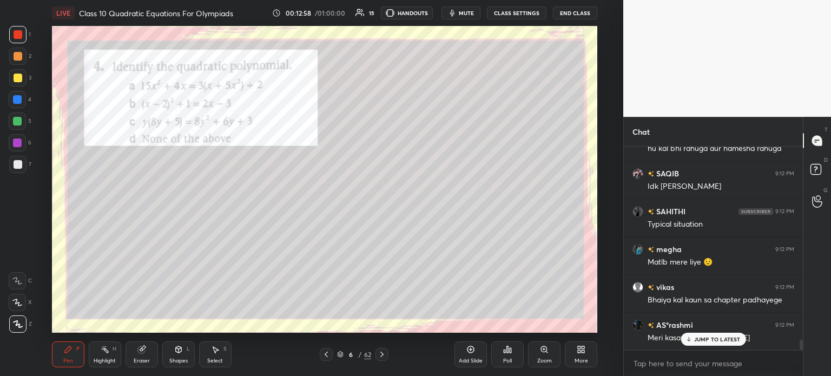
click at [503, 348] on icon at bounding box center [507, 349] width 9 height 9
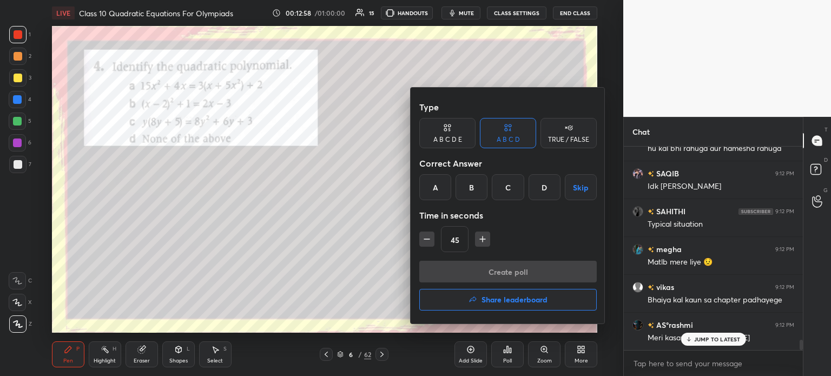
scroll to position [3806, 0]
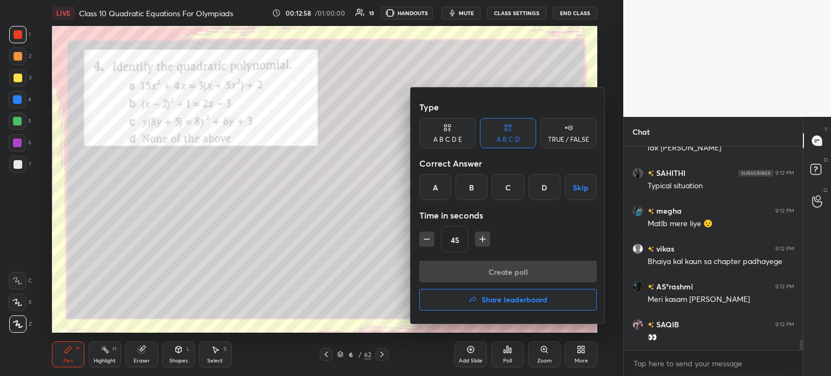
click at [546, 192] on div "D" at bounding box center [545, 187] width 32 height 26
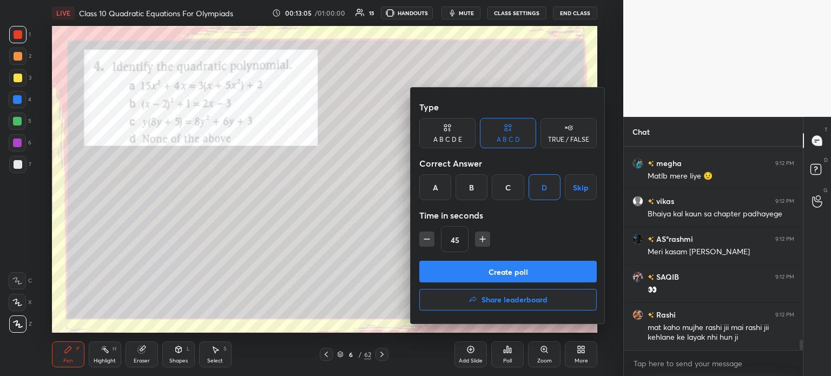
scroll to position [3891, 0]
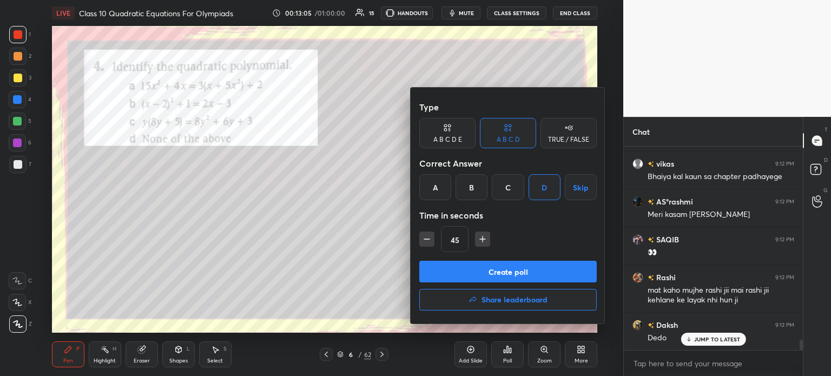
click at [468, 193] on div "B" at bounding box center [472, 187] width 32 height 26
click at [449, 274] on button "Create poll" at bounding box center [508, 272] width 178 height 22
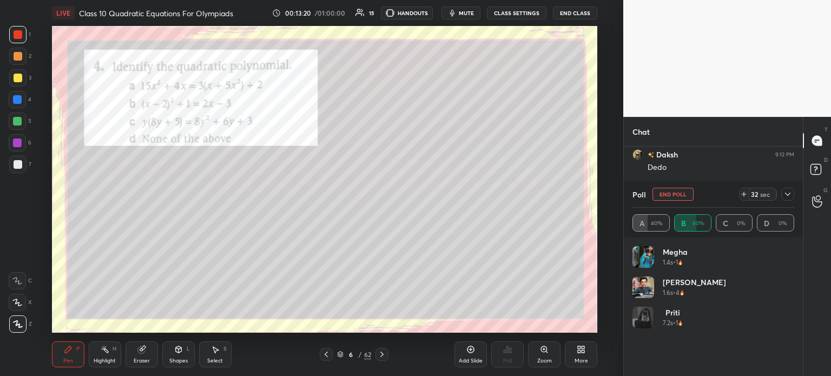
scroll to position [4099, 0]
click at [782, 191] on div at bounding box center [788, 194] width 13 height 13
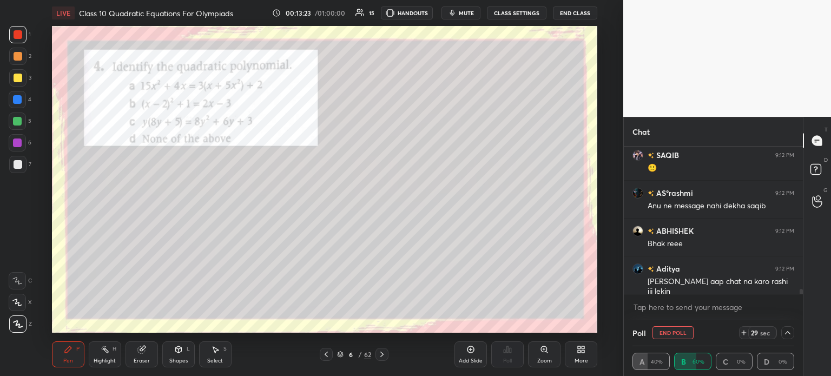
scroll to position [4099, 0]
click at [14, 81] on div at bounding box center [18, 78] width 9 height 9
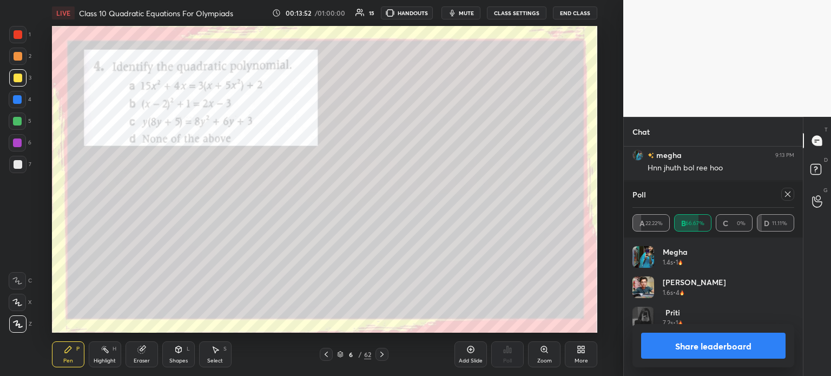
scroll to position [127, 159]
click at [668, 349] on button "Share leaderboard" at bounding box center [713, 346] width 145 height 26
type textarea "x"
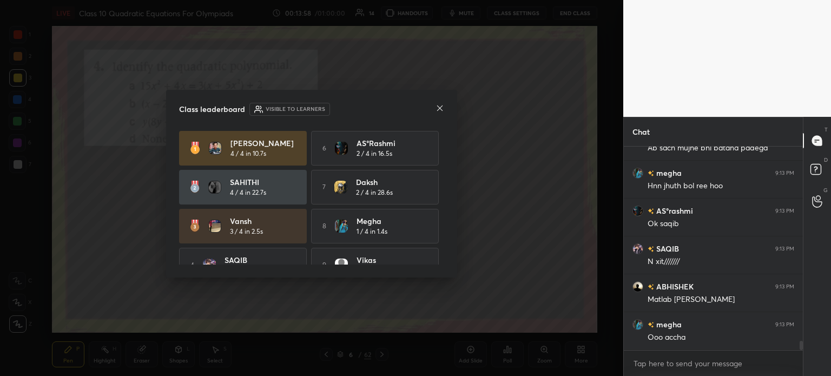
click at [442, 111] on icon at bounding box center [440, 108] width 9 height 9
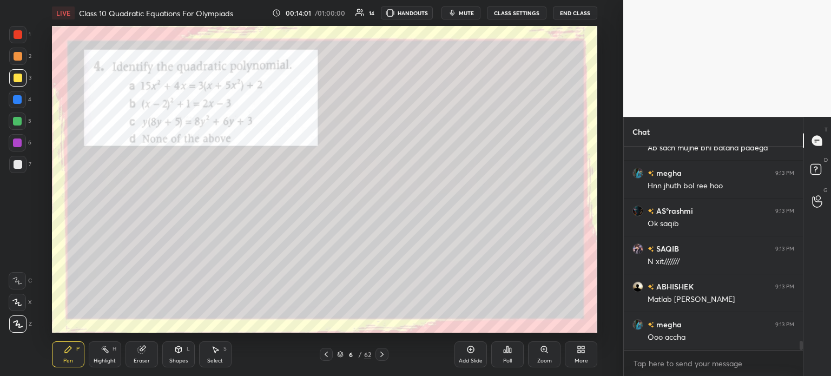
click at [25, 31] on div at bounding box center [17, 34] width 17 height 17
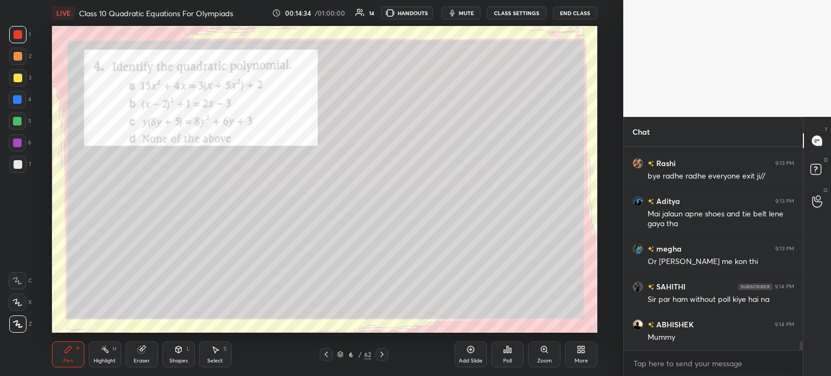
click at [381, 357] on icon at bounding box center [382, 354] width 9 height 9
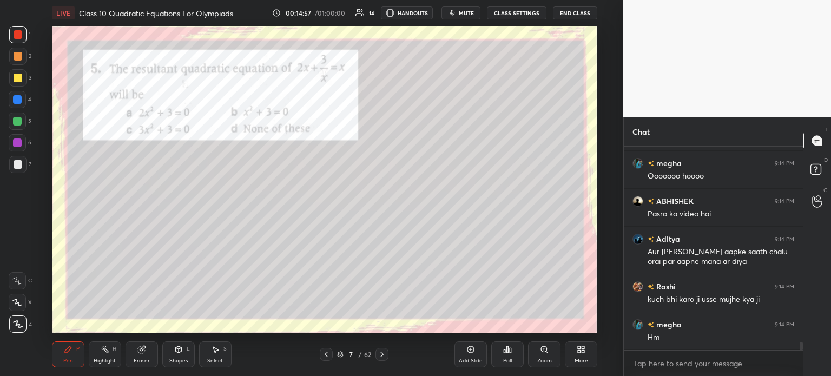
scroll to position [4792, 0]
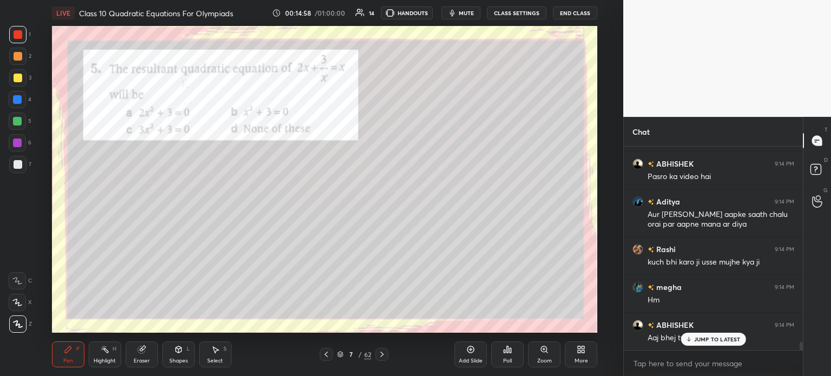
click at [498, 350] on div "Poll" at bounding box center [507, 355] width 32 height 26
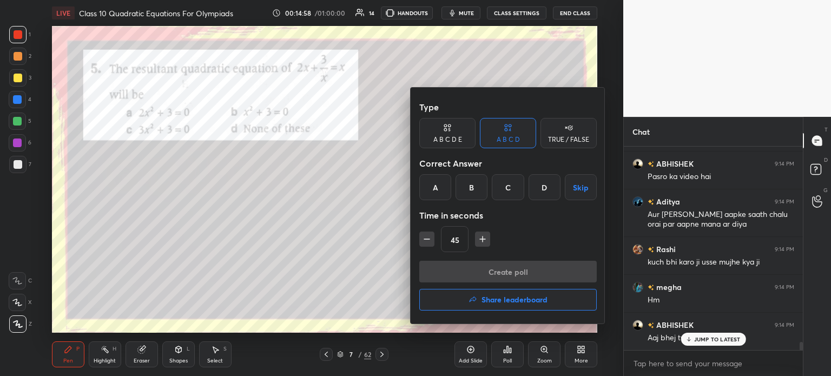
click at [474, 185] on div "B" at bounding box center [472, 187] width 32 height 26
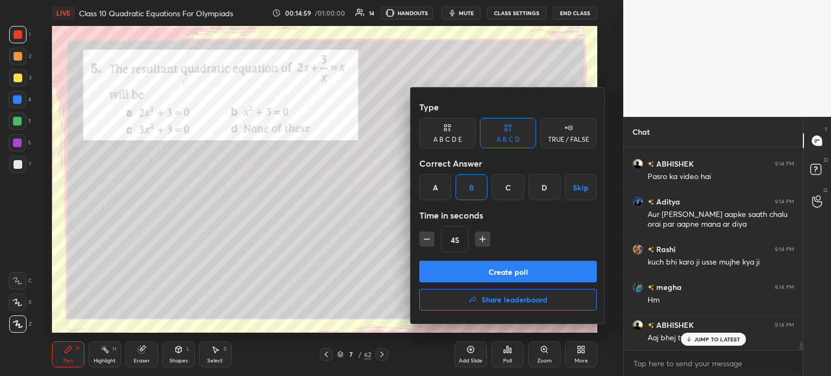
click at [422, 239] on icon "button" at bounding box center [427, 239] width 11 height 11
type input "30"
click at [436, 271] on button "Create poll" at bounding box center [508, 272] width 178 height 22
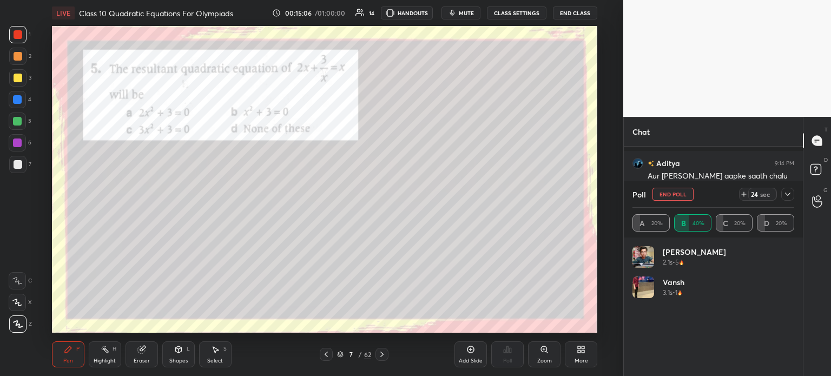
scroll to position [4912, 0]
click at [791, 197] on icon at bounding box center [788, 194] width 9 height 9
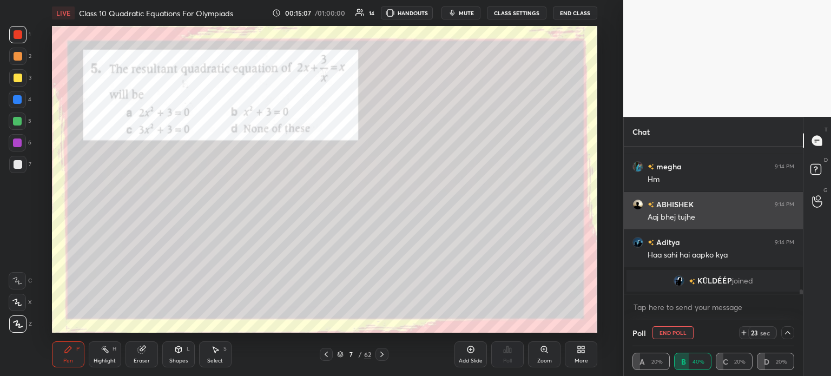
scroll to position [71, 159]
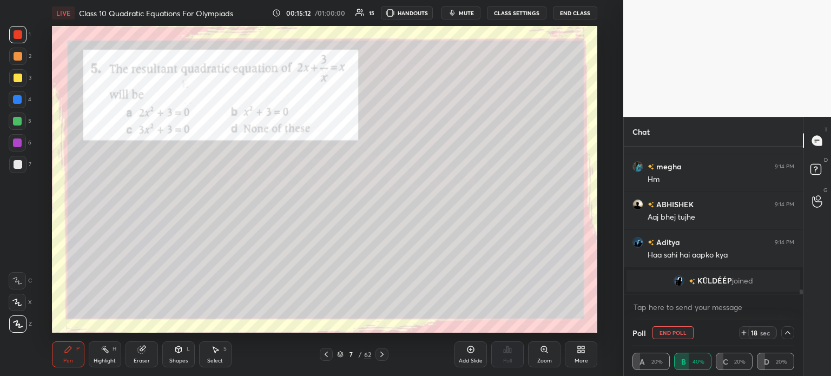
click at [23, 77] on div at bounding box center [17, 77] width 17 height 17
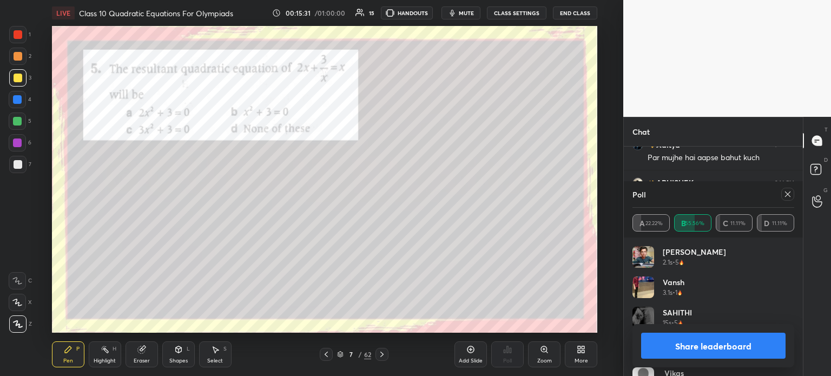
click at [664, 346] on button "Share leaderboard" at bounding box center [713, 346] width 145 height 26
type textarea "x"
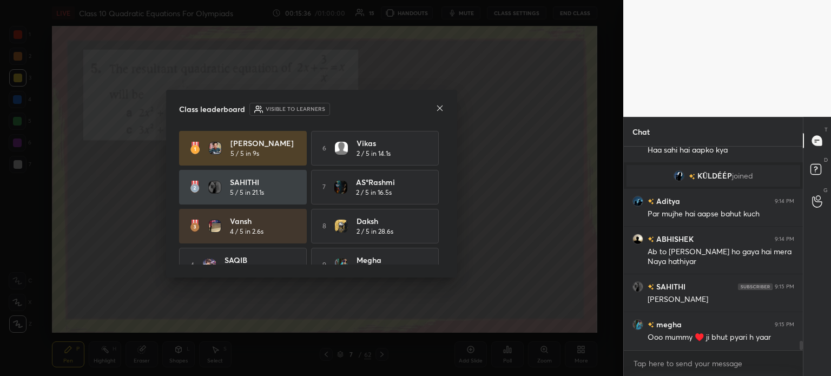
click at [441, 106] on icon at bounding box center [440, 108] width 9 height 9
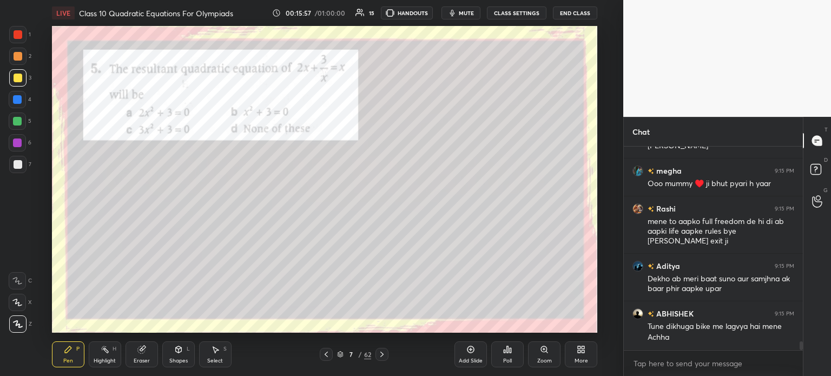
click at [23, 34] on div at bounding box center [17, 34] width 17 height 17
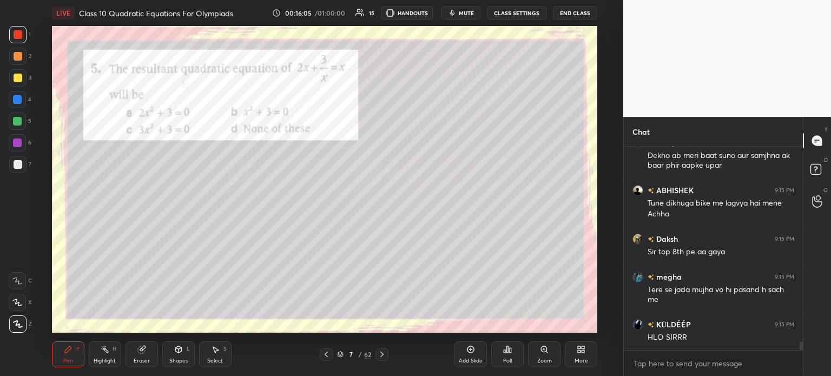
click at [377, 355] on div at bounding box center [382, 354] width 13 height 13
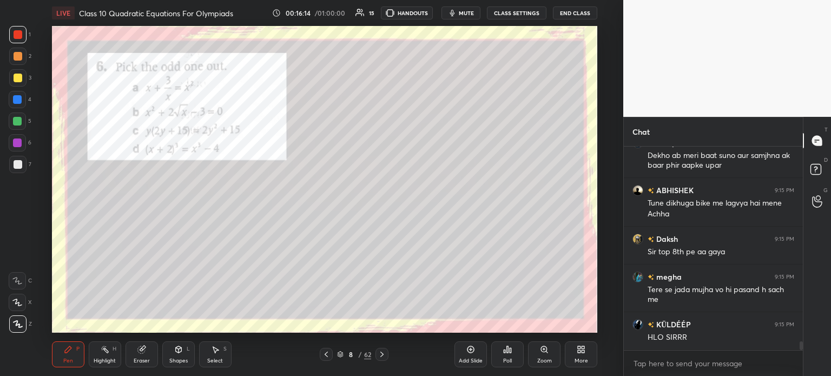
click at [382, 357] on icon at bounding box center [382, 354] width 9 height 9
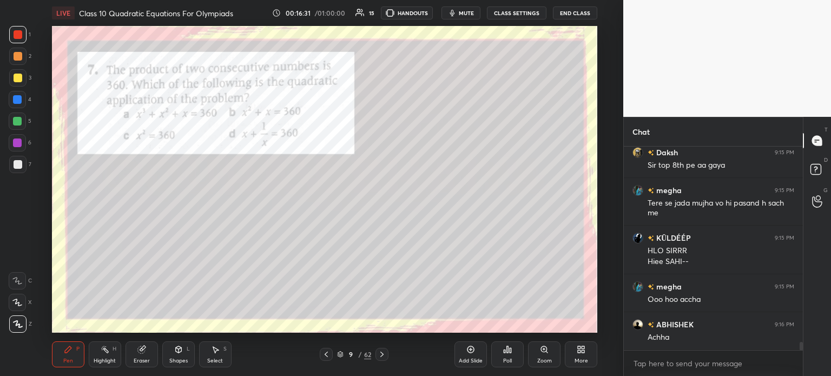
click at [508, 353] on icon at bounding box center [508, 349] width 2 height 6
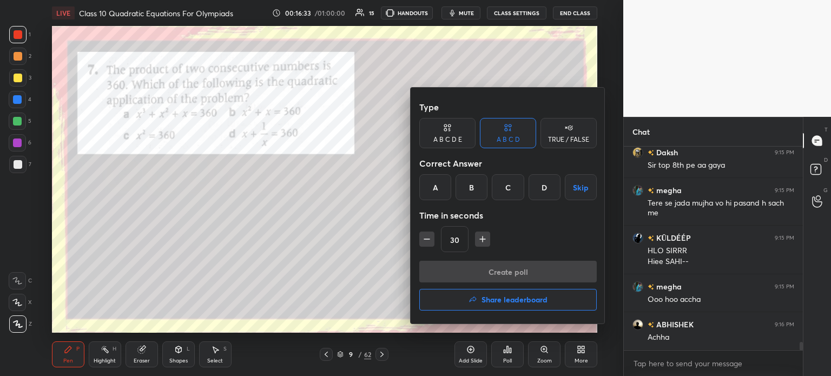
click at [481, 192] on div "B" at bounding box center [472, 187] width 32 height 26
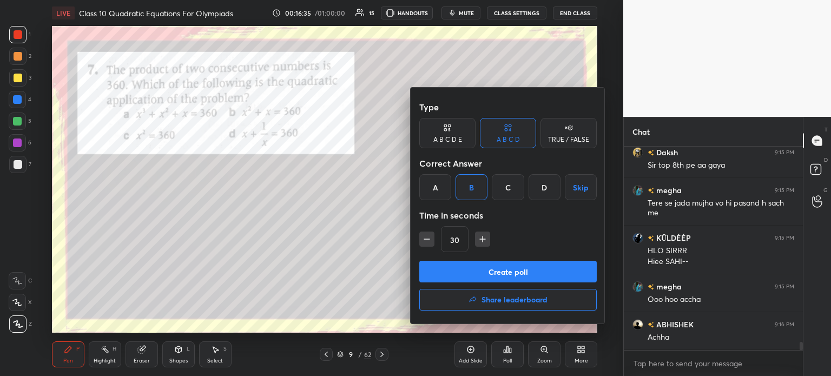
scroll to position [4798, 0]
click at [485, 241] on icon "button" at bounding box center [482, 239] width 11 height 11
type input "45"
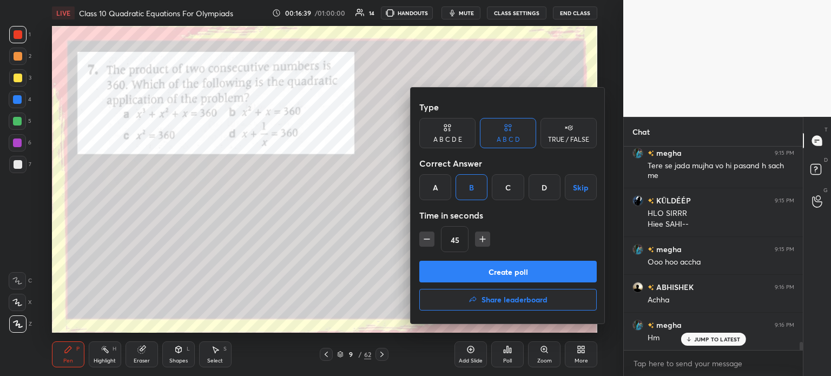
click at [502, 267] on button "Create poll" at bounding box center [508, 272] width 178 height 22
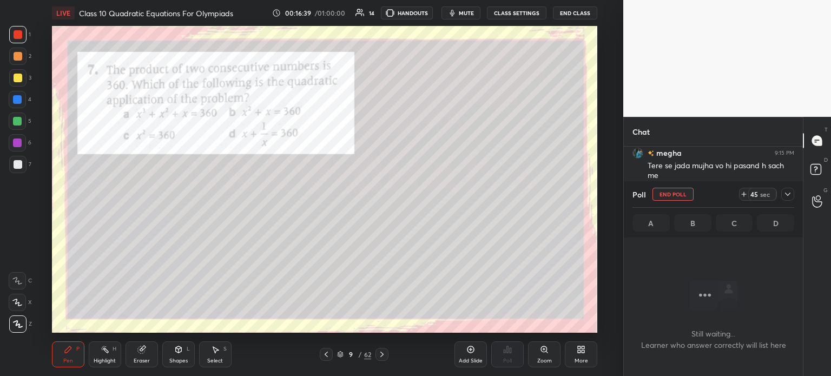
scroll to position [54, 176]
click at [790, 196] on icon at bounding box center [788, 194] width 9 height 9
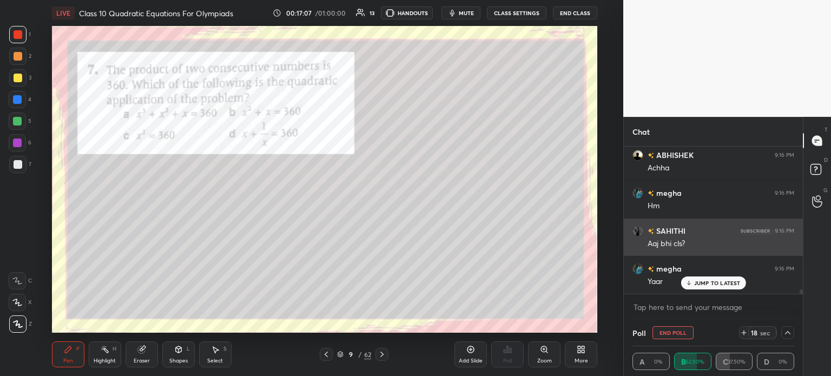
scroll to position [4969, 0]
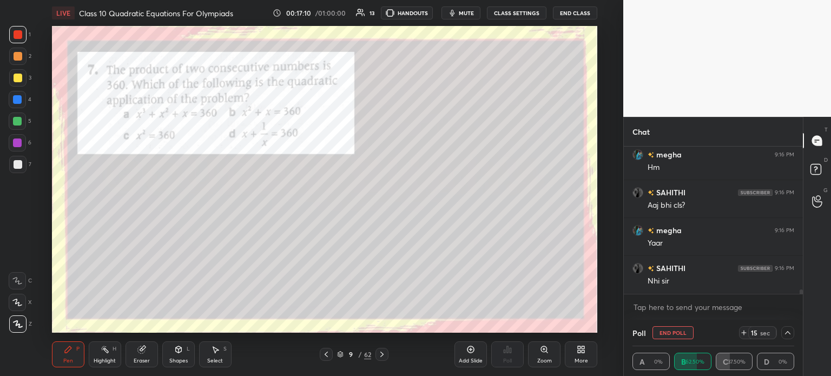
click at [21, 75] on div at bounding box center [18, 78] width 9 height 9
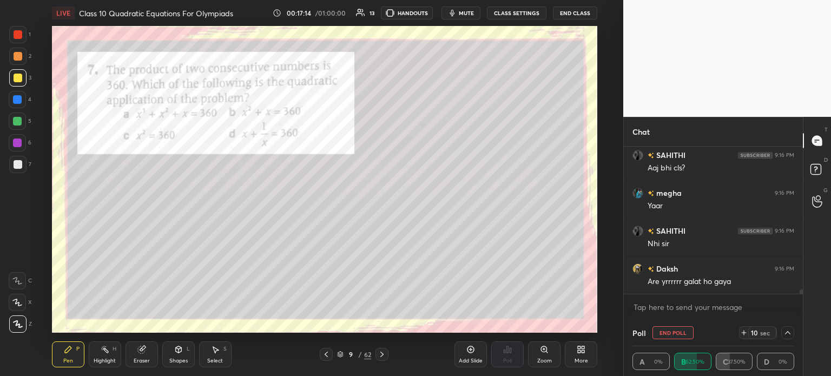
scroll to position [5044, 0]
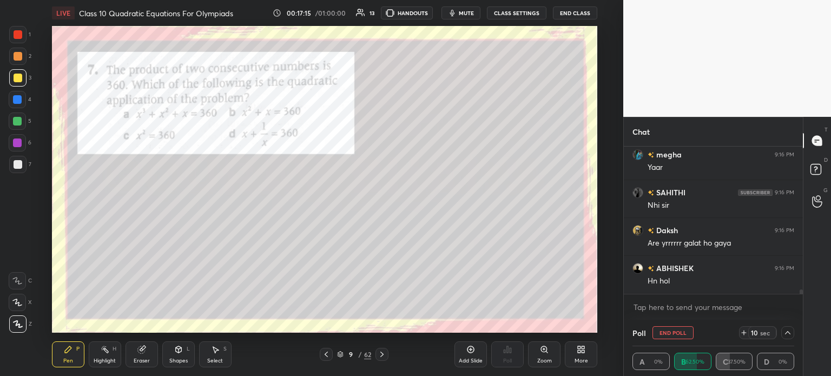
click at [791, 332] on icon at bounding box center [788, 333] width 9 height 9
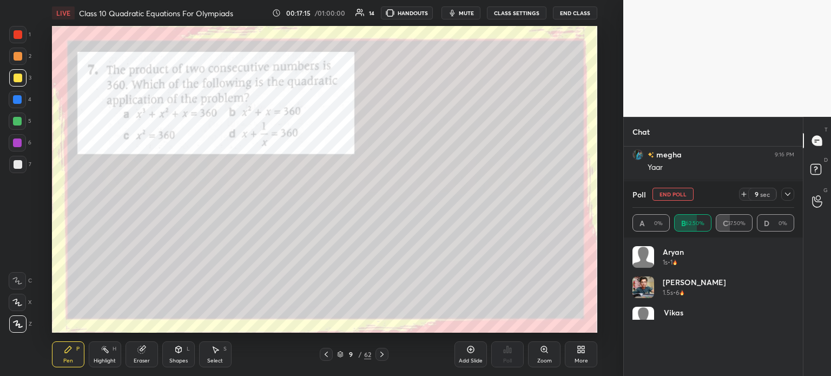
scroll to position [127, 159]
click at [791, 195] on icon at bounding box center [788, 194] width 9 height 9
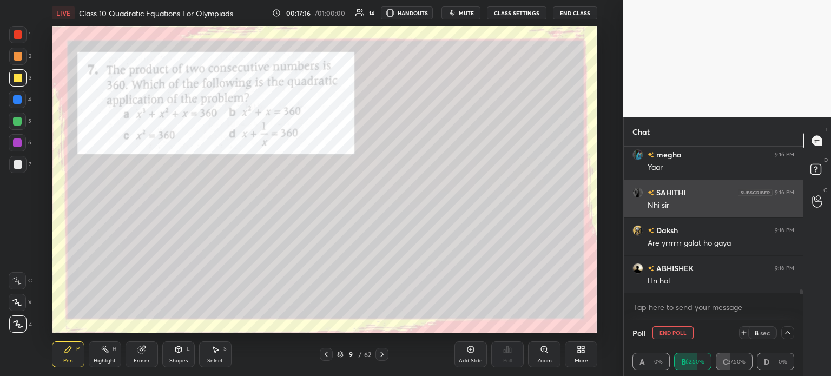
scroll to position [0, 3]
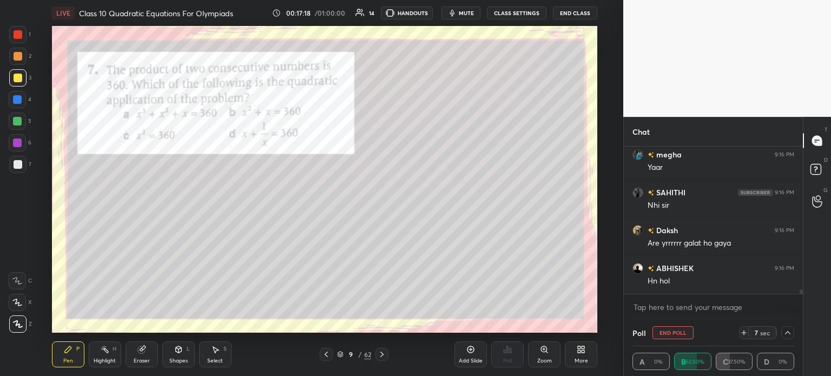
click at [792, 329] on div at bounding box center [788, 332] width 13 height 13
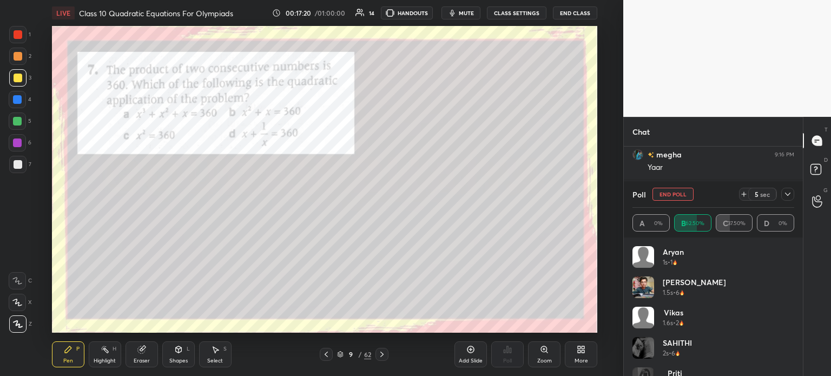
click at [790, 197] on icon at bounding box center [788, 194] width 9 height 9
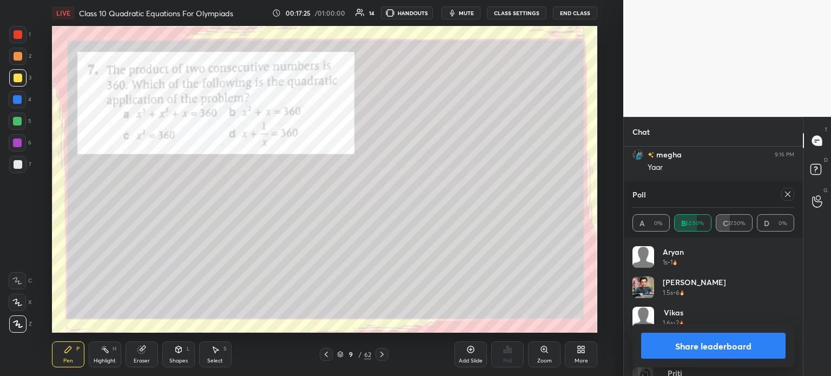
click at [707, 344] on button "Share leaderboard" at bounding box center [713, 346] width 145 height 26
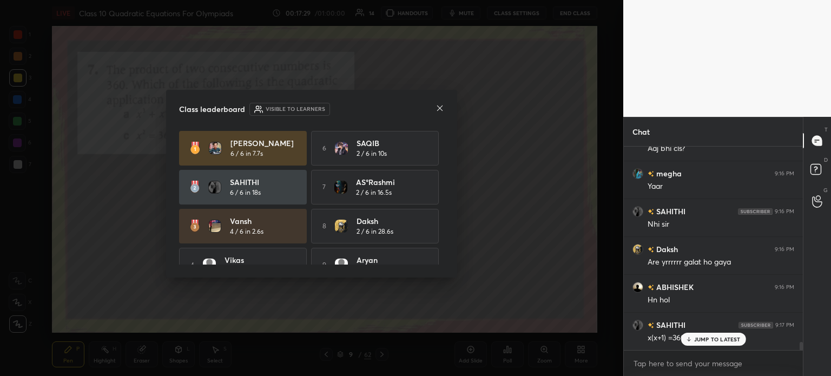
click at [442, 111] on icon at bounding box center [440, 108] width 9 height 9
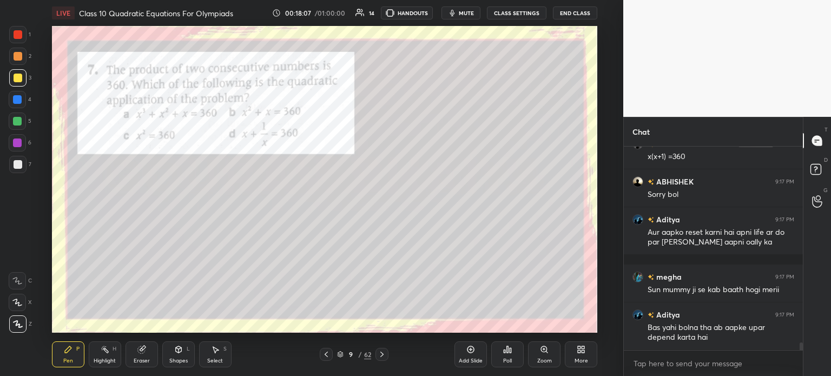
click at [22, 41] on div at bounding box center [17, 34] width 17 height 17
click at [382, 356] on icon at bounding box center [381, 354] width 3 height 5
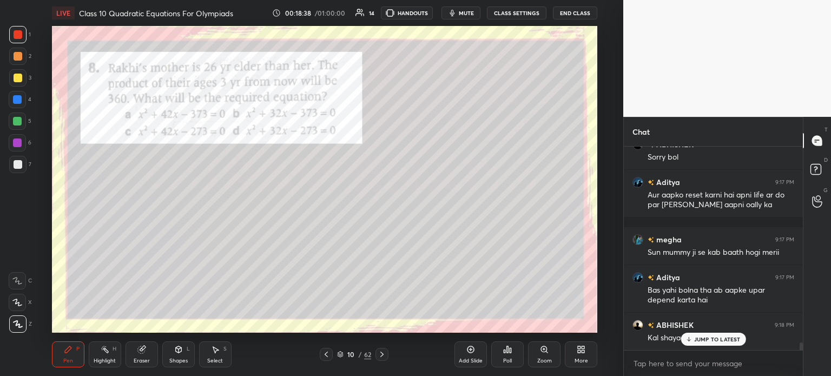
scroll to position [5255, 0]
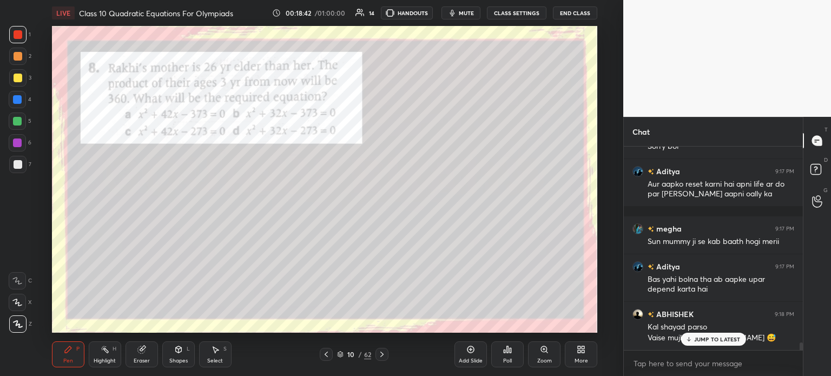
click at [504, 355] on div "Poll" at bounding box center [507, 355] width 32 height 26
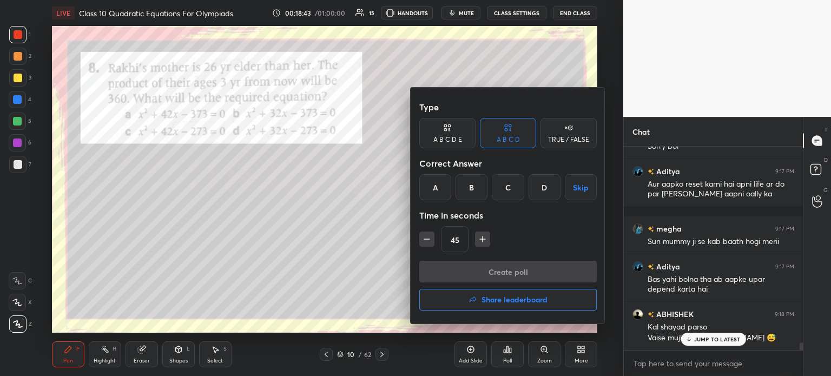
click at [539, 195] on div "D" at bounding box center [545, 187] width 32 height 26
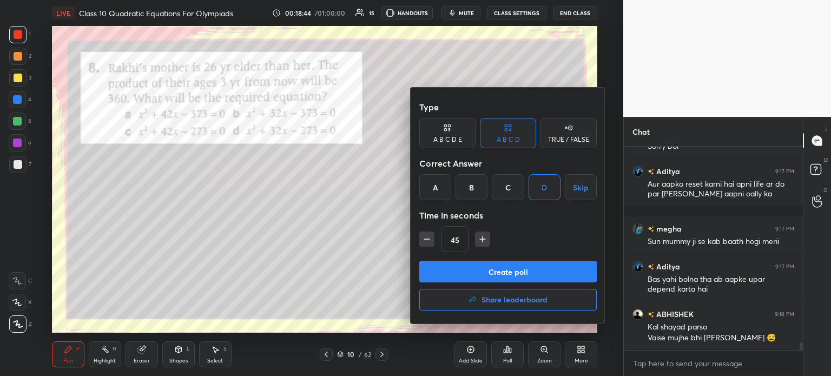
scroll to position [5293, 0]
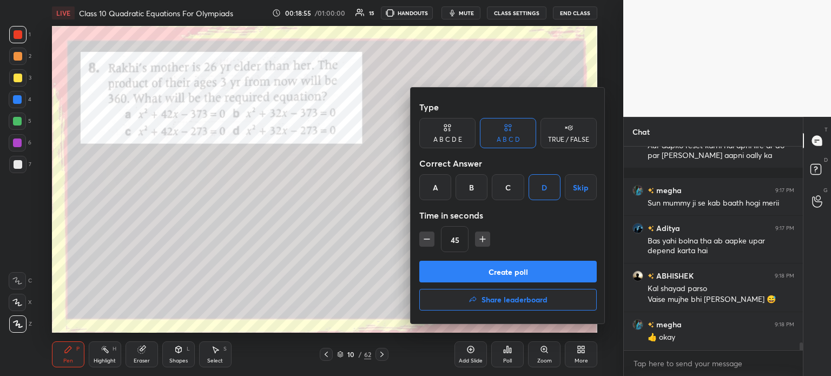
click at [495, 274] on button "Create poll" at bounding box center [508, 272] width 178 height 22
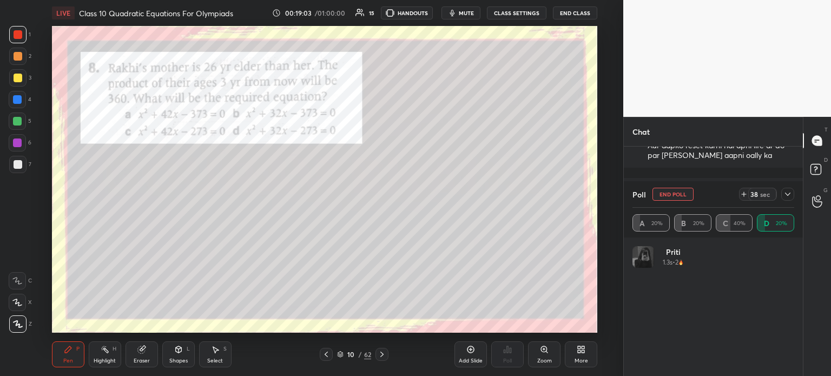
scroll to position [5376, 0]
click at [792, 196] on div at bounding box center [788, 194] width 13 height 13
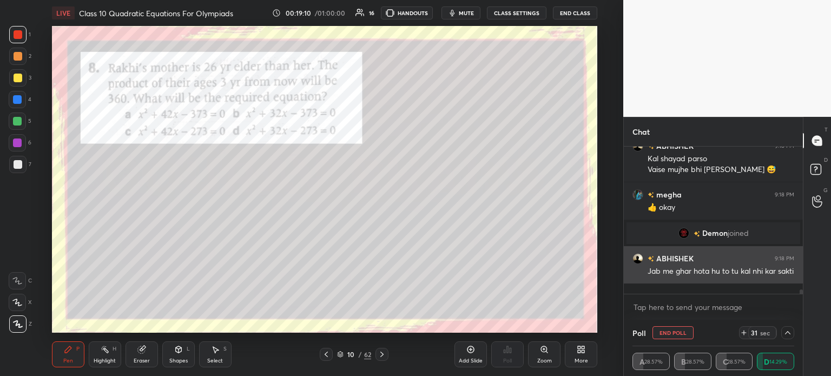
scroll to position [5081, 0]
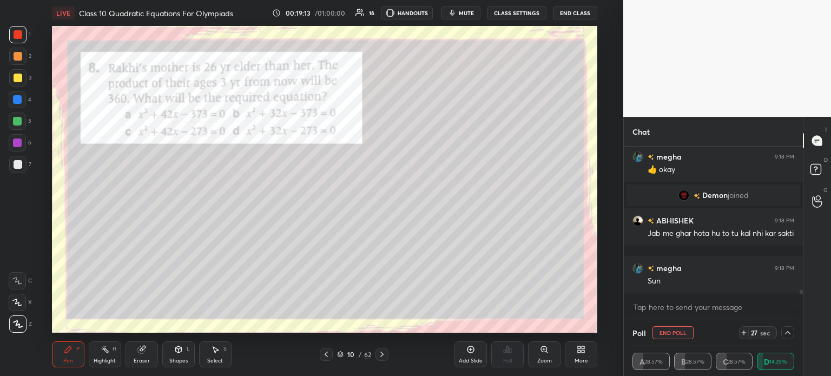
click at [20, 80] on div at bounding box center [18, 78] width 9 height 9
click at [26, 161] on div "7" at bounding box center [20, 164] width 22 height 17
click at [792, 334] on icon at bounding box center [788, 333] width 9 height 9
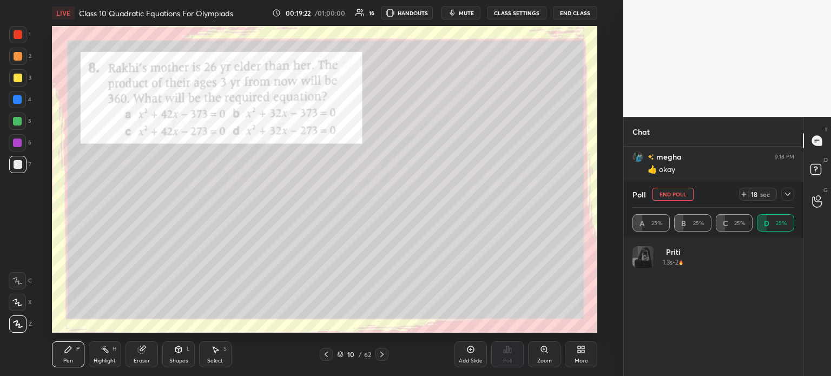
scroll to position [127, 159]
click at [788, 194] on icon at bounding box center [788, 194] width 9 height 9
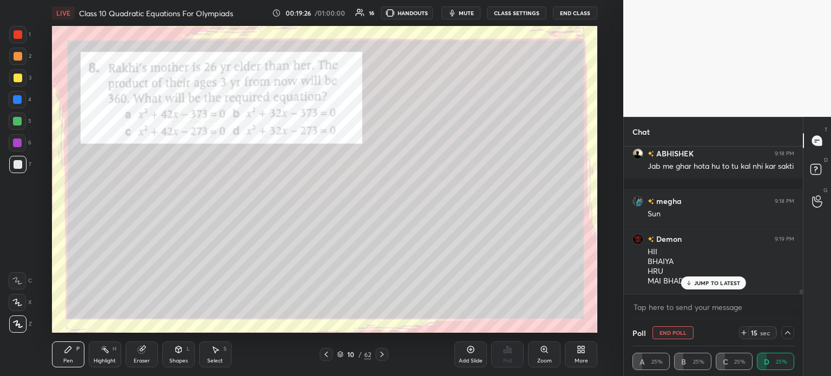
scroll to position [5186, 0]
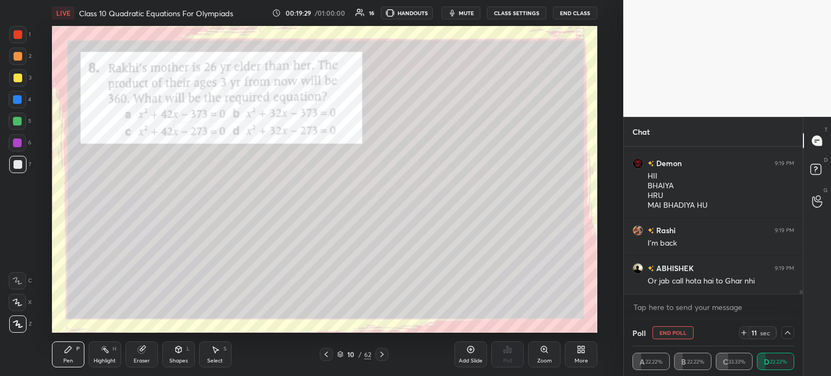
click at [18, 77] on div at bounding box center [18, 78] width 9 height 9
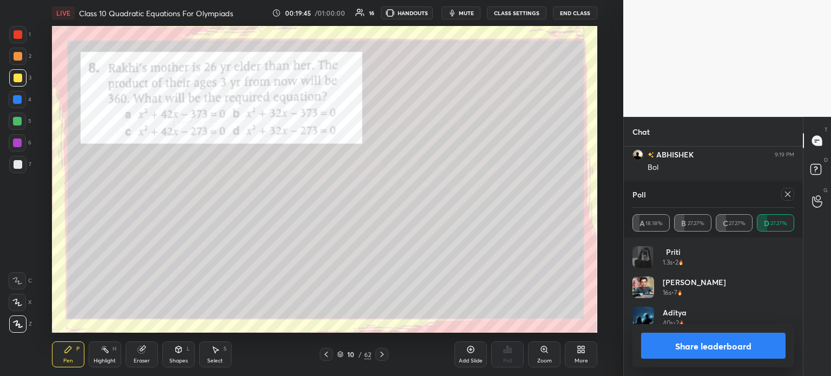
click at [695, 346] on button "Share leaderboard" at bounding box center [713, 346] width 145 height 26
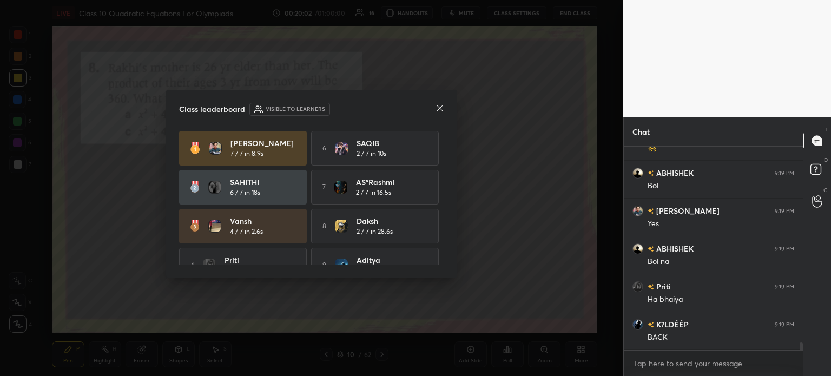
click at [438, 108] on icon at bounding box center [440, 108] width 9 height 9
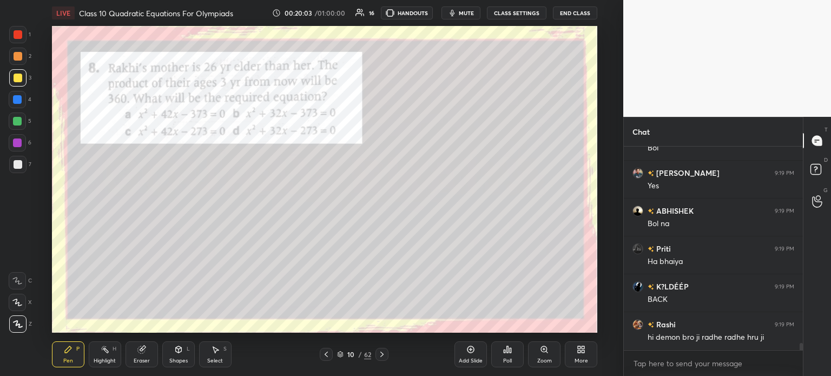
click at [24, 35] on div at bounding box center [17, 34] width 17 height 17
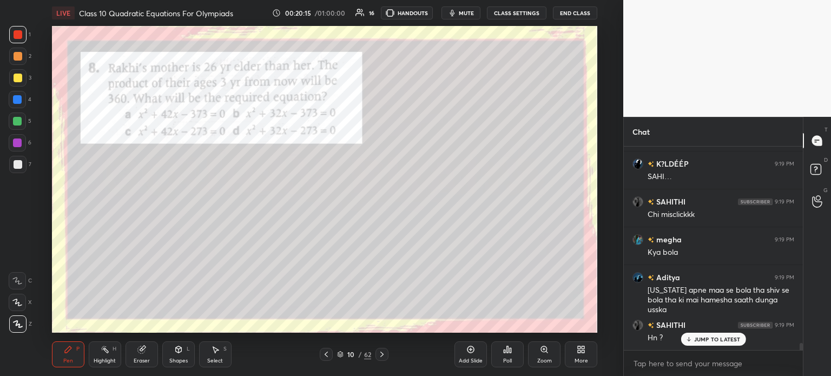
click at [26, 161] on div "7" at bounding box center [20, 164] width 22 height 17
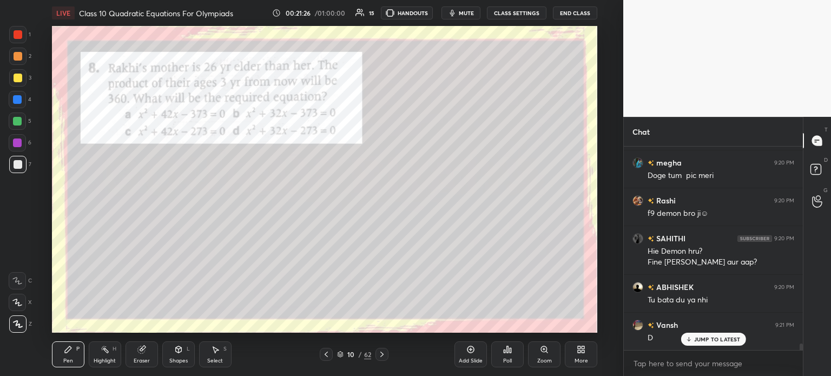
scroll to position [6281, 0]
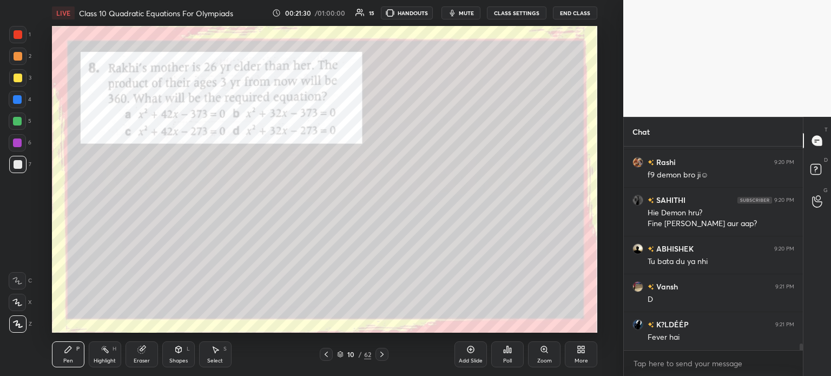
click at [20, 35] on div at bounding box center [18, 34] width 9 height 9
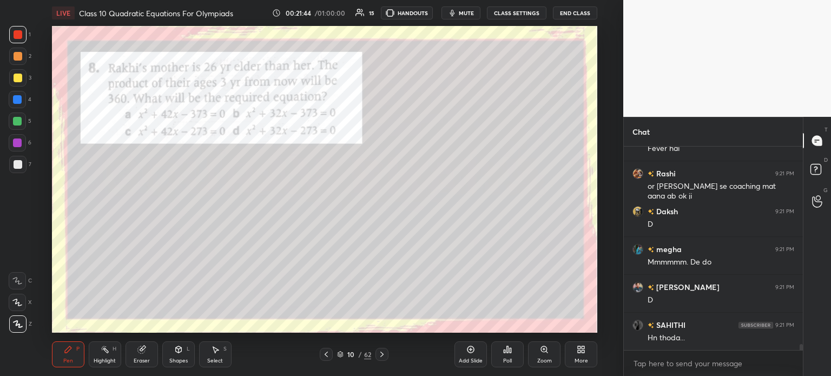
scroll to position [6508, 0]
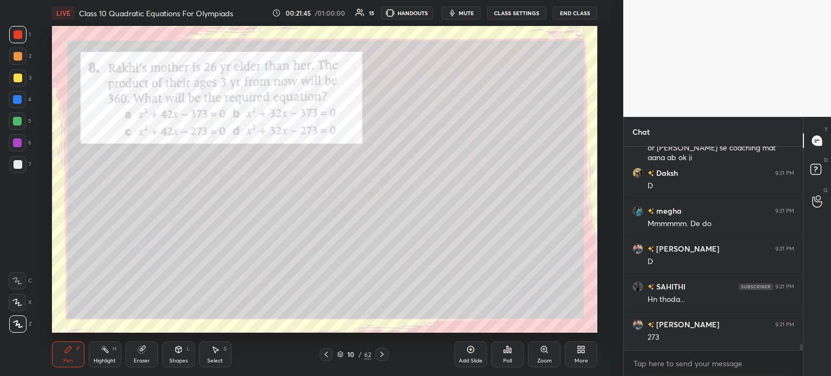
click at [380, 350] on div at bounding box center [382, 354] width 13 height 13
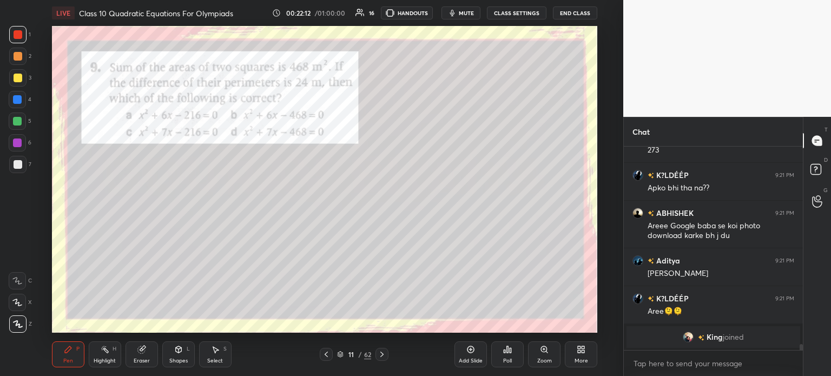
scroll to position [6733, 0]
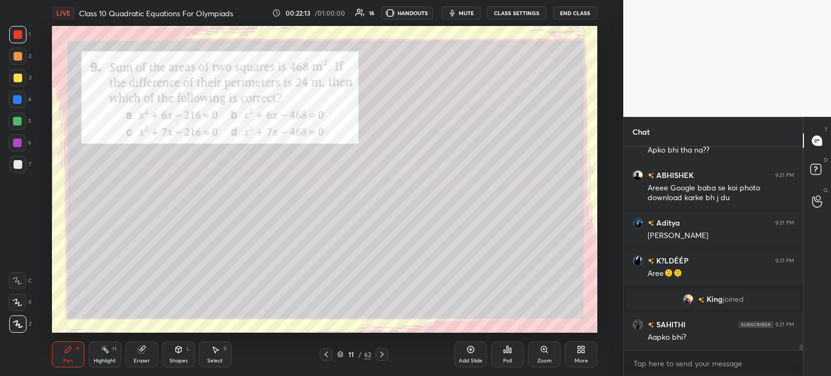
click at [691, 296] on img "grid" at bounding box center [688, 299] width 11 height 11
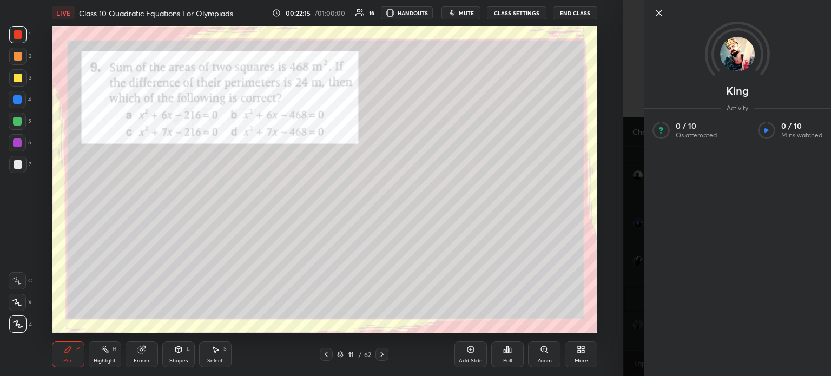
click at [654, 16] on icon at bounding box center [659, 12] width 13 height 13
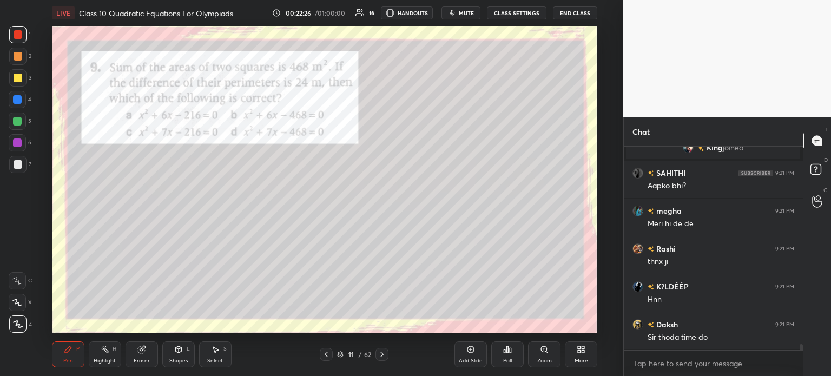
scroll to position [6922, 0]
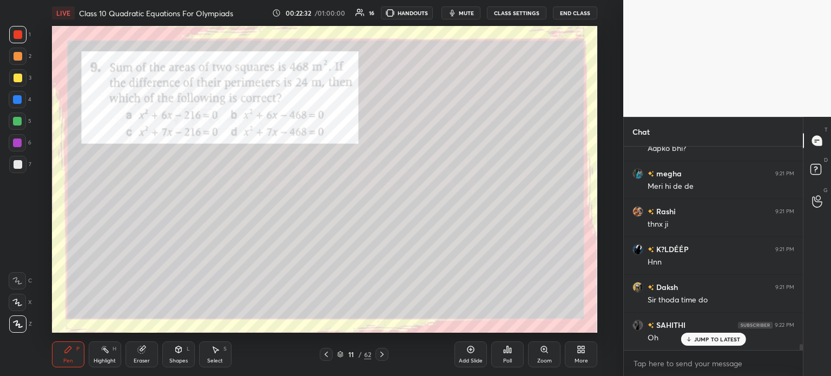
click at [19, 164] on div at bounding box center [18, 164] width 9 height 9
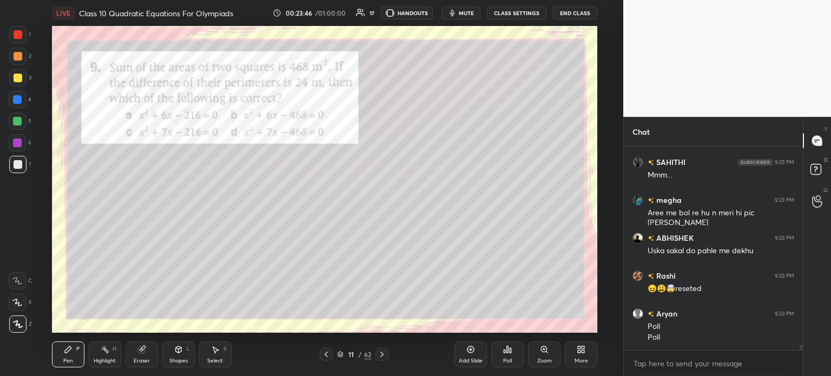
scroll to position [7662, 0]
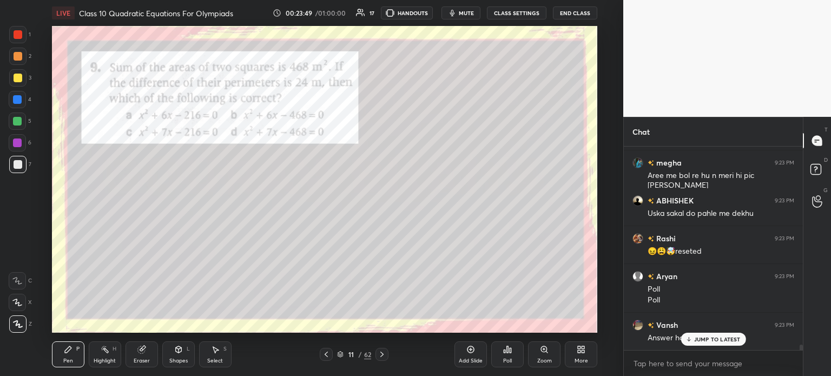
click at [520, 353] on div "Poll" at bounding box center [507, 355] width 32 height 26
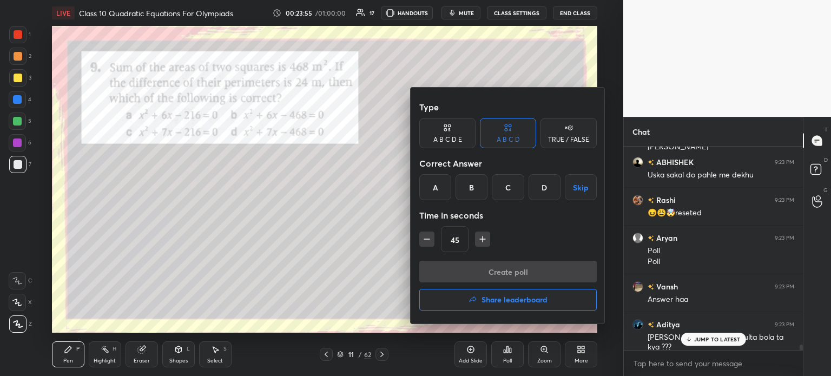
scroll to position [7738, 0]
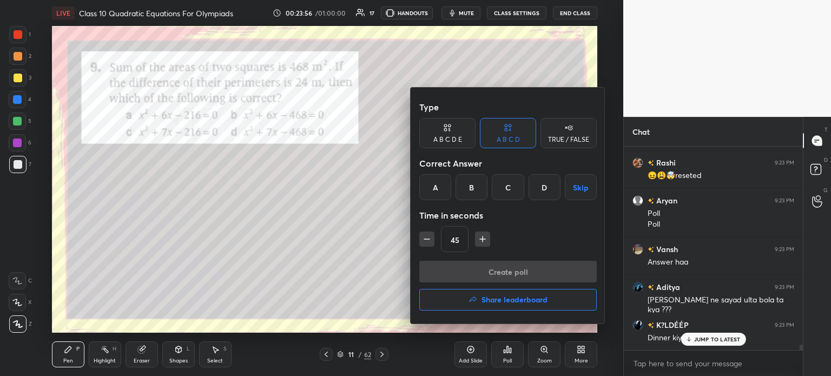
click at [433, 194] on div "A" at bounding box center [435, 187] width 32 height 26
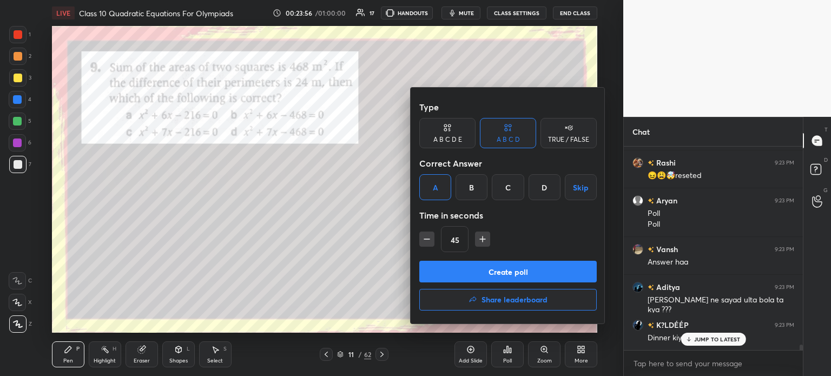
click at [471, 265] on button "Create poll" at bounding box center [508, 272] width 178 height 22
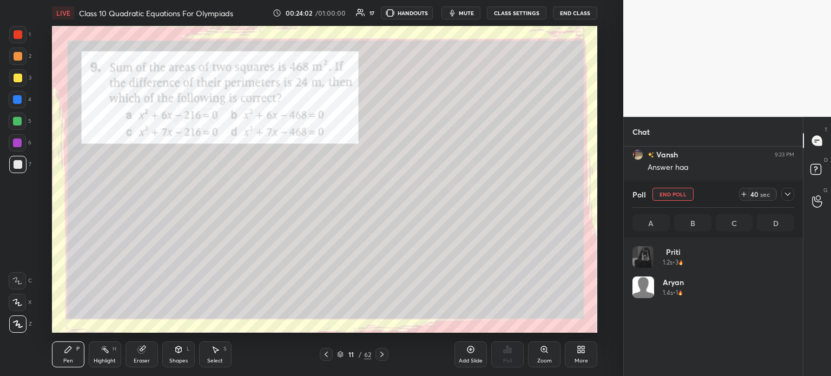
scroll to position [7870, 0]
click at [792, 196] on div at bounding box center [788, 194] width 13 height 13
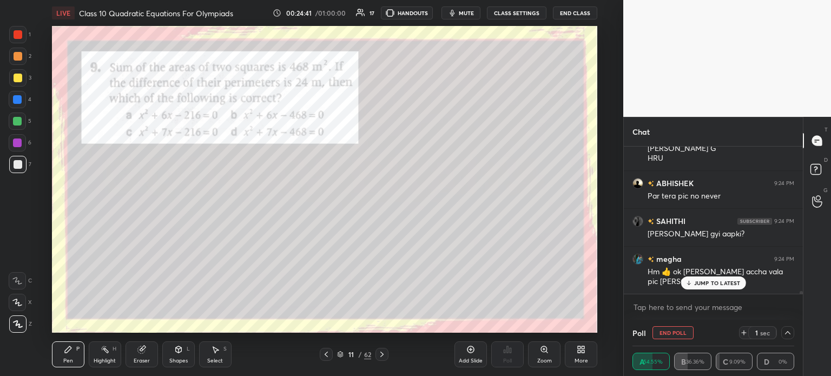
scroll to position [8127, 0]
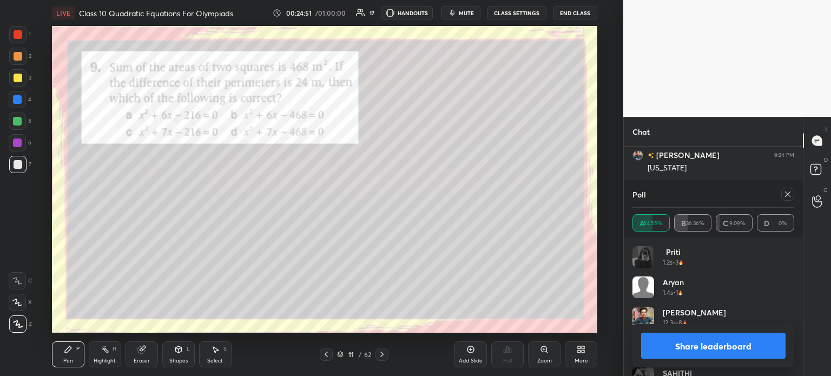
click at [668, 348] on button "Share leaderboard" at bounding box center [713, 346] width 145 height 26
type textarea "x"
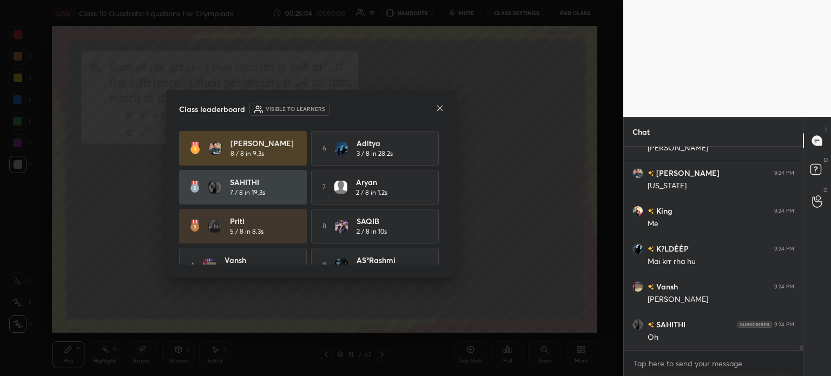
click at [439, 113] on div at bounding box center [440, 108] width 9 height 11
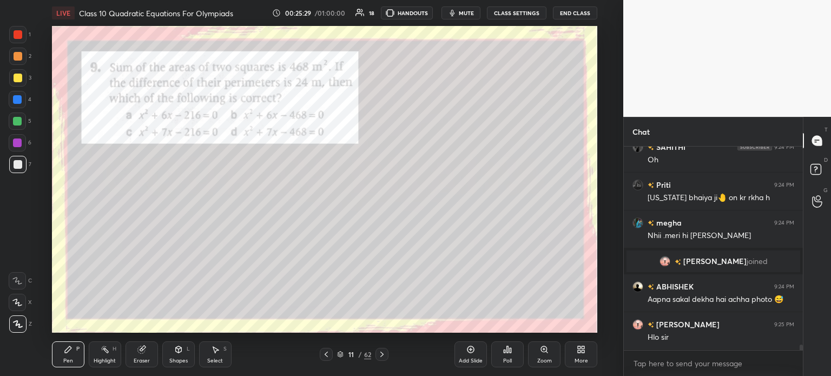
scroll to position [7439, 0]
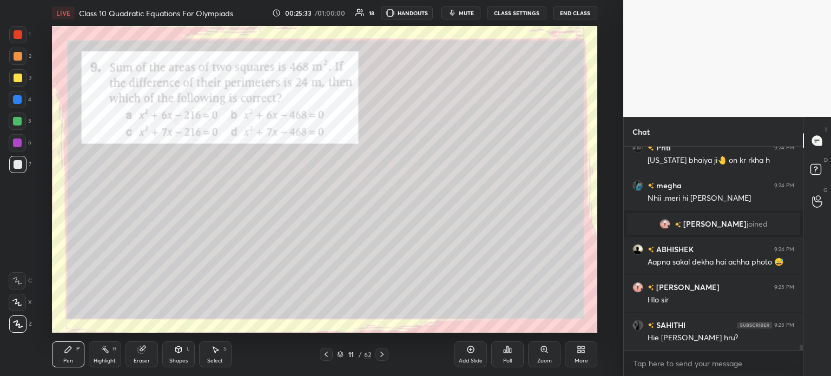
click at [145, 355] on div "Eraser" at bounding box center [142, 355] width 32 height 26
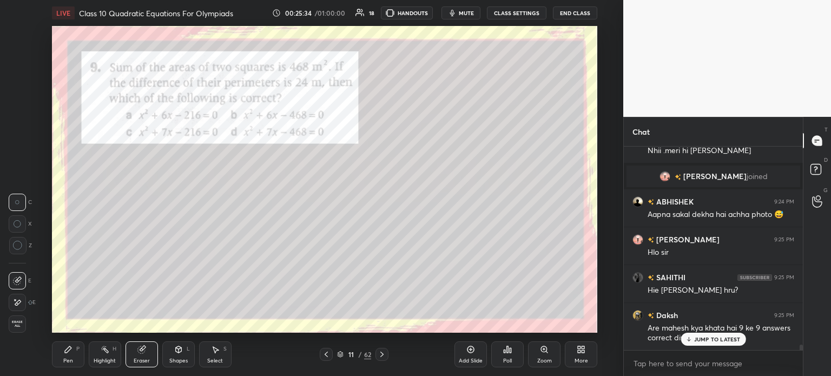
click at [17, 300] on icon at bounding box center [17, 302] width 9 height 9
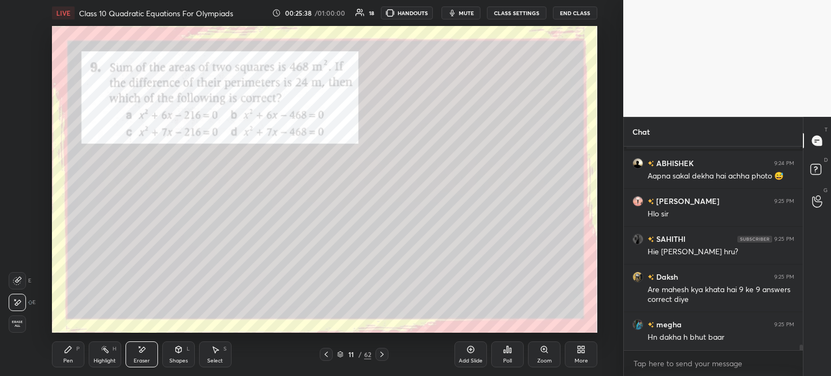
click at [70, 350] on icon at bounding box center [68, 349] width 6 height 6
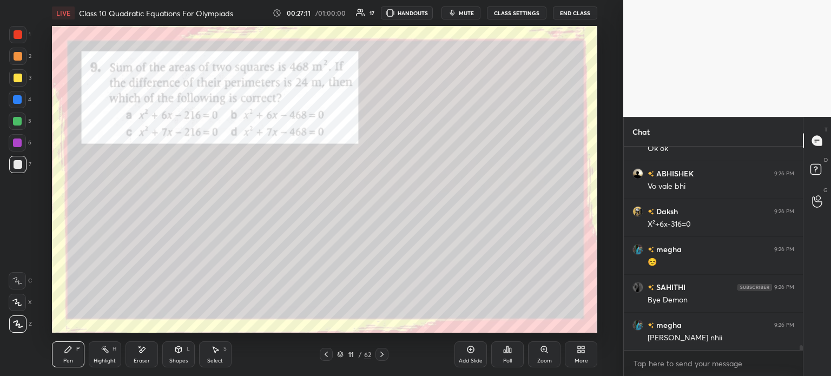
scroll to position [8420, 0]
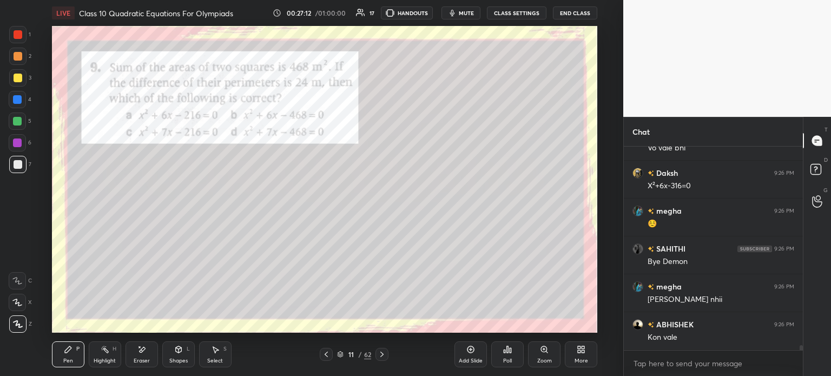
click at [12, 36] on div at bounding box center [17, 34] width 17 height 17
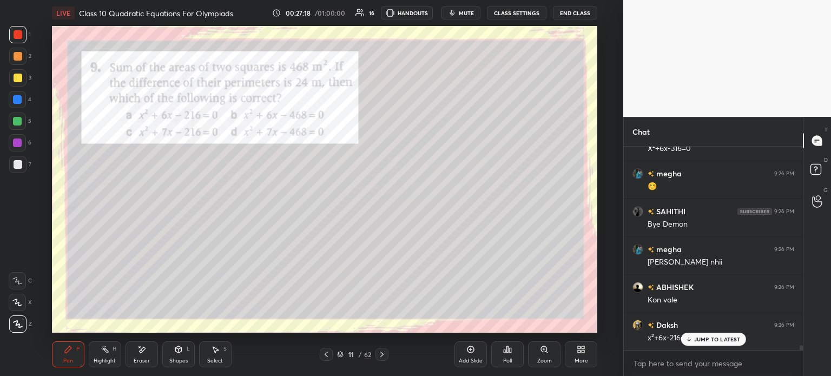
click at [380, 356] on icon at bounding box center [382, 354] width 9 height 9
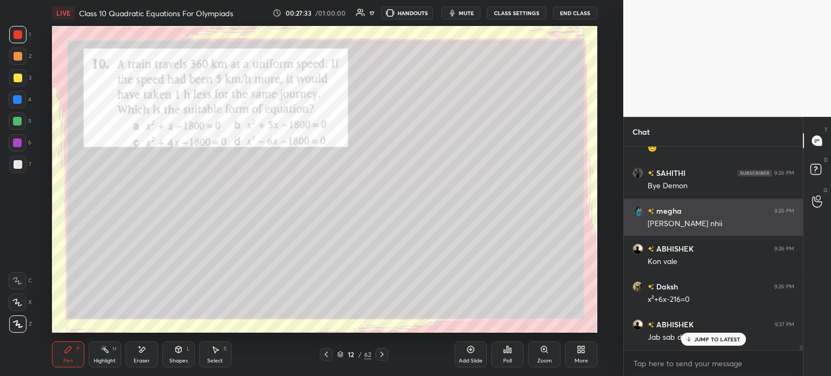
scroll to position [8533, 0]
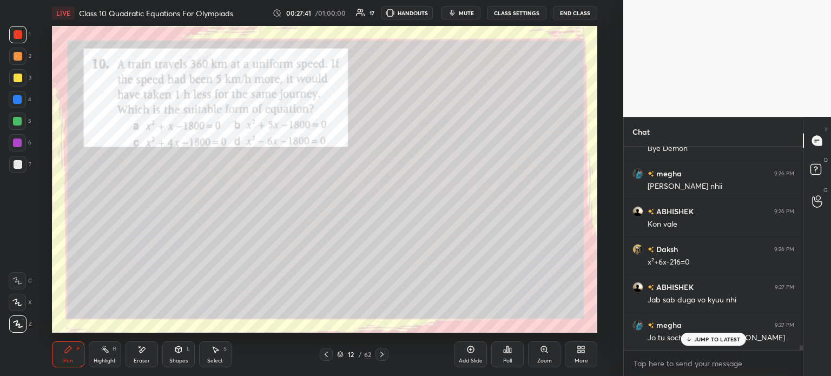
click at [384, 352] on icon at bounding box center [382, 354] width 9 height 9
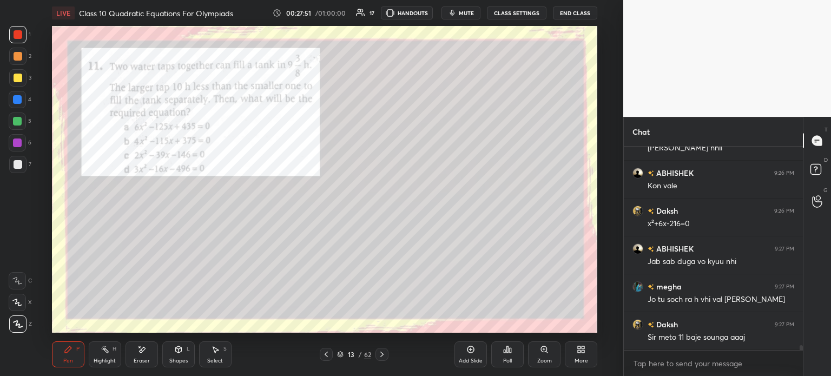
scroll to position [8608, 0]
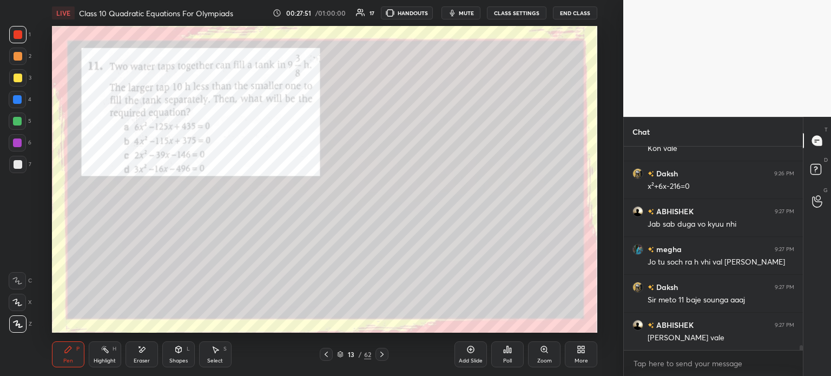
click at [383, 356] on icon at bounding box center [382, 354] width 9 height 9
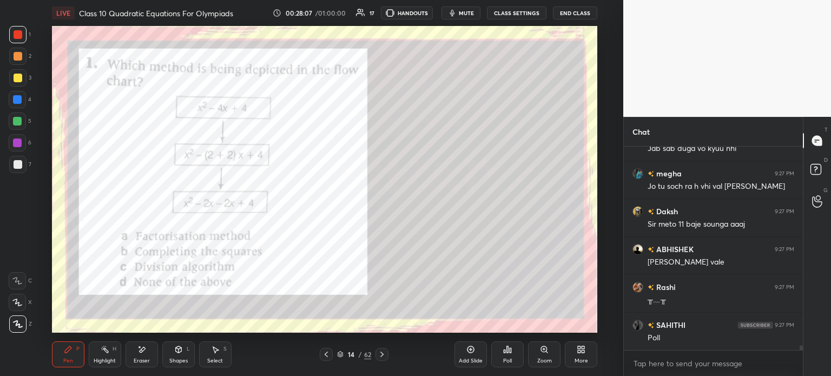
scroll to position [8723, 0]
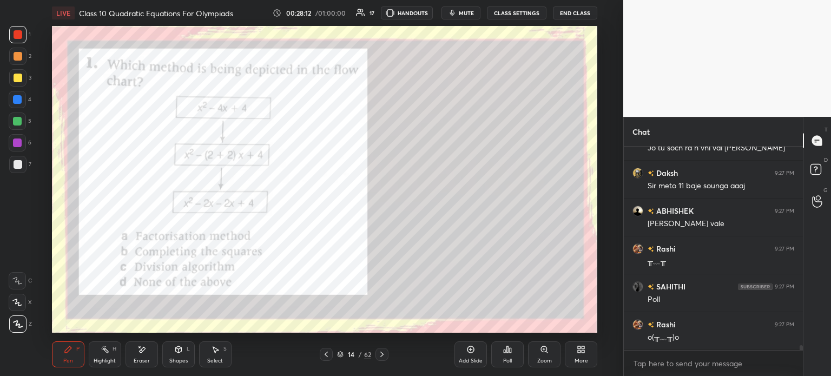
click at [513, 356] on div "Poll" at bounding box center [507, 355] width 32 height 26
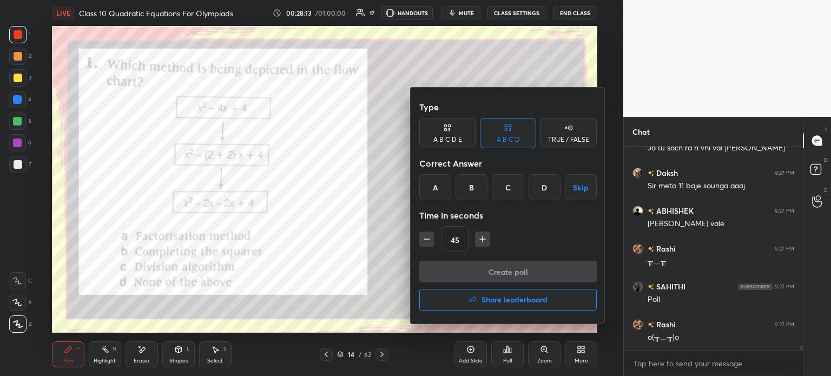
click at [436, 193] on div "A" at bounding box center [435, 187] width 32 height 26
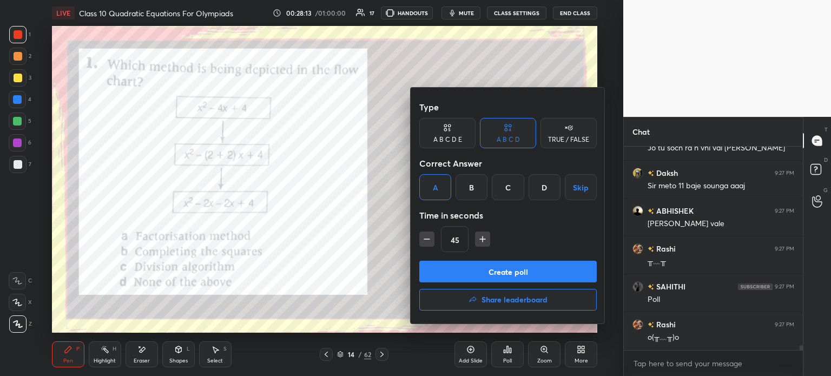
click at [423, 235] on icon "button" at bounding box center [427, 239] width 11 height 11
type input "30"
click at [448, 267] on button "Create poll" at bounding box center [508, 272] width 178 height 22
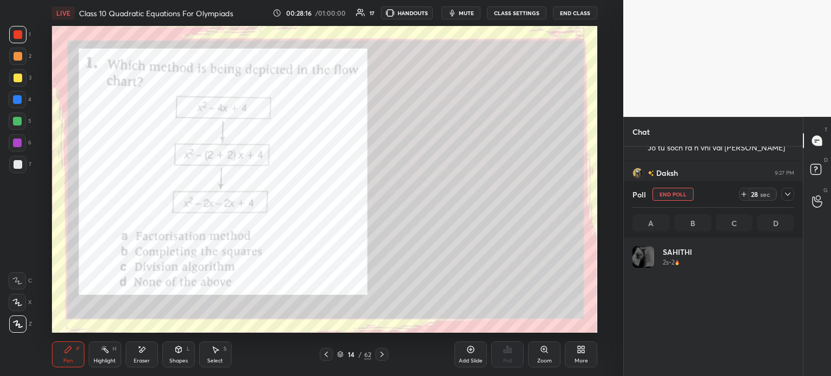
scroll to position [3, 3]
click at [791, 200] on div at bounding box center [788, 194] width 13 height 13
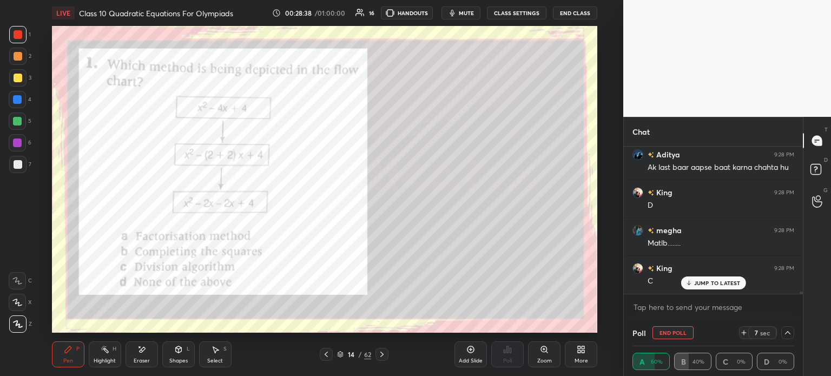
scroll to position [9091, 0]
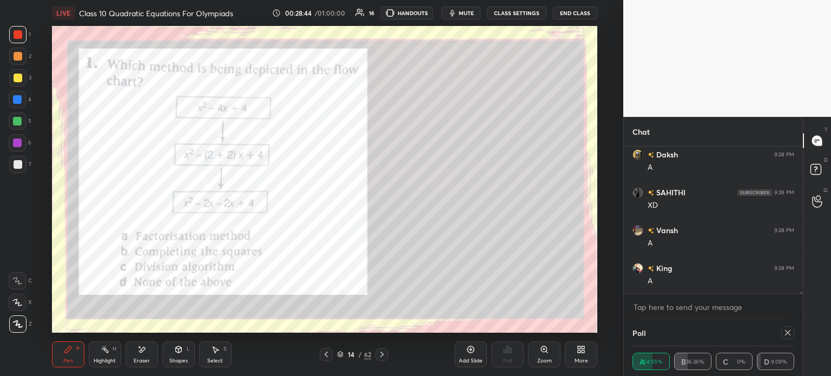
click at [148, 346] on div "Eraser" at bounding box center [142, 355] width 32 height 26
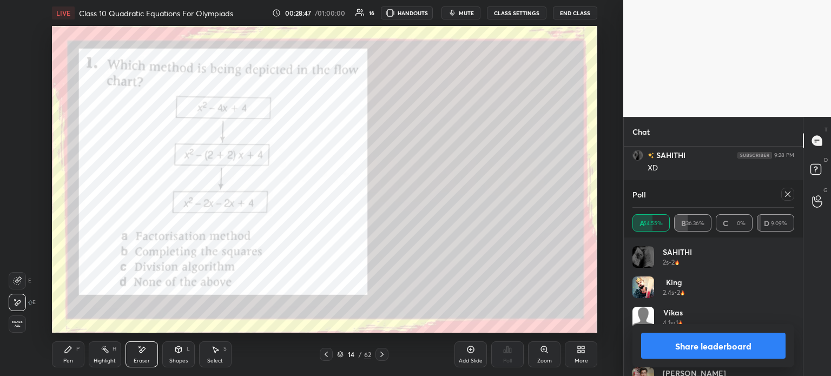
click at [69, 349] on icon at bounding box center [68, 349] width 6 height 6
click at [667, 339] on button "Share leaderboard" at bounding box center [713, 346] width 145 height 26
type textarea "x"
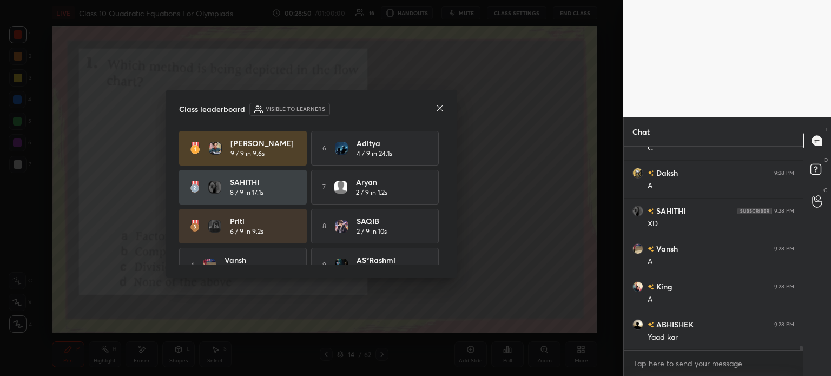
click at [437, 114] on div at bounding box center [440, 108] width 9 height 11
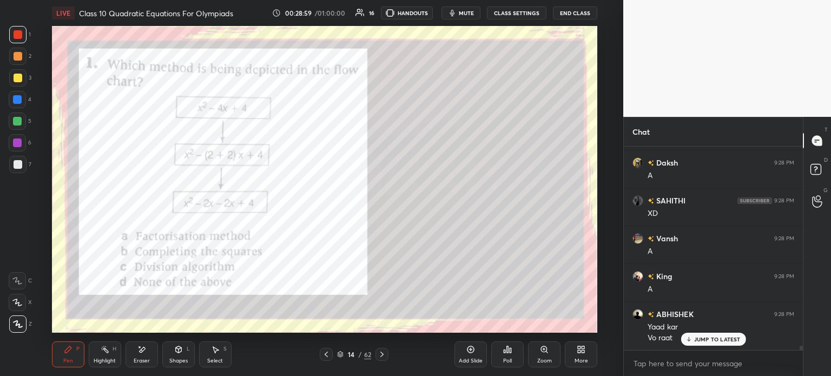
click at [385, 355] on icon at bounding box center [382, 354] width 9 height 9
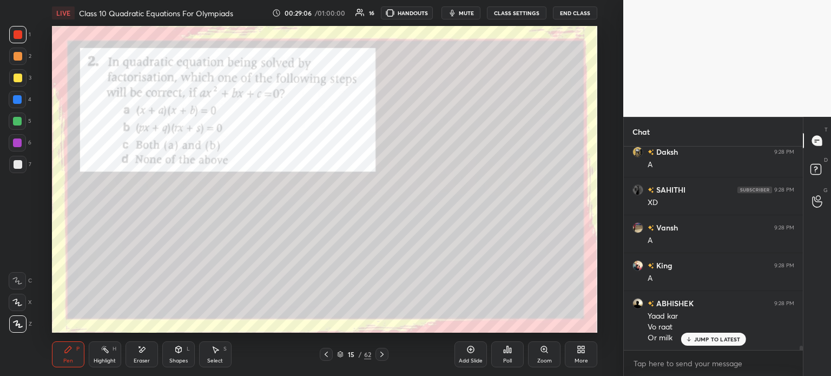
click at [378, 358] on icon at bounding box center [382, 354] width 9 height 9
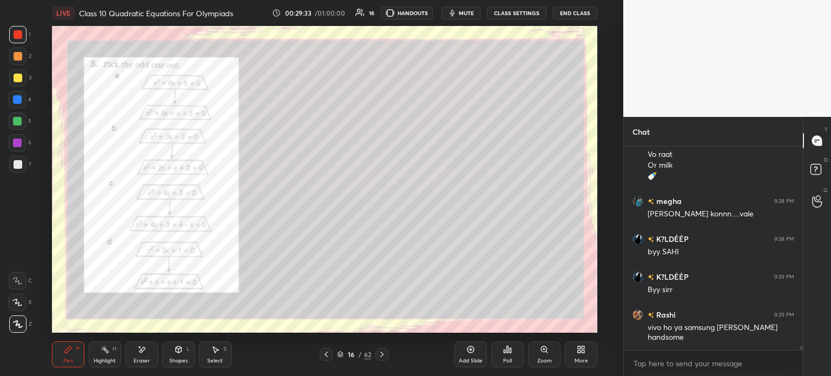
click at [511, 360] on div "Poll" at bounding box center [507, 360] width 9 height 5
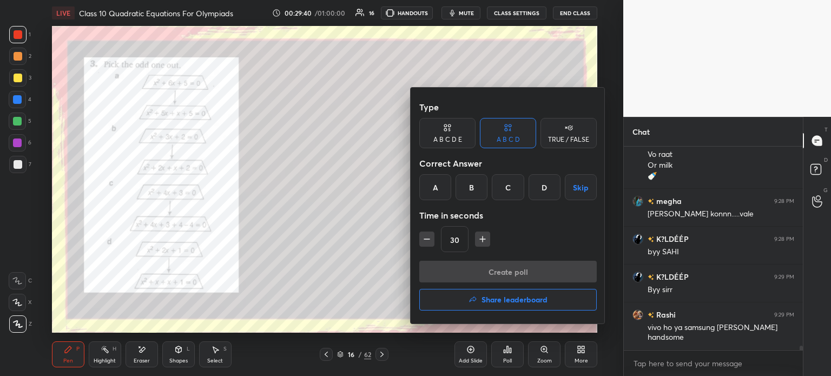
click at [507, 189] on div "C" at bounding box center [508, 187] width 32 height 26
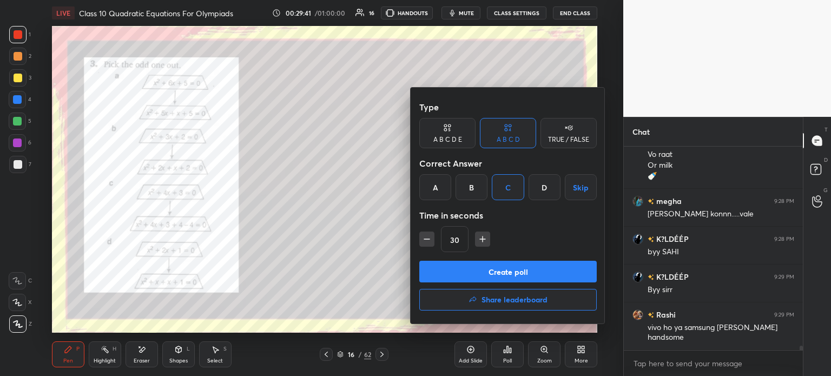
click at [484, 239] on icon "button" at bounding box center [482, 239] width 5 height 0
type input "45"
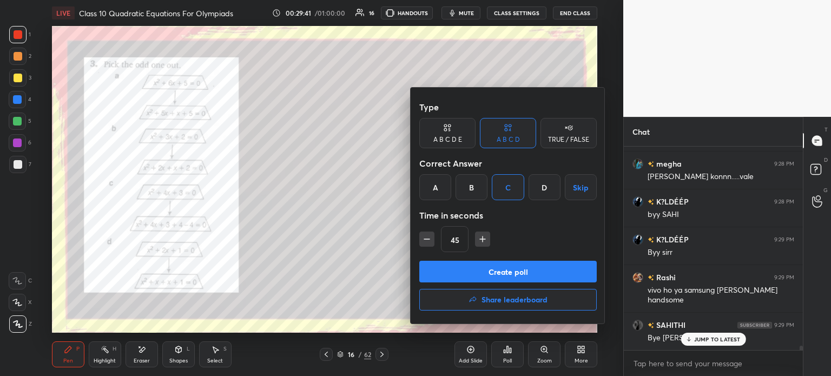
click at [468, 277] on button "Create poll" at bounding box center [508, 272] width 178 height 22
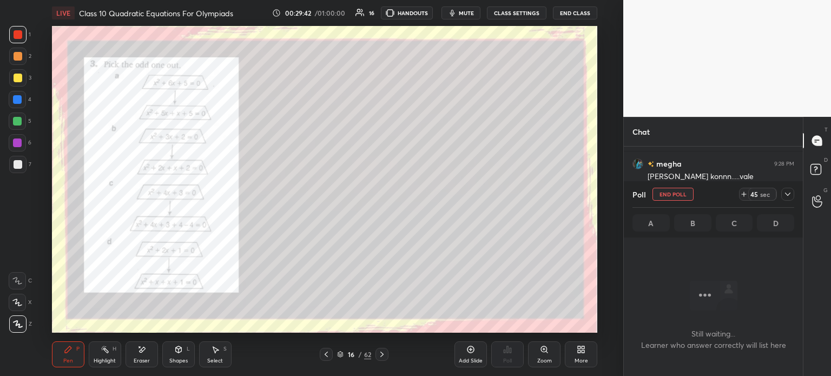
click at [788, 195] on icon at bounding box center [787, 194] width 5 height 3
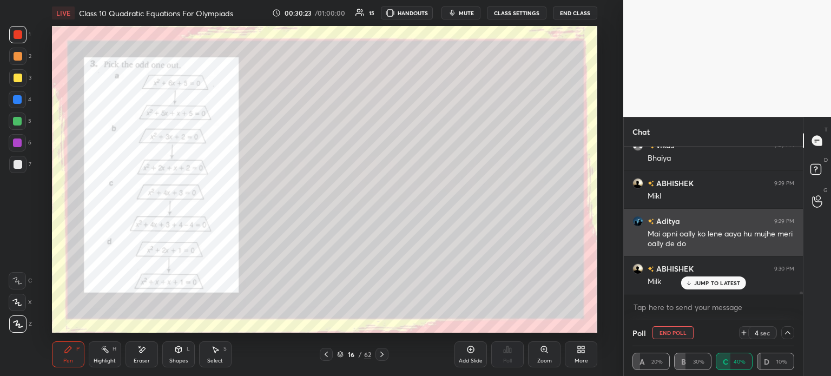
scroll to position [9921, 0]
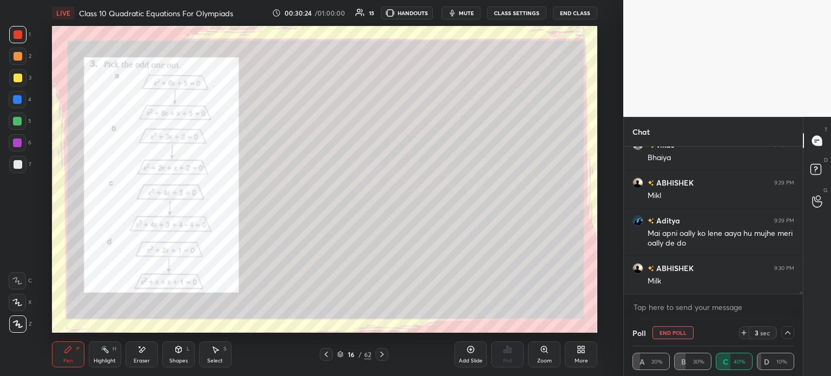
click at [790, 335] on icon at bounding box center [788, 333] width 9 height 9
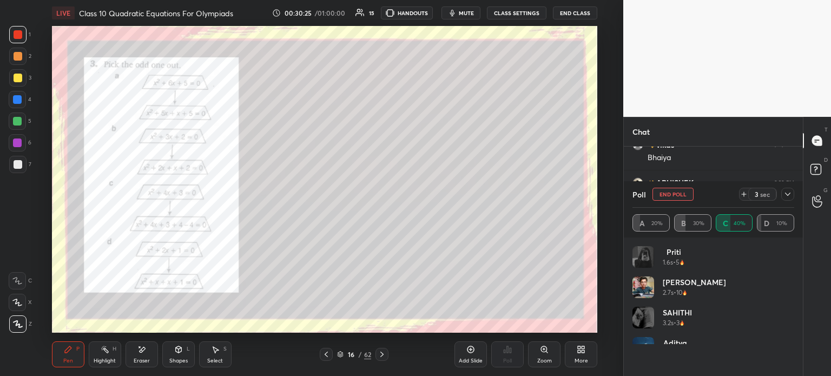
scroll to position [3, 3]
click at [794, 196] on div at bounding box center [788, 194] width 13 height 13
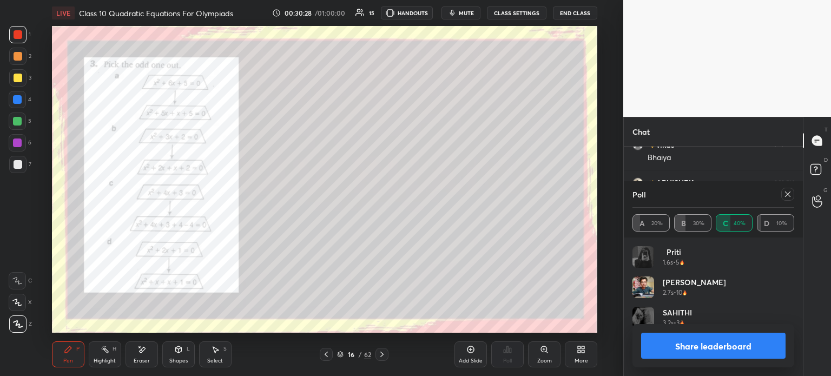
click at [684, 350] on button "Share leaderboard" at bounding box center [713, 346] width 145 height 26
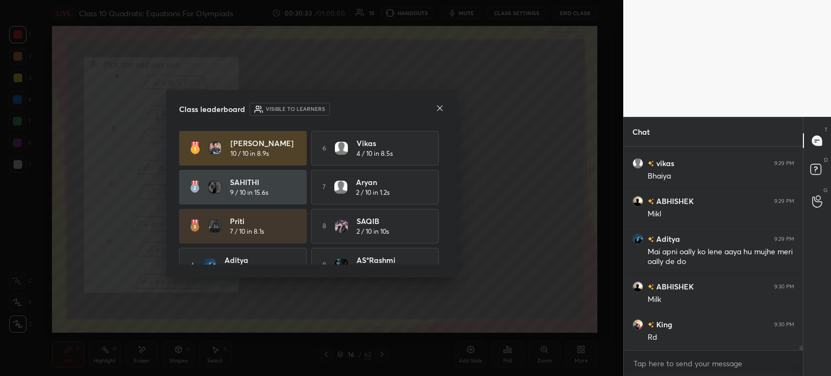
click at [440, 109] on icon at bounding box center [439, 108] width 5 height 5
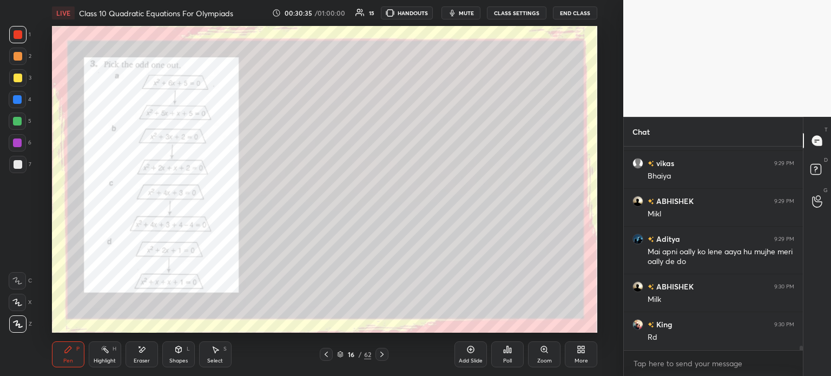
click at [19, 41] on div at bounding box center [17, 34] width 17 height 17
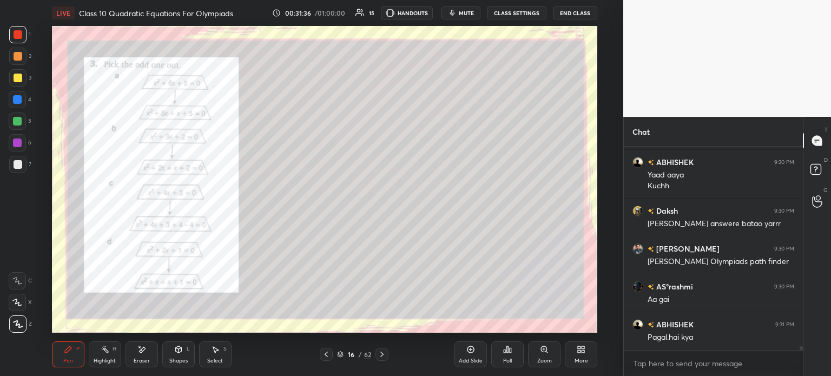
click at [380, 353] on icon at bounding box center [382, 354] width 9 height 9
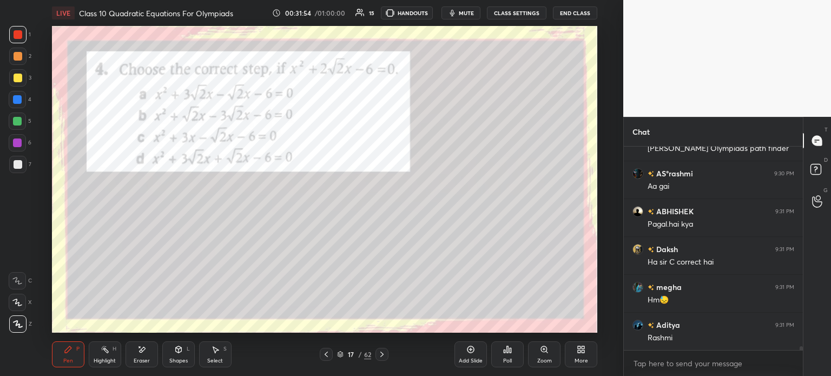
scroll to position [10292, 0]
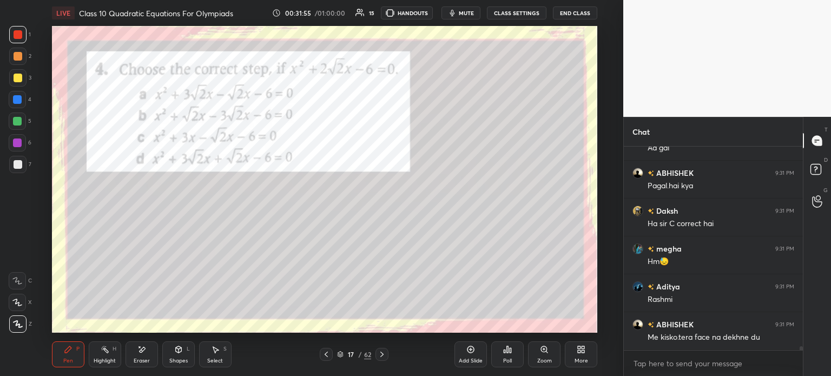
click at [497, 352] on div "Poll" at bounding box center [507, 355] width 32 height 26
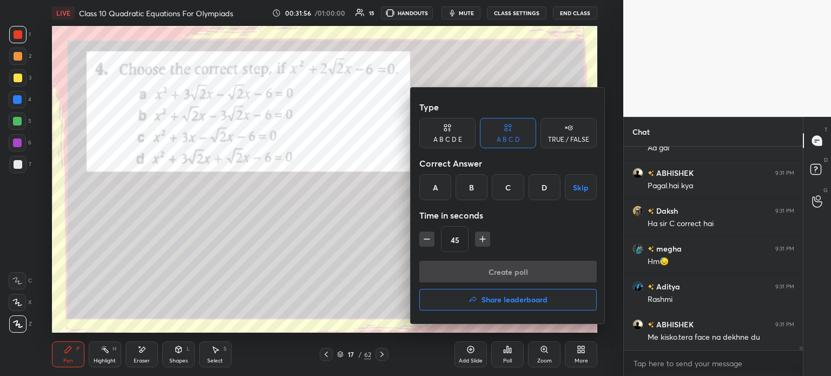
scroll to position [10330, 0]
click at [442, 188] on div "A" at bounding box center [435, 187] width 32 height 26
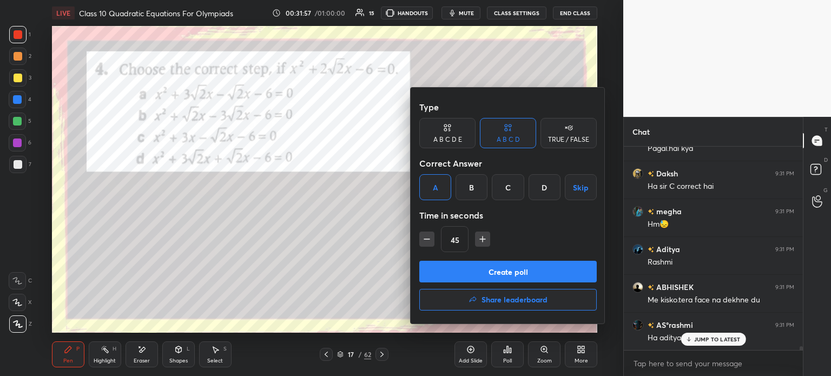
click at [443, 279] on button "Create poll" at bounding box center [508, 272] width 178 height 22
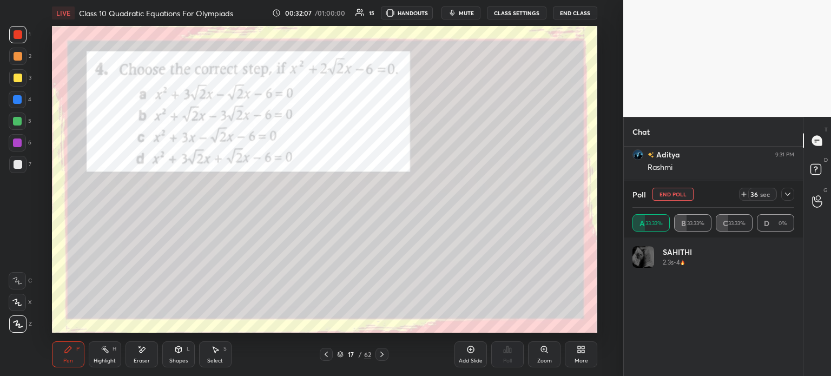
scroll to position [10462, 0]
click at [795, 198] on div "Poll End Poll 36 sec A 33.33% B 33.33% C 33.33% D 0%" at bounding box center [713, 209] width 179 height 56
click at [795, 192] on div "Poll End Poll 31 sec A 25% B 50% C 25% D 0%" at bounding box center [713, 209] width 179 height 56
click at [790, 199] on icon at bounding box center [788, 194] width 9 height 9
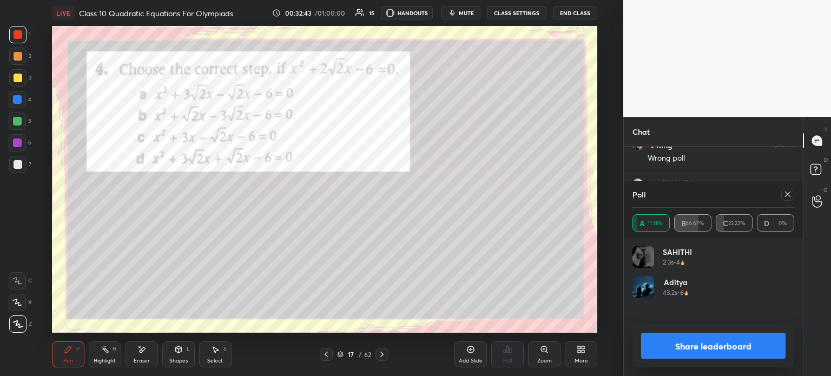
scroll to position [127, 159]
click at [650, 345] on button "Share leaderboard" at bounding box center [713, 346] width 145 height 26
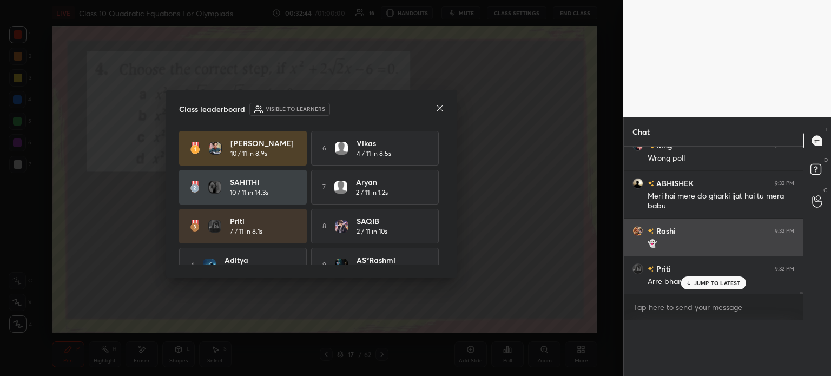
scroll to position [0, 0]
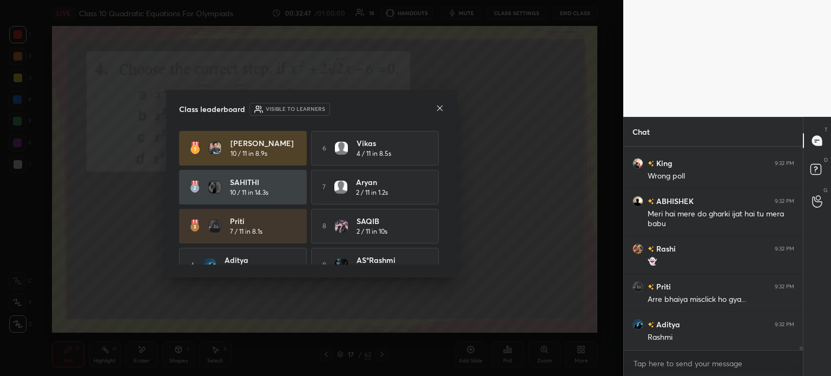
click at [448, 119] on div "Class leaderboard Visible to learners MAHESH 10 / 11 in 8.9s 6 vikas 4 / 11 in …" at bounding box center [311, 184] width 291 height 188
click at [445, 116] on div "Class leaderboard Visible to learners MAHESH 10 / 11 in 8.9s 6 vikas 4 / 11 in …" at bounding box center [311, 184] width 291 height 188
click at [440, 112] on icon at bounding box center [440, 108] width 9 height 9
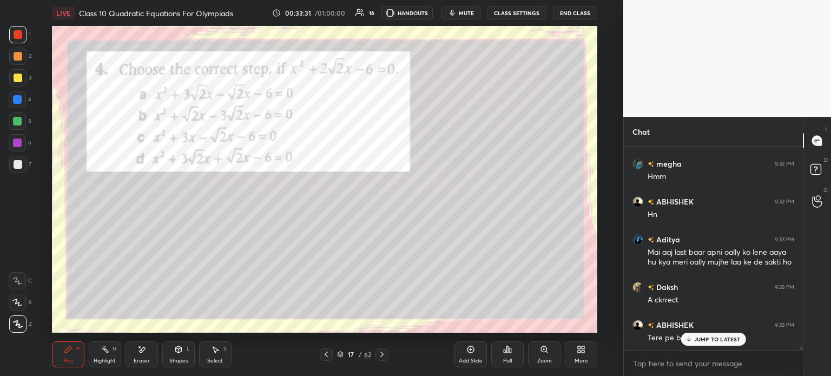
click at [21, 75] on div at bounding box center [18, 78] width 9 height 9
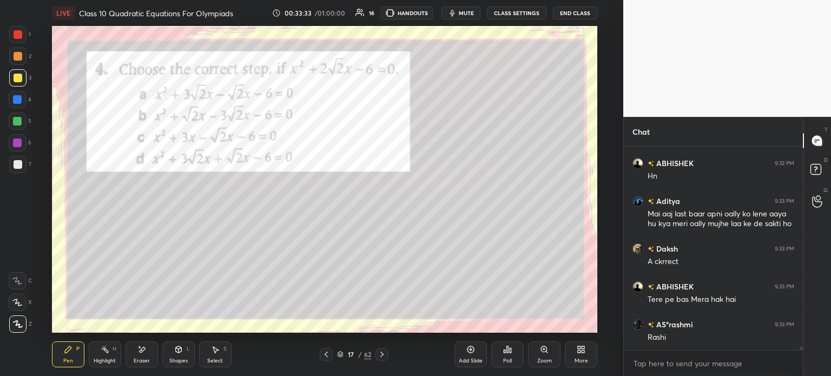
click at [27, 34] on div "1" at bounding box center [20, 34] width 22 height 17
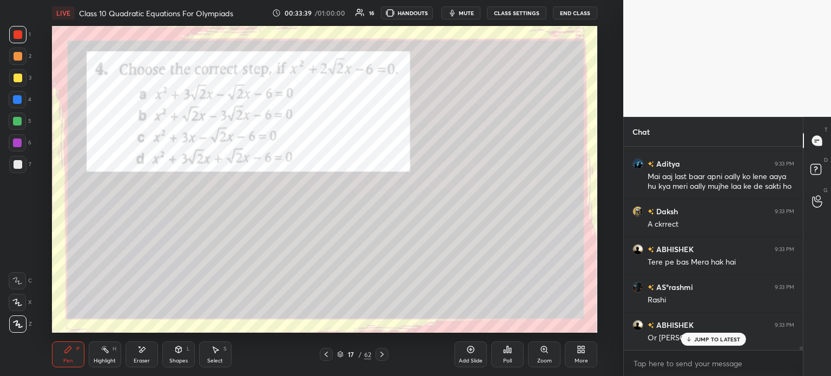
click at [17, 83] on div at bounding box center [17, 77] width 17 height 17
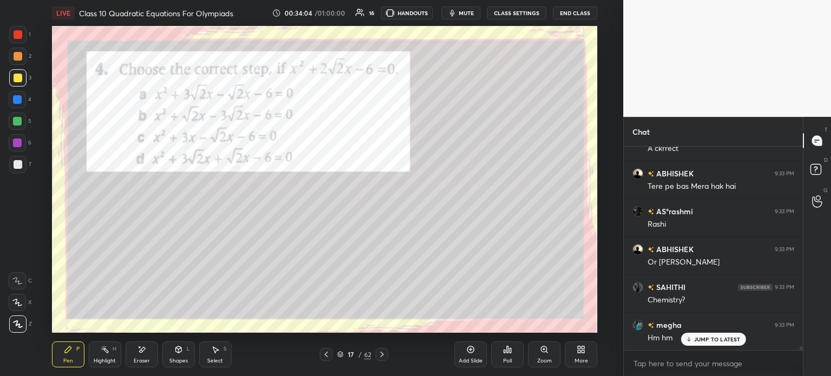
scroll to position [11316, 0]
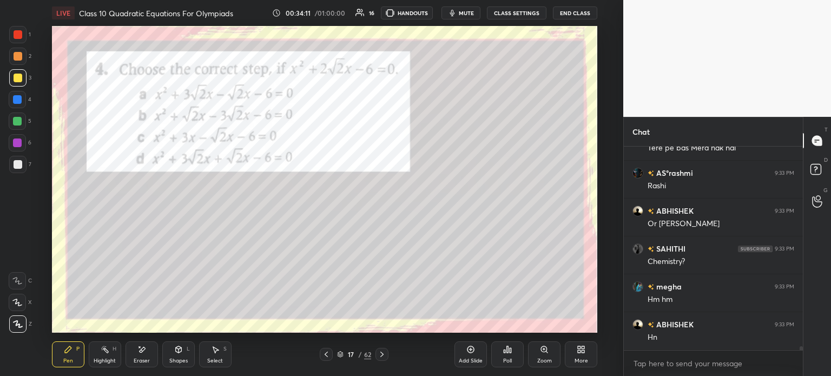
click at [24, 30] on div at bounding box center [17, 34] width 17 height 17
click at [386, 354] on icon at bounding box center [382, 354] width 9 height 9
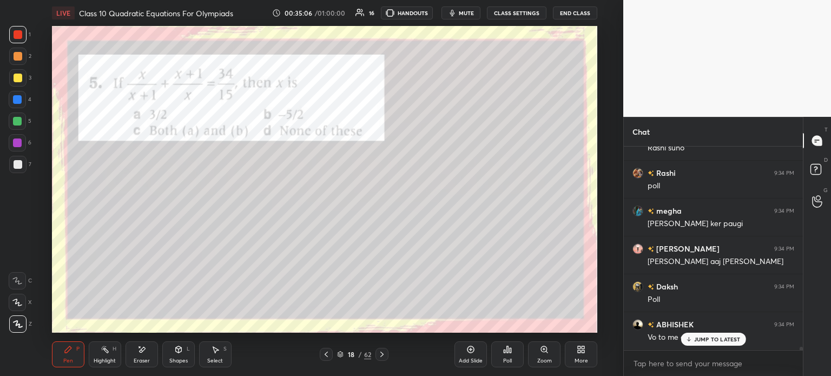
scroll to position [11828, 0]
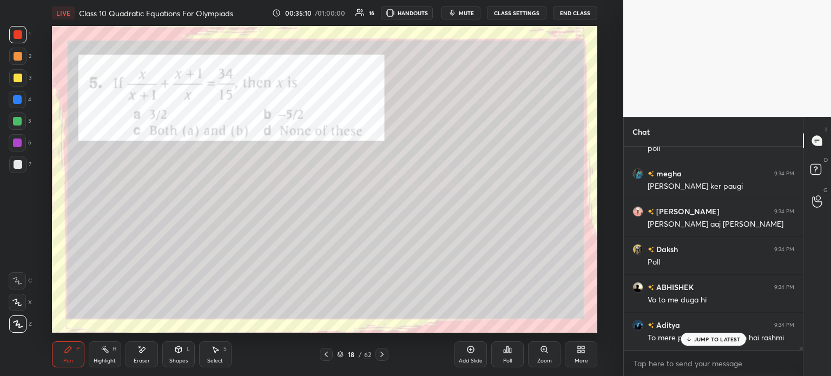
click at [509, 360] on div "Poll" at bounding box center [507, 360] width 9 height 5
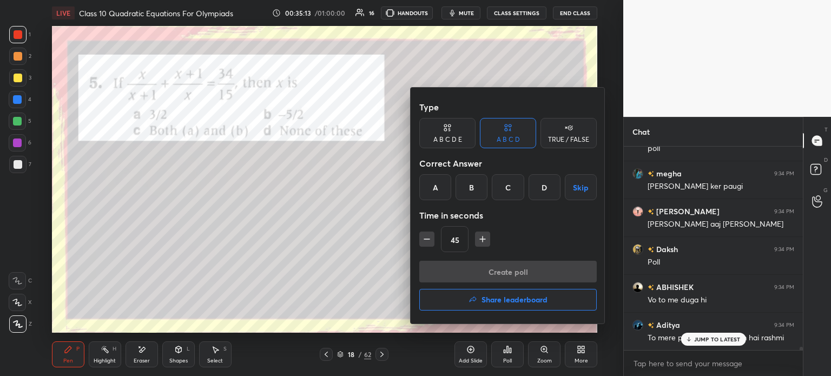
click at [503, 194] on div "C" at bounding box center [508, 187] width 32 height 26
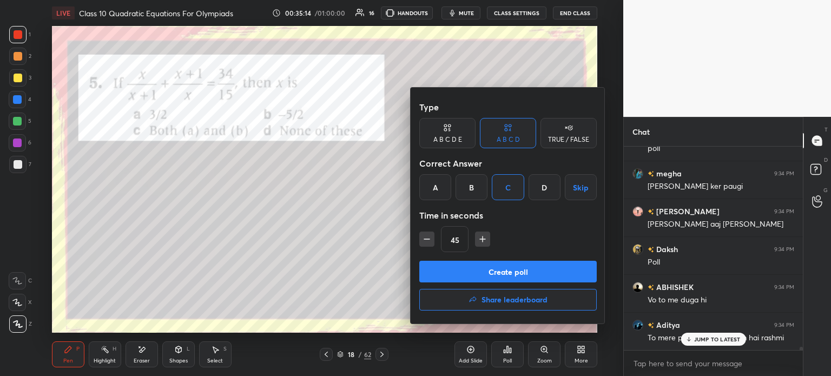
click at [445, 267] on button "Create poll" at bounding box center [508, 272] width 178 height 22
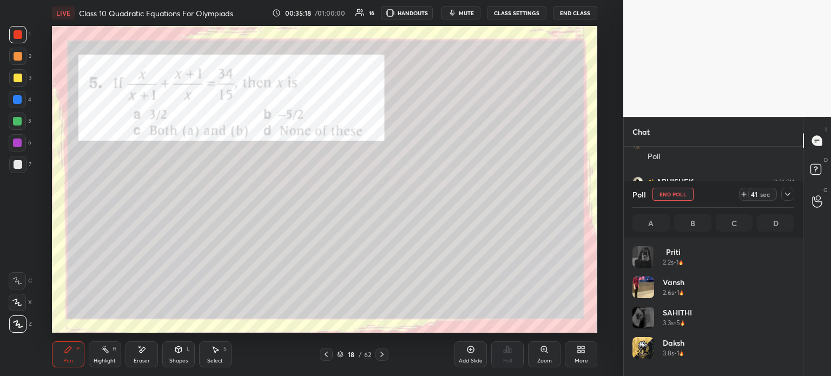
scroll to position [127, 159]
click at [795, 197] on div "Poll End Poll 41 sec A B C D" at bounding box center [713, 209] width 179 height 56
click at [791, 193] on icon at bounding box center [788, 194] width 9 height 9
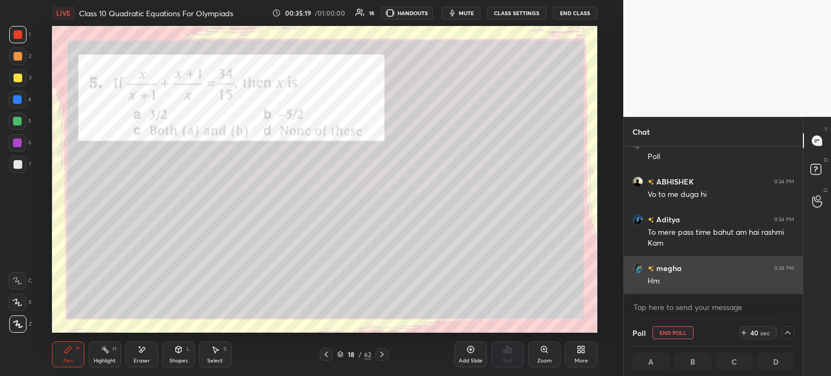
scroll to position [0, 0]
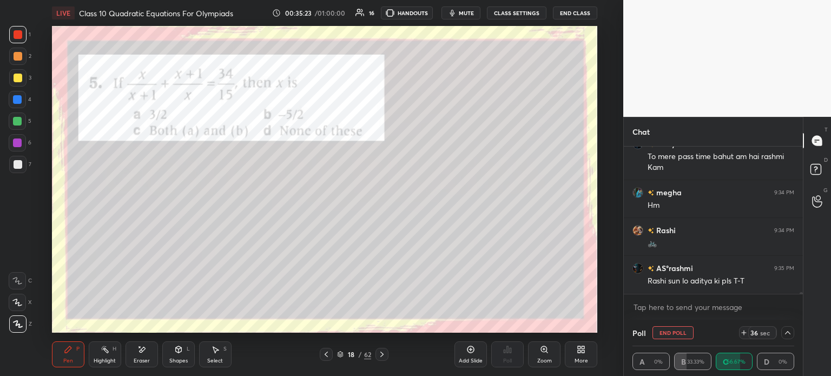
click at [19, 81] on div at bounding box center [18, 78] width 9 height 9
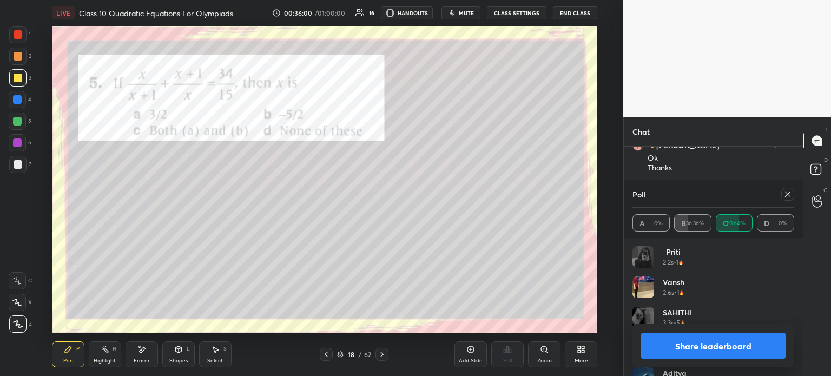
click at [678, 346] on button "Share leaderboard" at bounding box center [713, 346] width 145 height 26
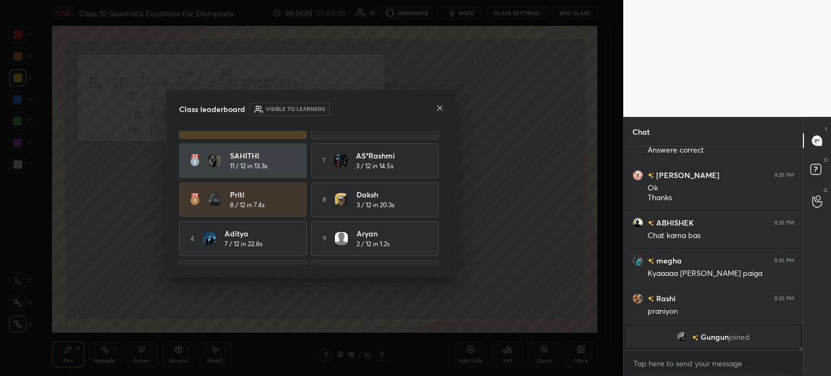
click at [438, 110] on icon at bounding box center [440, 108] width 9 height 9
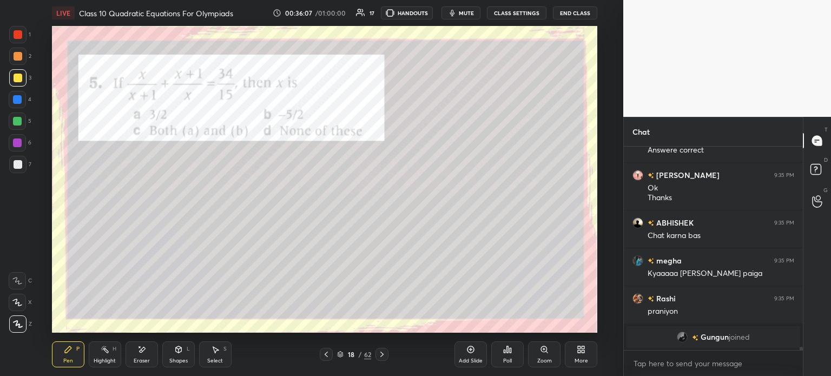
click at [19, 166] on div at bounding box center [18, 164] width 9 height 9
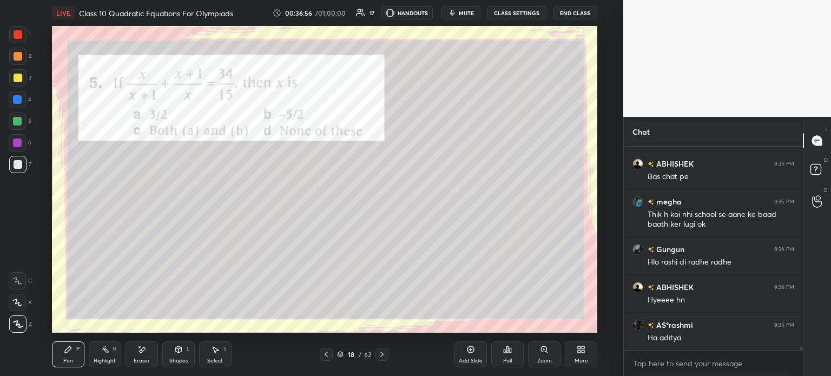
click at [465, 353] on div "Add Slide" at bounding box center [471, 355] width 32 height 26
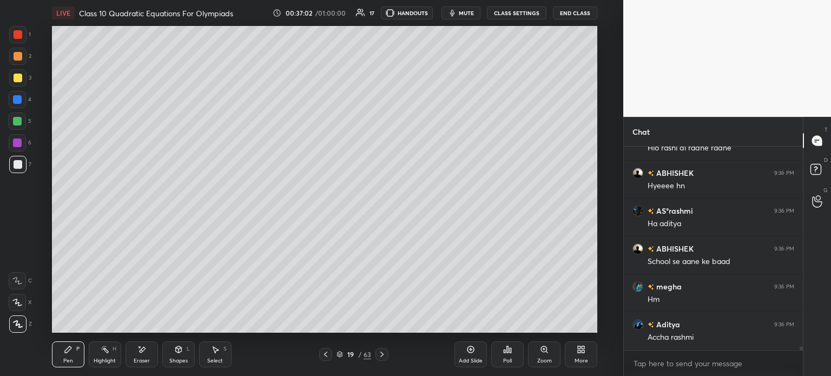
click at [327, 355] on icon at bounding box center [325, 354] width 9 height 9
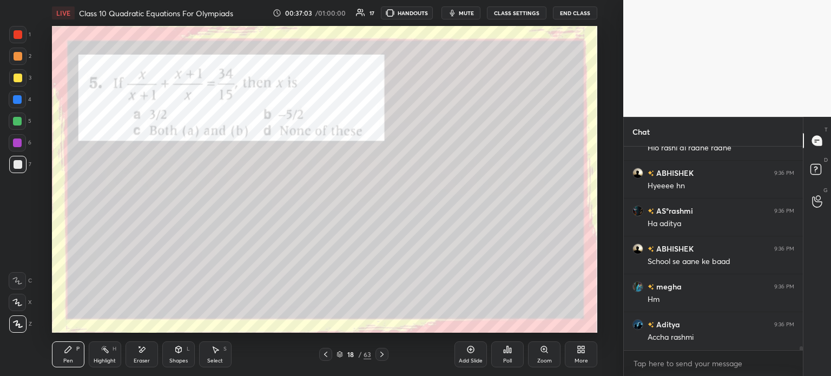
scroll to position [11126, 0]
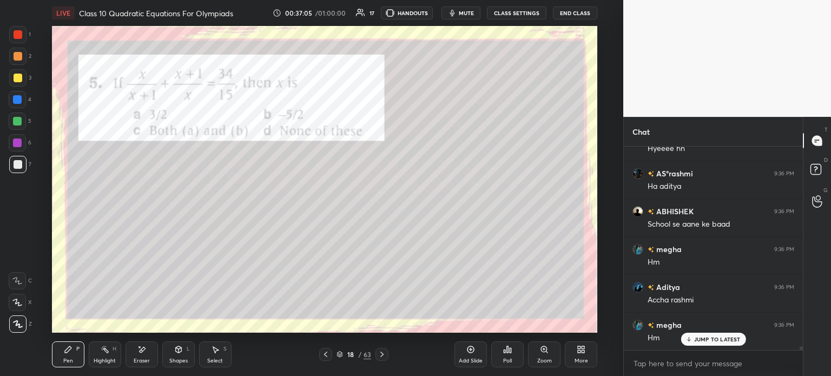
click at [379, 357] on icon at bounding box center [382, 354] width 9 height 9
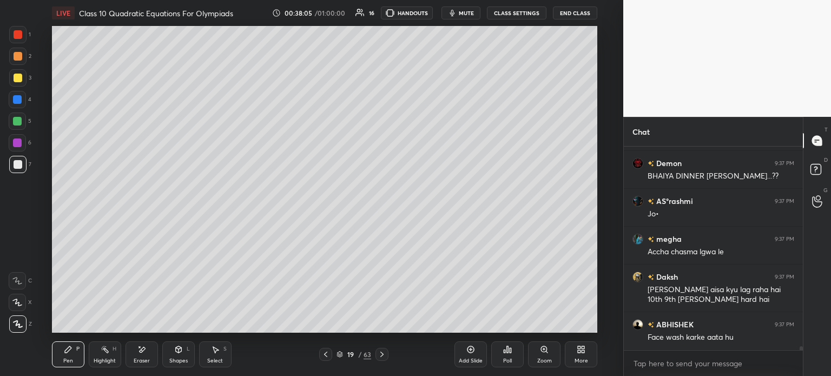
scroll to position [11553, 0]
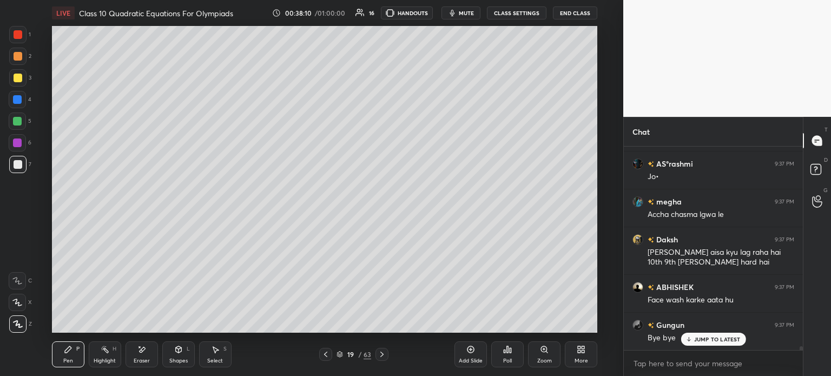
click at [331, 358] on div at bounding box center [325, 354] width 13 height 13
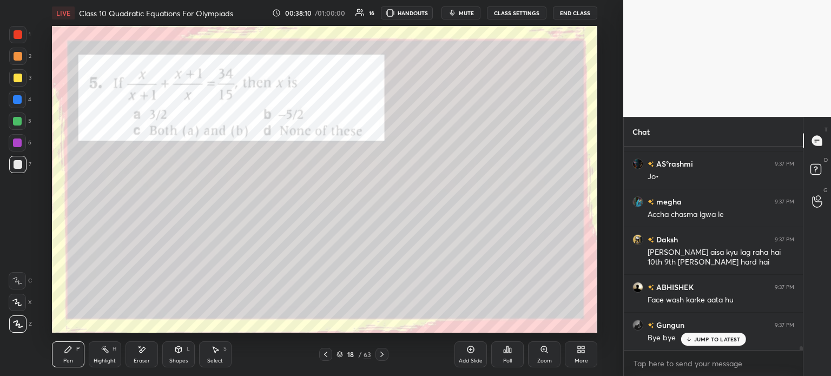
scroll to position [11678, 0]
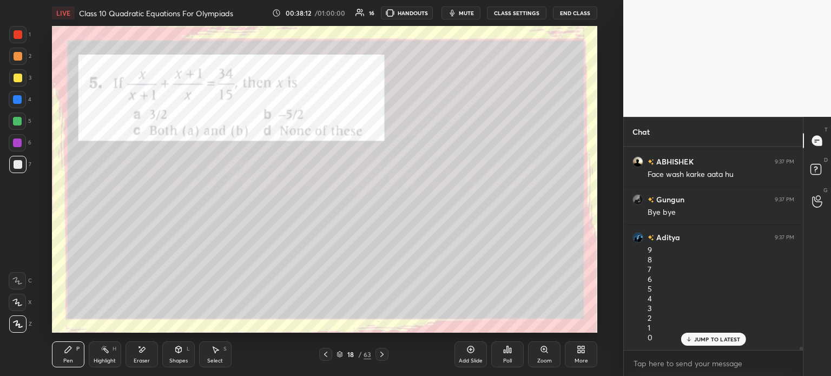
click at [26, 33] on div at bounding box center [17, 34] width 17 height 17
click at [382, 355] on icon at bounding box center [382, 354] width 9 height 9
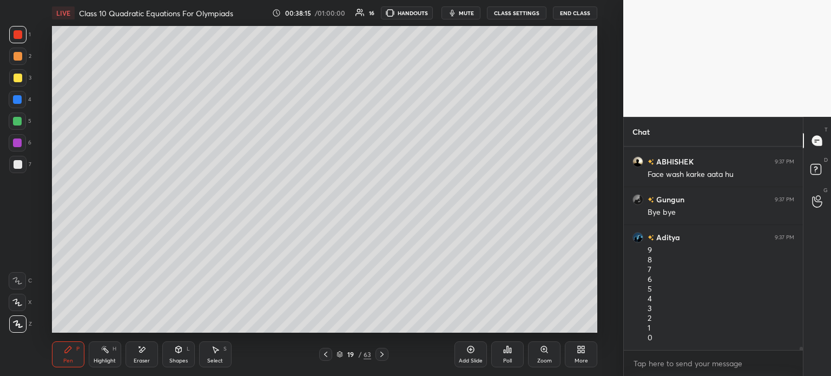
scroll to position [11717, 0]
click at [325, 356] on icon at bounding box center [325, 354] width 9 height 9
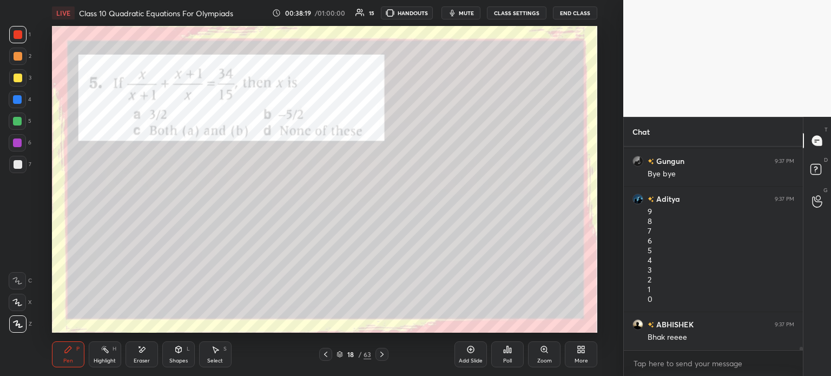
click at [378, 356] on icon at bounding box center [382, 354] width 9 height 9
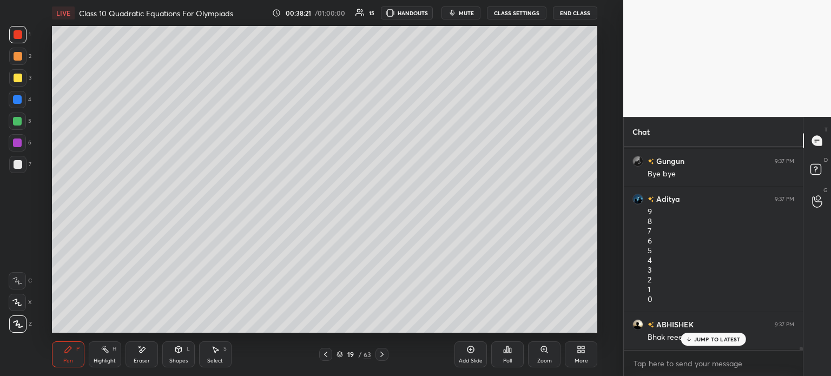
scroll to position [11754, 0]
click at [324, 355] on icon at bounding box center [325, 354] width 9 height 9
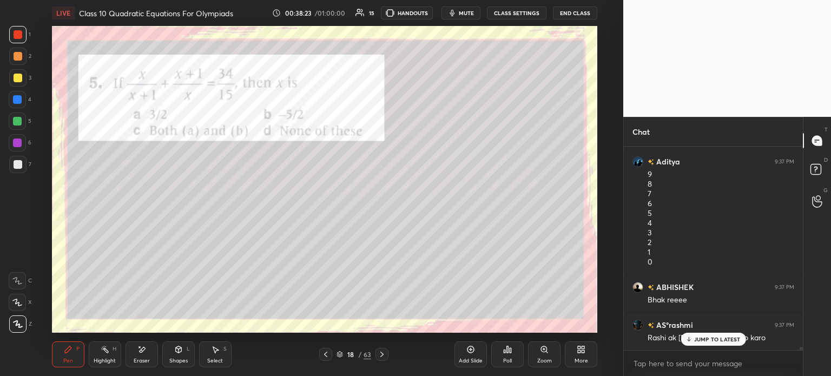
click at [366, 358] on div "63" at bounding box center [368, 355] width 8 height 10
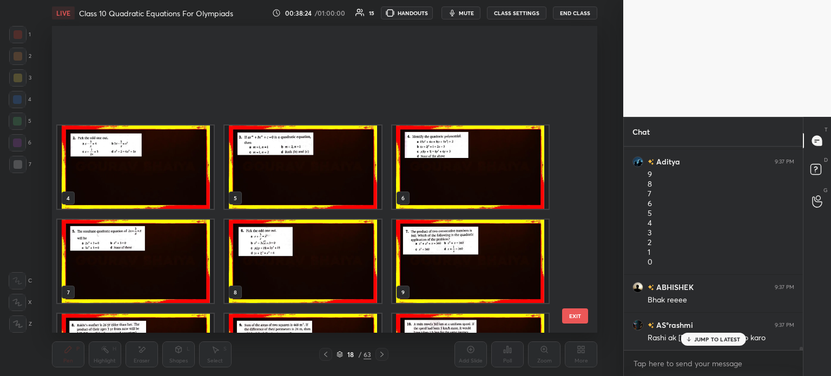
scroll to position [304, 541]
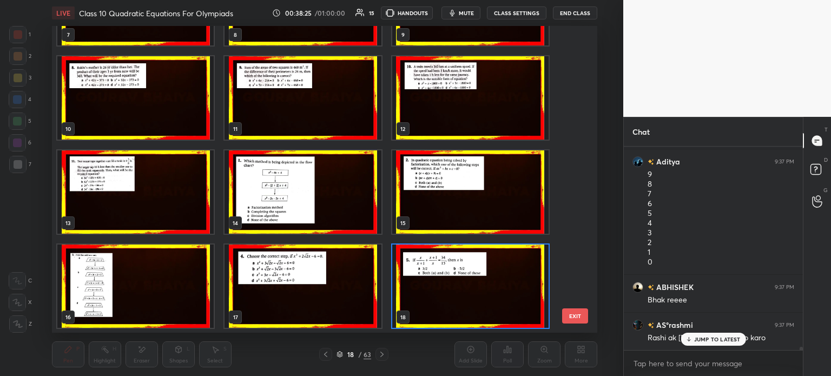
click at [429, 294] on img "grid" at bounding box center [470, 286] width 156 height 83
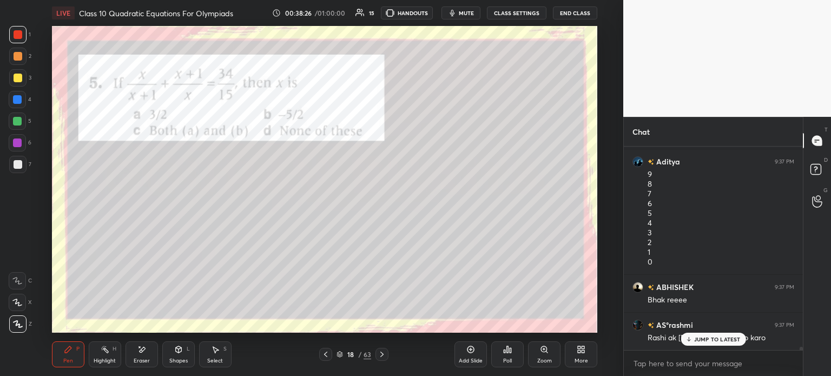
click at [383, 353] on icon at bounding box center [382, 354] width 9 height 9
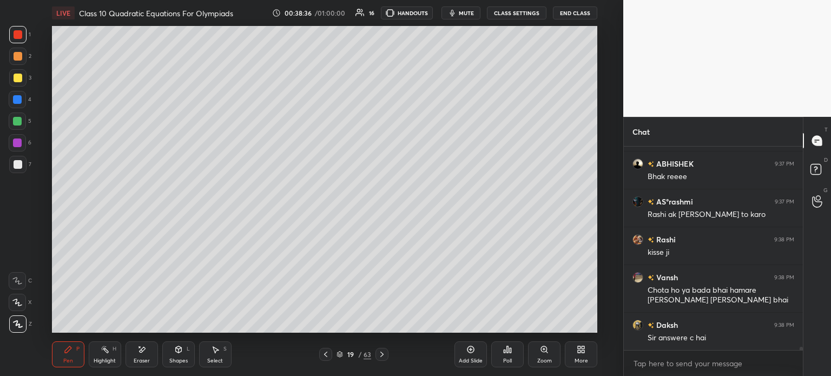
scroll to position [11916, 0]
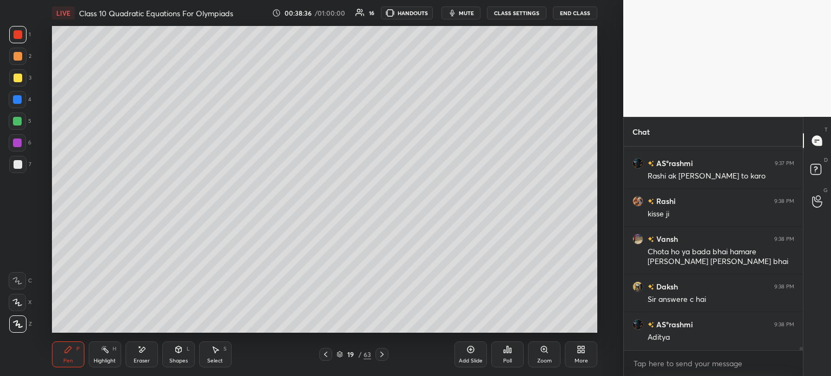
click at [327, 359] on div at bounding box center [325, 354] width 13 height 13
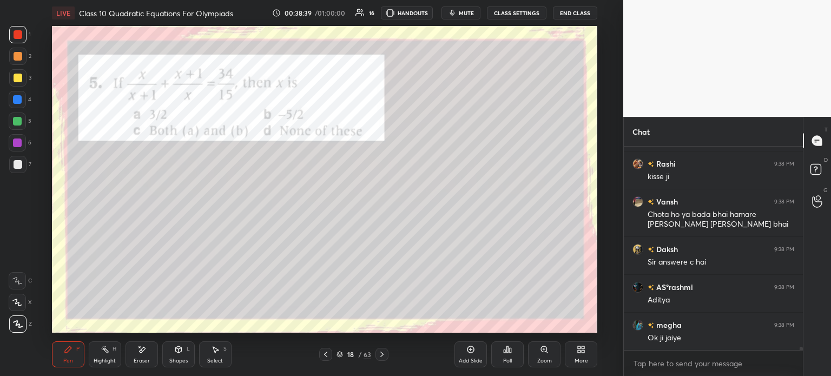
scroll to position [11992, 0]
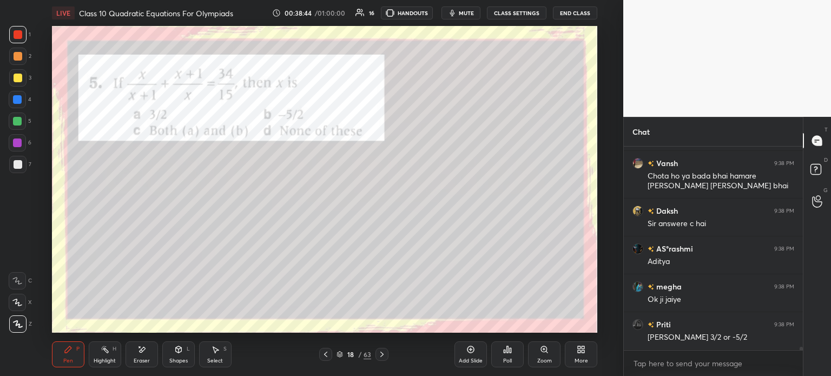
click at [388, 353] on div at bounding box center [382, 354] width 13 height 13
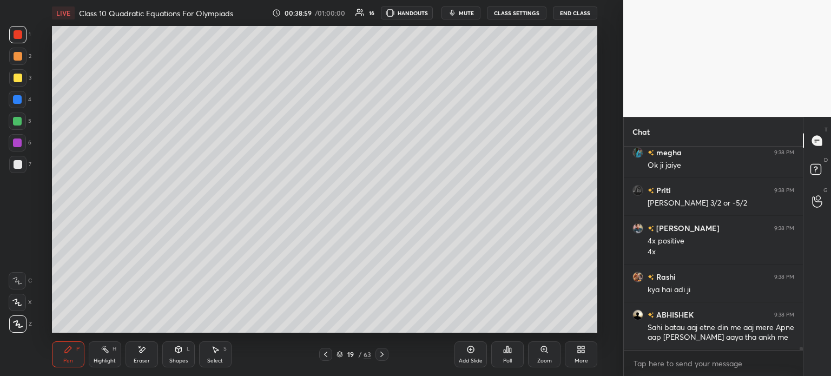
scroll to position [12163, 0]
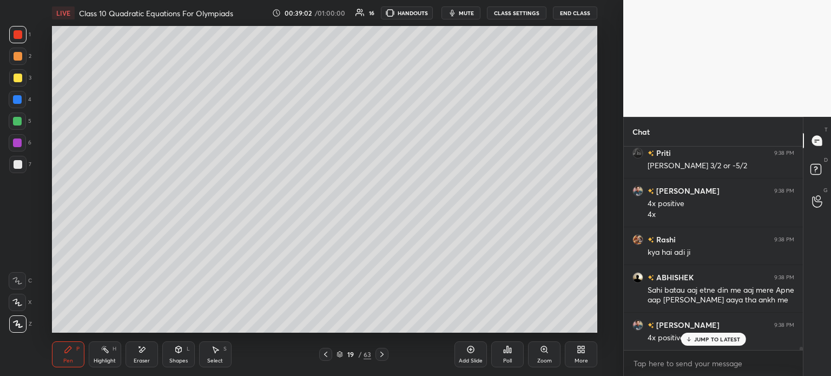
click at [21, 78] on div at bounding box center [18, 78] width 9 height 9
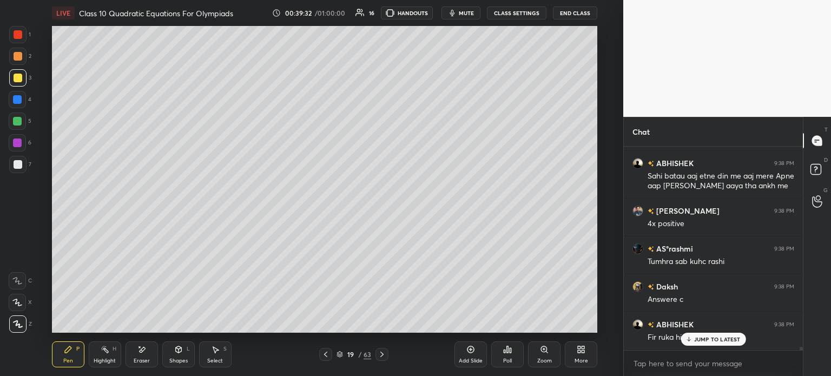
scroll to position [12315, 0]
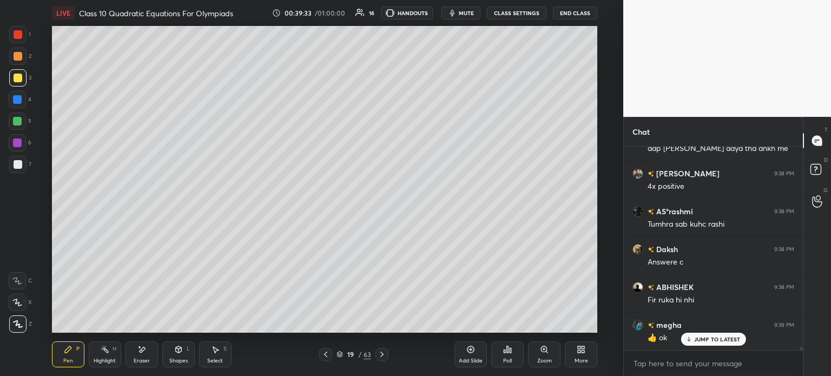
click at [317, 352] on div "19 / 63" at bounding box center [353, 354] width 201 height 13
click at [322, 347] on div "Pen P Highlight H Eraser Shapes L Select S 19 / 63 Add Slide Poll Zoom More" at bounding box center [325, 354] width 546 height 43
click at [326, 354] on icon at bounding box center [325, 354] width 9 height 9
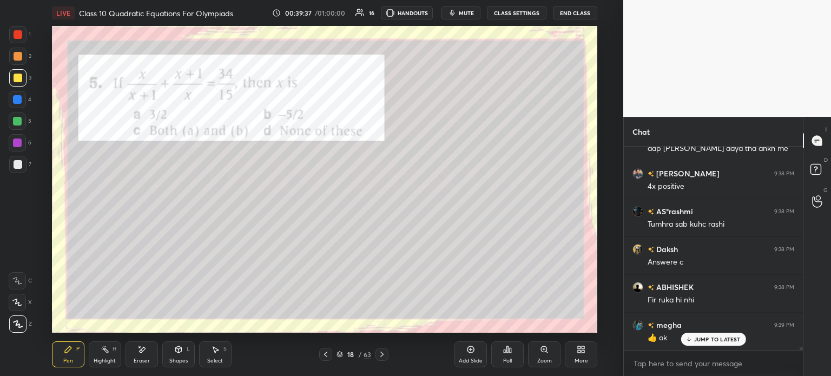
click at [378, 353] on icon at bounding box center [382, 354] width 9 height 9
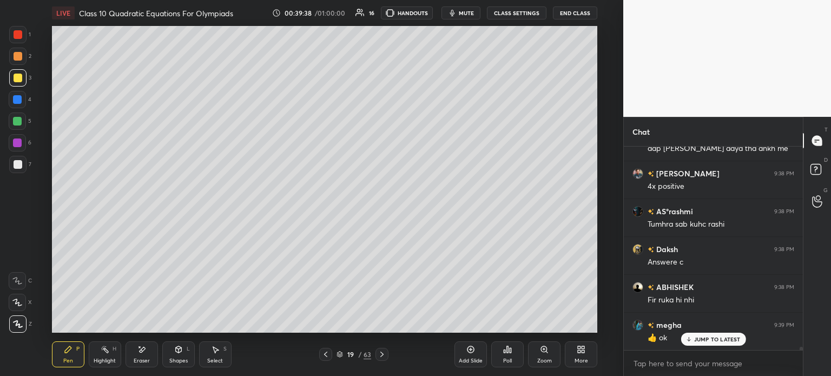
click at [380, 351] on icon at bounding box center [382, 354] width 9 height 9
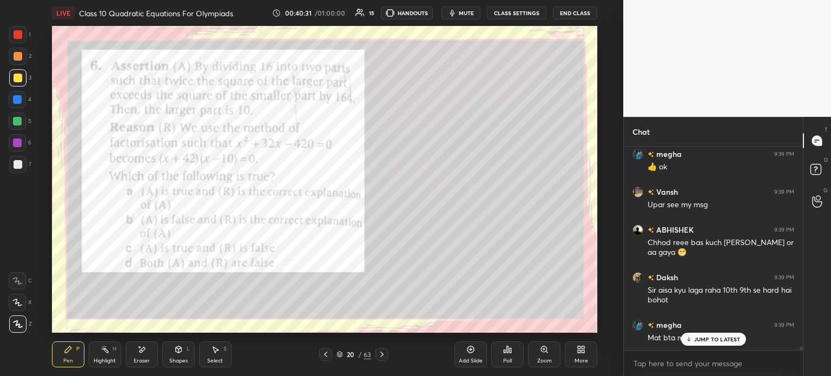
scroll to position [12524, 0]
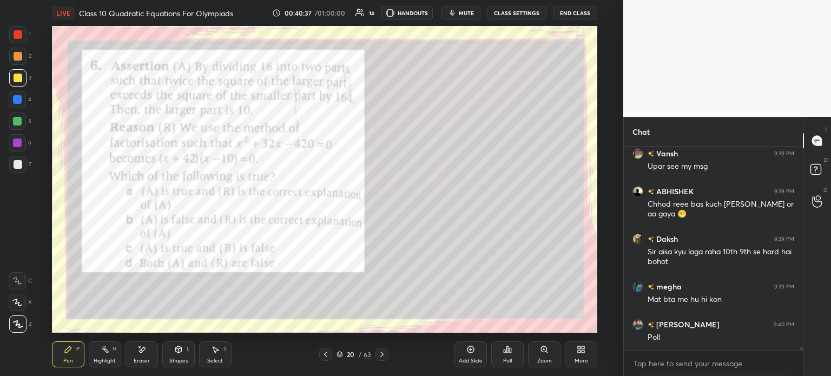
click at [506, 359] on div "Poll" at bounding box center [507, 360] width 9 height 5
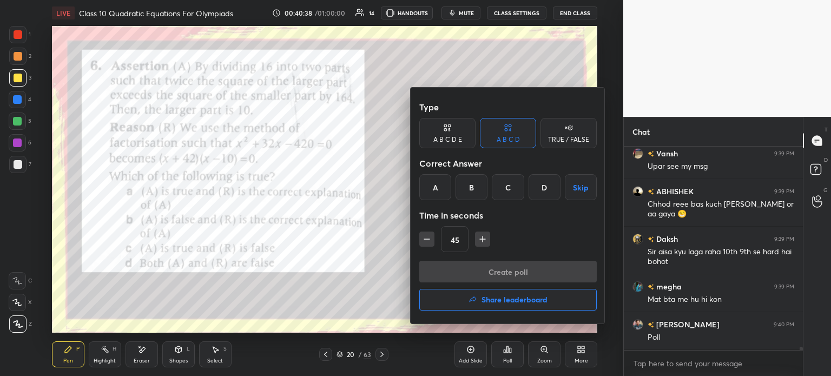
click at [438, 194] on div "A" at bounding box center [435, 187] width 32 height 26
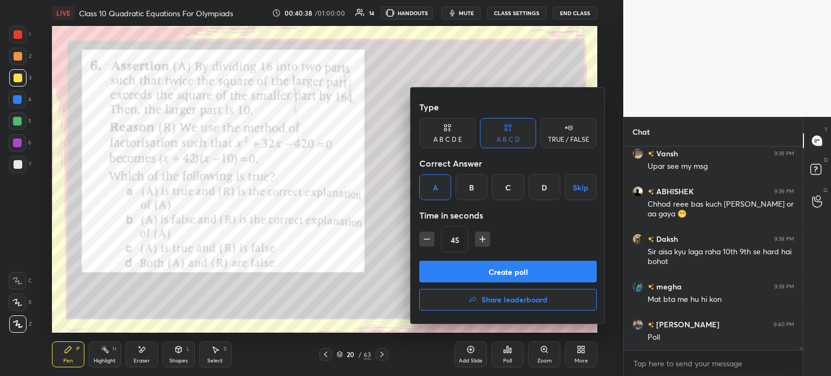
click at [456, 268] on button "Create poll" at bounding box center [508, 272] width 178 height 22
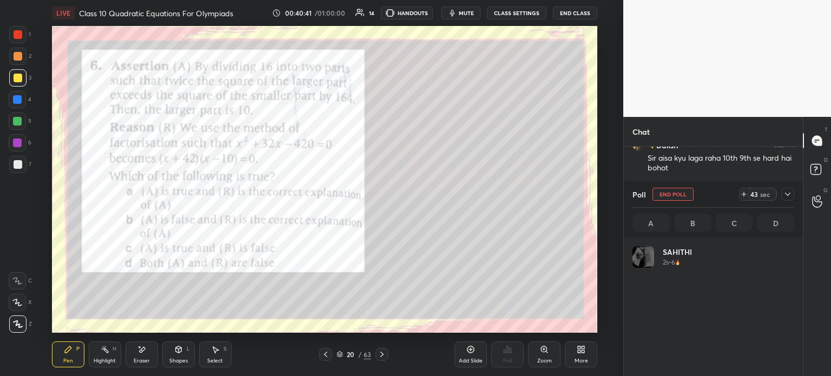
scroll to position [127, 159]
click at [790, 196] on icon at bounding box center [788, 194] width 9 height 9
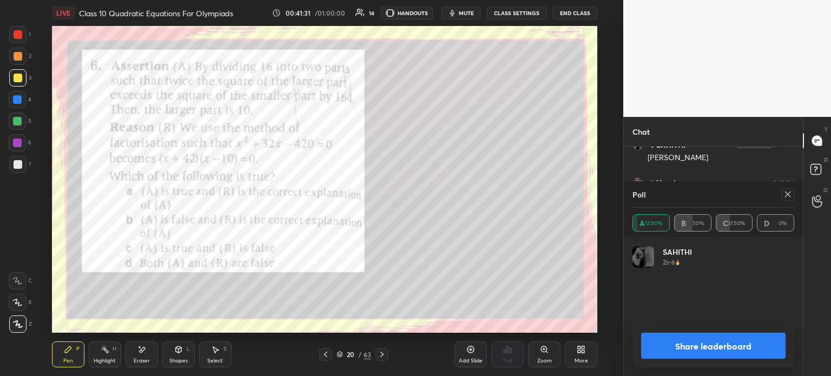
click at [701, 346] on button "Share leaderboard" at bounding box center [713, 346] width 145 height 26
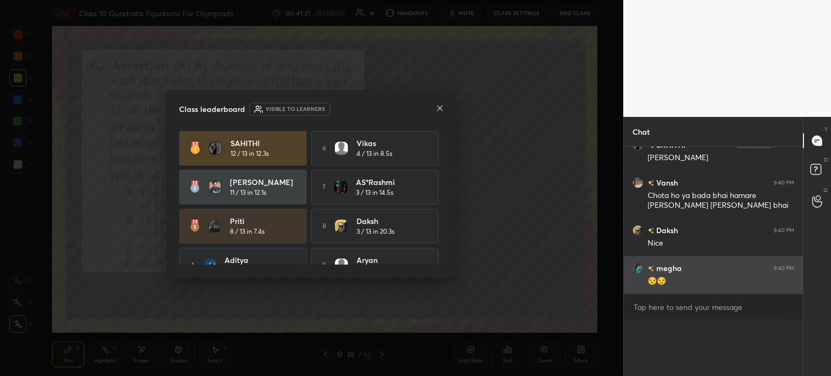
scroll to position [0, 3]
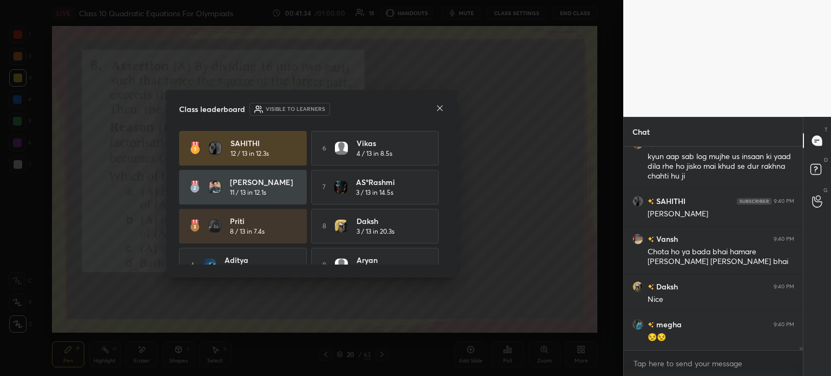
click at [438, 115] on div at bounding box center [440, 108] width 9 height 11
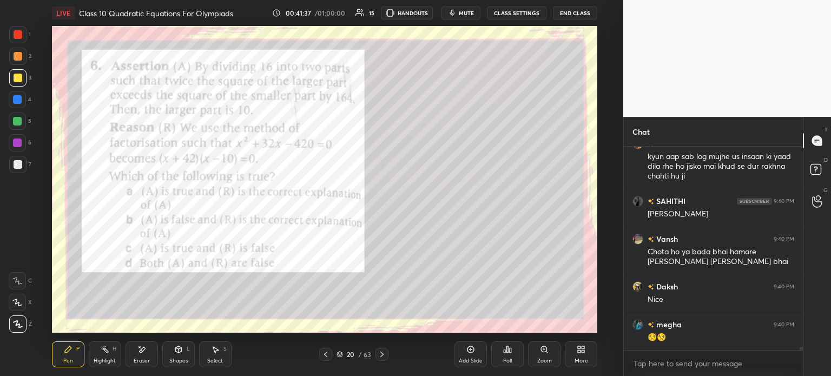
click at [24, 77] on div at bounding box center [17, 77] width 17 height 17
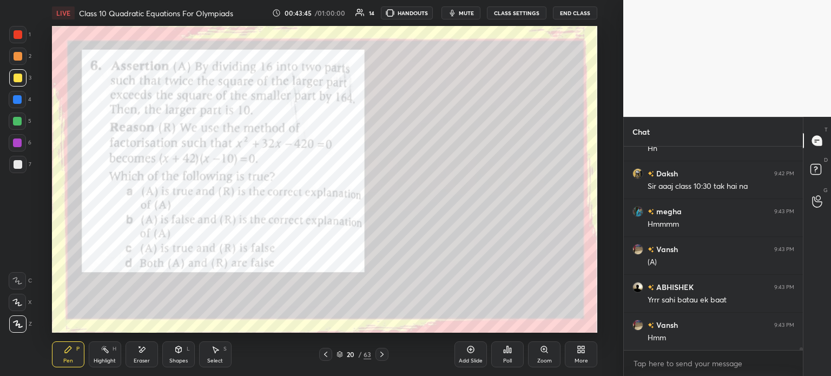
scroll to position [13845, 0]
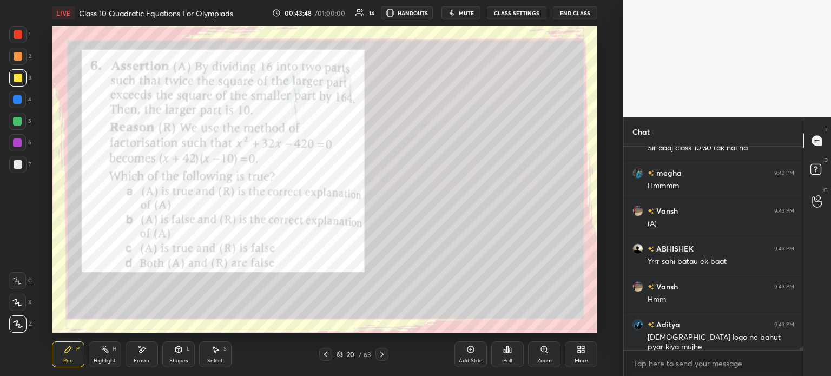
click at [18, 32] on div at bounding box center [18, 34] width 9 height 9
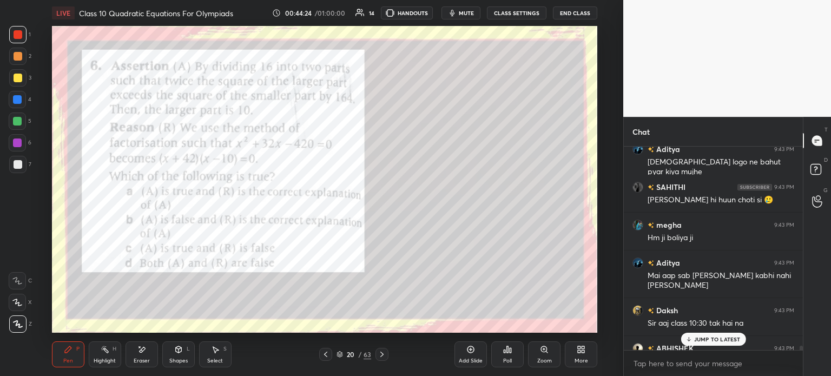
scroll to position [14044, 0]
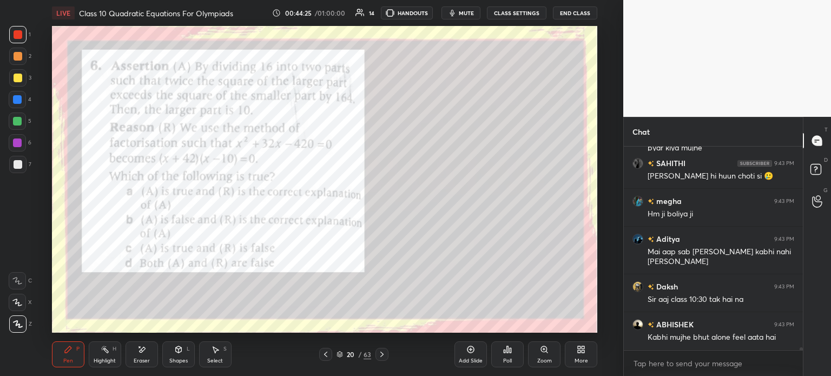
click at [378, 354] on icon at bounding box center [382, 354] width 9 height 9
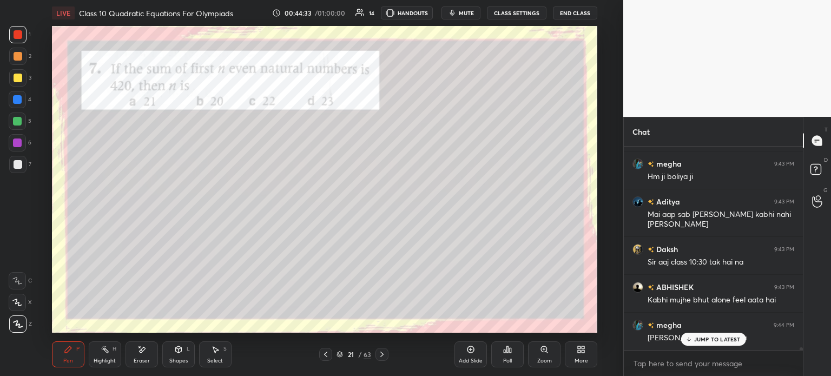
scroll to position [14129, 0]
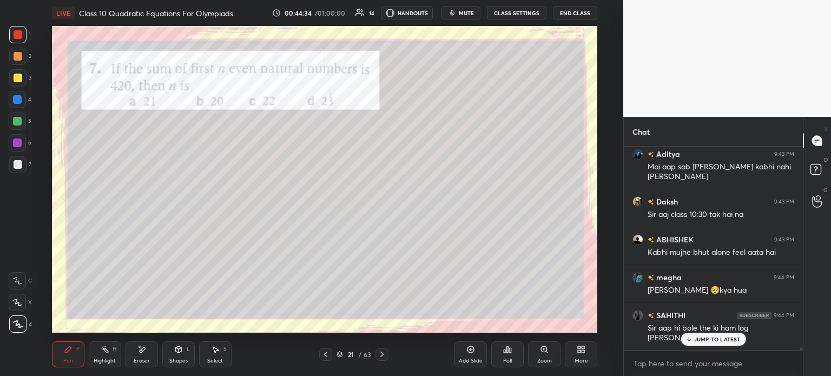
click at [386, 357] on icon at bounding box center [382, 354] width 9 height 9
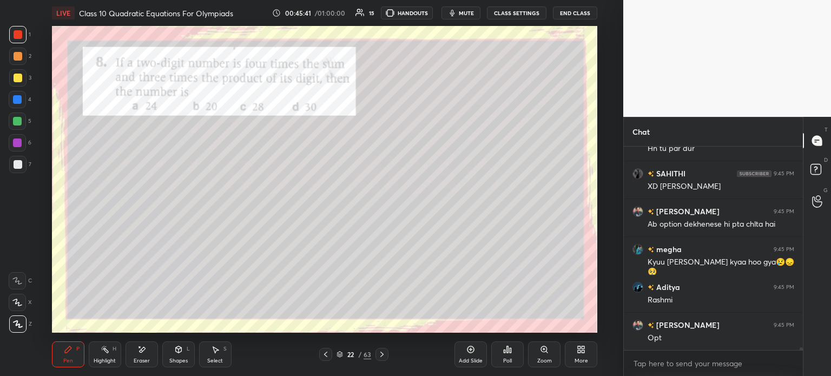
scroll to position [14670, 0]
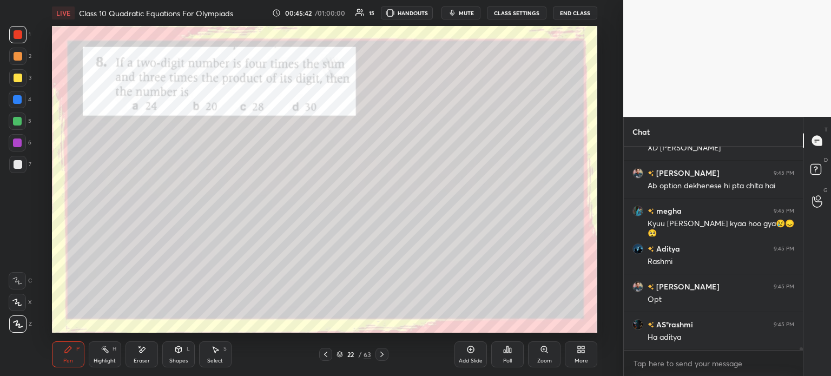
click at [514, 355] on div "Poll" at bounding box center [507, 355] width 32 height 26
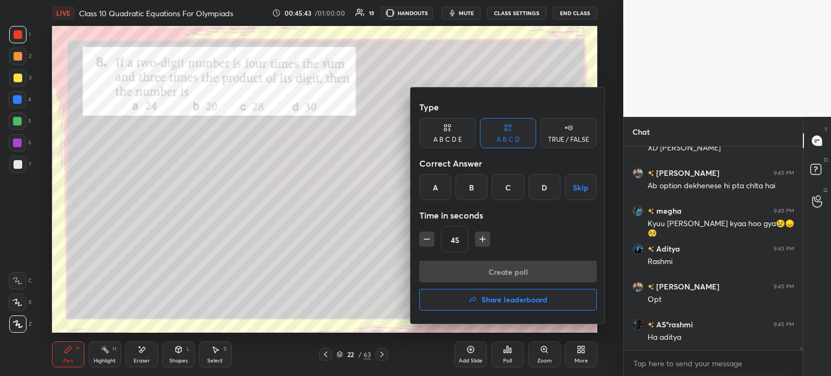
click at [439, 188] on div "A" at bounding box center [435, 187] width 32 height 26
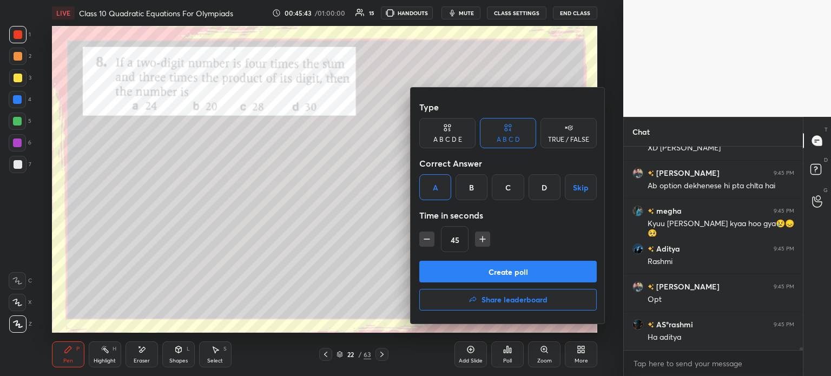
click at [465, 270] on button "Create poll" at bounding box center [508, 272] width 178 height 22
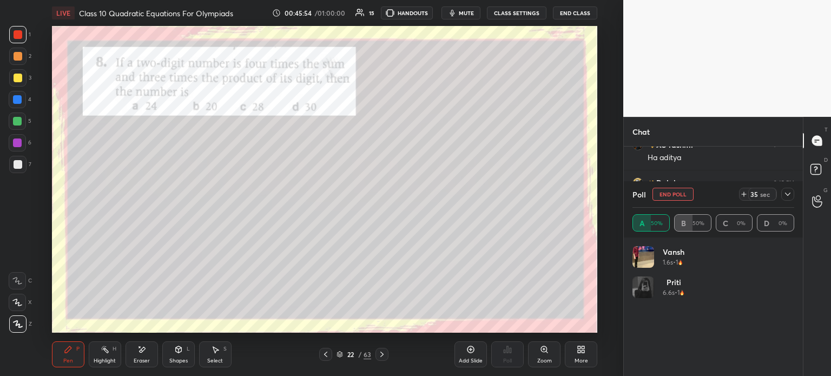
scroll to position [14887, 0]
click at [789, 199] on icon at bounding box center [788, 194] width 9 height 9
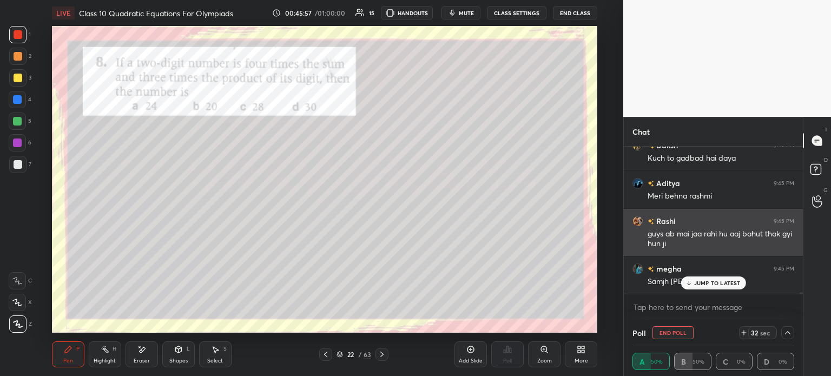
scroll to position [0, 0]
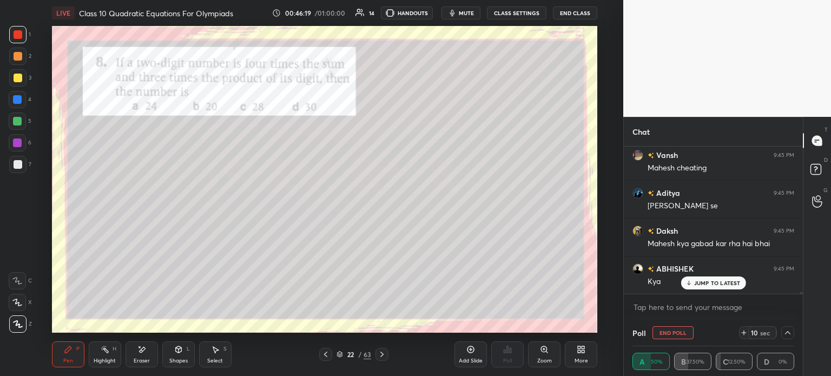
click at [22, 162] on div at bounding box center [17, 164] width 17 height 17
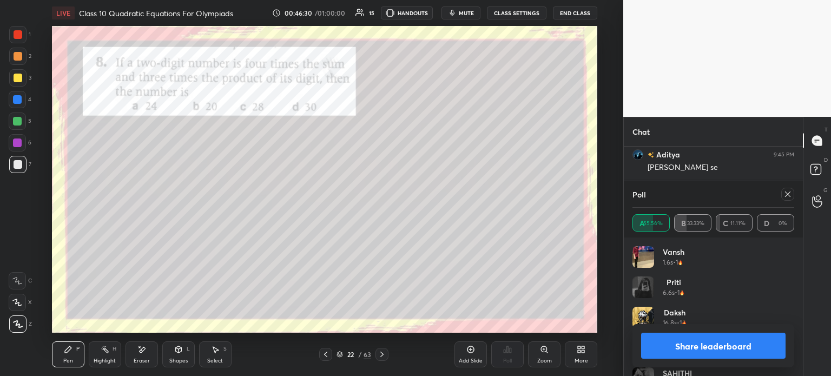
click at [747, 347] on button "Share leaderboard" at bounding box center [713, 346] width 145 height 26
type textarea "x"
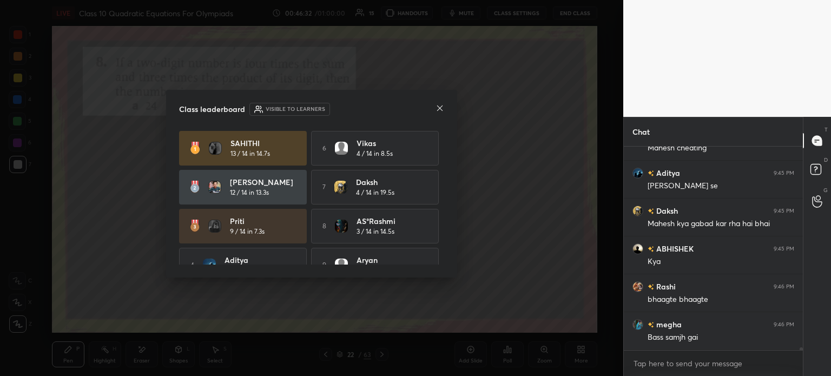
click at [446, 109] on div "Class leaderboard Visible to learners SAHITHI 13 / 14 in 14.7s 6 vikas 4 / 14 i…" at bounding box center [311, 184] width 291 height 188
click at [444, 111] on div "Class leaderboard Visible to learners SAHITHI 13 / 14 in 14.7s 6 vikas 4 / 14 i…" at bounding box center [311, 184] width 291 height 188
click at [444, 106] on icon at bounding box center [440, 108] width 9 height 9
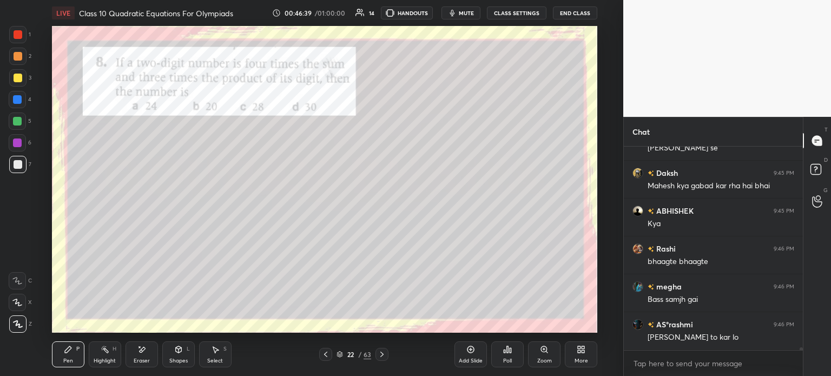
click at [26, 164] on div at bounding box center [17, 164] width 17 height 17
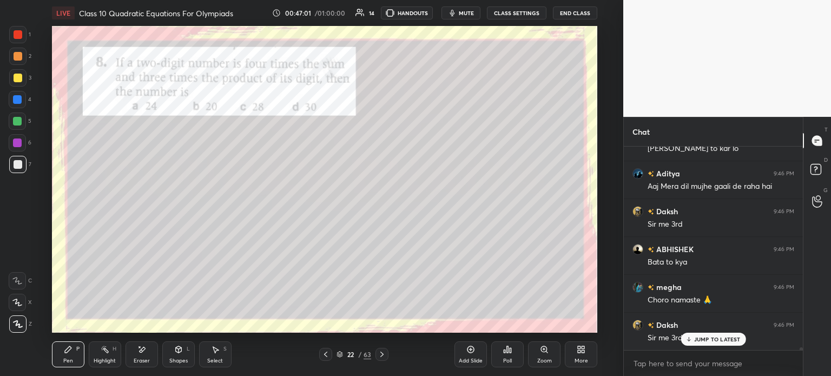
click at [22, 43] on div at bounding box center [17, 34] width 17 height 17
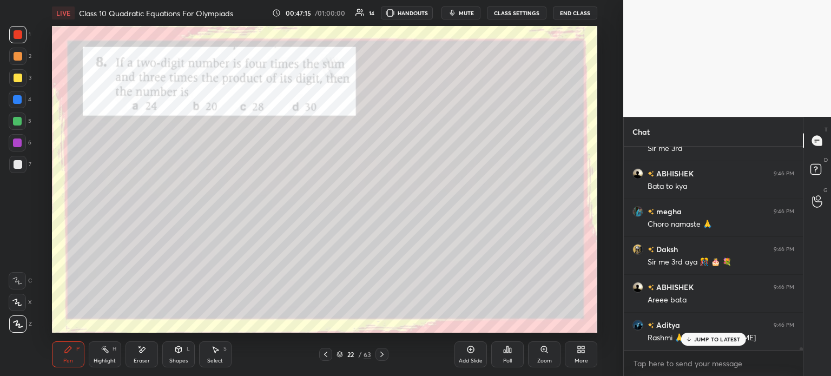
click at [22, 163] on div at bounding box center [17, 164] width 17 height 17
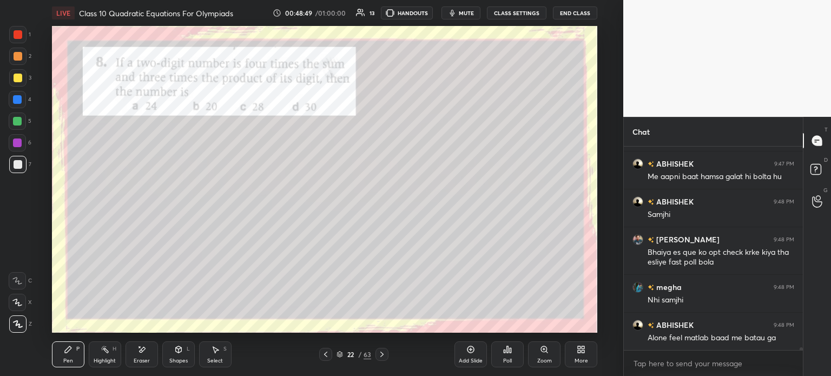
scroll to position [15826, 0]
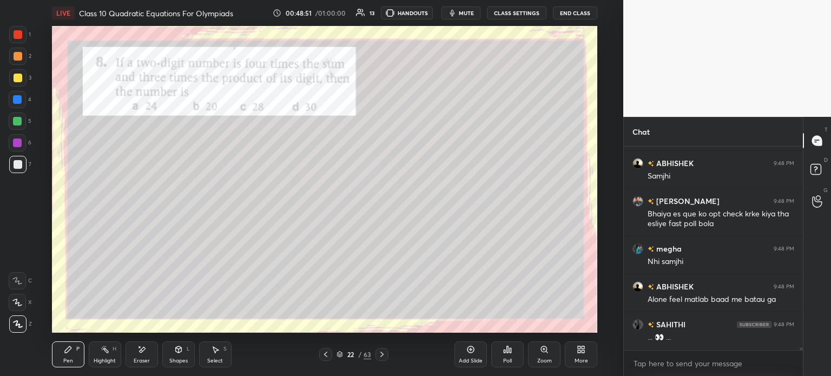
click at [23, 33] on div at bounding box center [17, 34] width 17 height 17
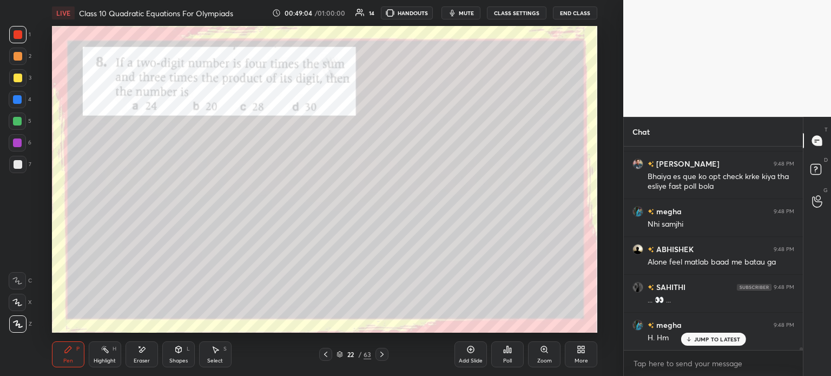
click at [389, 355] on div "22 / 63" at bounding box center [353, 354] width 201 height 13
click at [391, 355] on div "22 / 63" at bounding box center [353, 354] width 201 height 13
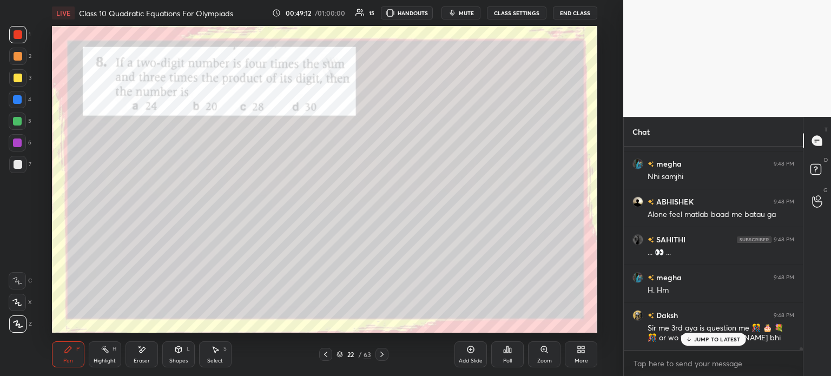
click at [385, 355] on icon at bounding box center [382, 354] width 9 height 9
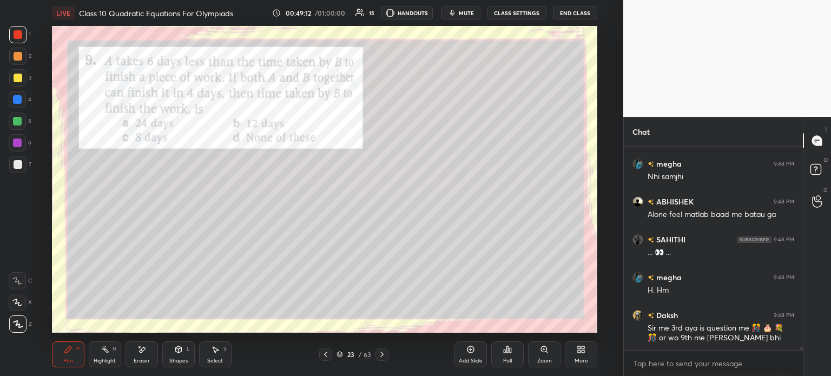
scroll to position [15949, 0]
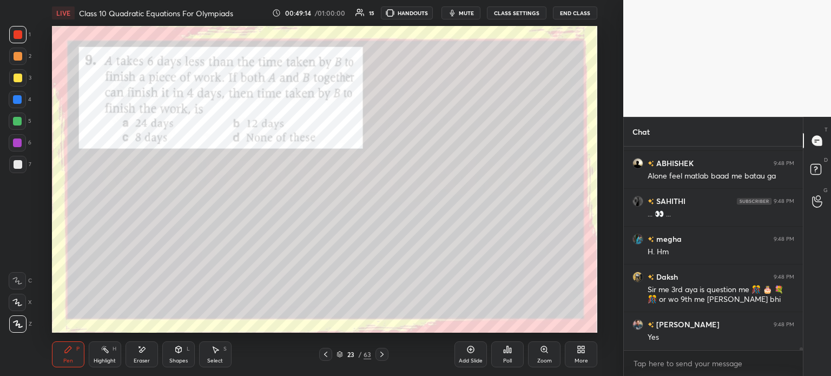
click at [382, 359] on icon at bounding box center [382, 354] width 9 height 9
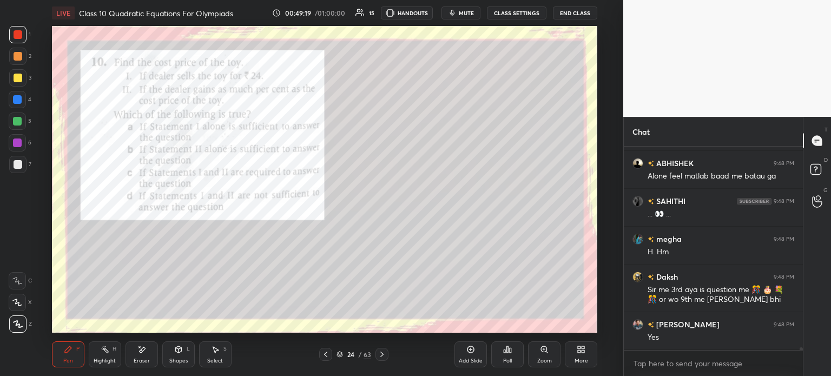
click at [385, 357] on icon at bounding box center [382, 354] width 9 height 9
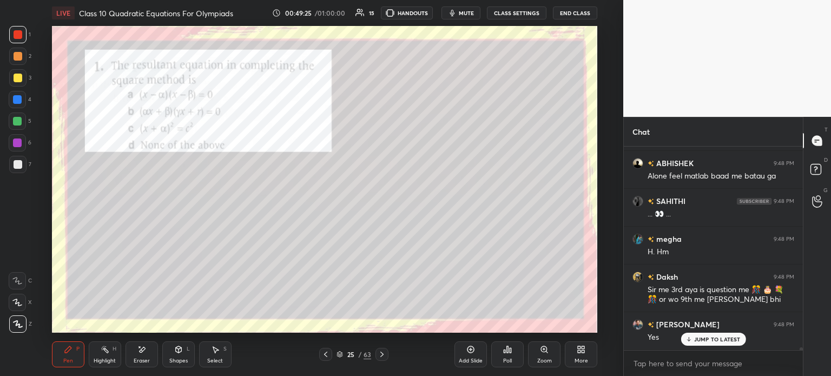
scroll to position [15987, 0]
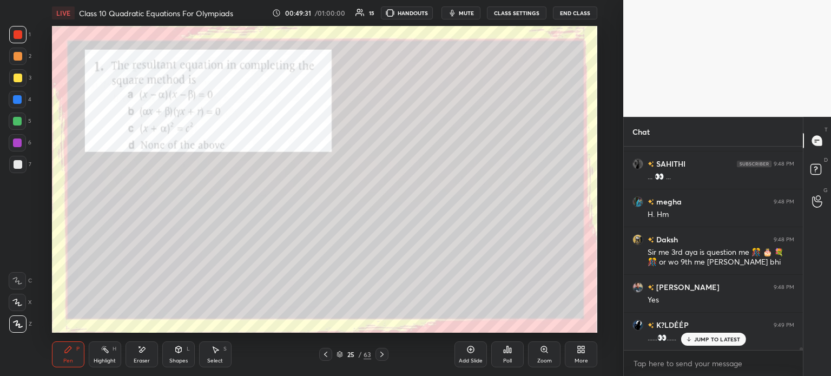
click at [19, 162] on div at bounding box center [18, 164] width 9 height 9
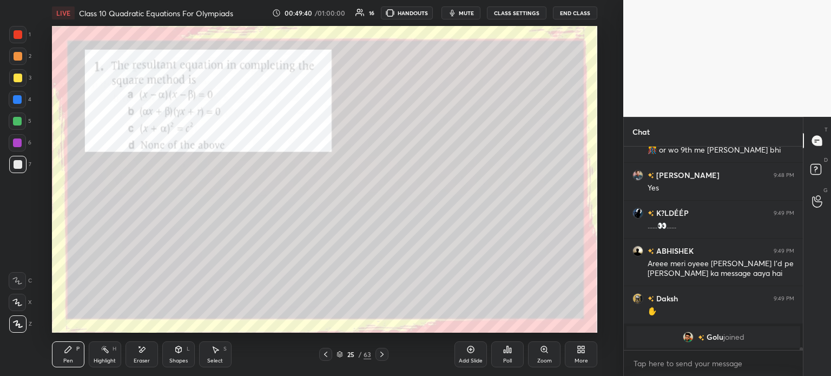
scroll to position [14389, 0]
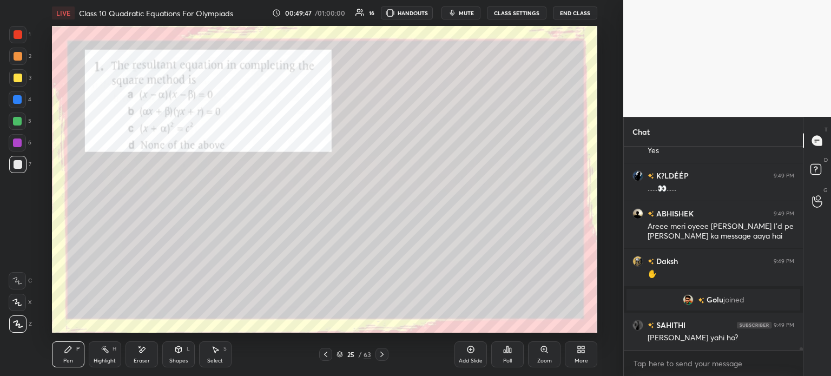
click at [183, 349] on div "Shapes L" at bounding box center [178, 355] width 32 height 26
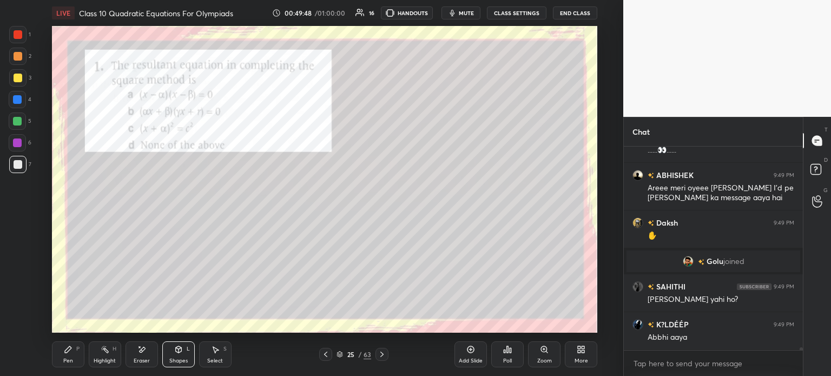
click at [144, 347] on icon at bounding box center [142, 349] width 6 height 5
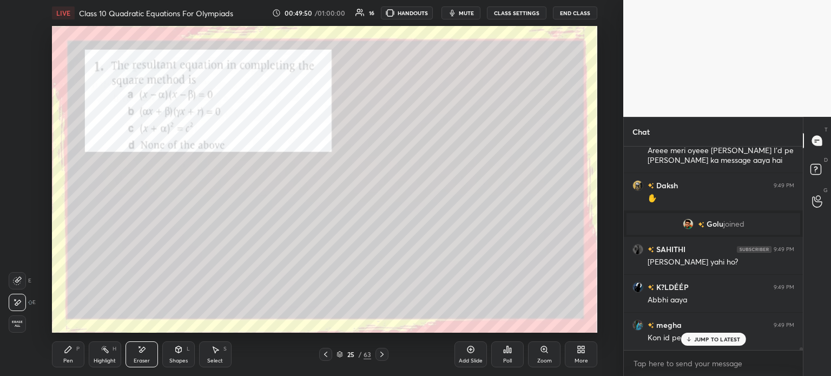
click at [78, 352] on div "Pen P" at bounding box center [68, 355] width 32 height 26
click at [685, 227] on img "grid" at bounding box center [688, 224] width 11 height 11
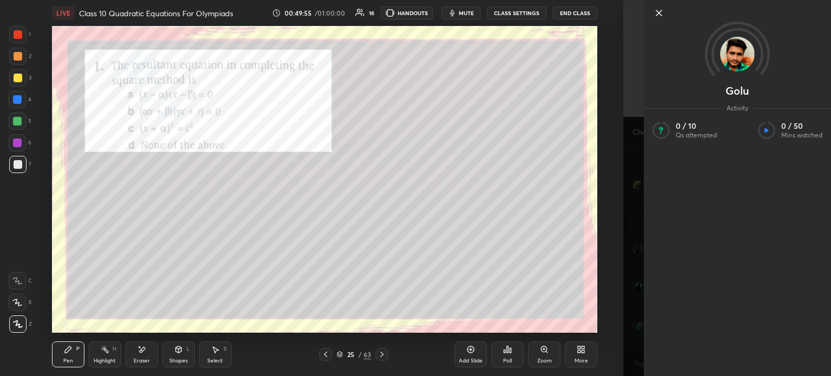
scroll to position [14503, 0]
click at [664, 16] on icon at bounding box center [659, 12] width 13 height 13
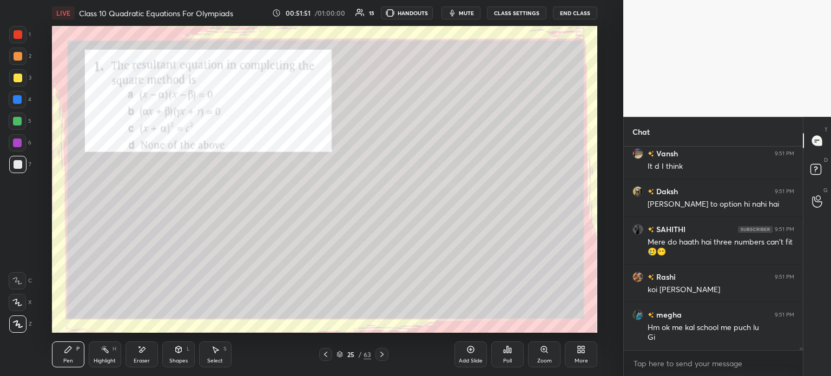
scroll to position [16002, 0]
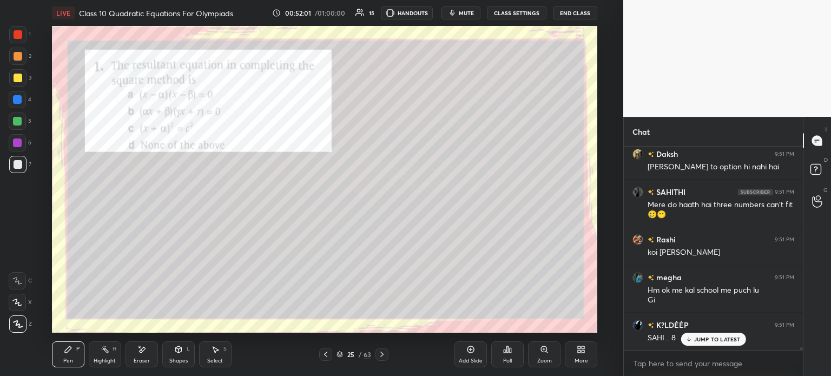
click at [24, 34] on div at bounding box center [17, 34] width 17 height 17
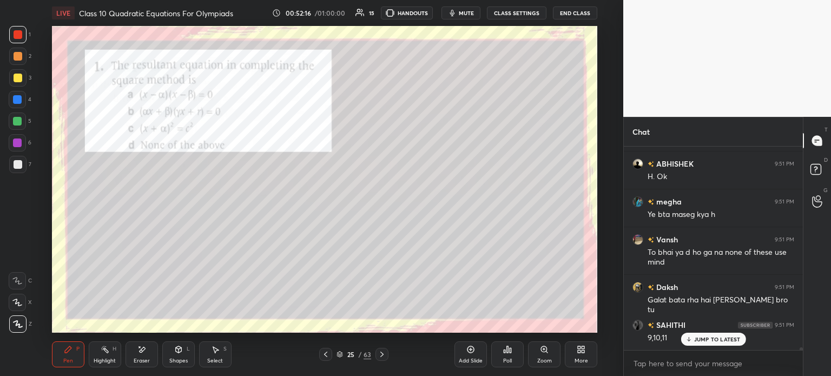
scroll to position [16239, 0]
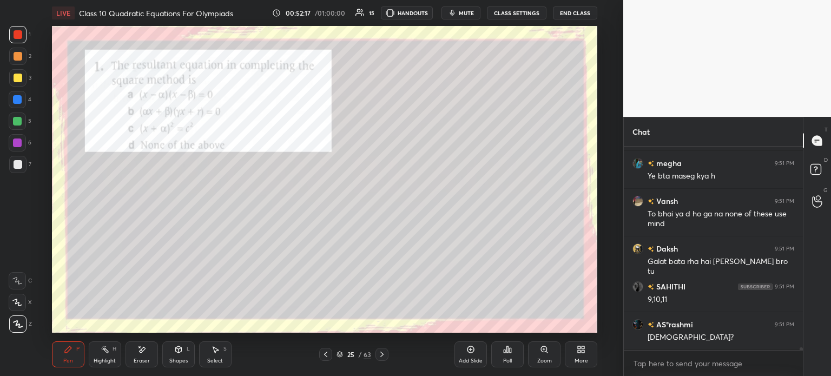
click at [145, 347] on icon at bounding box center [141, 349] width 9 height 9
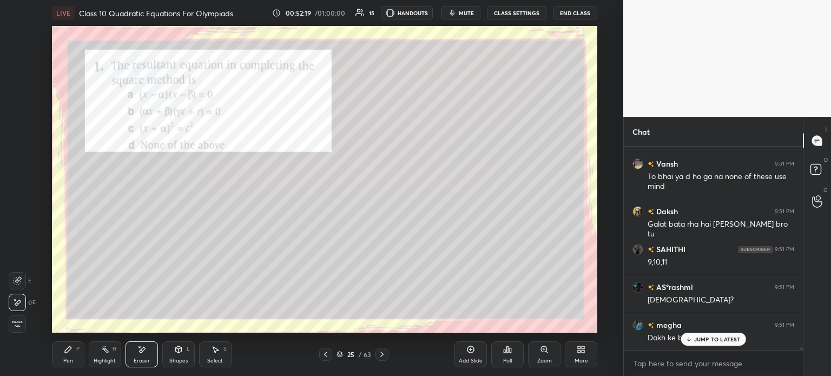
click at [69, 353] on icon at bounding box center [68, 349] width 9 height 9
click at [15, 159] on div at bounding box center [17, 164] width 17 height 17
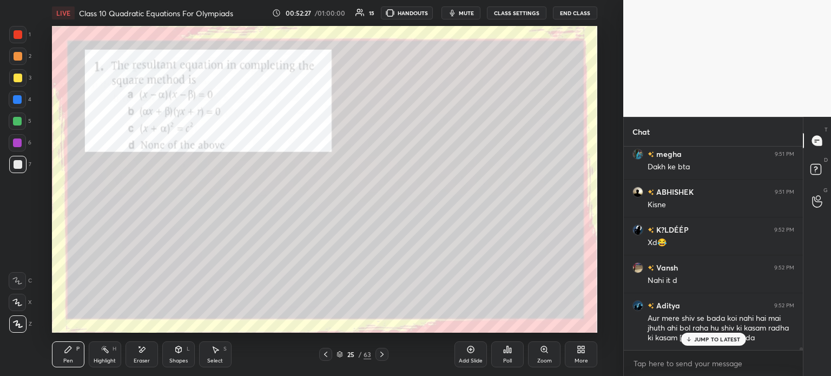
scroll to position [16486, 0]
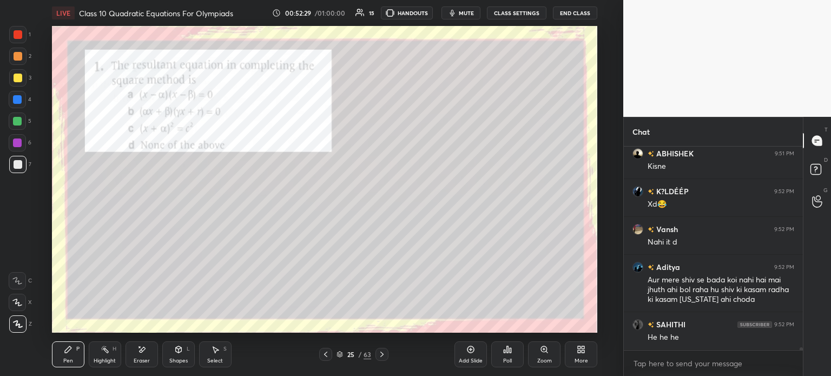
click at [17, 31] on div at bounding box center [18, 34] width 9 height 9
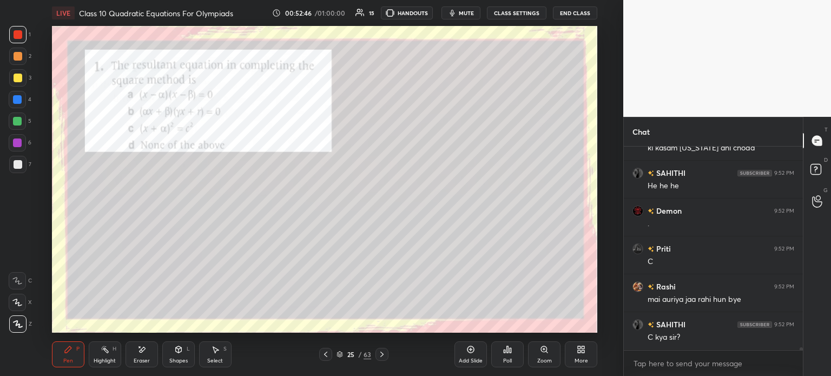
scroll to position [16685, 0]
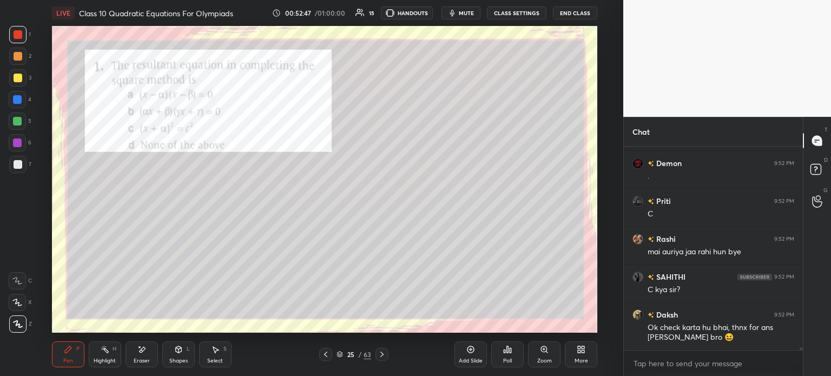
click at [376, 356] on div at bounding box center [382, 354] width 13 height 13
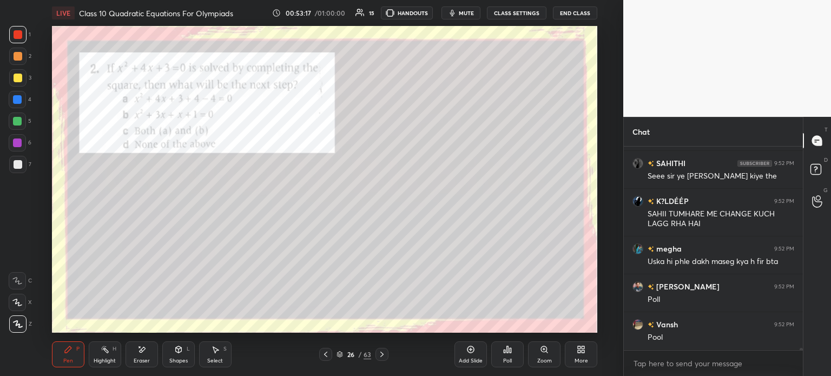
scroll to position [16922, 0]
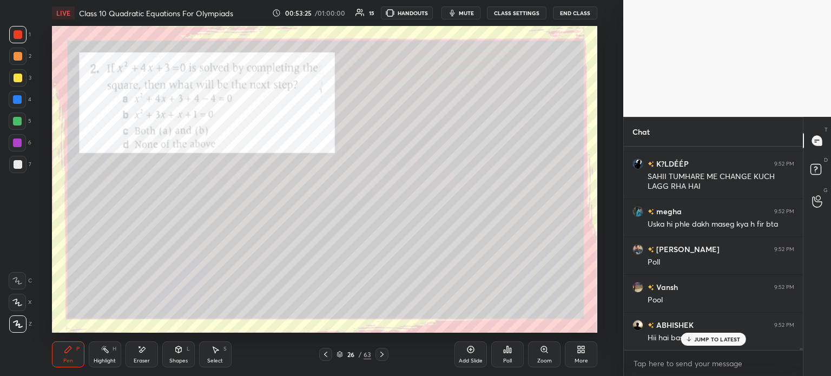
click at [504, 357] on div "Poll" at bounding box center [507, 355] width 32 height 26
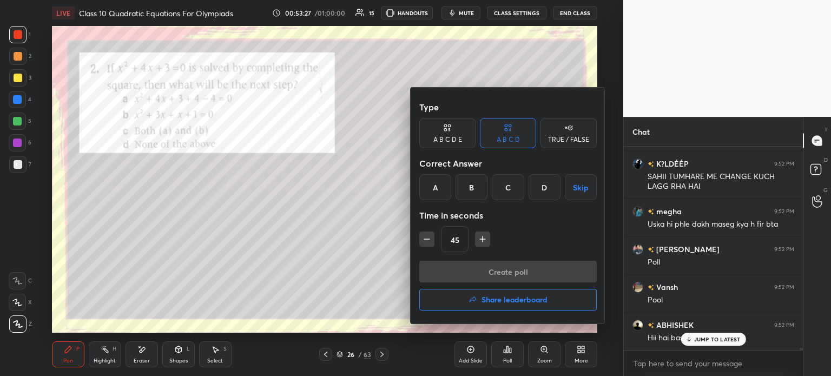
scroll to position [16970, 0]
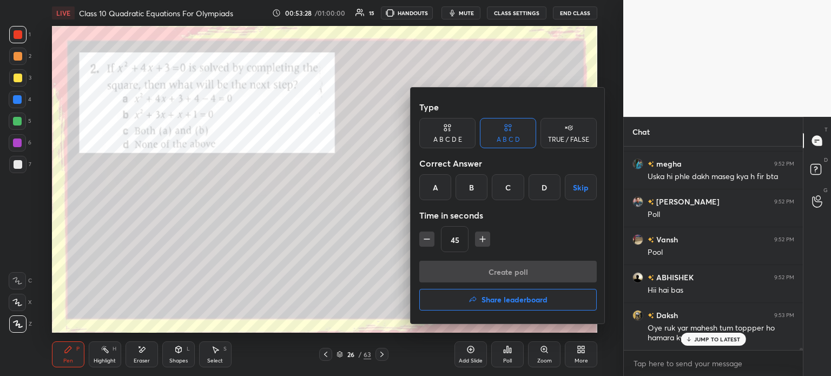
click at [437, 191] on div "A" at bounding box center [435, 187] width 32 height 26
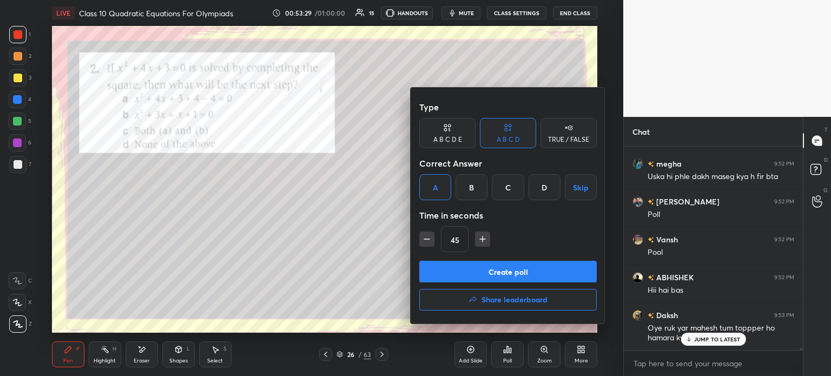
click at [426, 235] on icon "button" at bounding box center [427, 239] width 11 height 11
type input "30"
click at [435, 280] on button "Create poll" at bounding box center [508, 272] width 178 height 22
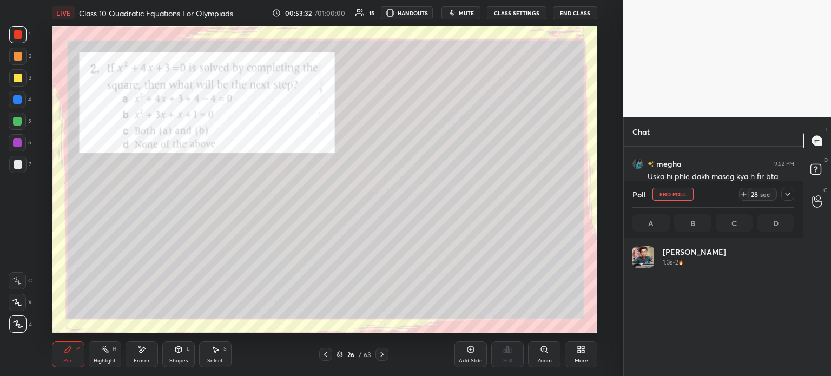
scroll to position [3, 3]
click at [792, 201] on div at bounding box center [788, 194] width 13 height 13
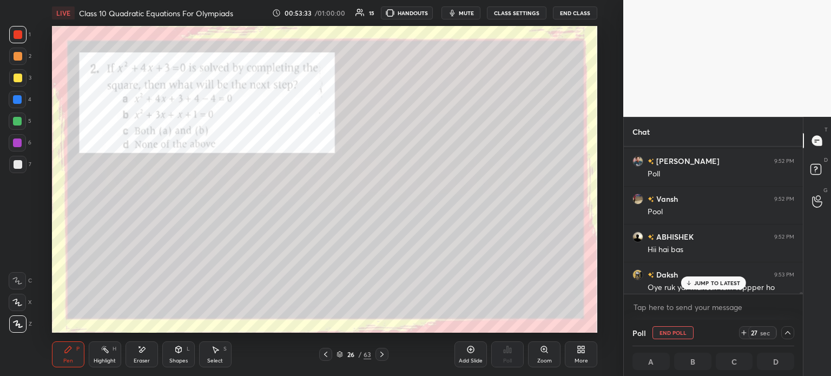
scroll to position [17011, 0]
click at [788, 333] on icon at bounding box center [787, 332] width 5 height 3
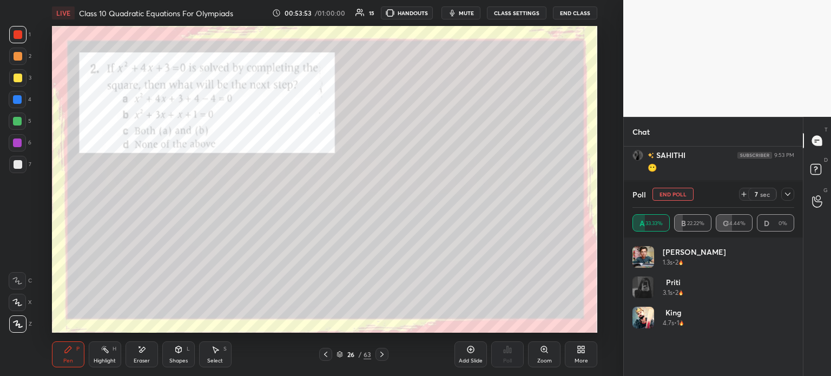
click at [789, 196] on icon at bounding box center [788, 194] width 9 height 9
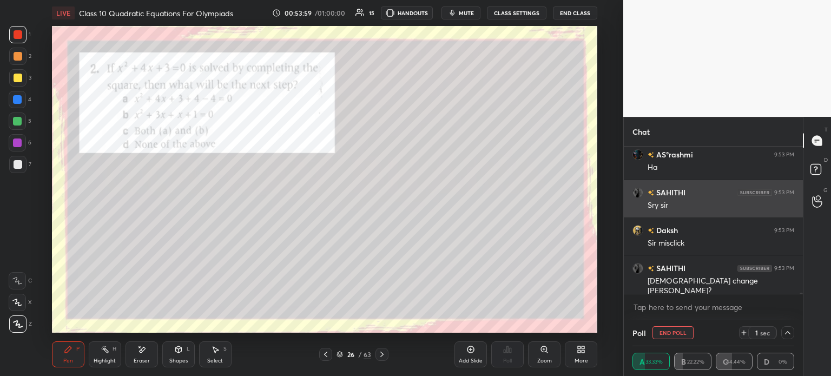
click at [706, 180] on div "SAHITHI 9:53 PM Sry sir" at bounding box center [713, 198] width 179 height 37
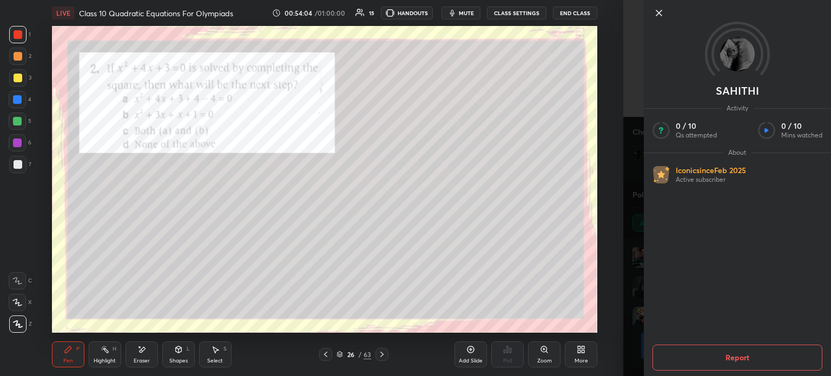
click at [667, 16] on div at bounding box center [746, 12] width 187 height 13
click at [659, 22] on div at bounding box center [737, 31] width 187 height 62
click at [658, 18] on icon at bounding box center [659, 12] width 13 height 13
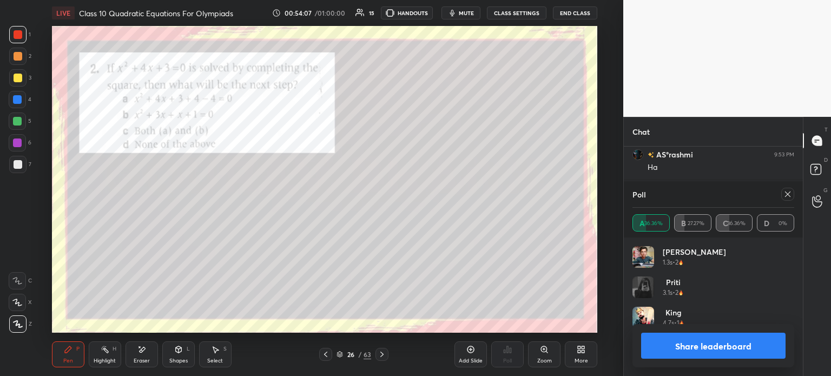
click at [680, 350] on button "Share leaderboard" at bounding box center [713, 346] width 145 height 26
type textarea "x"
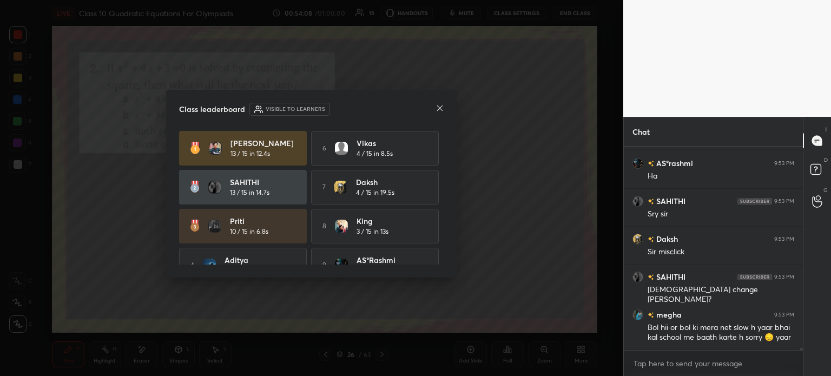
click at [441, 106] on icon at bounding box center [440, 108] width 9 height 9
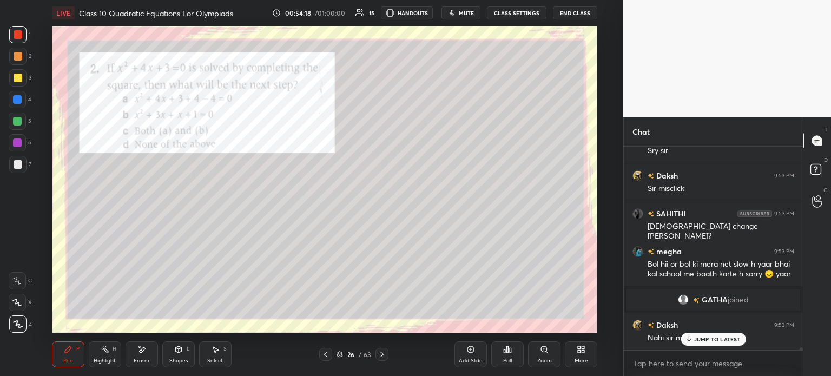
click at [384, 354] on icon at bounding box center [382, 354] width 9 height 9
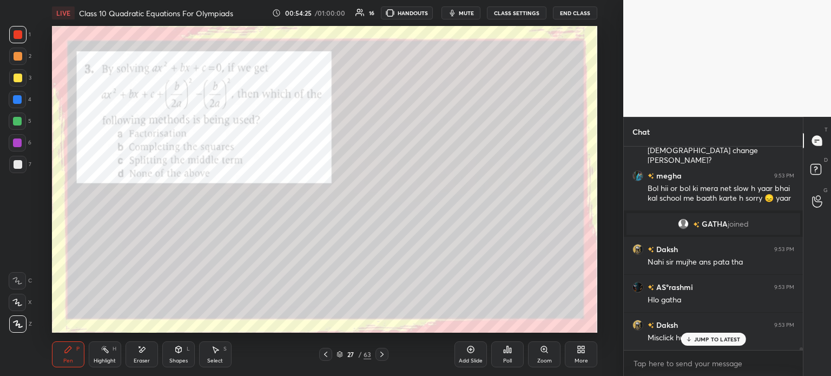
click at [512, 357] on div "Poll" at bounding box center [507, 355] width 32 height 26
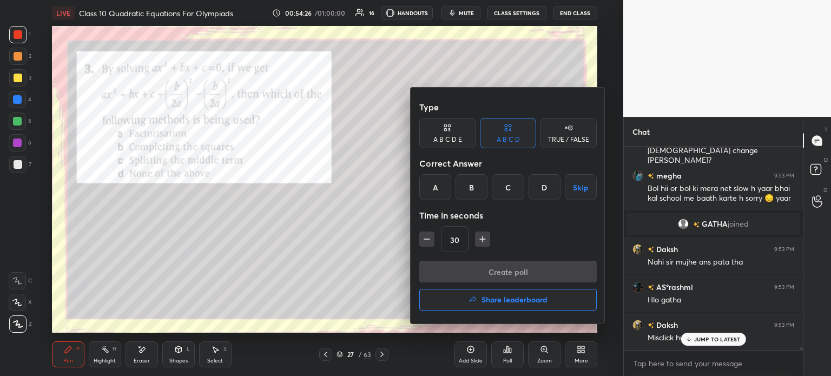
click at [465, 191] on div "B" at bounding box center [472, 187] width 32 height 26
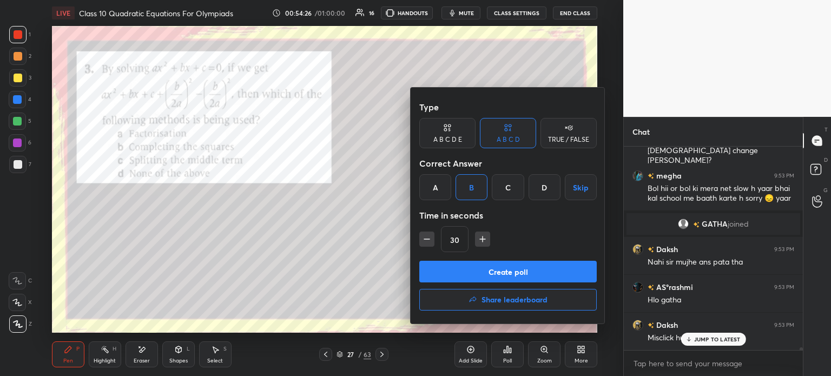
click at [432, 234] on icon "button" at bounding box center [427, 239] width 11 height 11
type input "15"
click at [452, 272] on button "Create poll" at bounding box center [508, 272] width 178 height 22
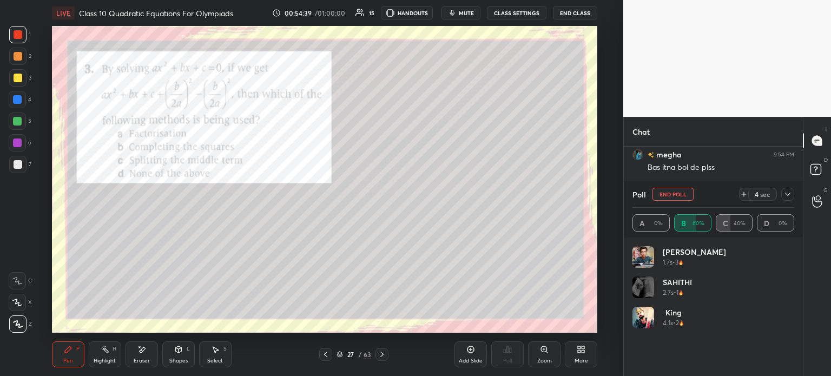
click at [792, 192] on div at bounding box center [788, 194] width 13 height 13
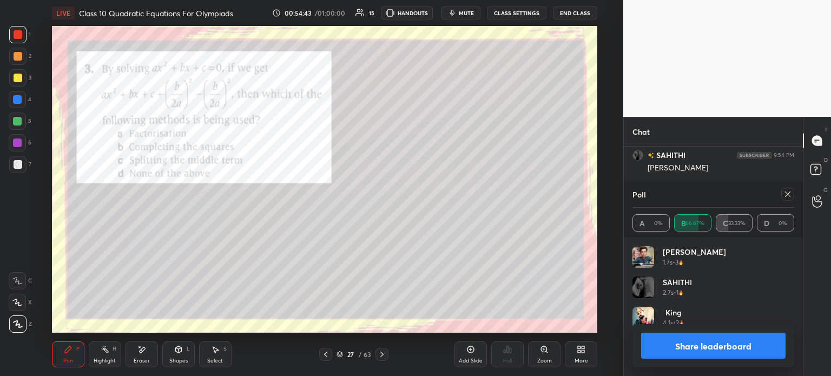
click at [667, 342] on button "Share leaderboard" at bounding box center [713, 346] width 145 height 26
type textarea "x"
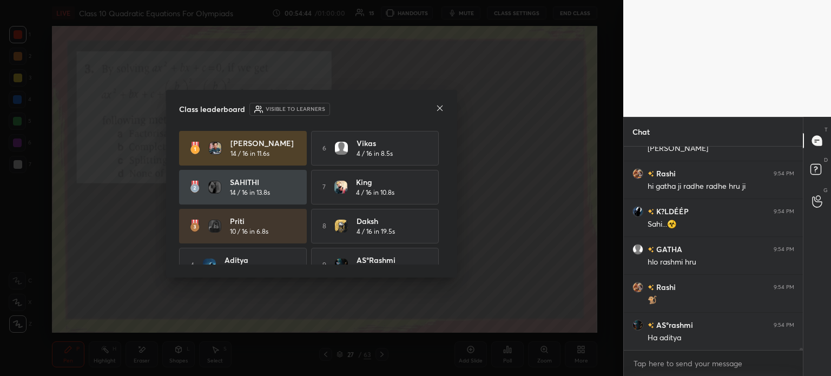
click at [444, 110] on div "Class leaderboard Visible to learners MAHESH 14 / 16 in 11.6s 6 vikas 4 / 16 in…" at bounding box center [311, 184] width 291 height 188
click at [442, 110] on icon at bounding box center [440, 108] width 9 height 9
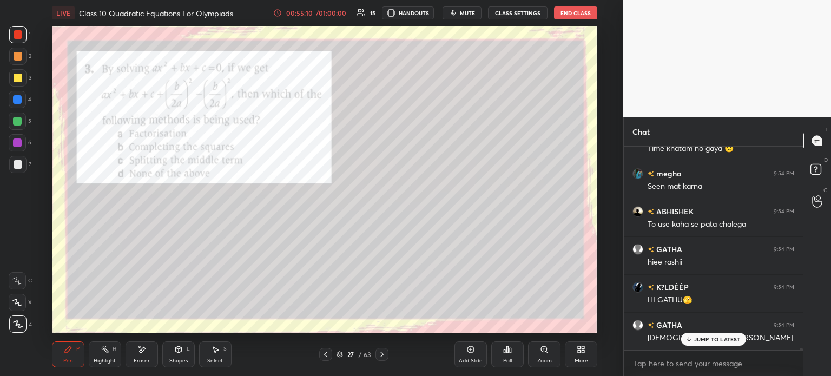
click at [386, 360] on div at bounding box center [382, 354] width 13 height 13
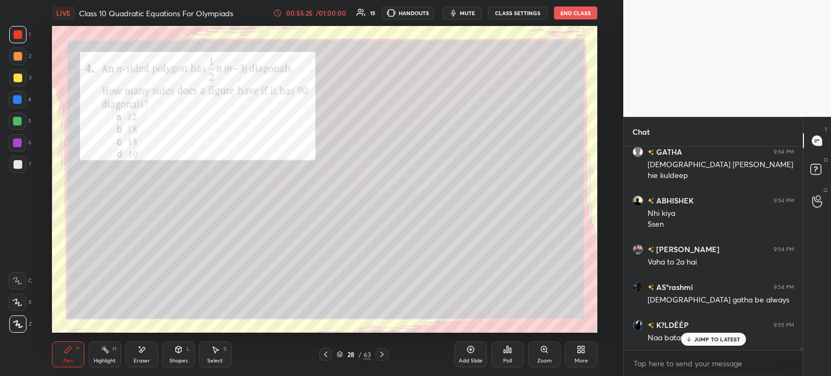
click at [329, 356] on icon at bounding box center [325, 354] width 9 height 9
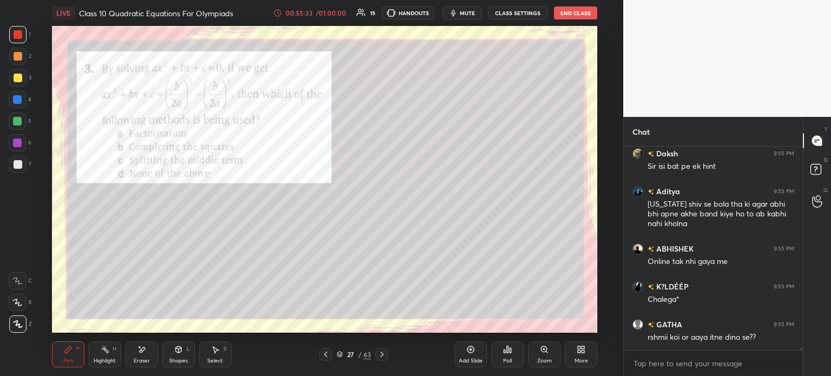
click at [18, 167] on div at bounding box center [18, 164] width 9 height 9
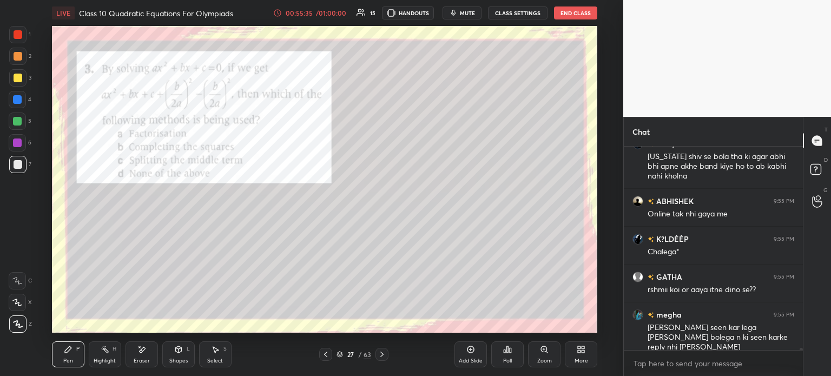
click at [322, 355] on icon at bounding box center [325, 354] width 9 height 9
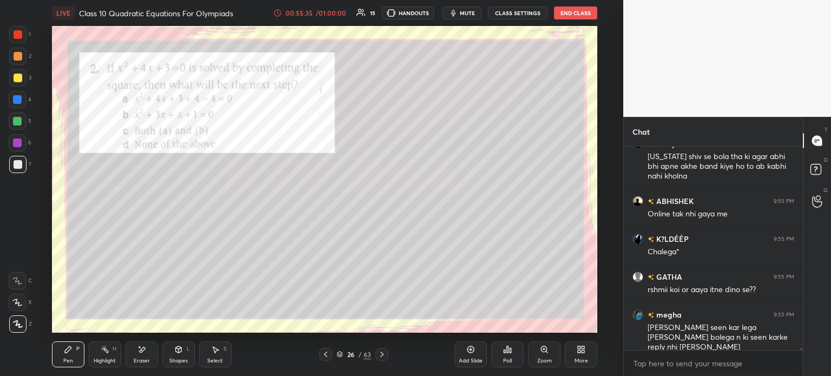
click at [325, 355] on icon at bounding box center [325, 354] width 3 height 5
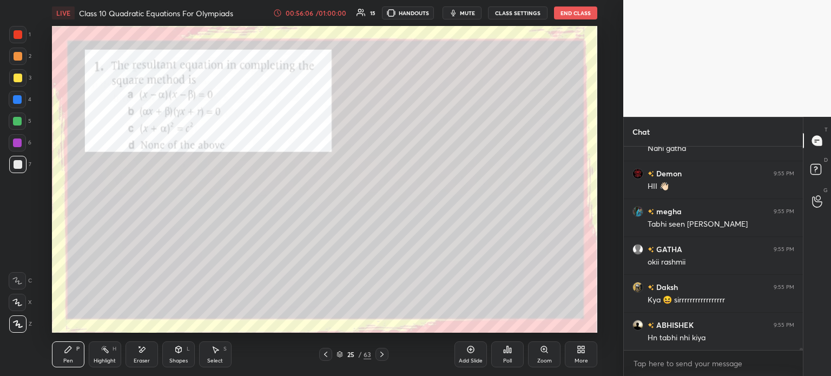
scroll to position [18006, 0]
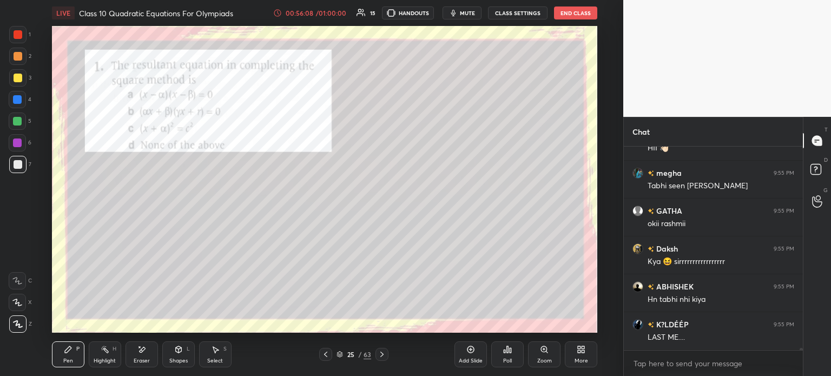
click at [458, 349] on div "Add Slide" at bounding box center [471, 355] width 32 height 26
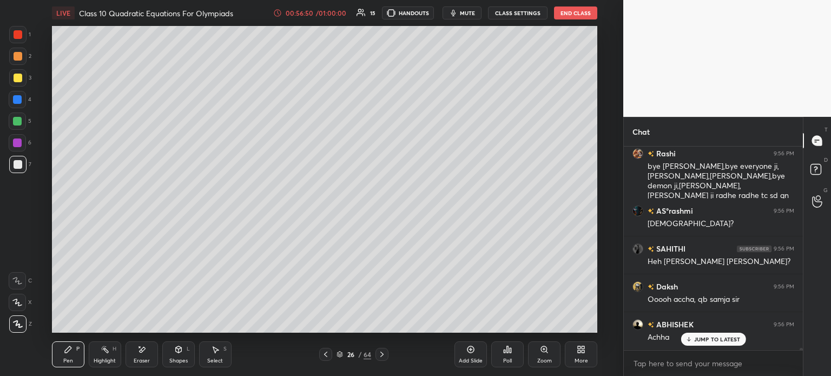
scroll to position [18414, 0]
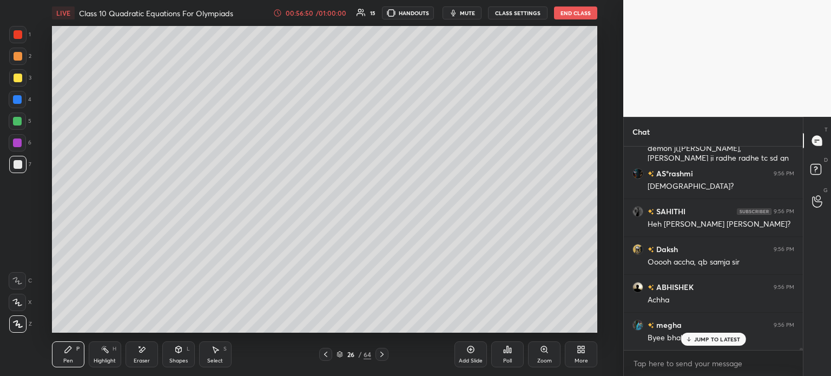
click at [384, 359] on div at bounding box center [382, 354] width 13 height 13
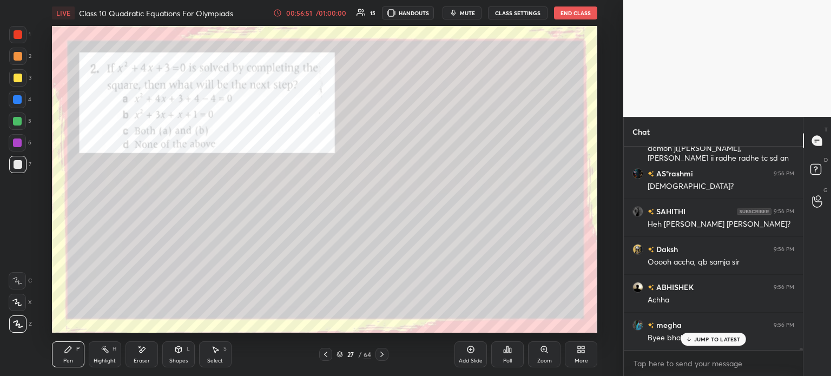
click at [382, 351] on icon at bounding box center [382, 354] width 9 height 9
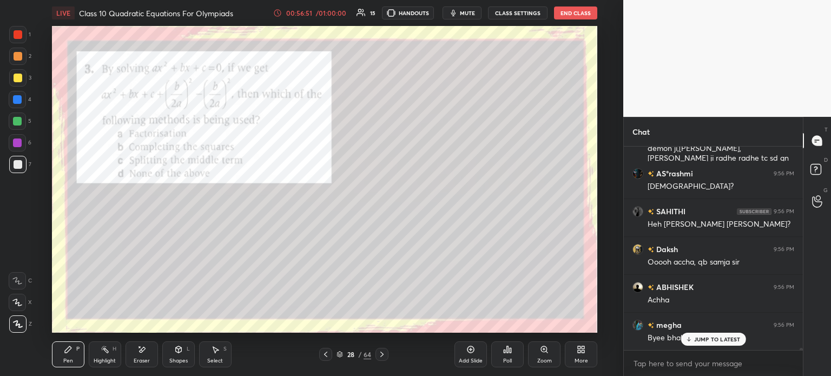
click at [383, 349] on div at bounding box center [382, 354] width 13 height 13
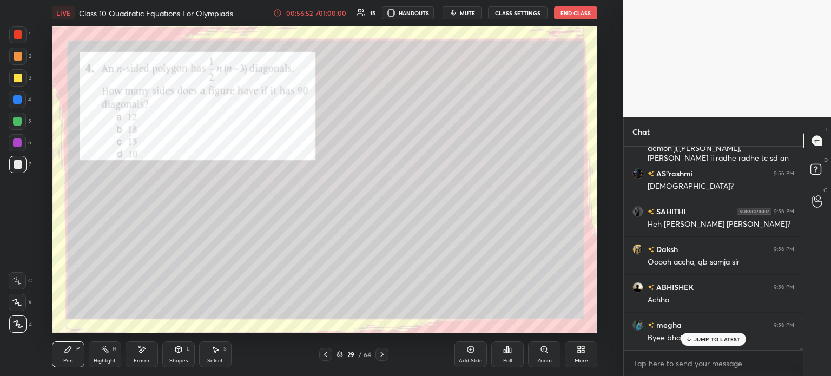
click at [325, 354] on icon at bounding box center [325, 354] width 9 height 9
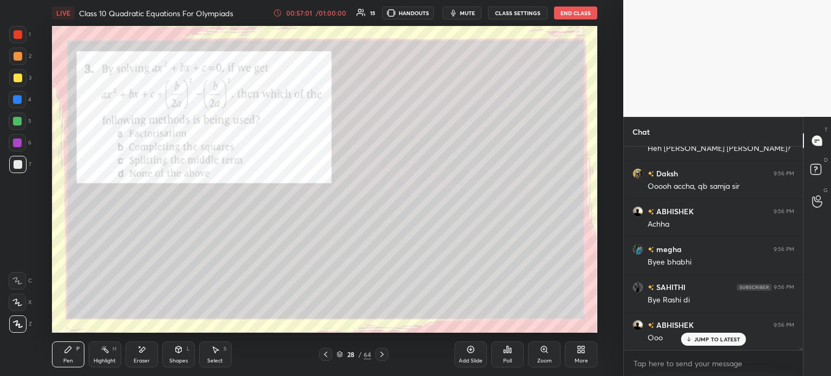
scroll to position [18528, 0]
click at [20, 41] on div at bounding box center [17, 34] width 17 height 17
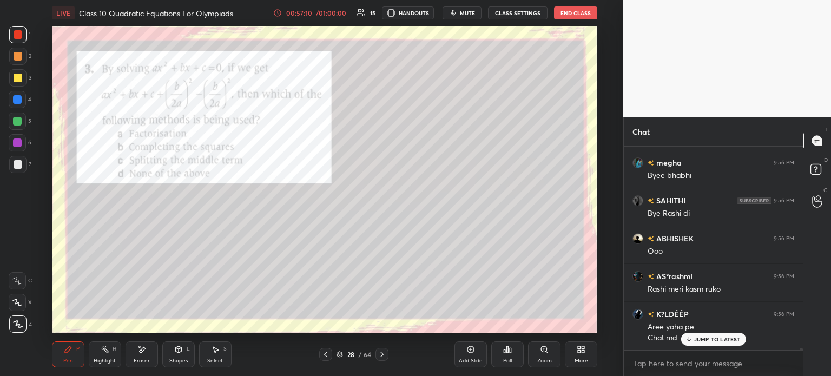
scroll to position [18643, 0]
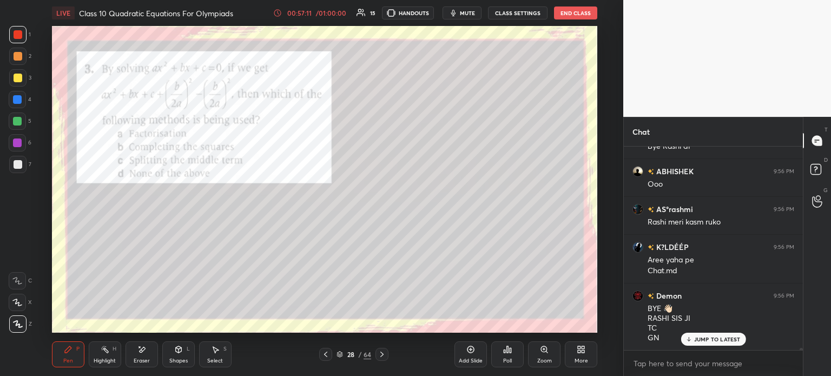
click at [23, 164] on div at bounding box center [17, 164] width 17 height 17
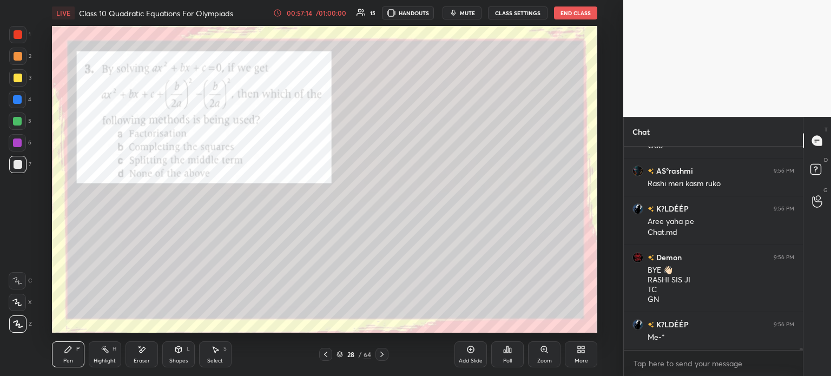
scroll to position [18729, 0]
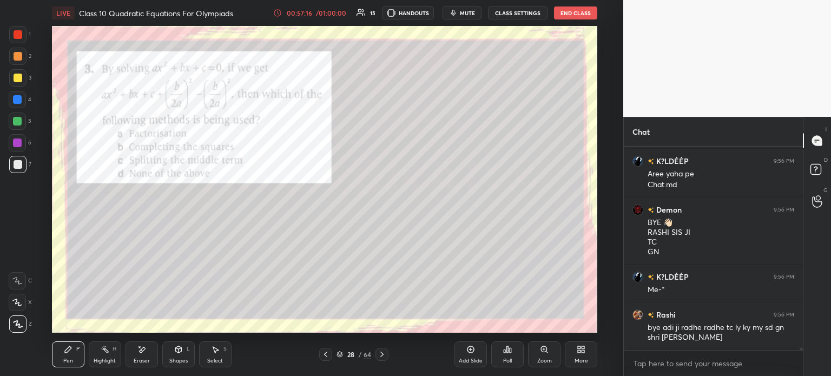
click at [26, 40] on div "1" at bounding box center [20, 34] width 22 height 17
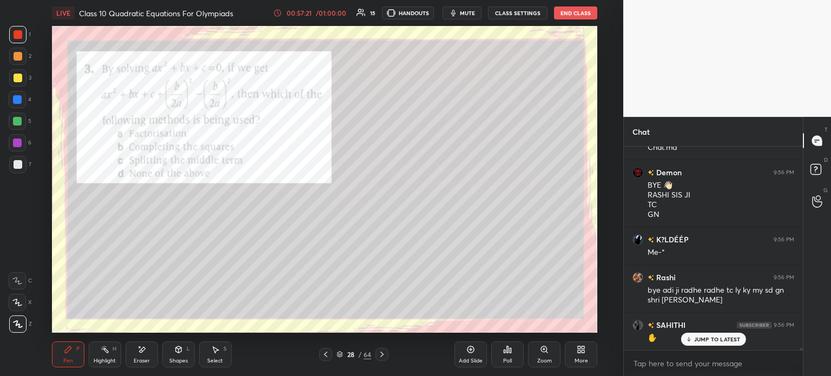
scroll to position [18814, 0]
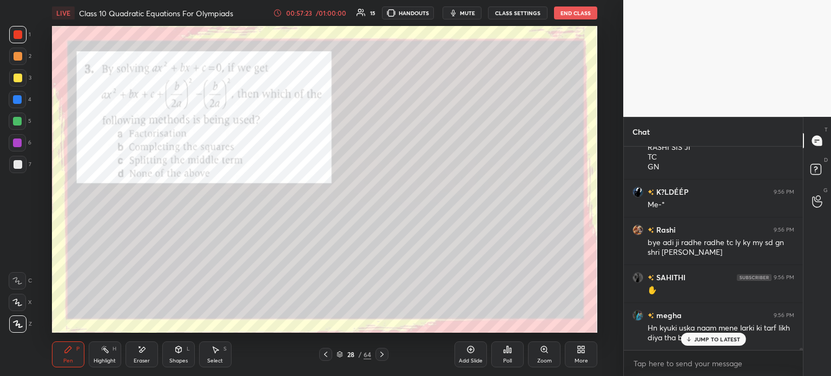
click at [384, 354] on icon at bounding box center [382, 354] width 9 height 9
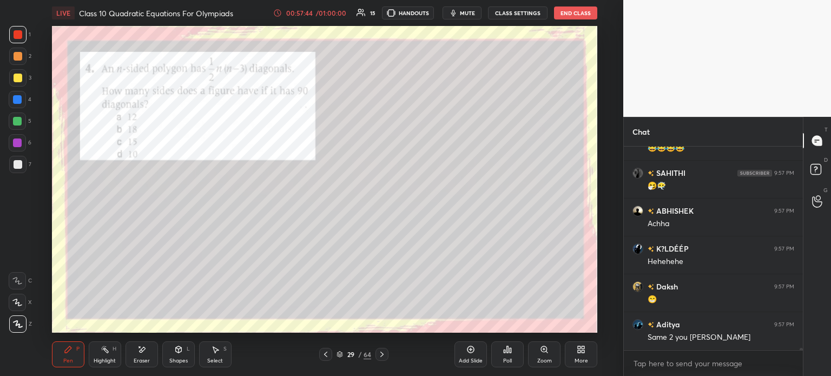
scroll to position [19193, 0]
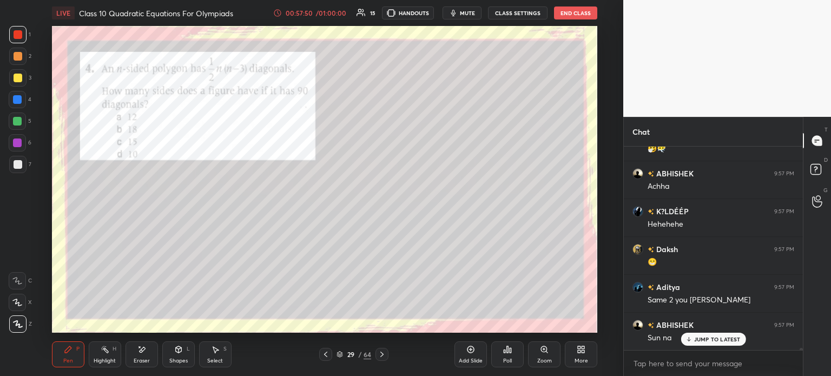
click at [516, 355] on div "Poll" at bounding box center [507, 355] width 32 height 26
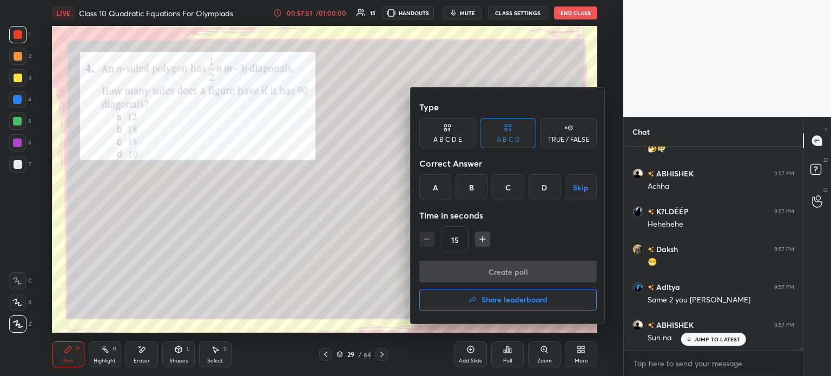
click at [506, 194] on div "C" at bounding box center [508, 187] width 32 height 26
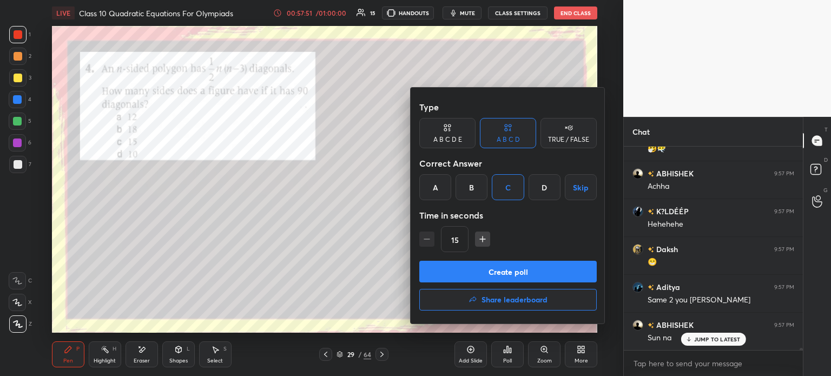
click at [487, 240] on icon "button" at bounding box center [482, 239] width 11 height 11
type input "30"
click at [487, 272] on button "Create poll" at bounding box center [508, 272] width 178 height 22
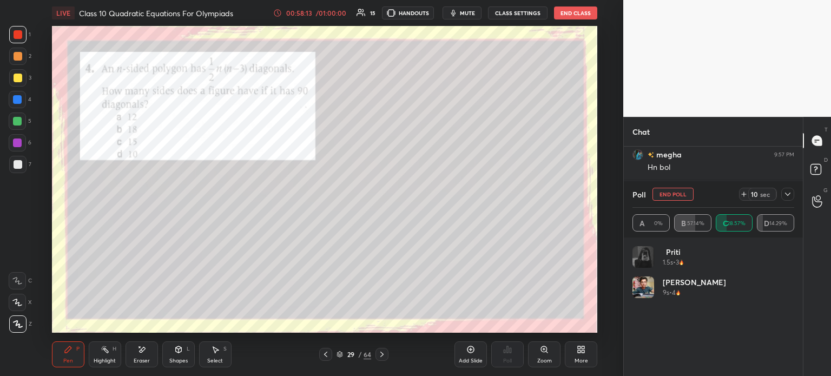
scroll to position [19477, 0]
click at [24, 162] on div at bounding box center [17, 164] width 17 height 17
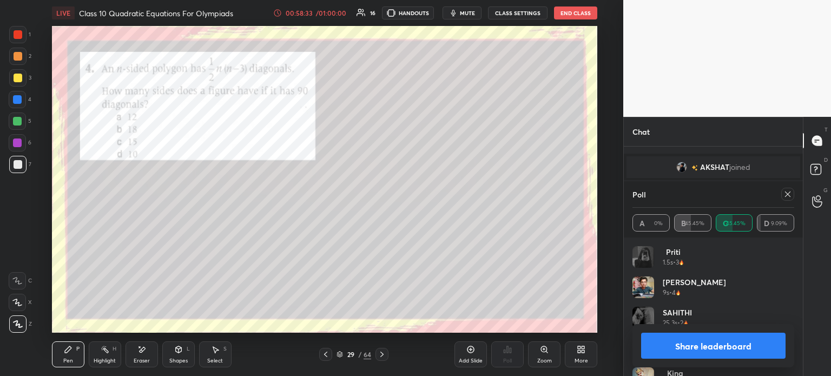
scroll to position [19730, 0]
click at [679, 343] on button "Share leaderboard" at bounding box center [713, 346] width 145 height 26
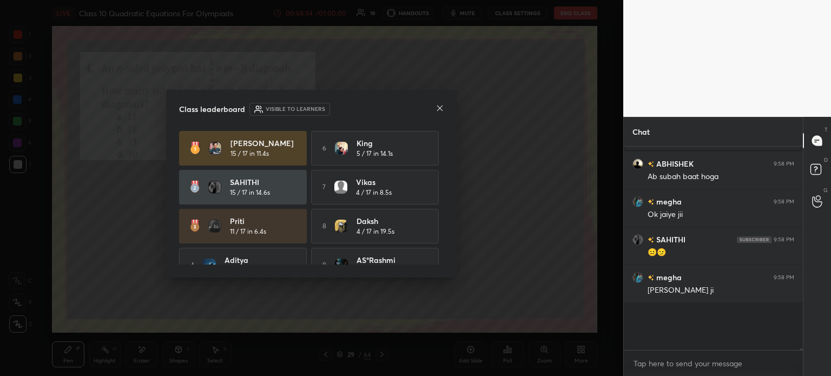
scroll to position [4, 3]
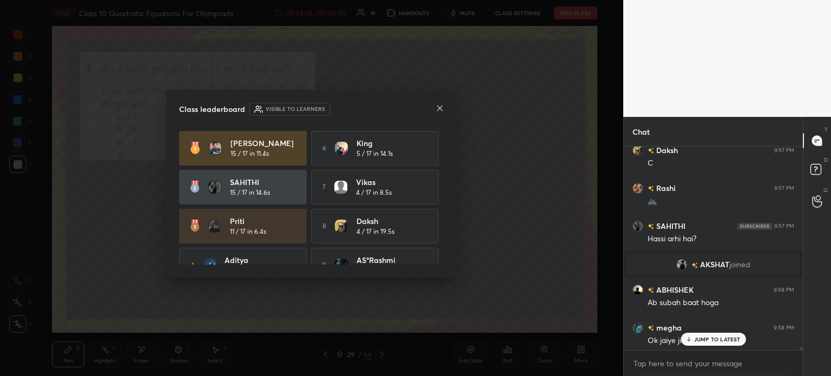
click at [678, 261] on img "grid" at bounding box center [682, 264] width 11 height 11
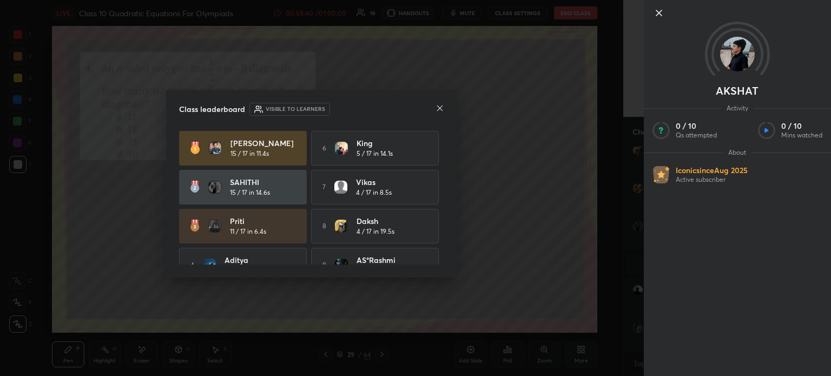
click at [657, 14] on icon at bounding box center [659, 12] width 13 height 13
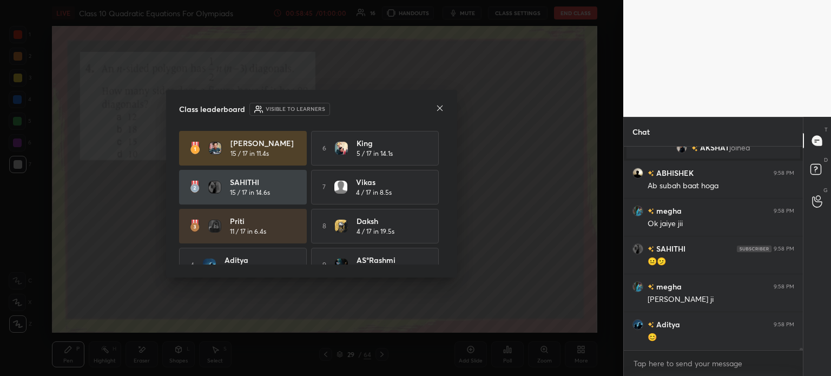
click at [441, 108] on icon at bounding box center [440, 108] width 9 height 9
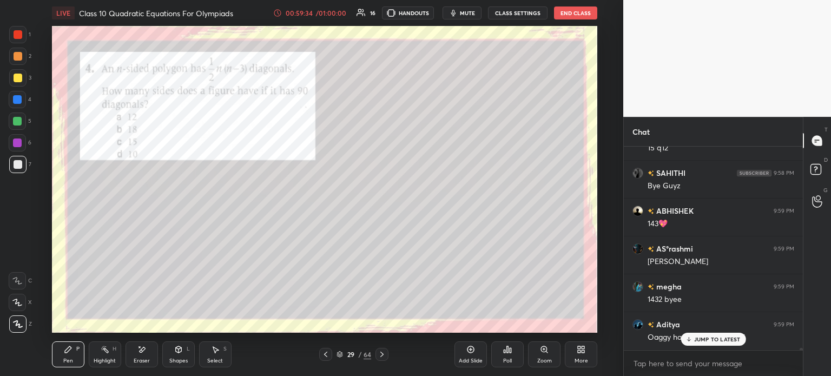
scroll to position [20386, 0]
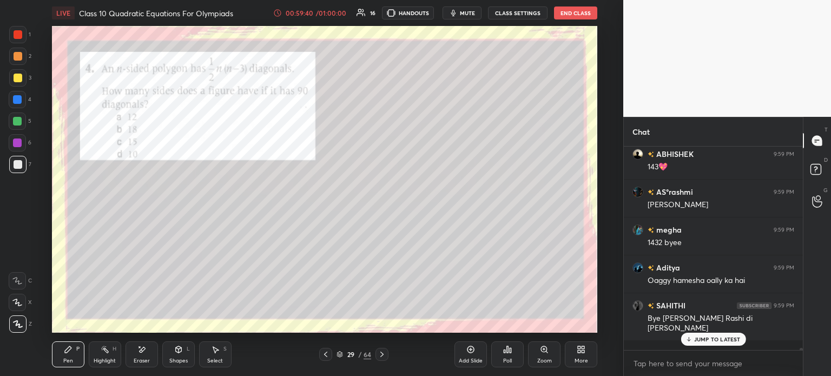
click at [28, 40] on div "1" at bounding box center [20, 34] width 22 height 17
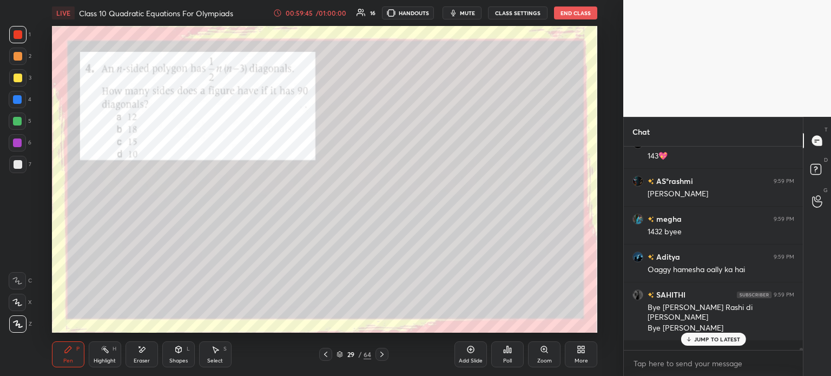
click at [518, 349] on div "Poll" at bounding box center [507, 355] width 32 height 26
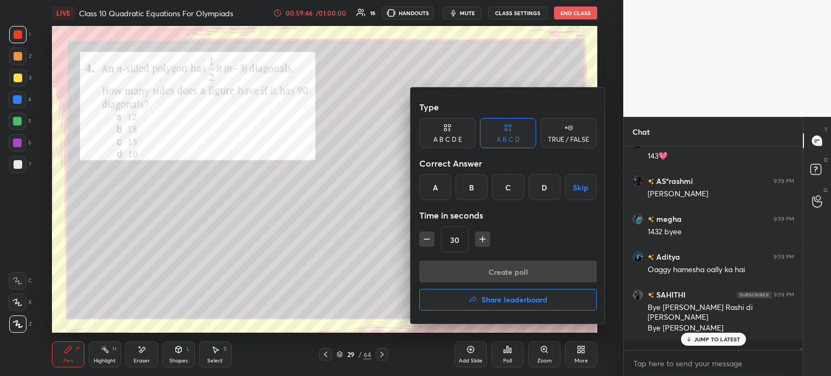
click at [520, 303] on h4 "Share leaderboard" at bounding box center [515, 300] width 66 height 8
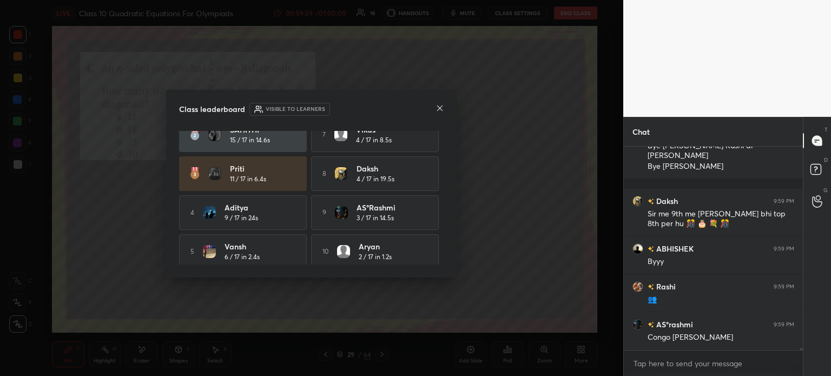
scroll to position [59, 0]
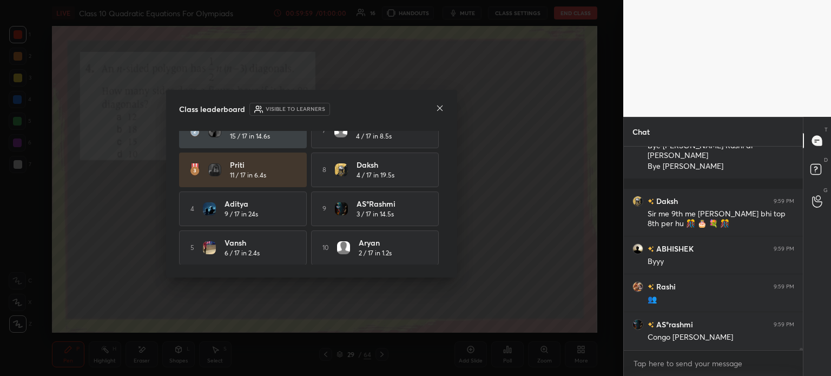
click at [445, 114] on div "Class leaderboard Visible to learners MAHESH 15 / 17 in 11.4s 6 King 5 / 17 in …" at bounding box center [311, 184] width 291 height 188
click at [443, 107] on icon at bounding box center [440, 108] width 9 height 9
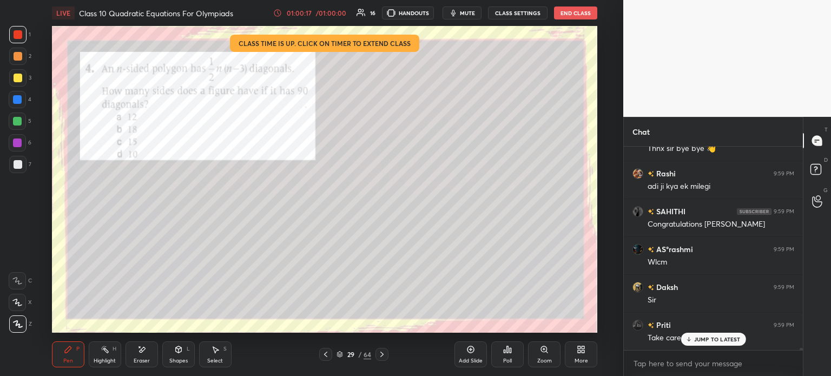
scroll to position [21061, 0]
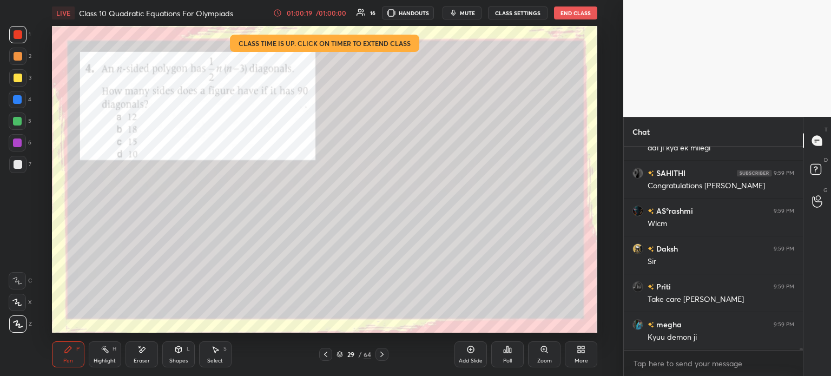
click at [581, 12] on button "End Class" at bounding box center [575, 12] width 43 height 13
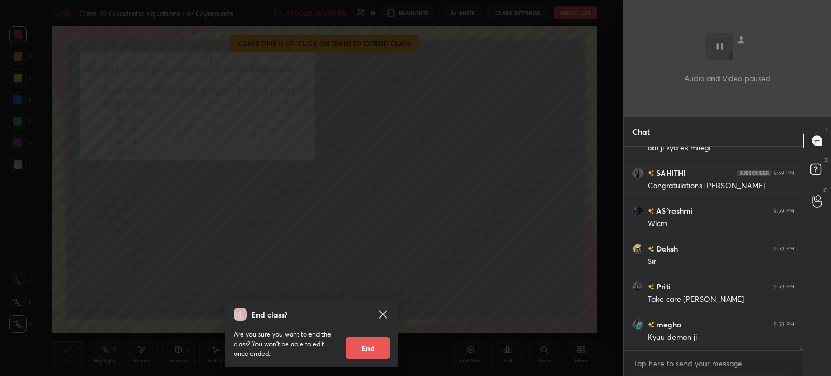
click at [372, 345] on button "End" at bounding box center [367, 348] width 43 height 22
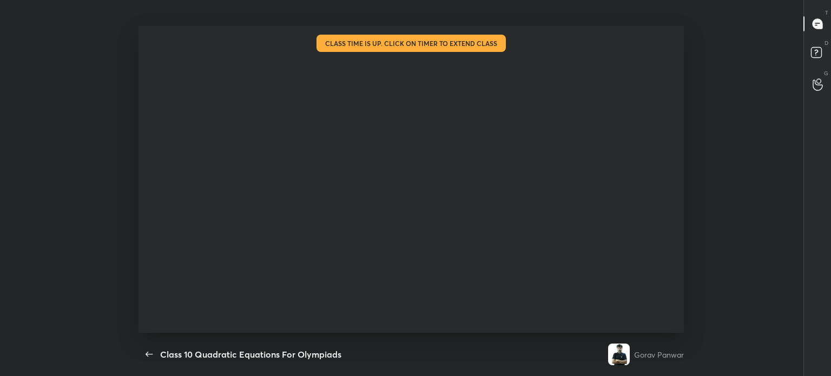
type textarea "x"
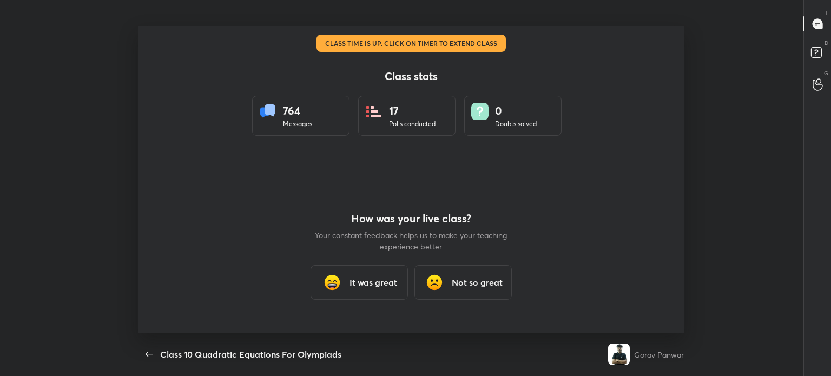
click at [344, 298] on div "It was great" at bounding box center [359, 282] width 97 height 35
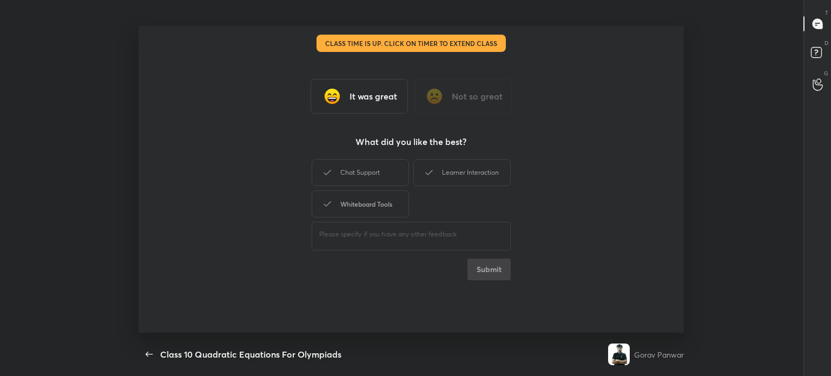
click at [355, 204] on div "Whiteboard Tools" at bounding box center [360, 204] width 97 height 27
click at [357, 169] on div "Chat Support" at bounding box center [360, 172] width 97 height 27
click at [425, 179] on div "Learner Interaction" at bounding box center [462, 172] width 97 height 27
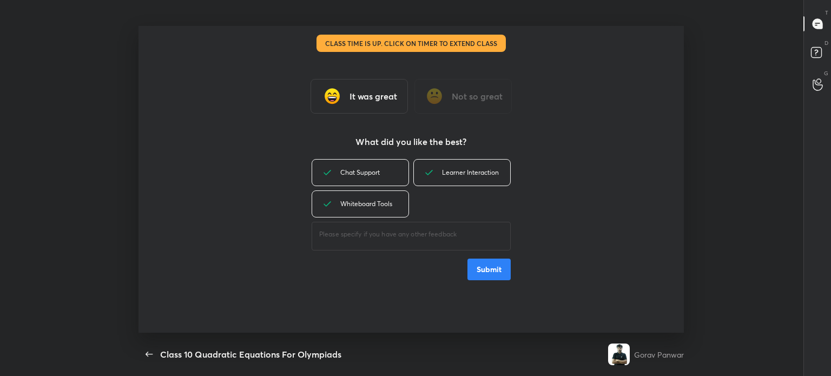
click at [476, 266] on button "Submit" at bounding box center [489, 270] width 43 height 22
